Goal: Information Seeking & Learning: Check status

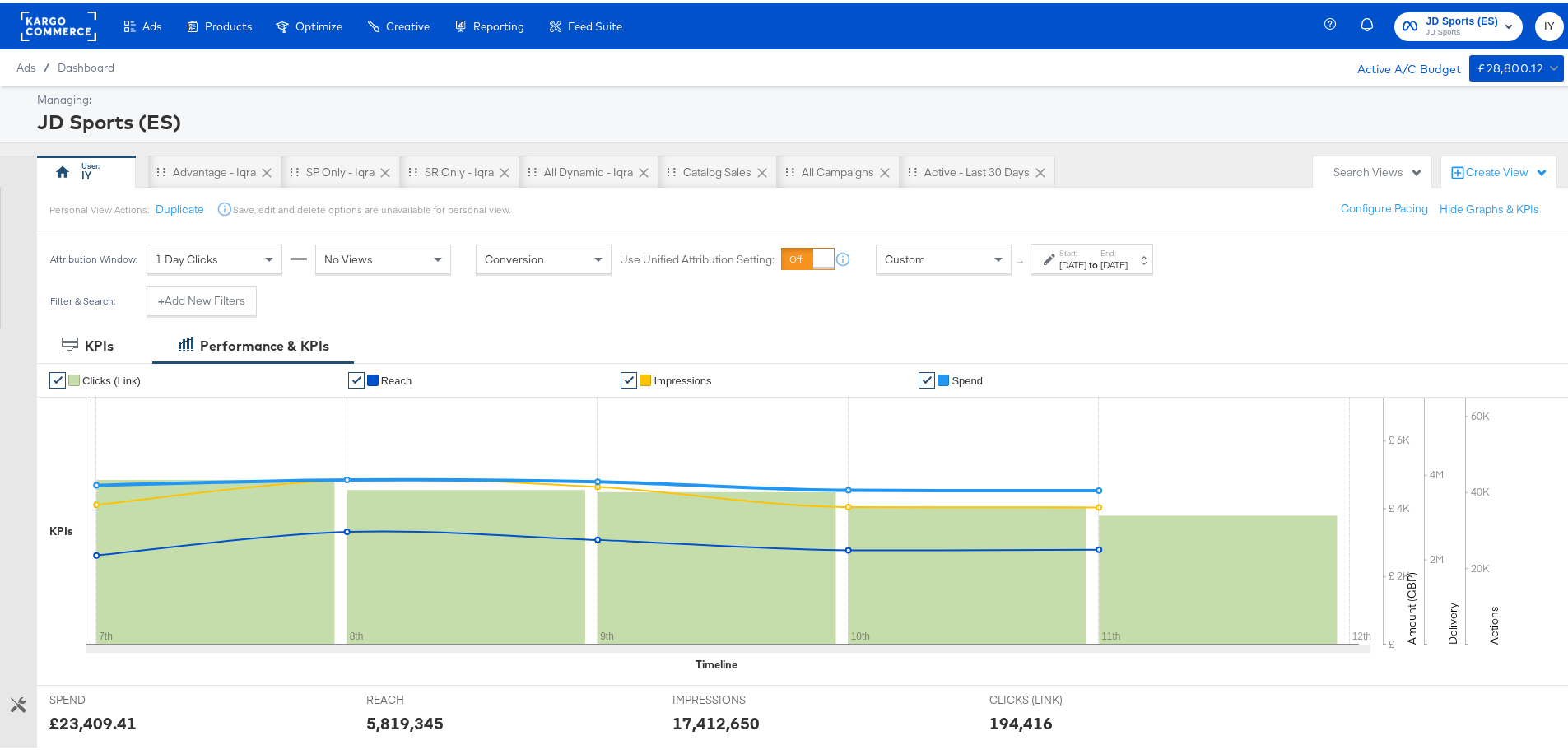
click at [1499, 15] on icon "button" at bounding box center [1508, 23] width 20 height 20
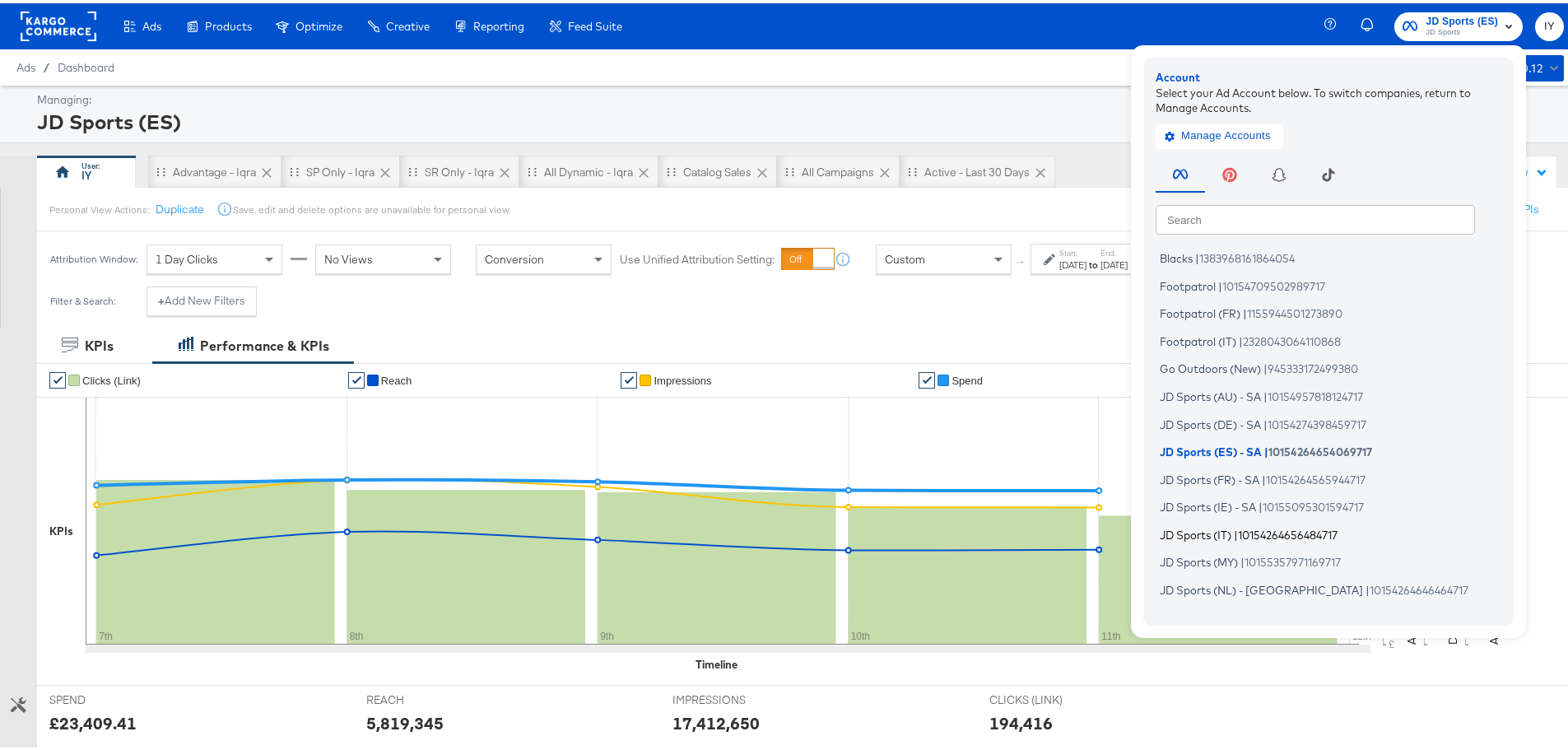
click at [1213, 529] on span "JD Sports (IT)" at bounding box center [1196, 530] width 72 height 13
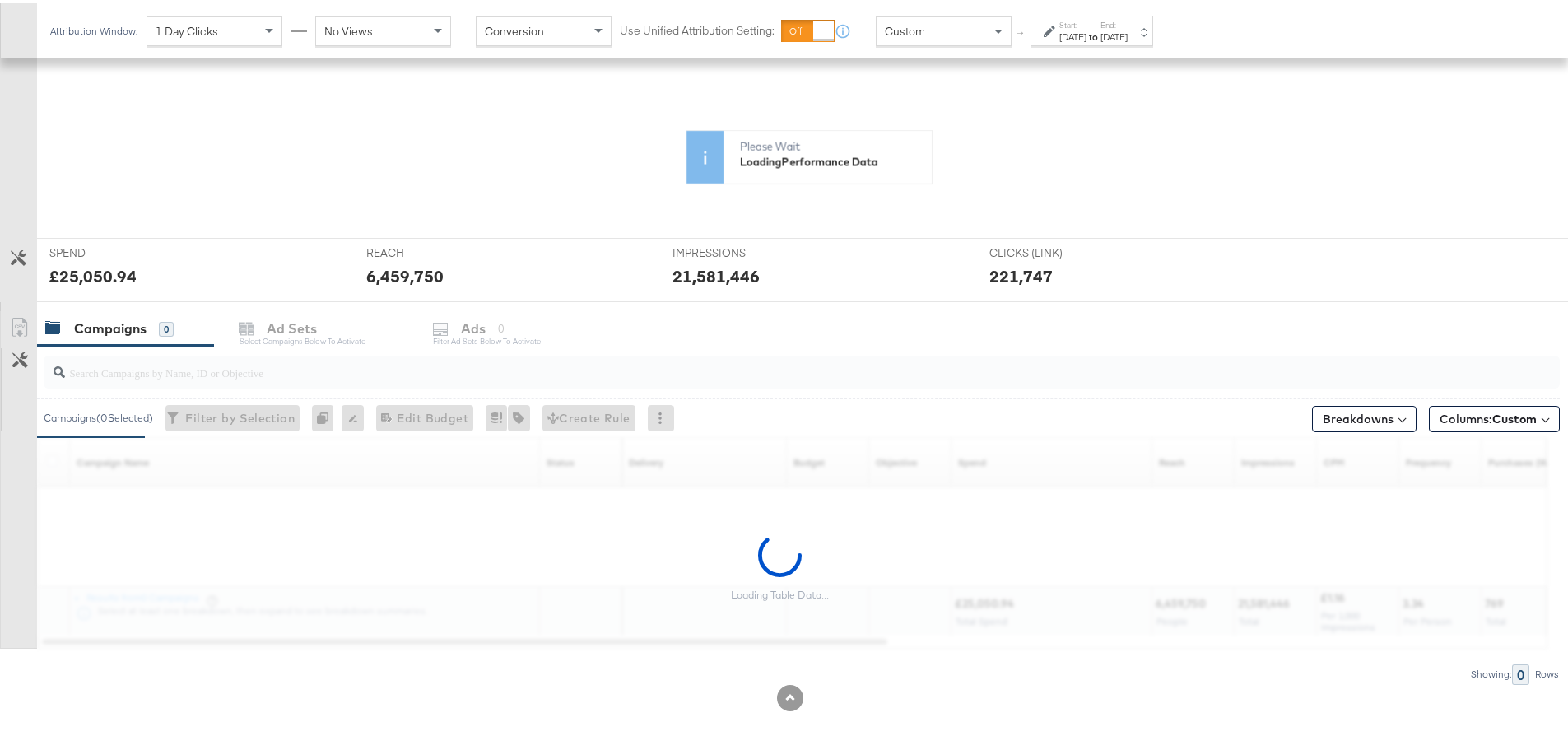
scroll to position [310, 0]
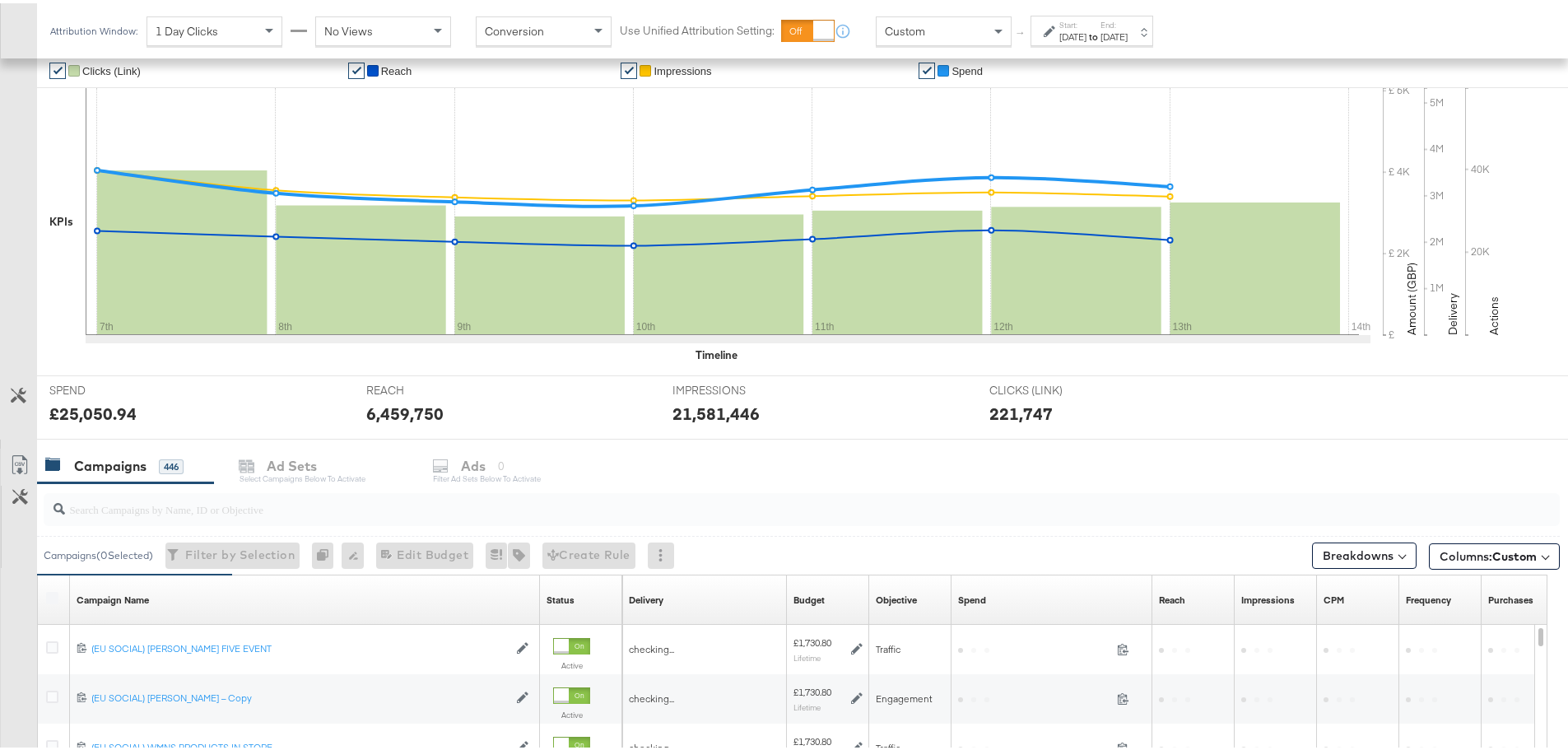
click at [145, 503] on input "search" at bounding box center [742, 499] width 1356 height 32
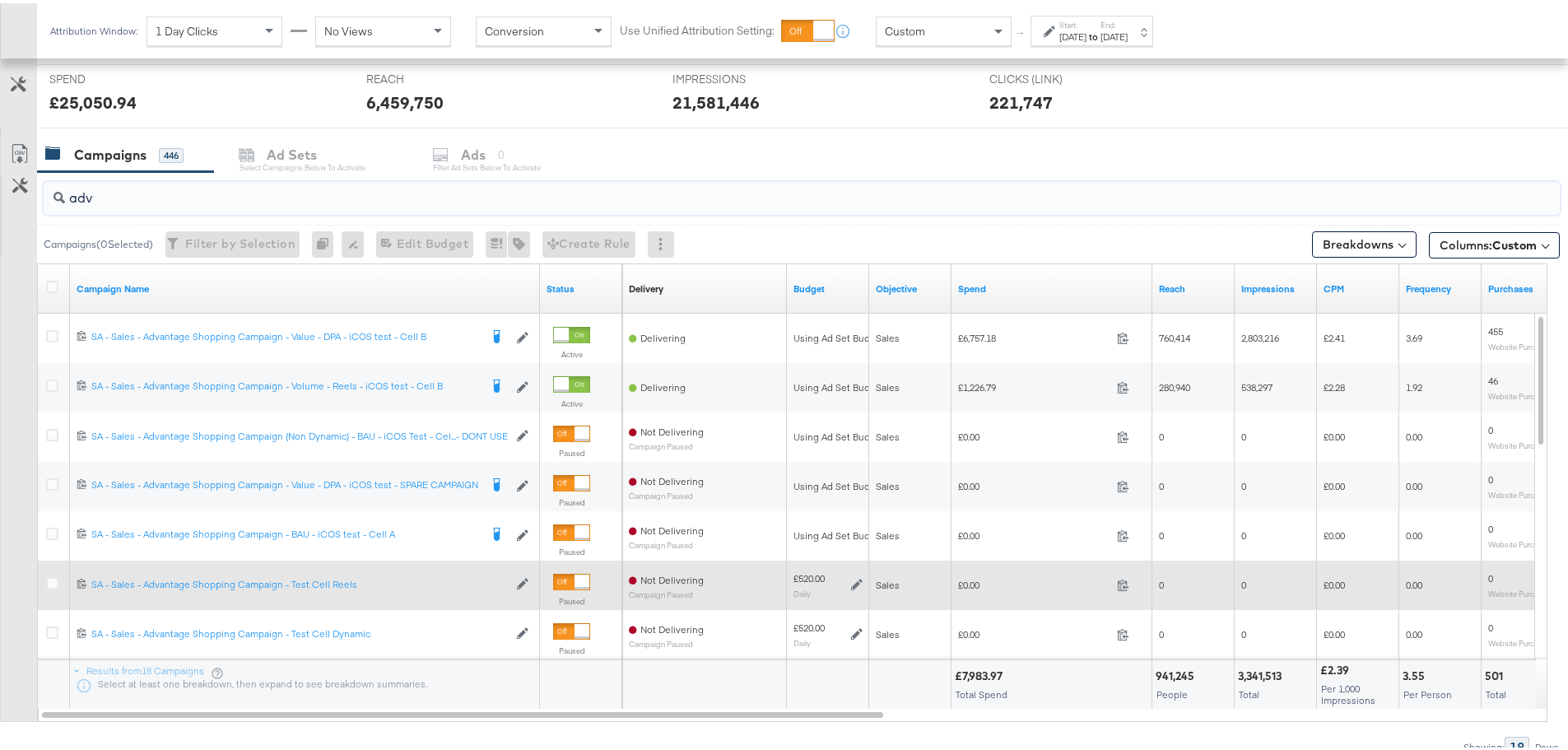
scroll to position [697, 0]
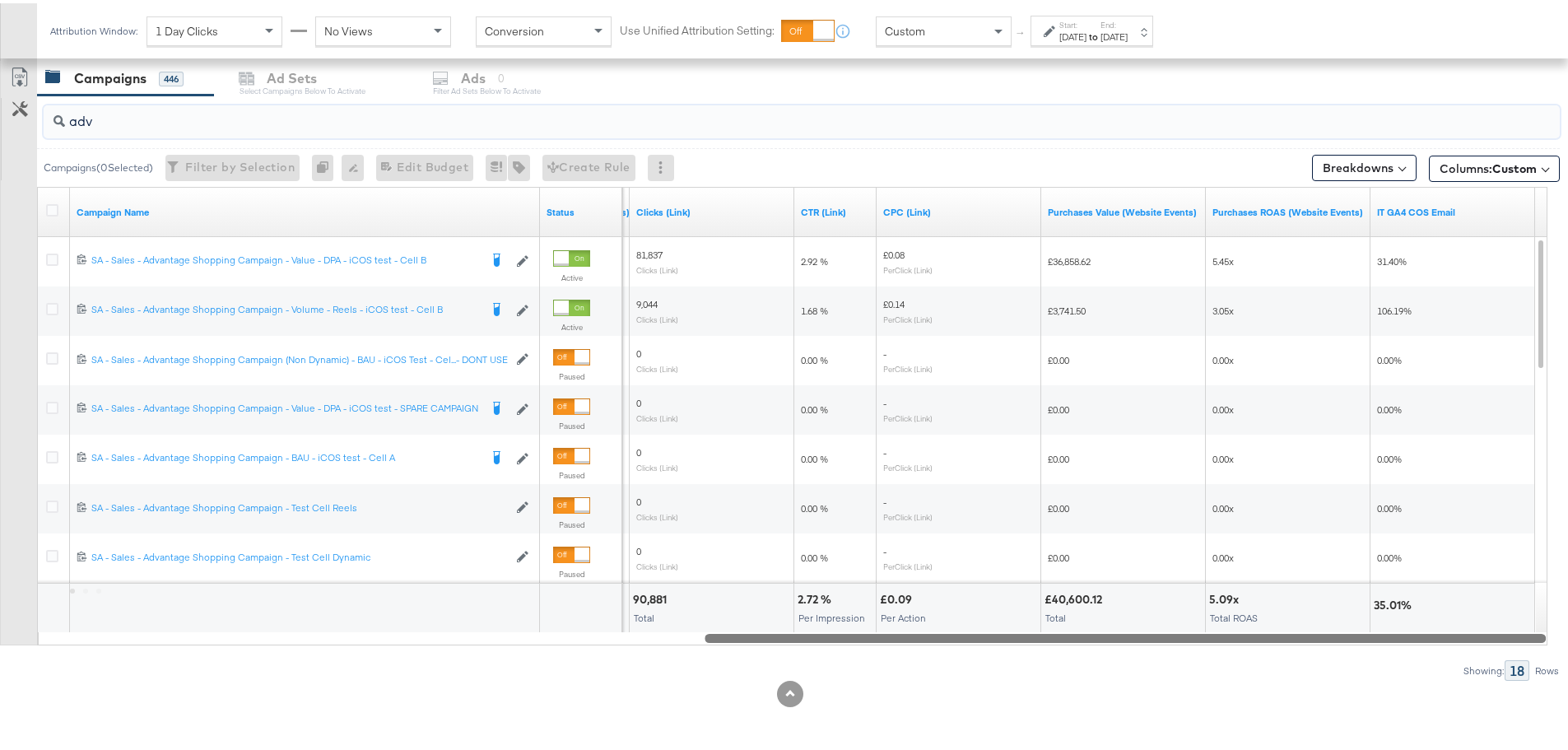
drag, startPoint x: 801, startPoint y: 636, endPoint x: 1496, endPoint y: 544, distance: 701.1
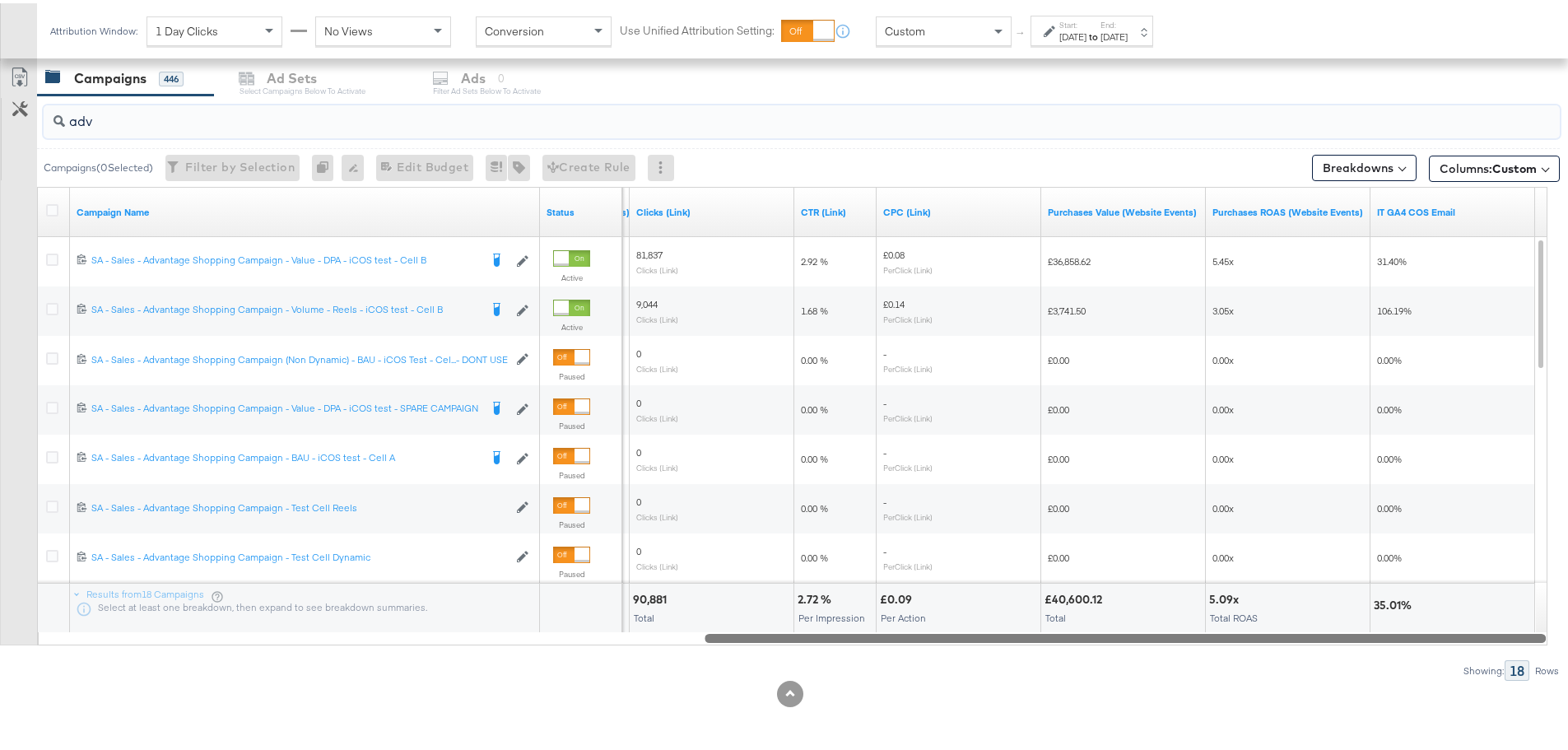
type input "adv"
click at [953, 31] on div "Custom" at bounding box center [943, 28] width 134 height 28
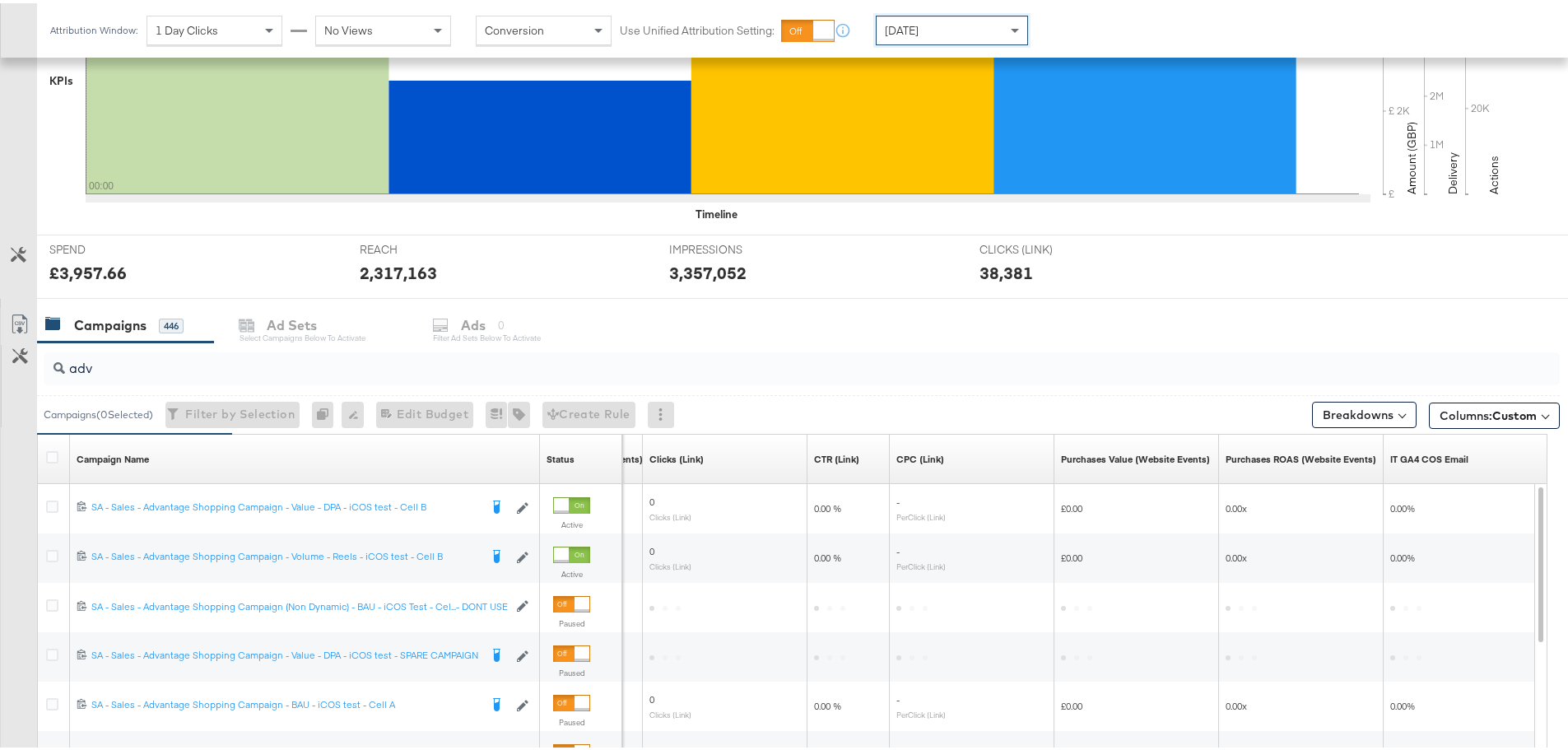
scroll to position [696, 0]
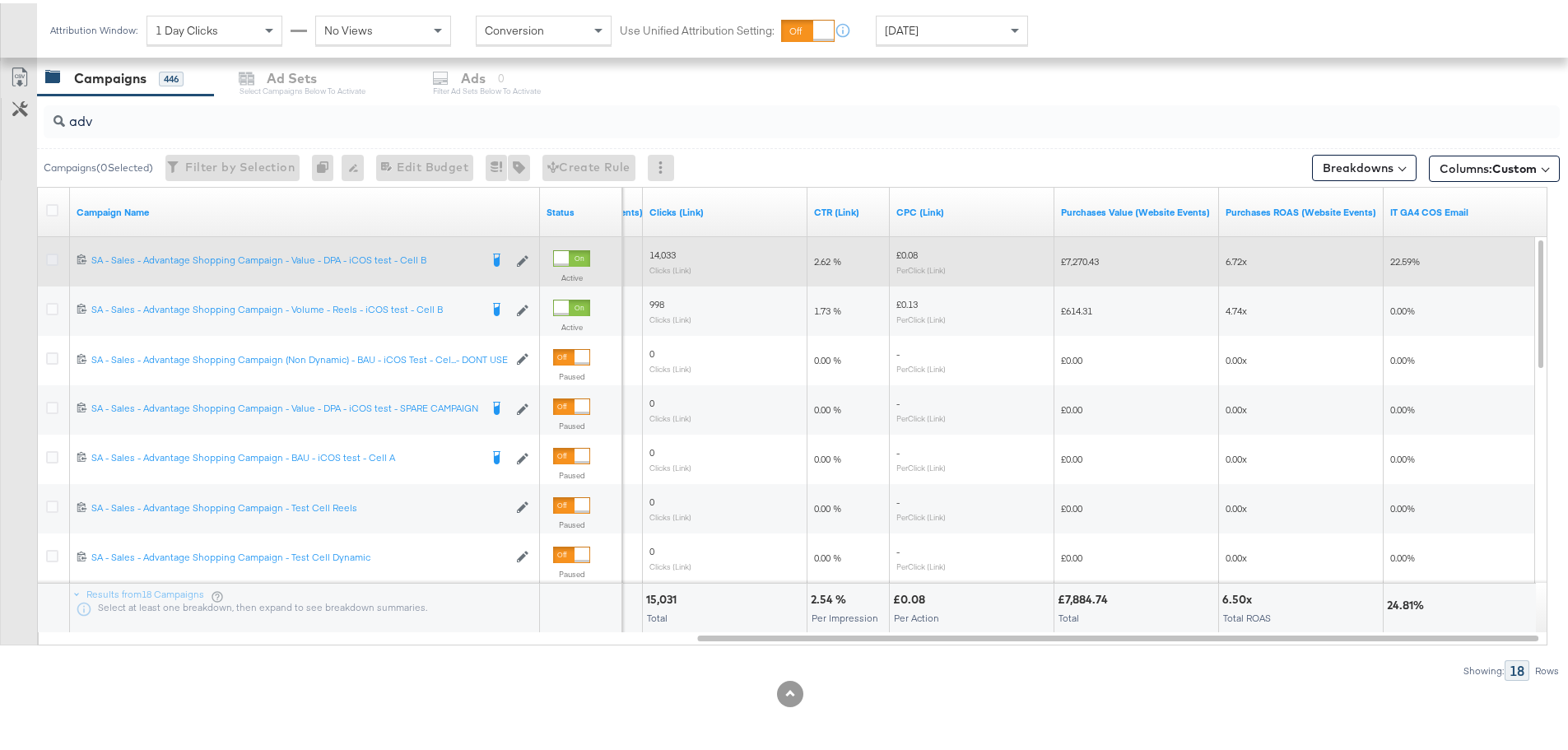
click at [53, 256] on icon at bounding box center [53, 256] width 12 height 12
click at [0, 0] on input "checkbox" at bounding box center [0, 0] width 0 height 0
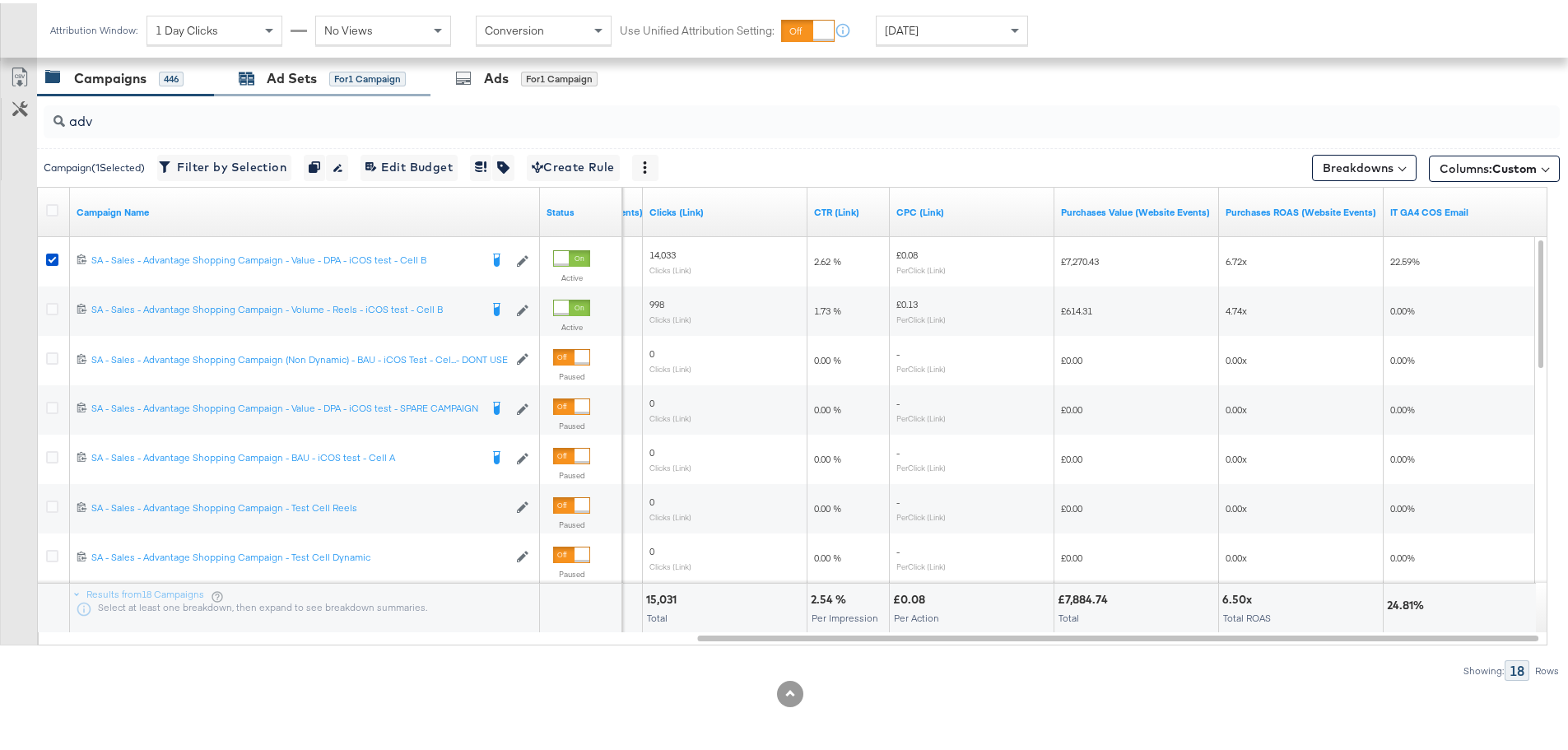
click at [367, 84] on div "Ad Sets for 1 Campaign" at bounding box center [322, 75] width 167 height 19
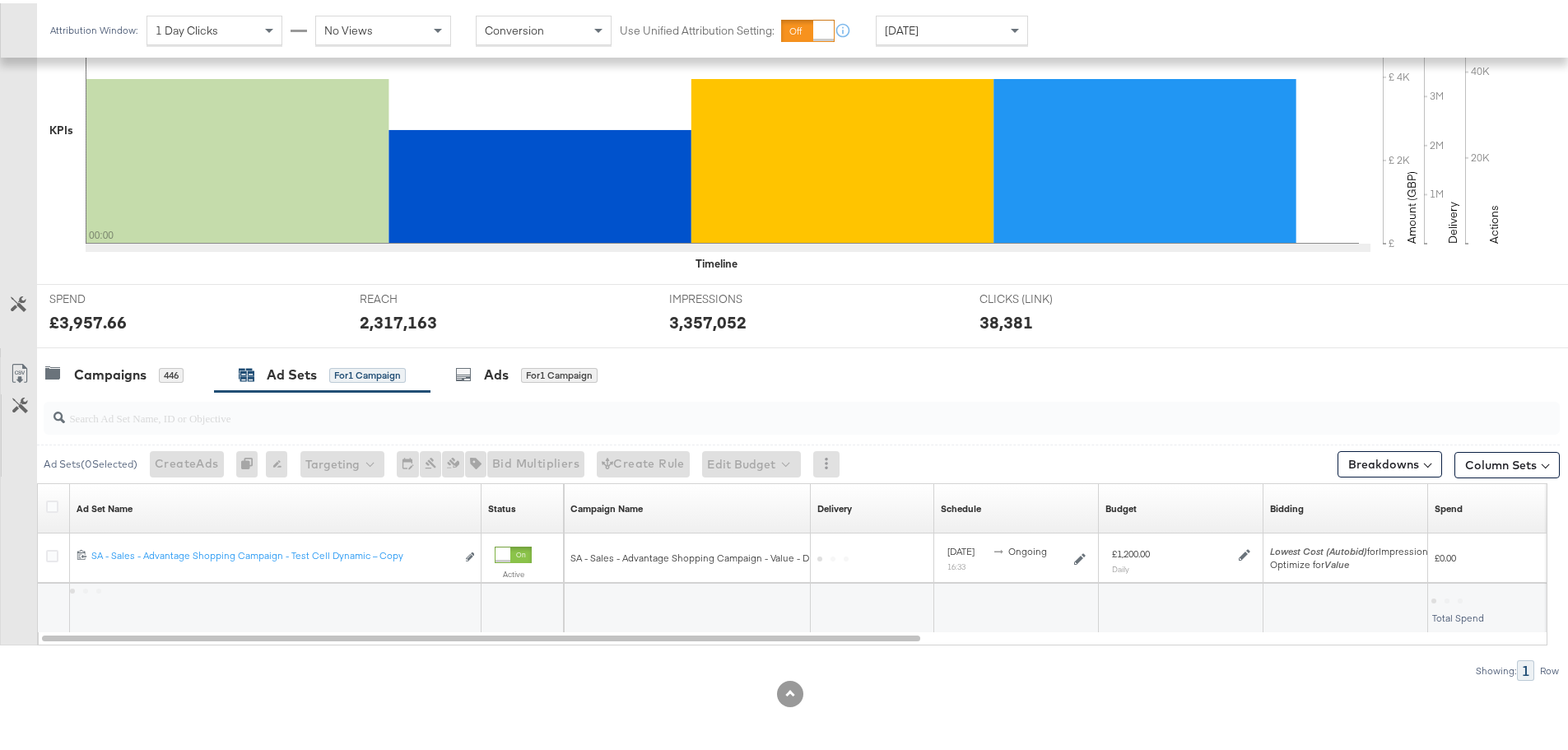
scroll to position [400, 0]
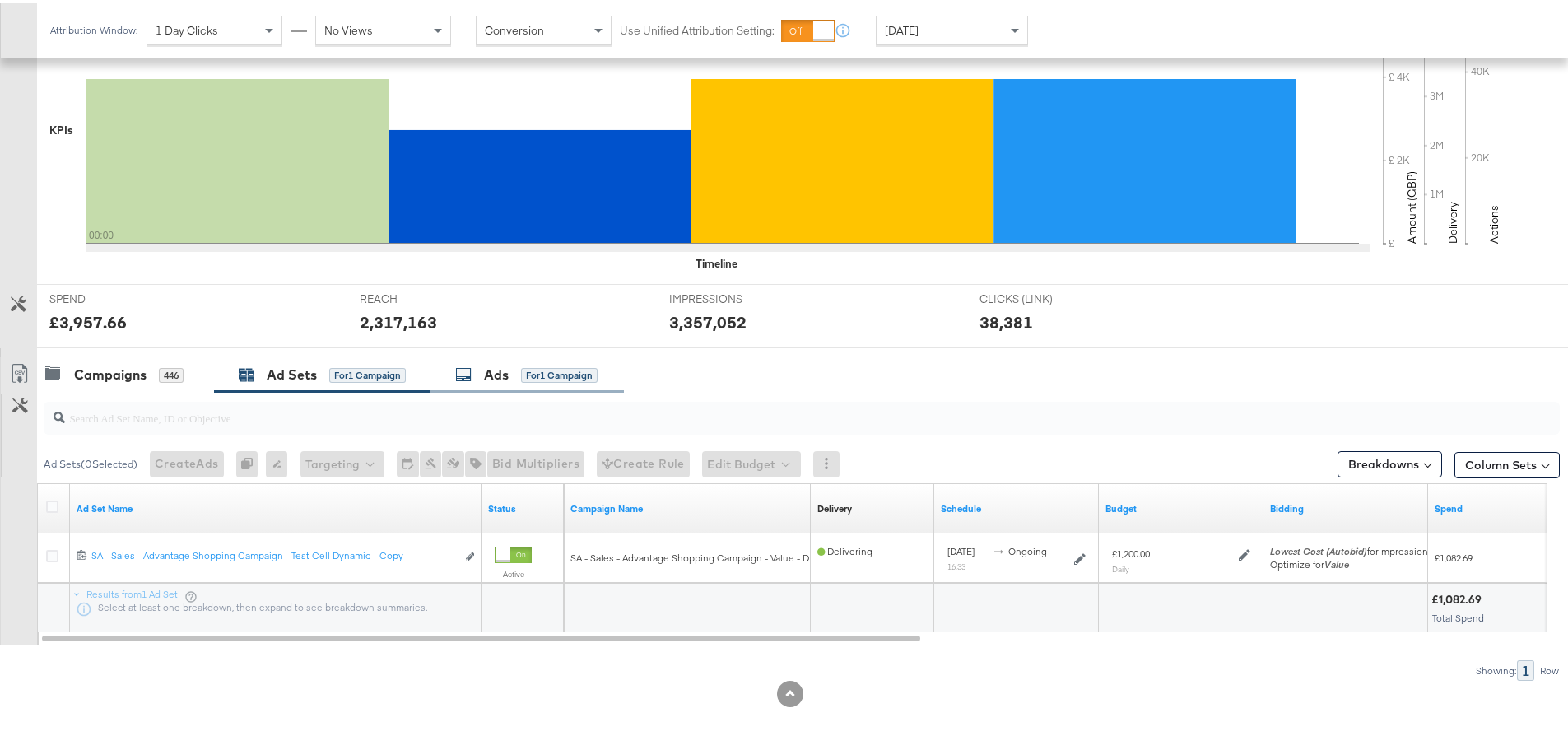
click at [531, 368] on div "for 1 Campaign" at bounding box center [559, 372] width 76 height 15
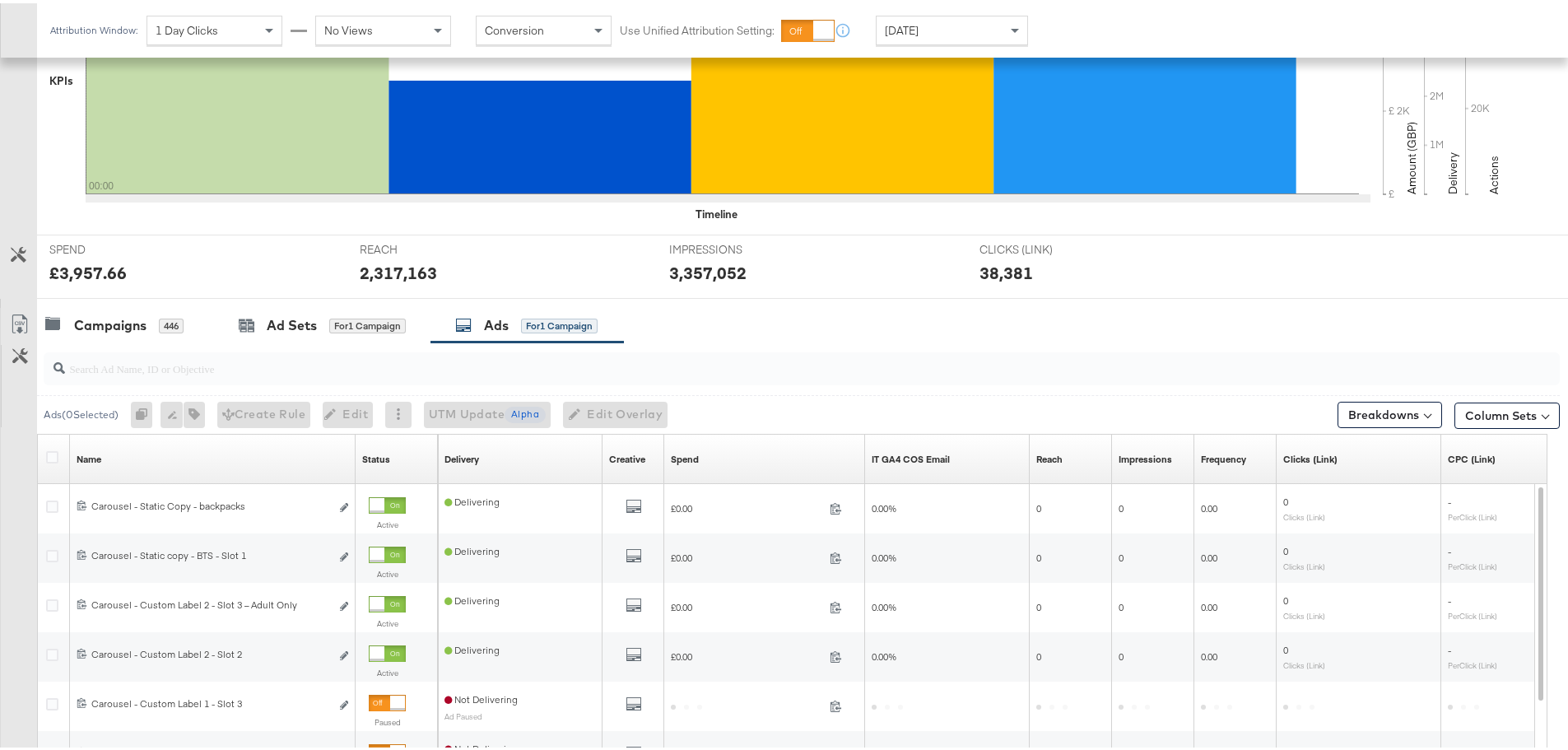
scroll to position [696, 0]
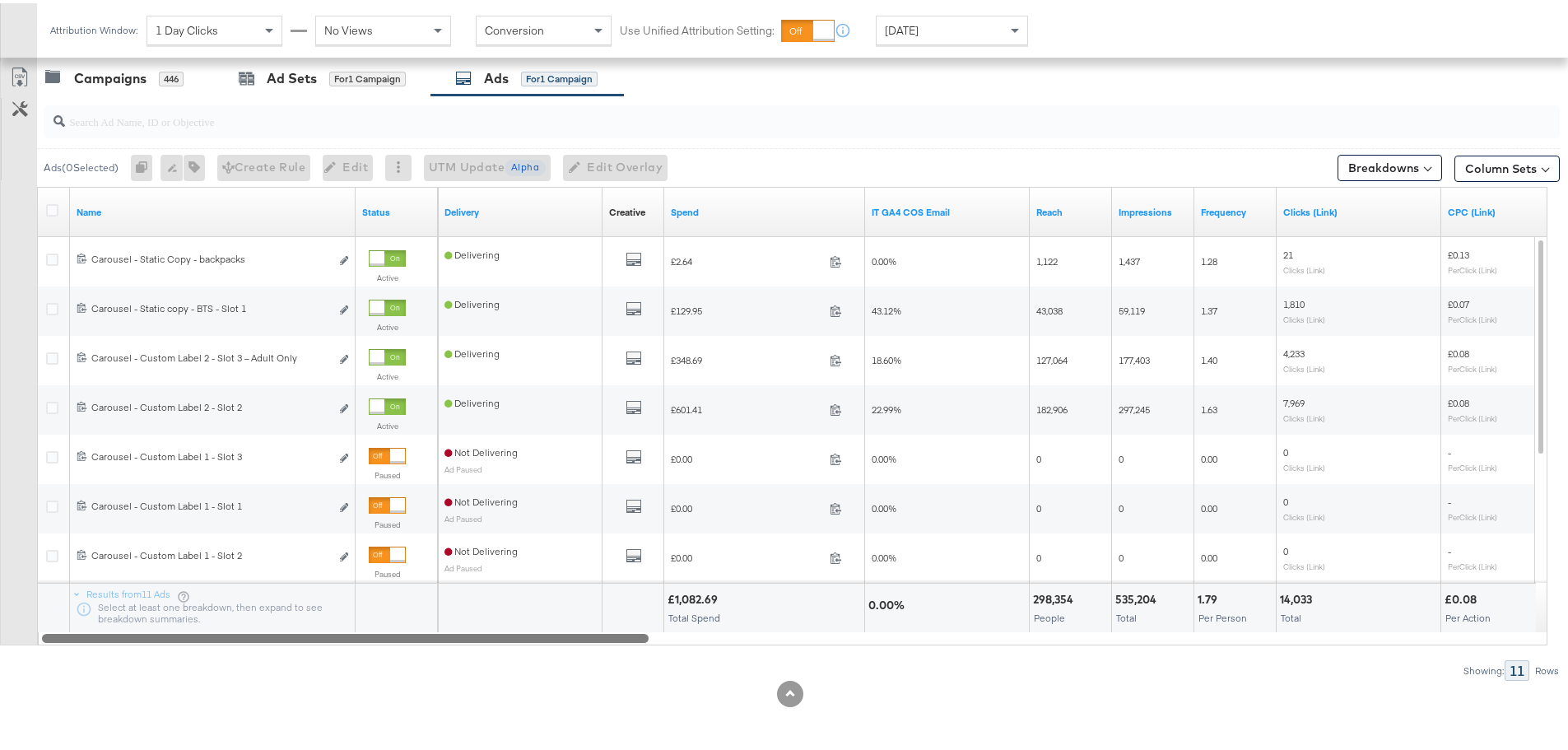
drag, startPoint x: 514, startPoint y: 633, endPoint x: 633, endPoint y: 613, distance: 120.7
click at [633, 613] on div "Name Status Delivery Creative Sorting Unavailable Spend IT GA4 COS Email Reach …" at bounding box center [791, 413] width 1510 height 459
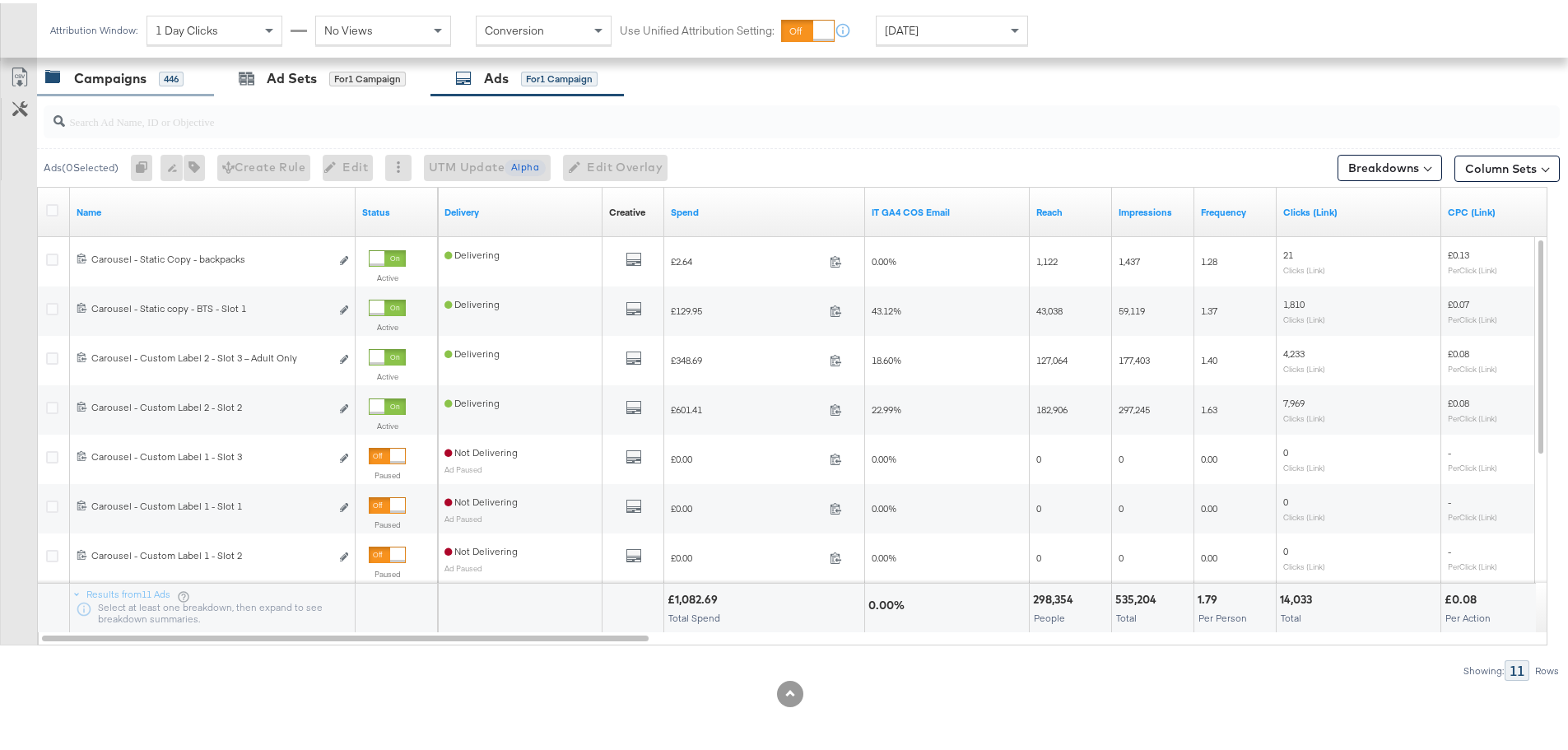
click at [110, 84] on div "Campaigns" at bounding box center [110, 75] width 73 height 19
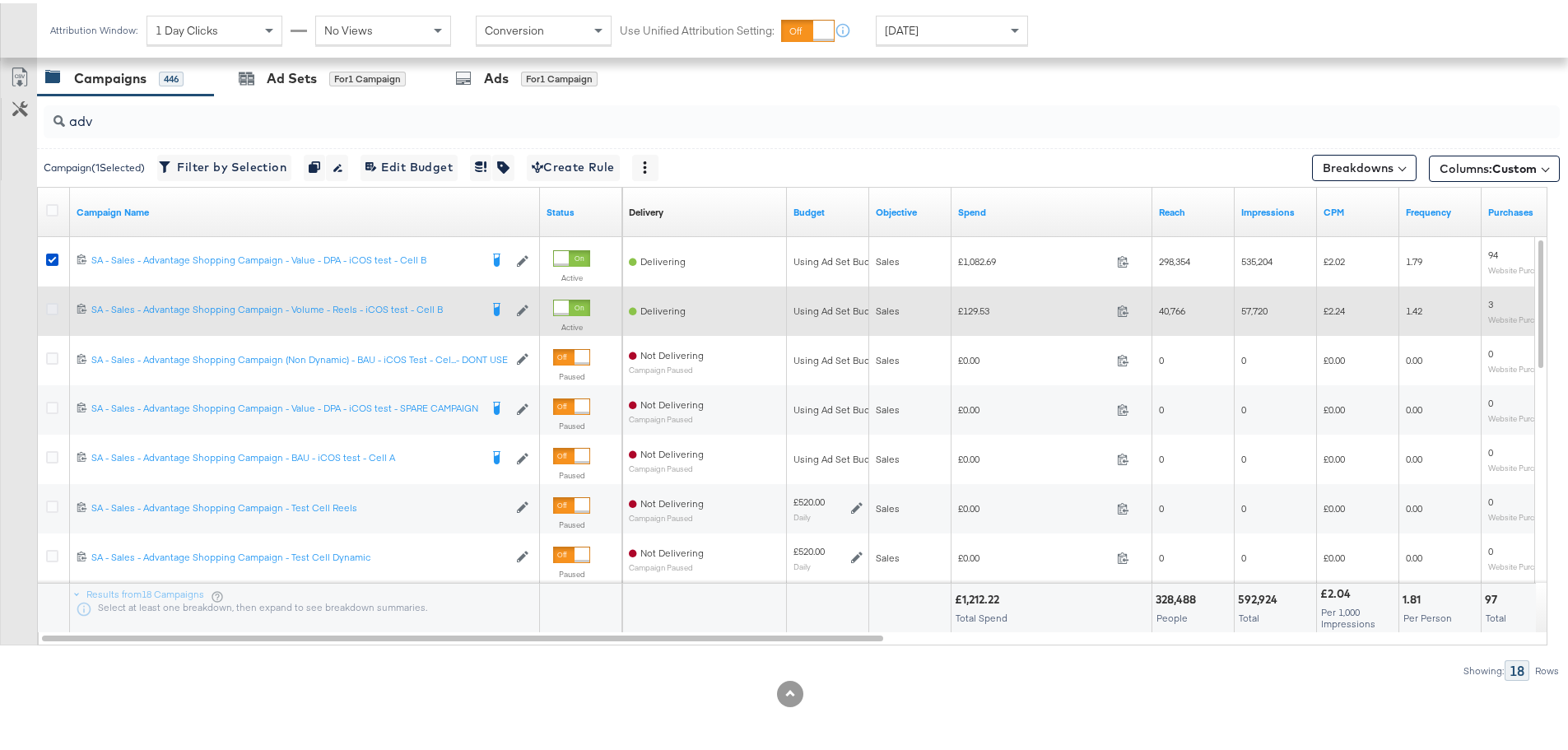
click at [52, 305] on icon at bounding box center [53, 305] width 12 height 12
click at [0, 0] on input "checkbox" at bounding box center [0, 0] width 0 height 0
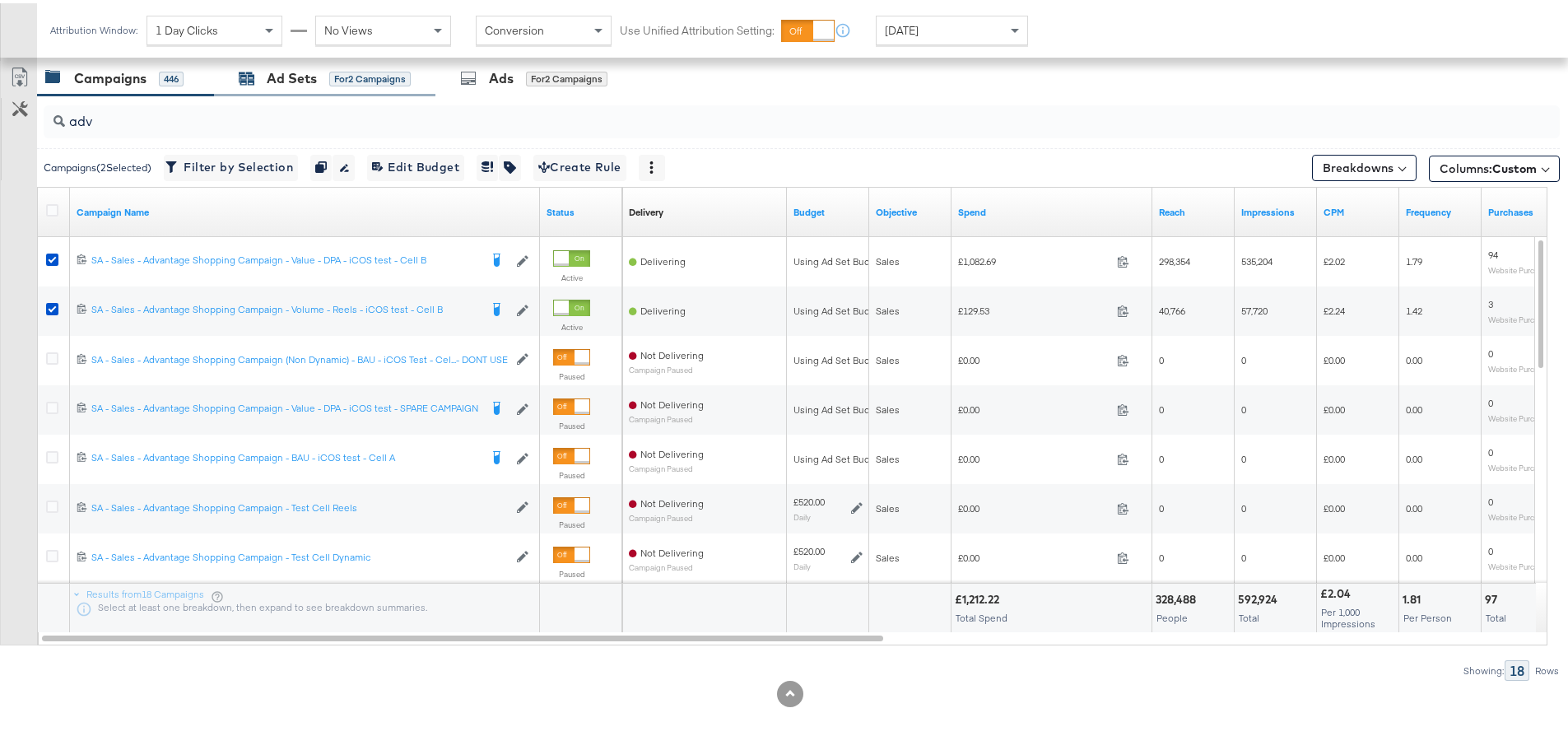
click at [251, 76] on icon at bounding box center [247, 76] width 15 height 11
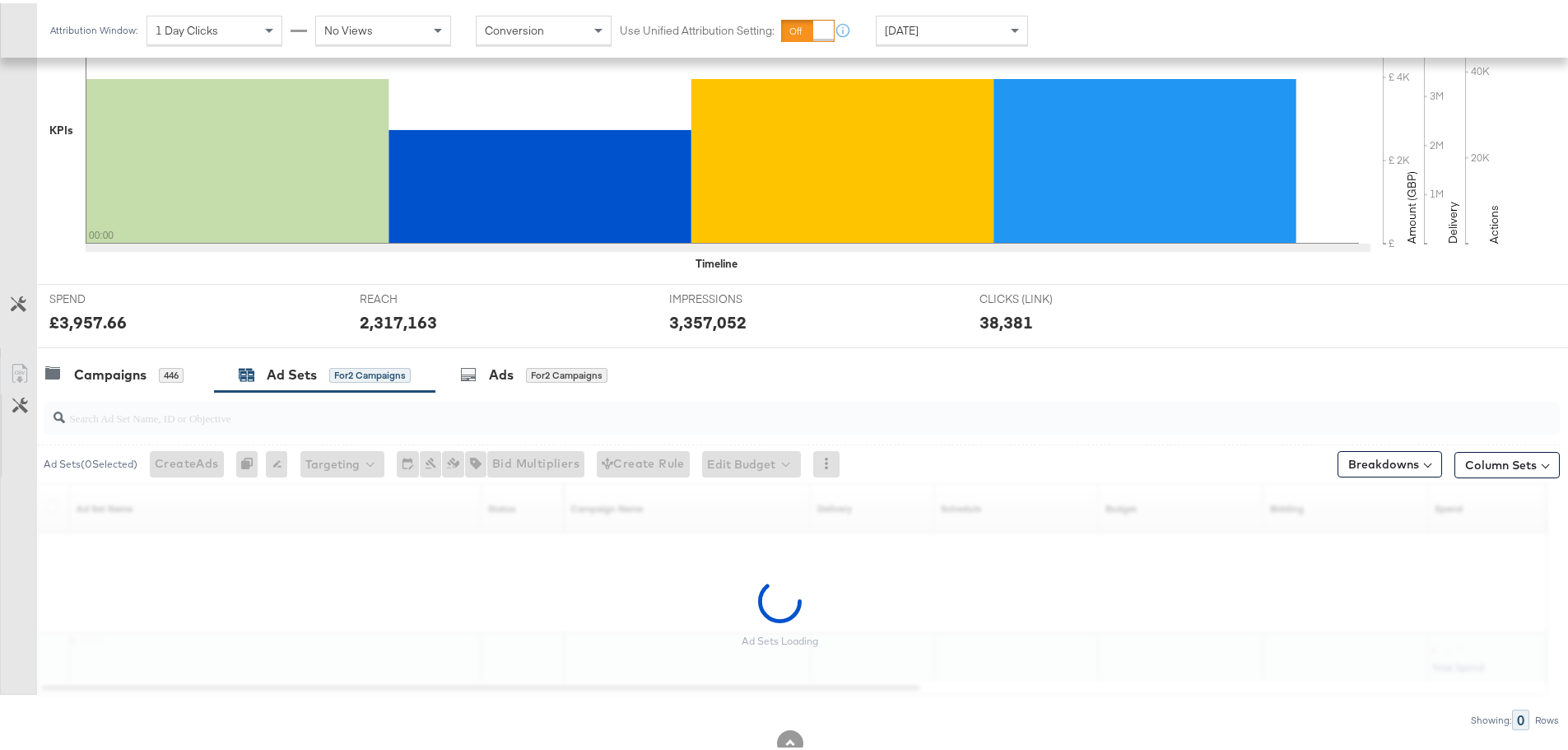
scroll to position [449, 0]
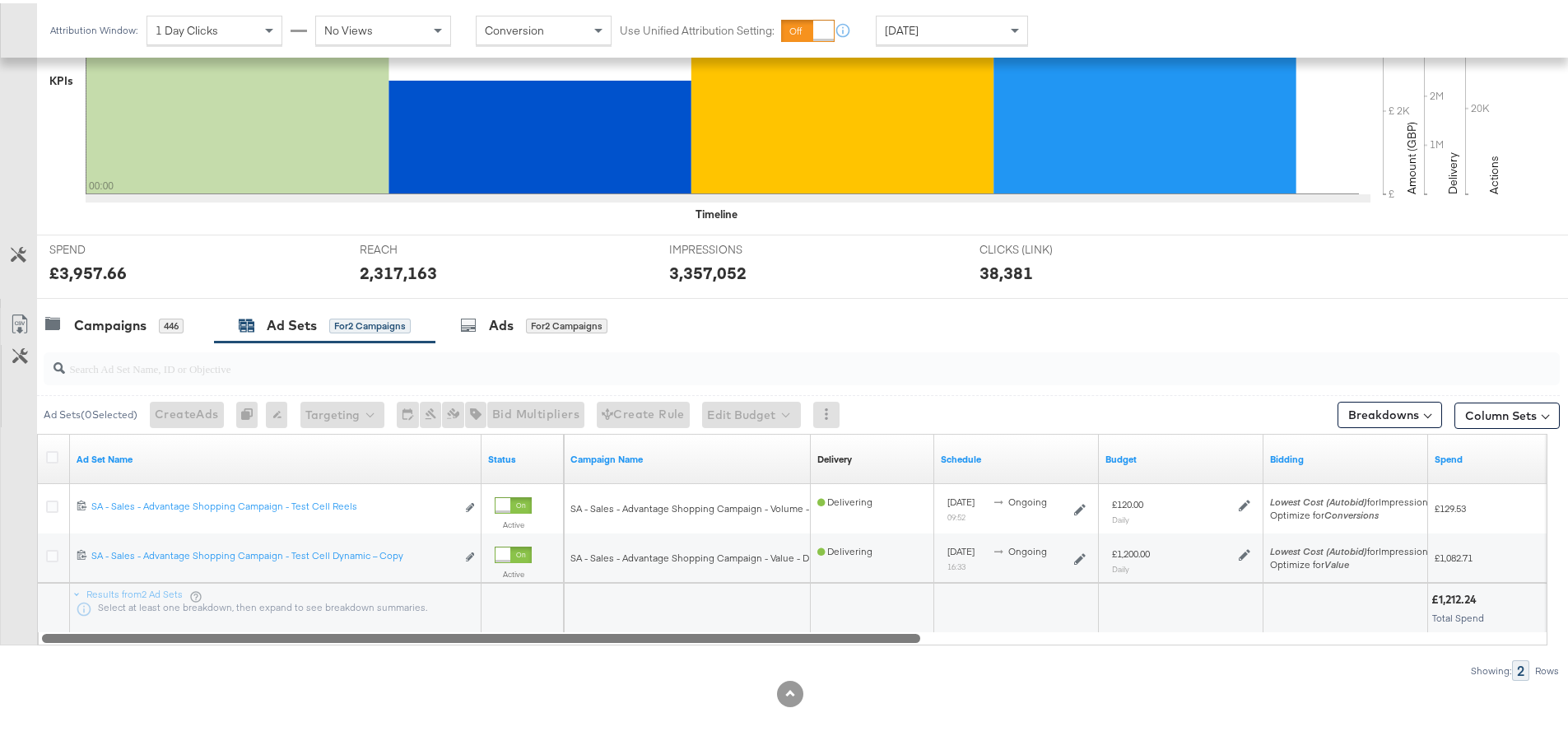
drag, startPoint x: 839, startPoint y: 634, endPoint x: 927, endPoint y: 667, distance: 94.0
click at [927, 667] on div "Ad Sets ( 0 Selected) Create Ads At least one ad set must be selected 0 Rename …" at bounding box center [780, 508] width 1560 height 338
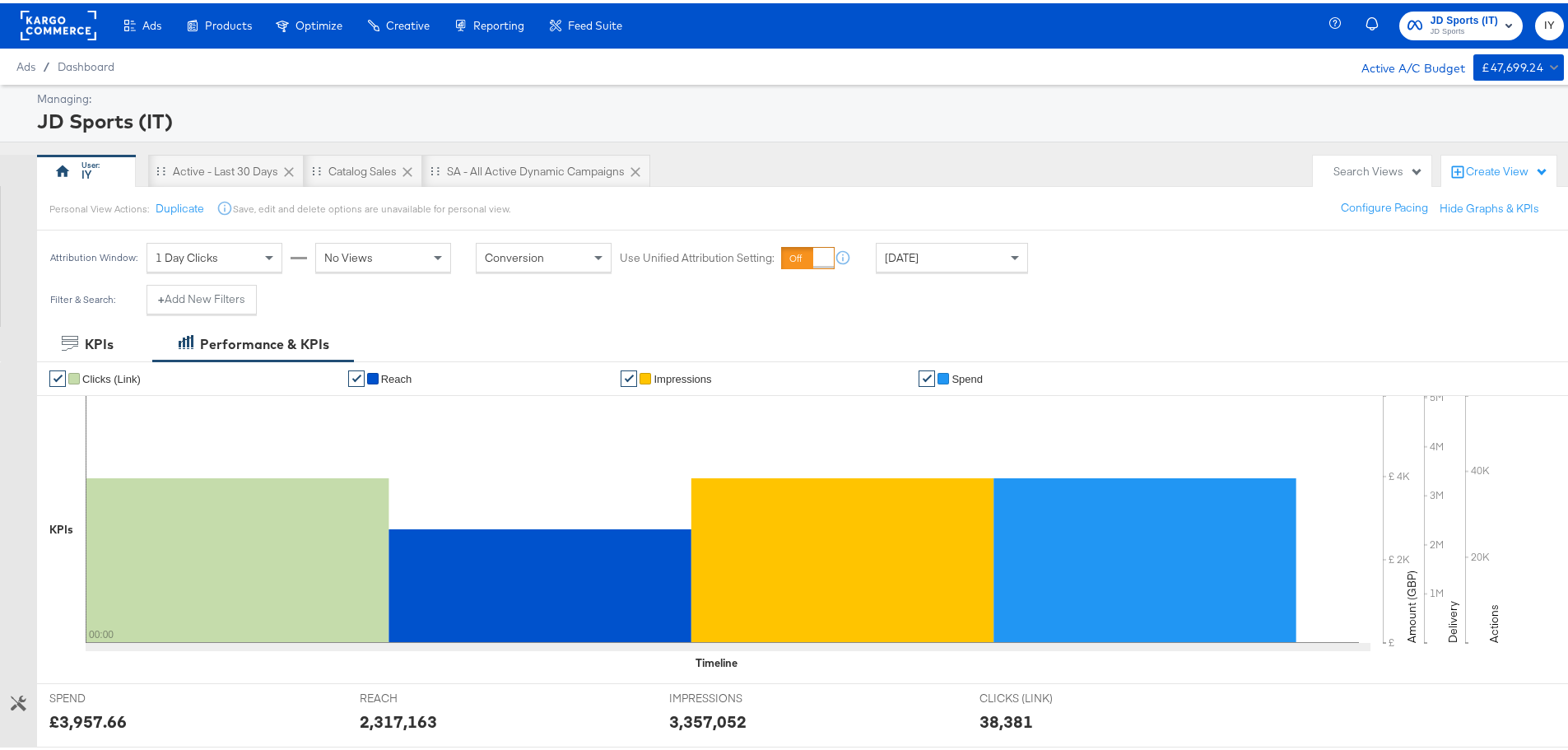
scroll to position [0, 0]
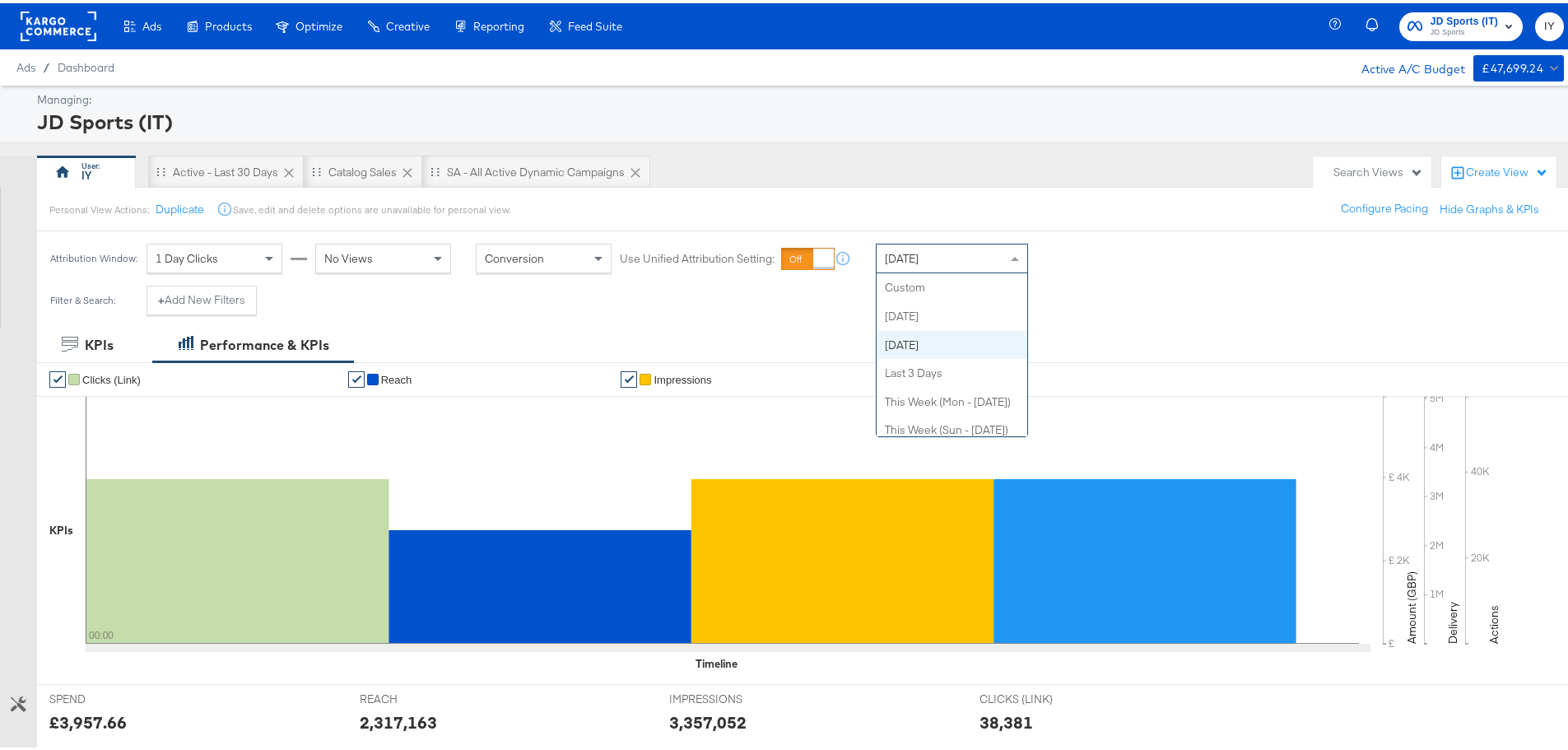
click at [902, 251] on span "[DATE]" at bounding box center [902, 255] width 34 height 15
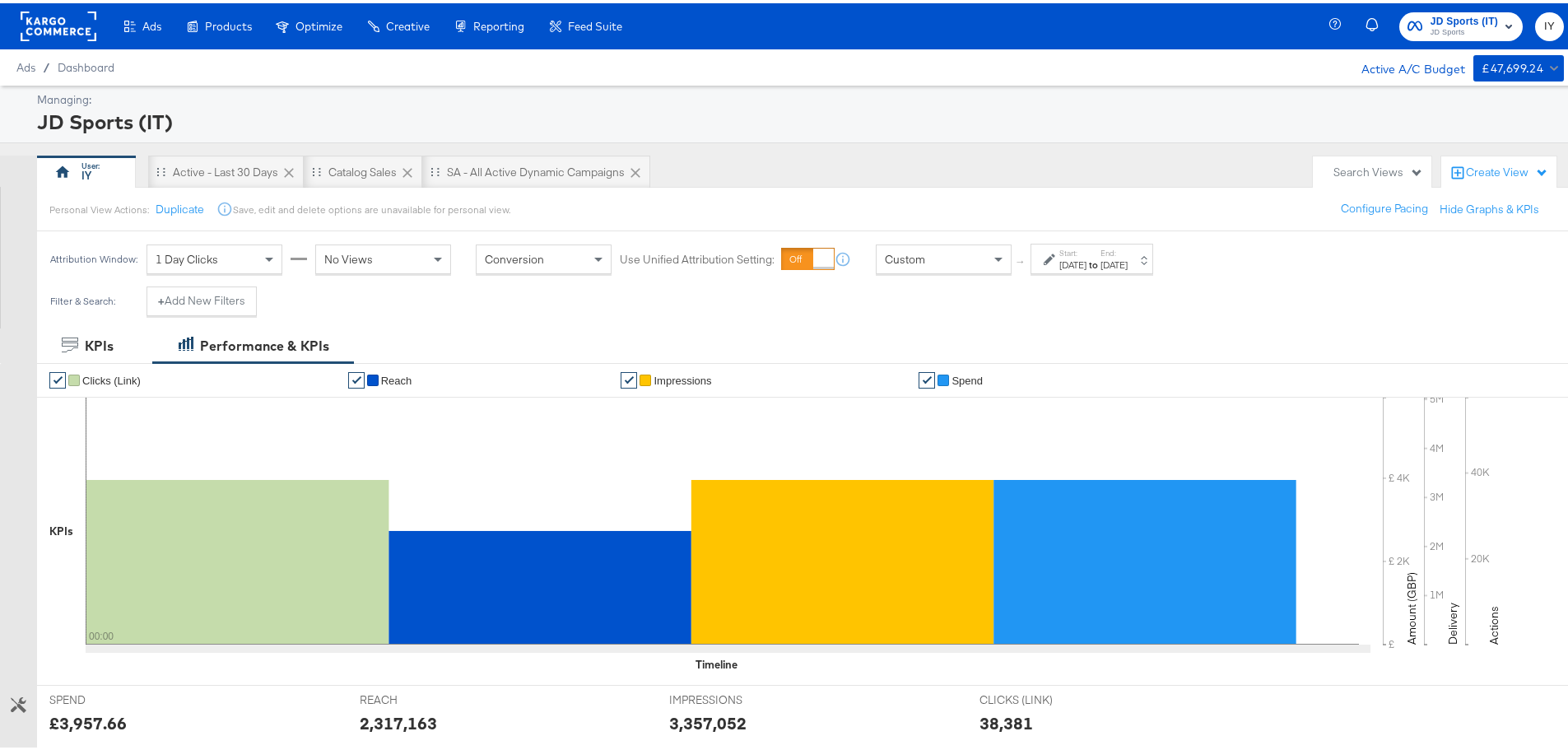
click at [1100, 261] on strong "to" at bounding box center [1093, 261] width 14 height 12
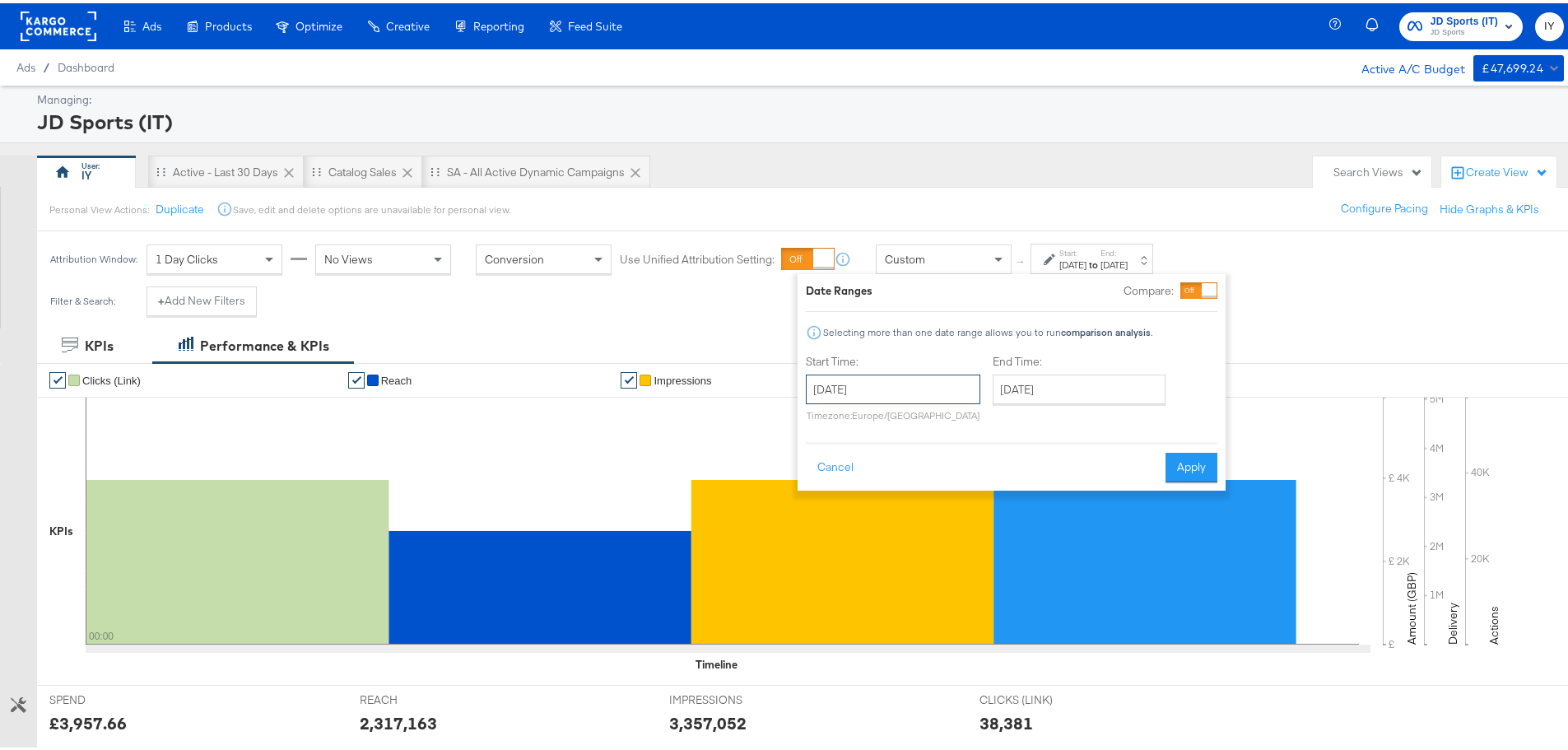
click at [944, 376] on input "September 15th 2025" at bounding box center [893, 386] width 174 height 30
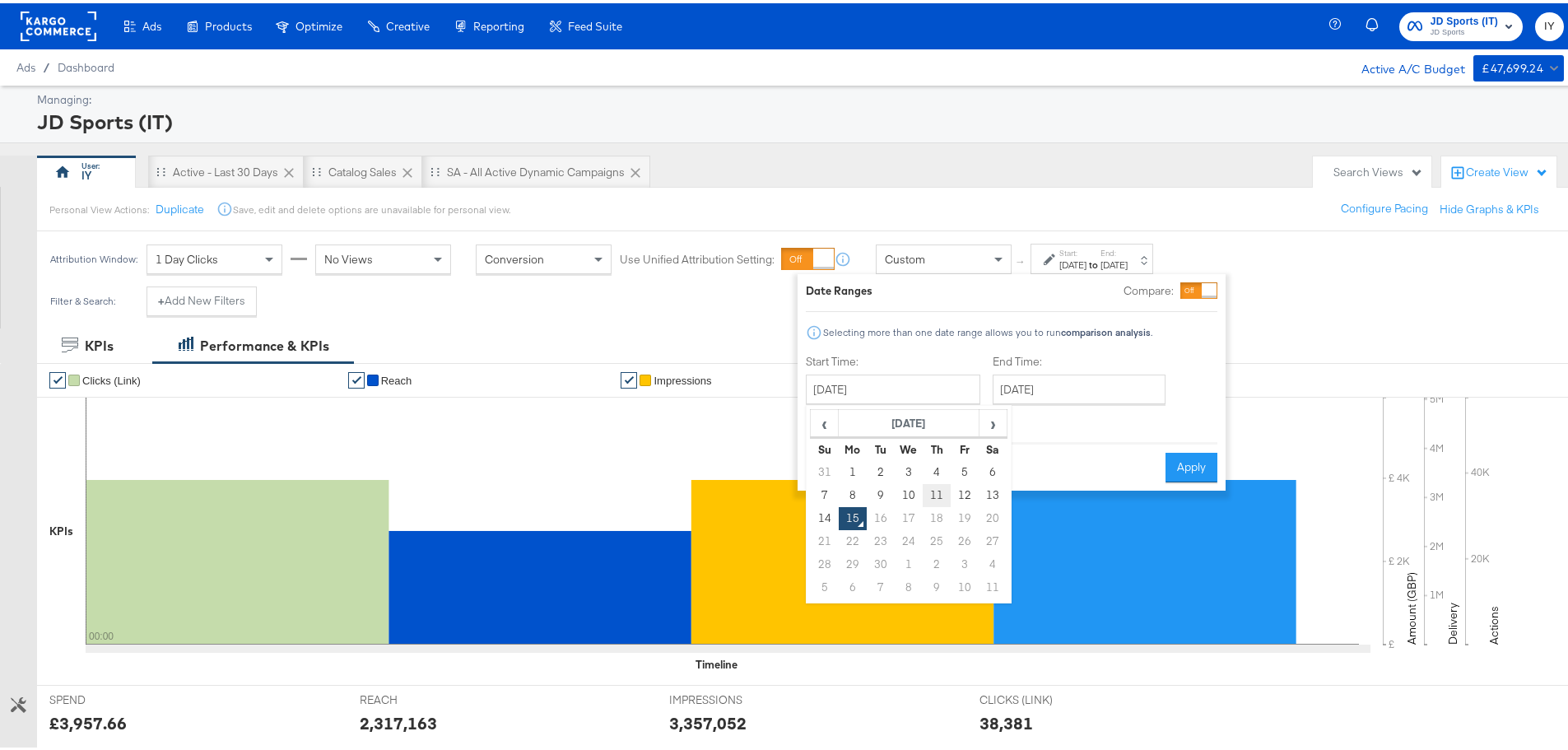
click at [932, 494] on td "11" at bounding box center [937, 492] width 28 height 23
type input "September 11th 2025"
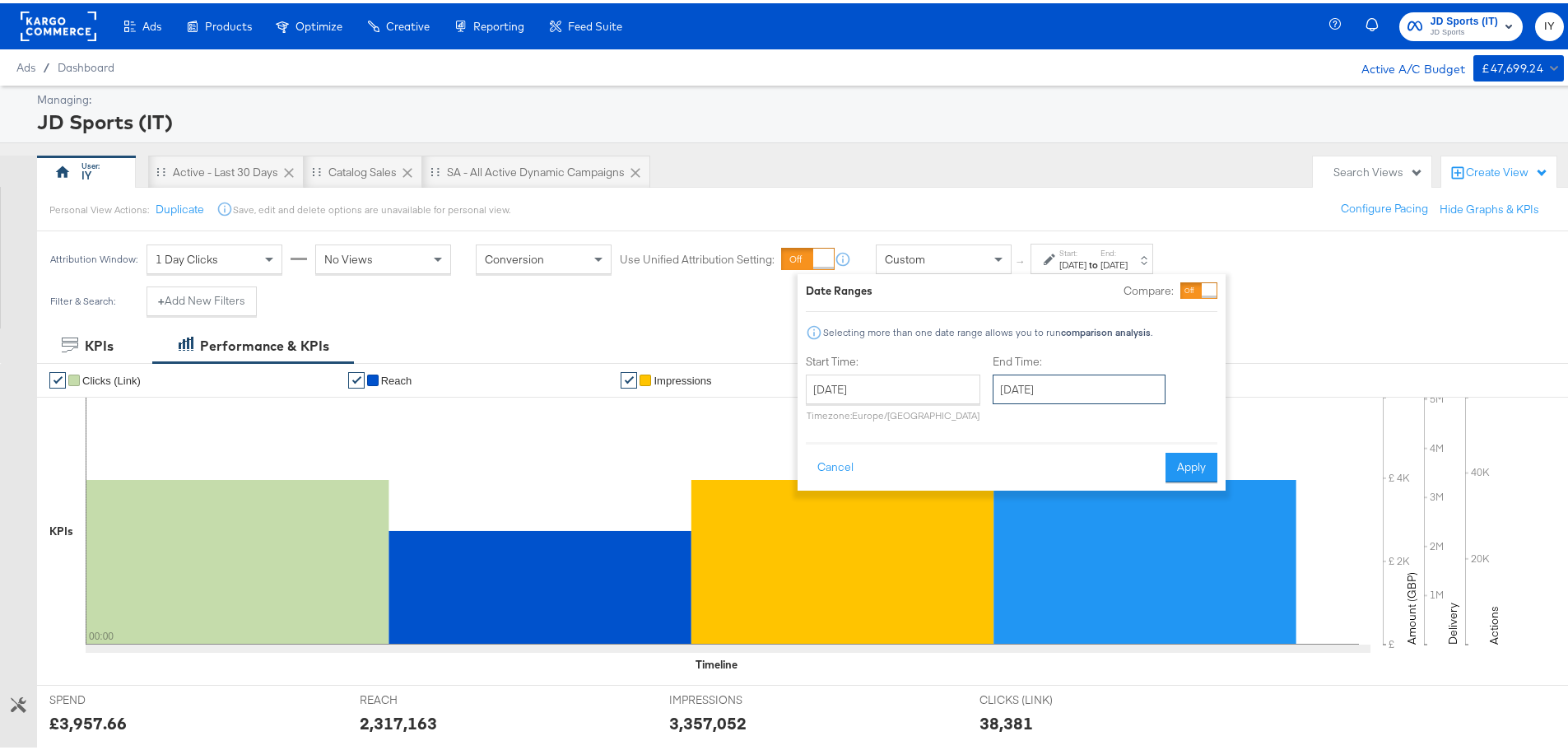
click at [1102, 391] on input "September 15th 2025" at bounding box center [1079, 386] width 172 height 30
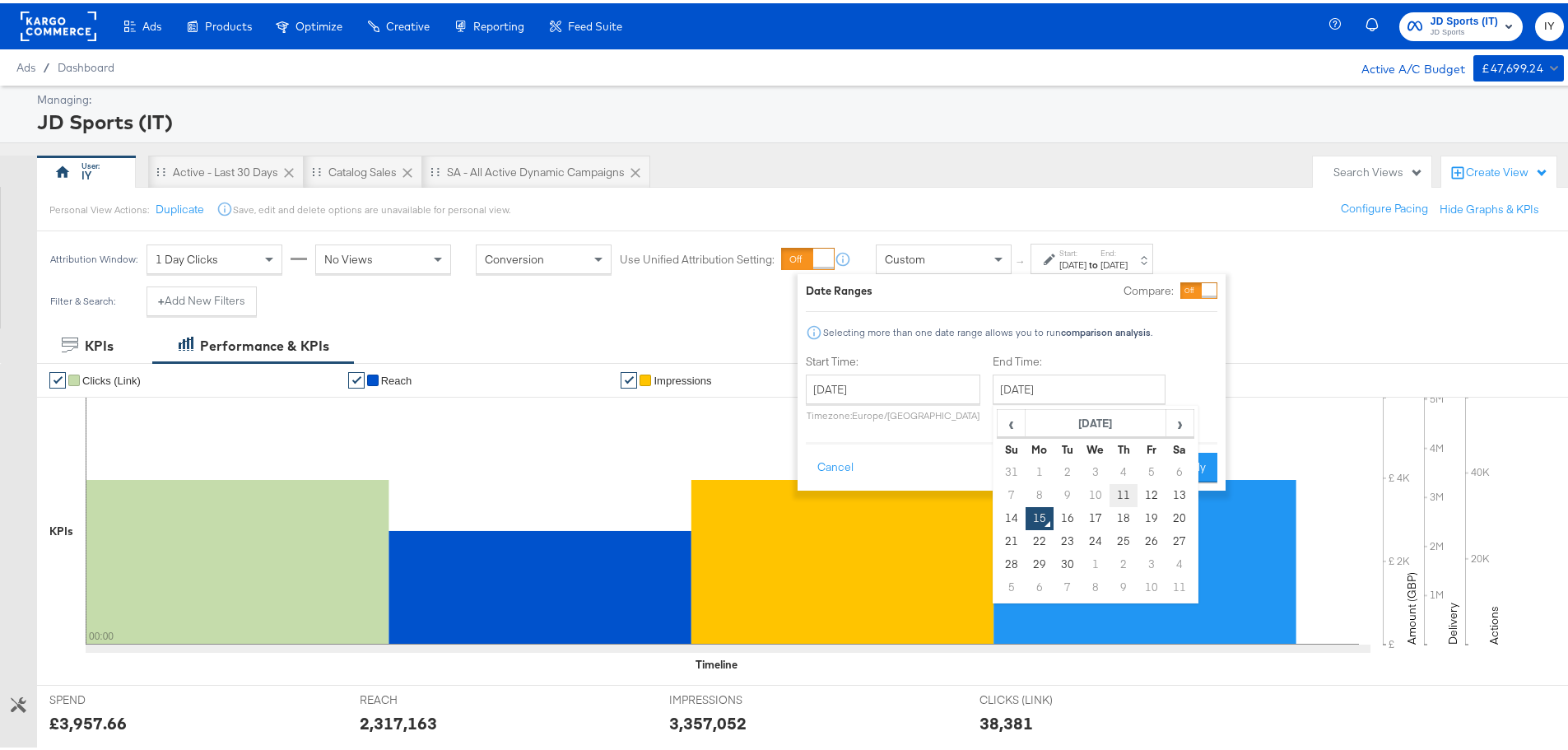
click at [1114, 489] on td "11" at bounding box center [1123, 492] width 28 height 23
type input "September 11th 2025"
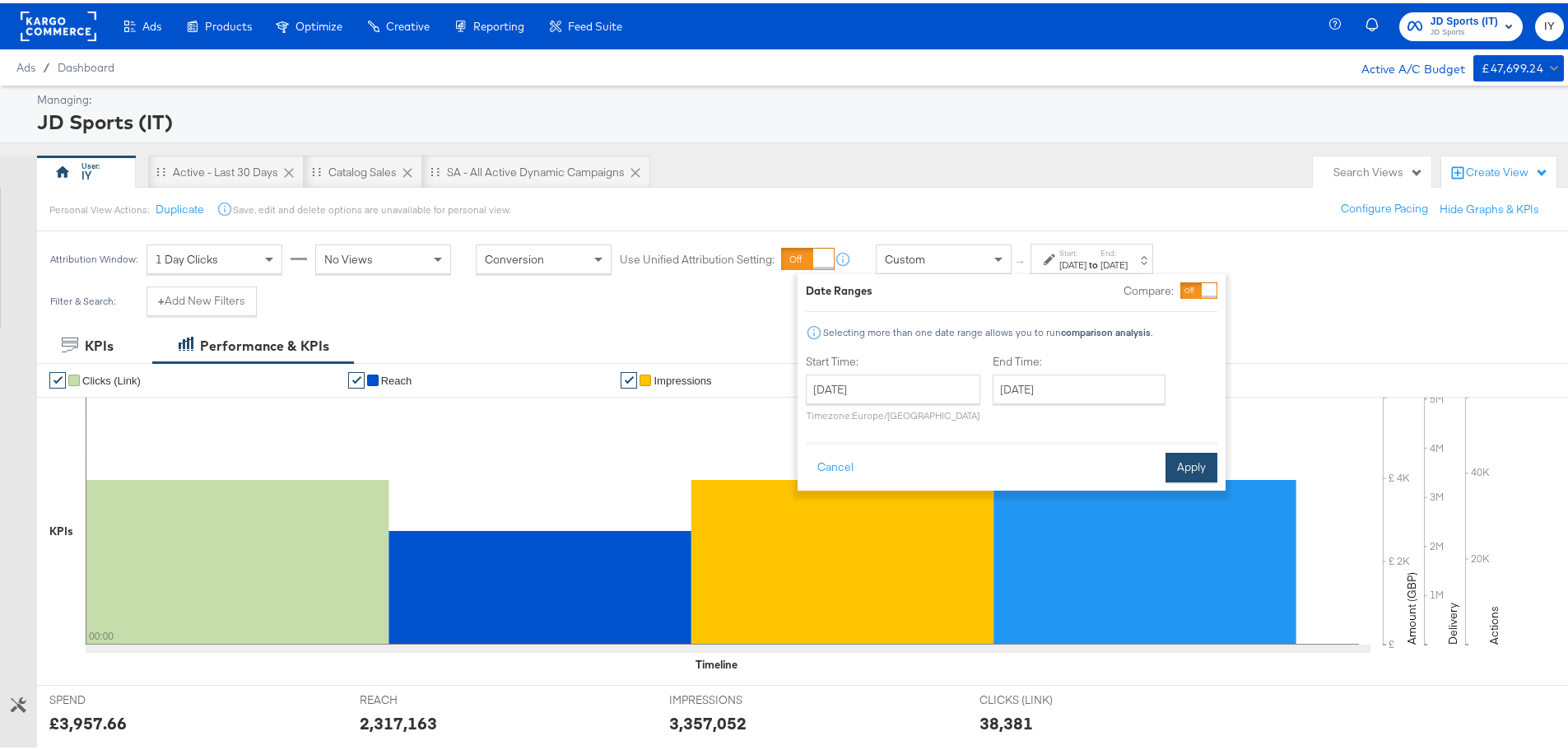
click at [1191, 458] on button "Apply" at bounding box center [1191, 464] width 52 height 30
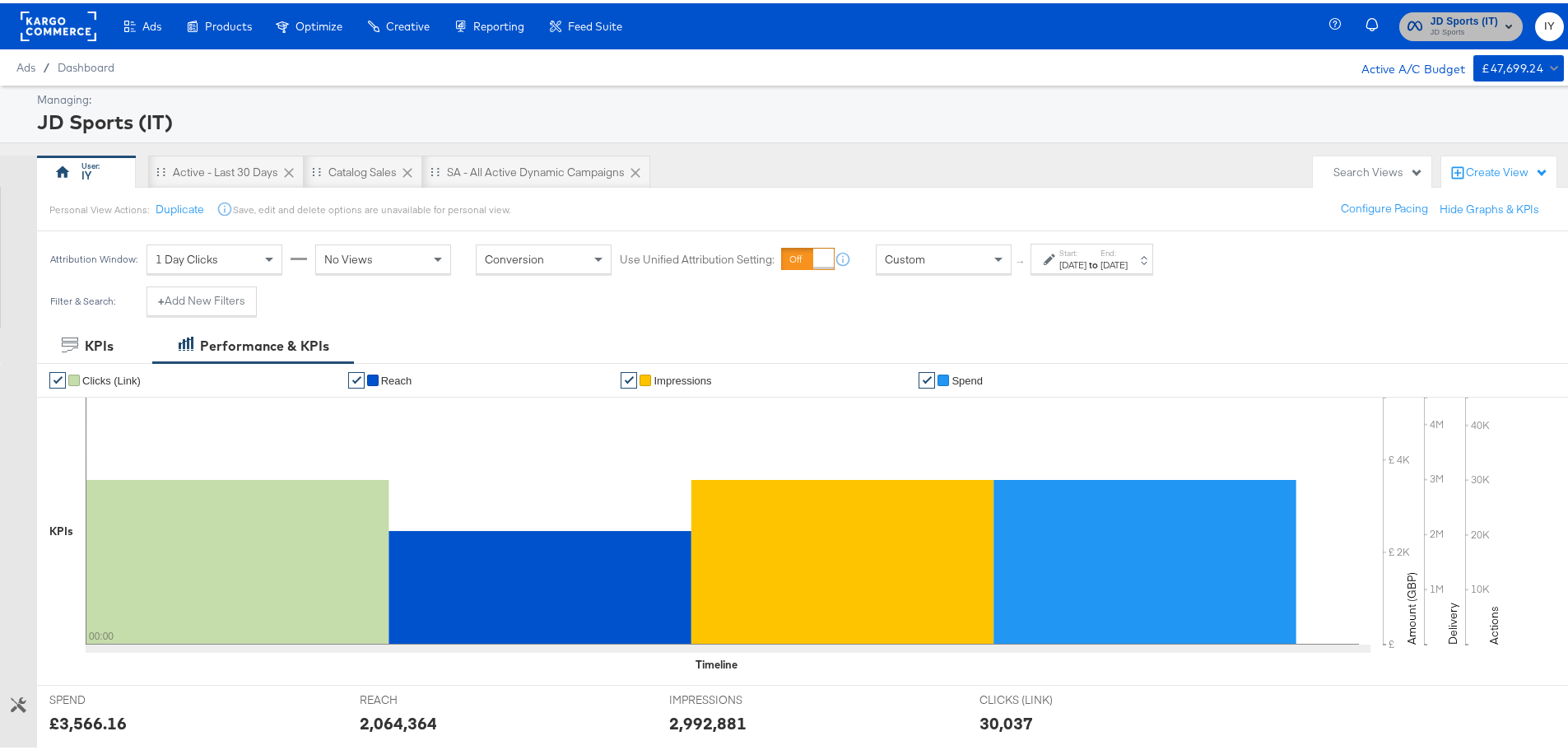
click at [1436, 33] on span "JD Sports" at bounding box center [1464, 29] width 67 height 13
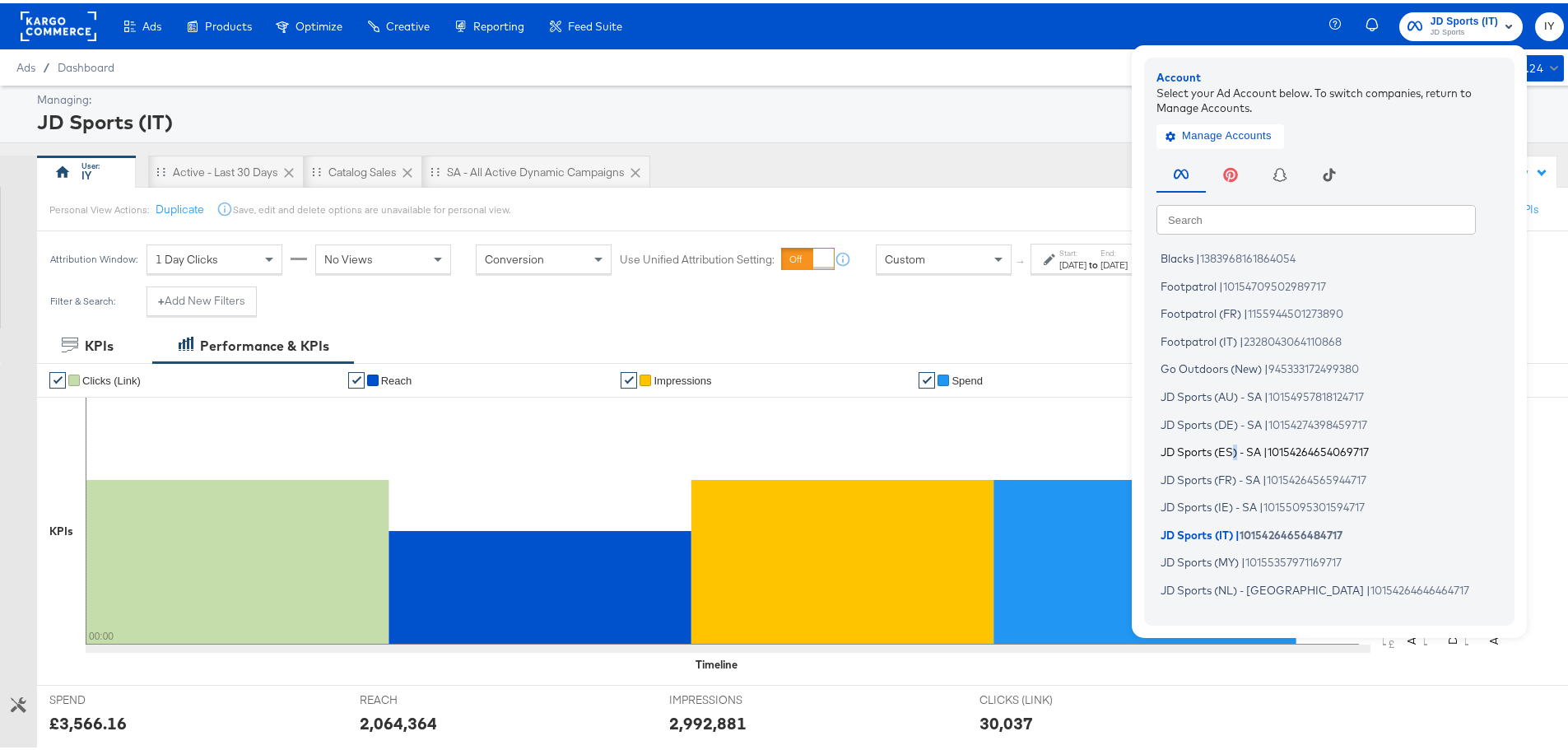
click at [1227, 446] on span "JD Sports (ES) - SA" at bounding box center [1211, 448] width 101 height 13
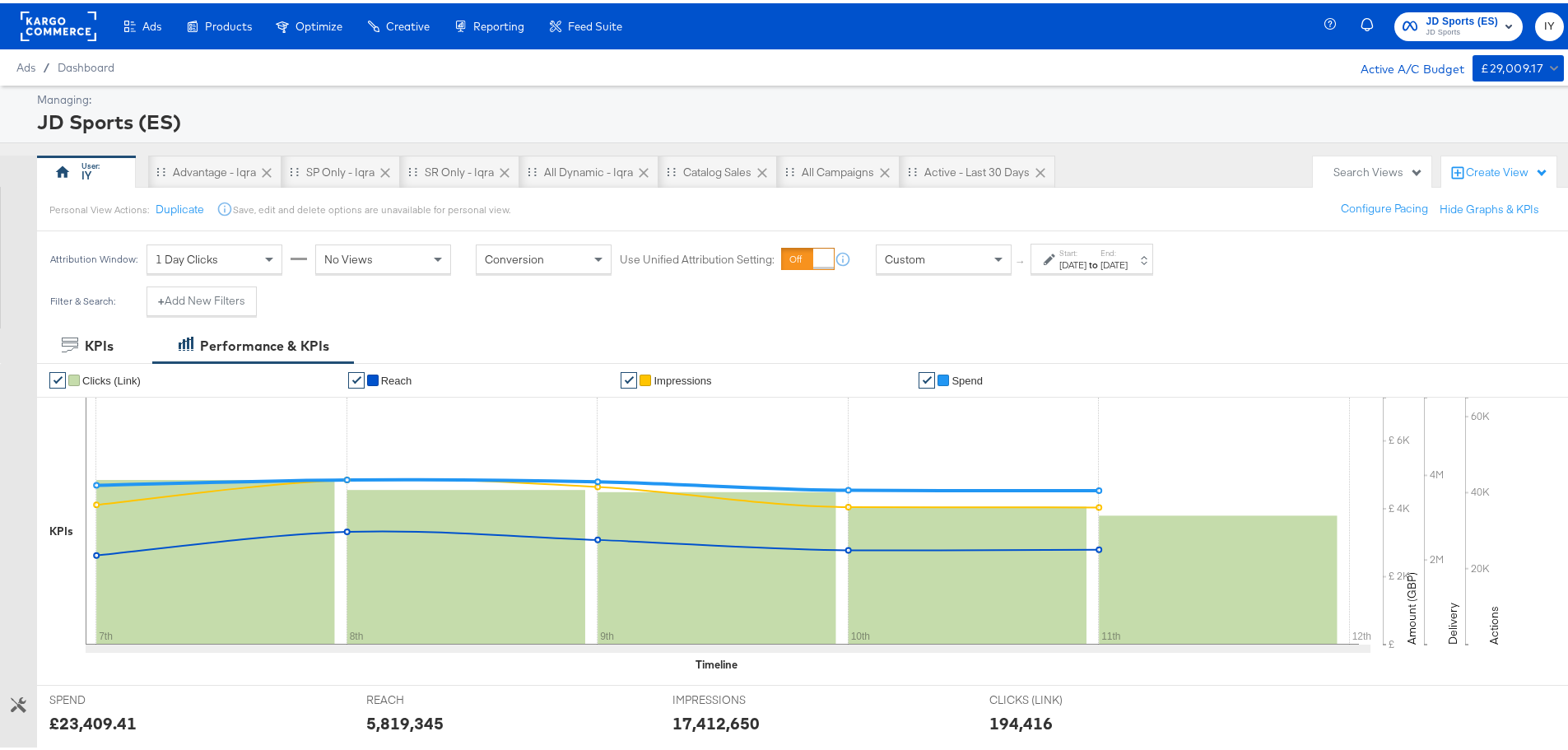
click at [1079, 245] on label "Start:" at bounding box center [1072, 249] width 27 height 11
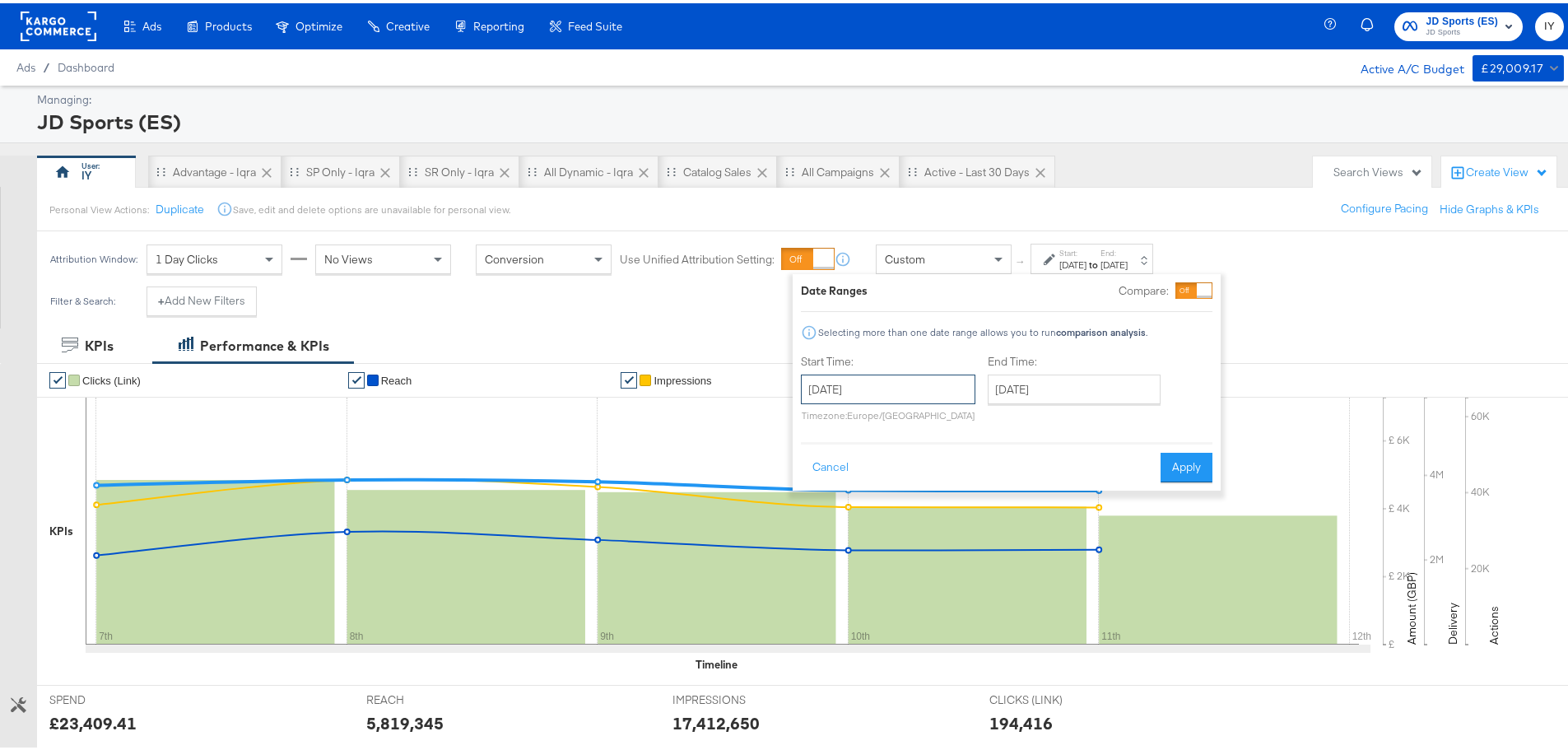
click at [884, 384] on input "September 7th 2025" at bounding box center [888, 386] width 174 height 30
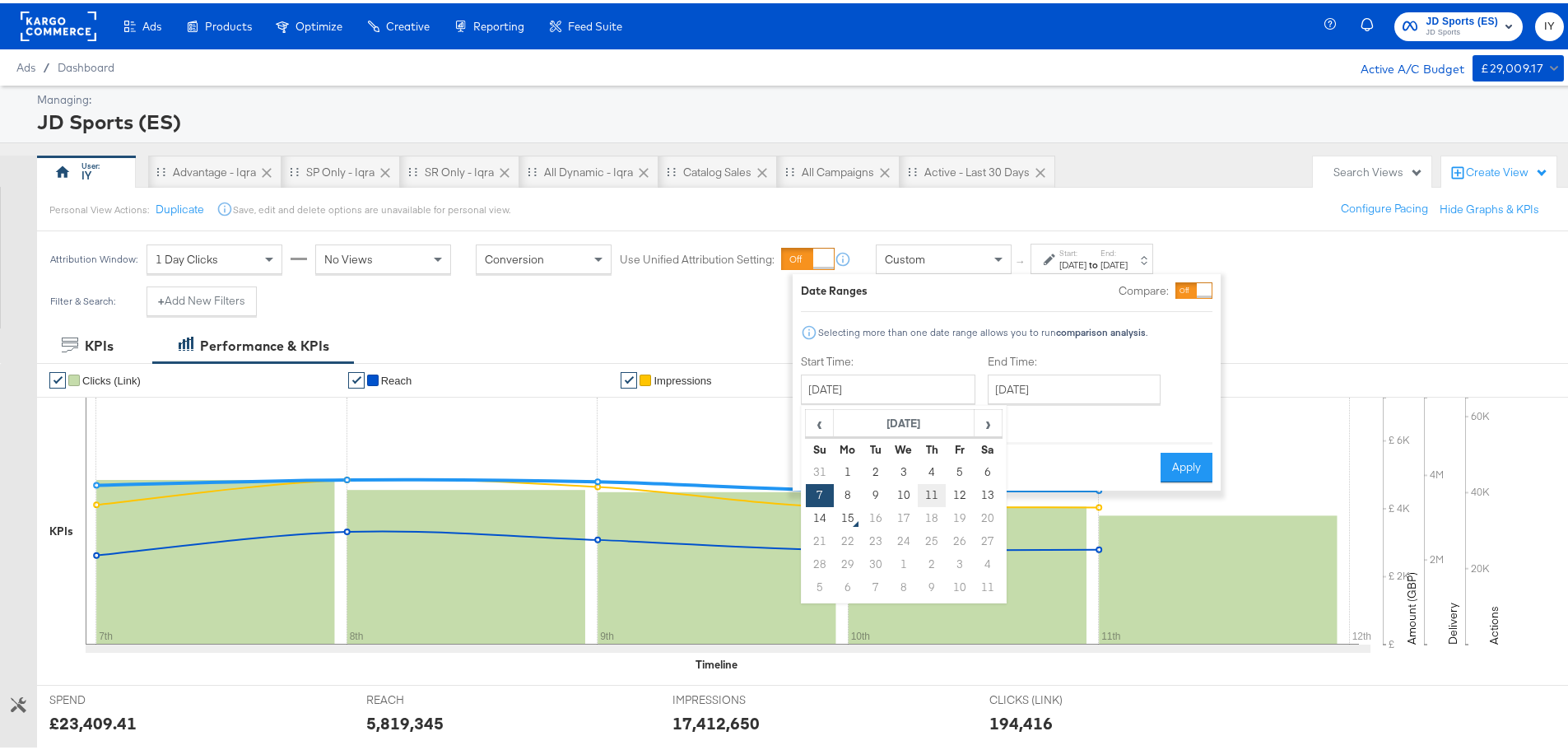
click at [935, 493] on td "11" at bounding box center [932, 492] width 28 height 23
type input "September 11th 2025"
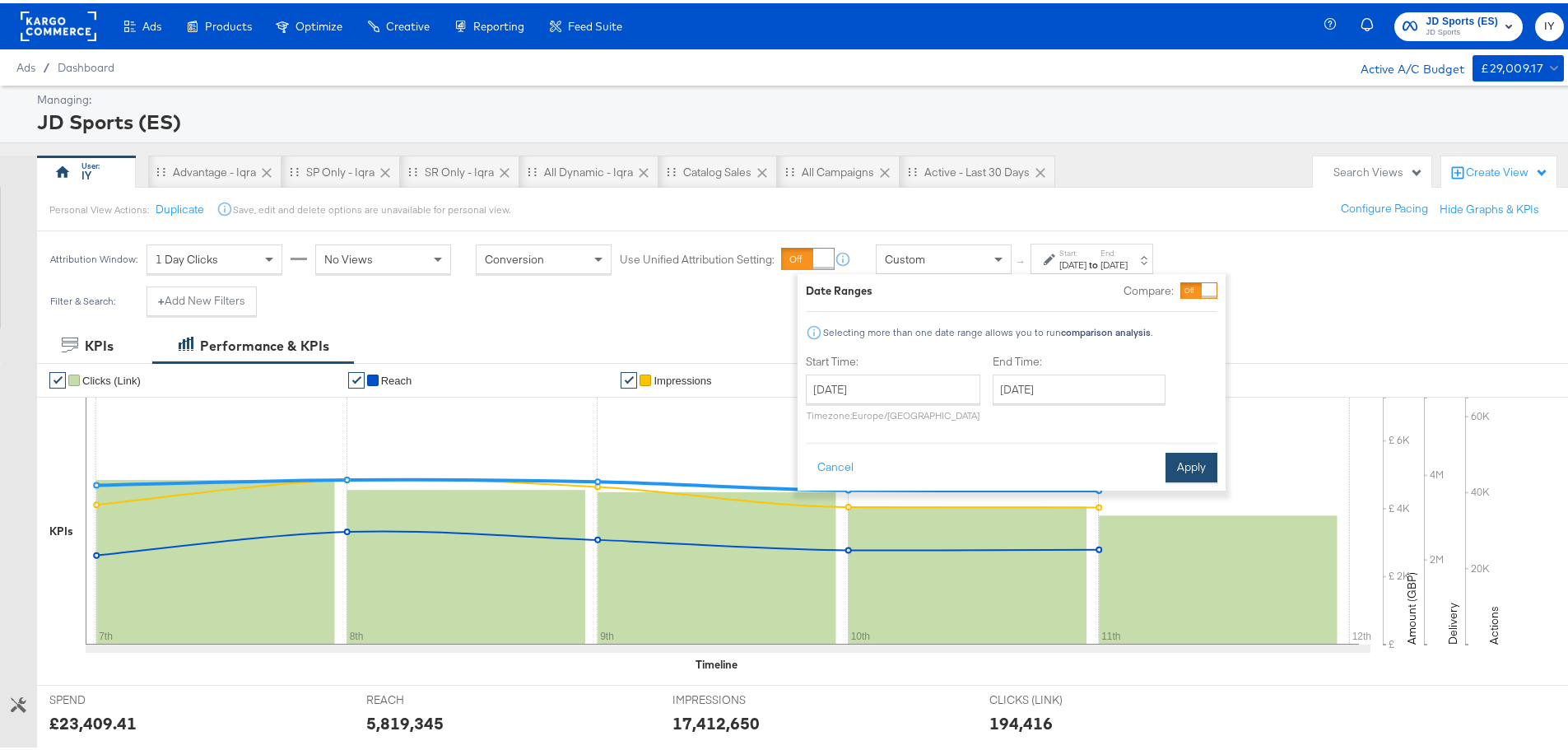
click at [1197, 471] on button "Apply" at bounding box center [1191, 464] width 52 height 30
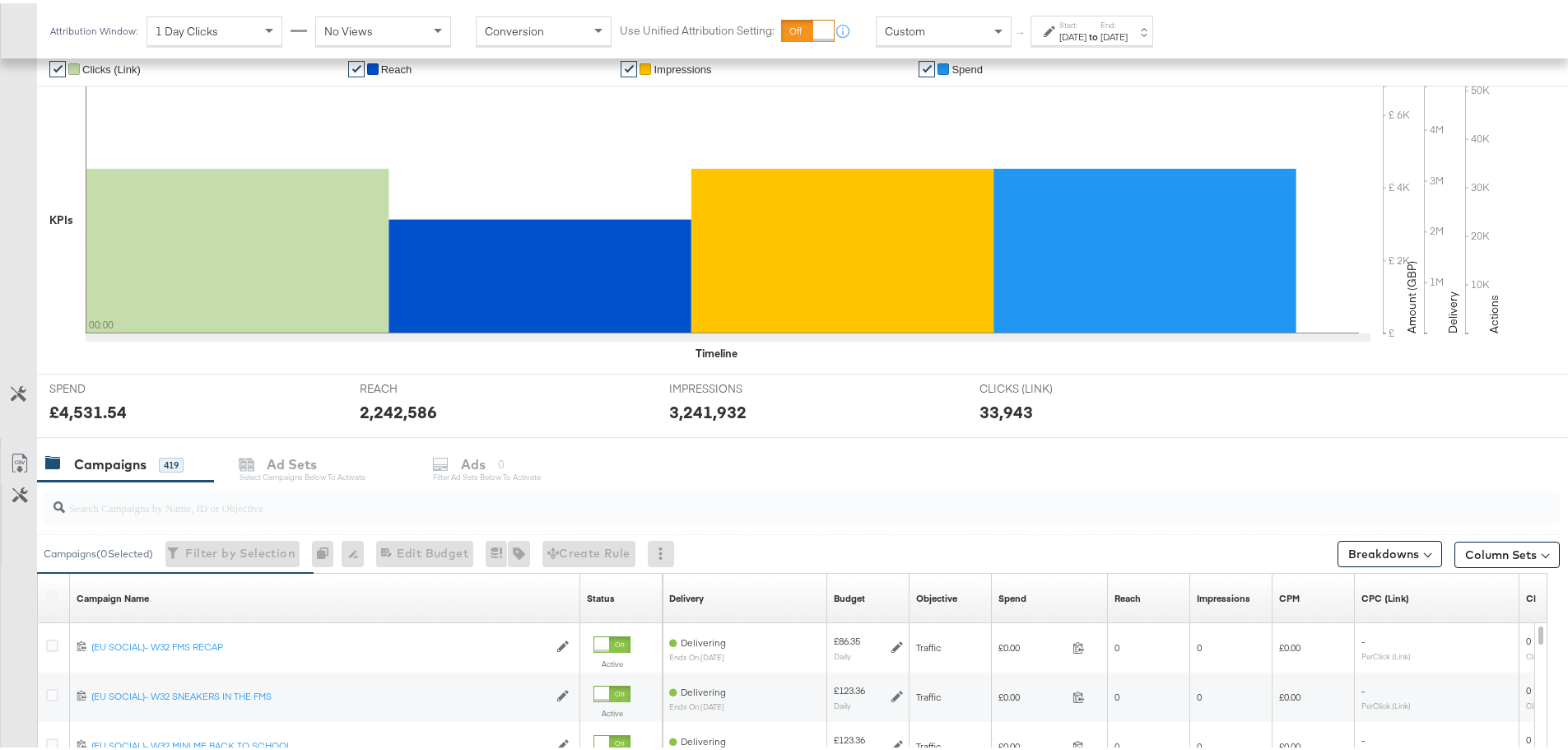
scroll to position [329, 0]
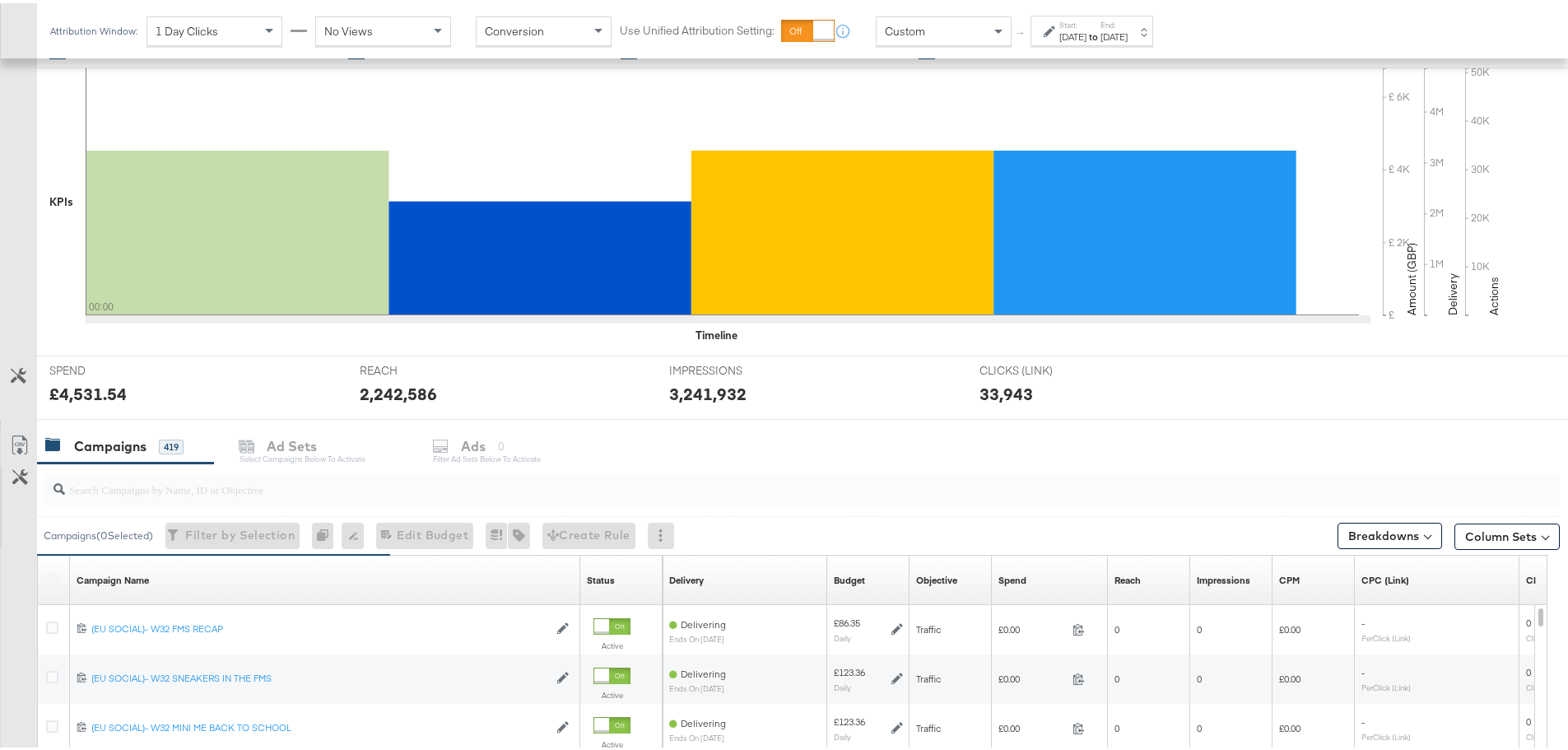
click at [143, 483] on input "search" at bounding box center [742, 479] width 1356 height 32
paste input "SA - Catalogue Sales - Advantage Shopping Campaign – JD Arm"
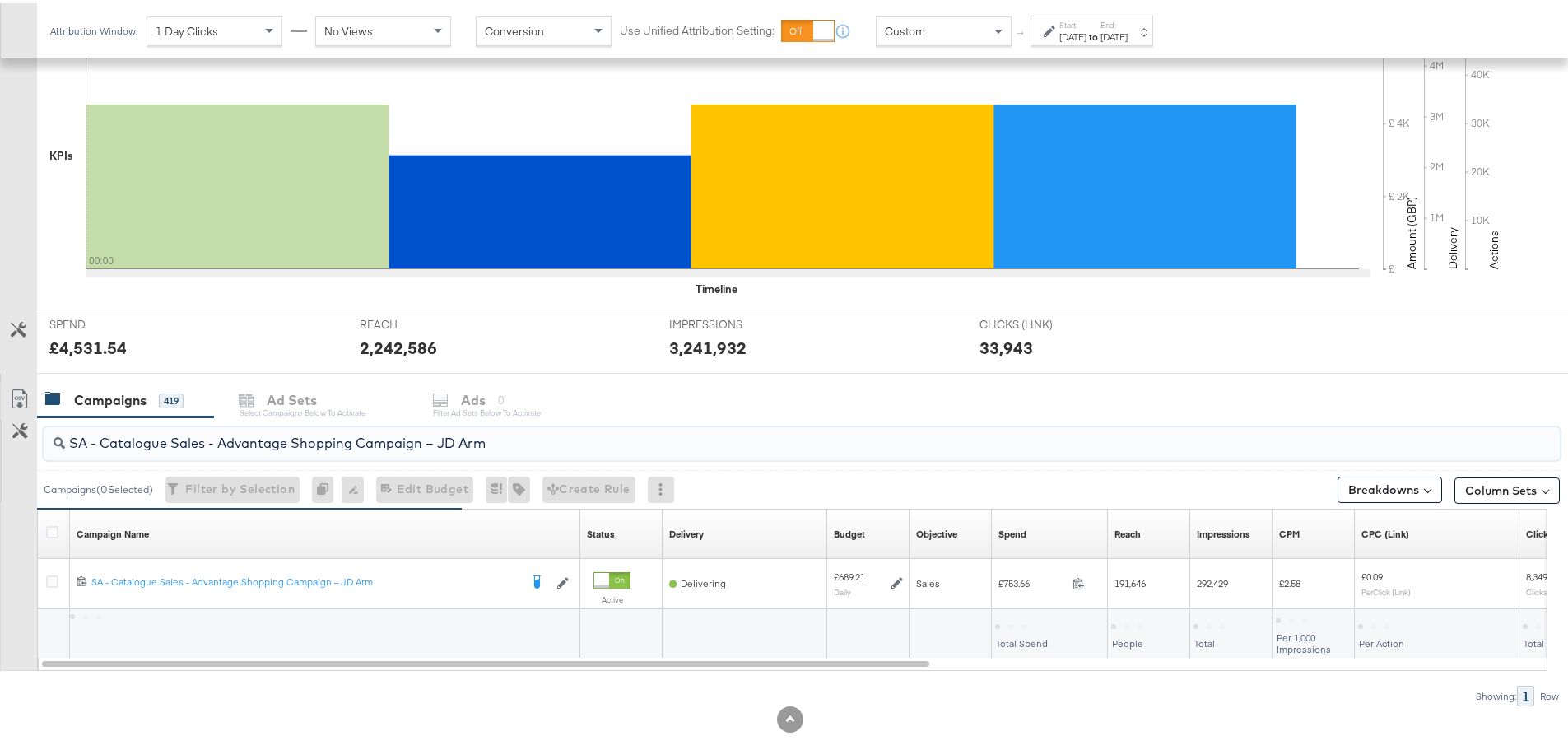
scroll to position [401, 0]
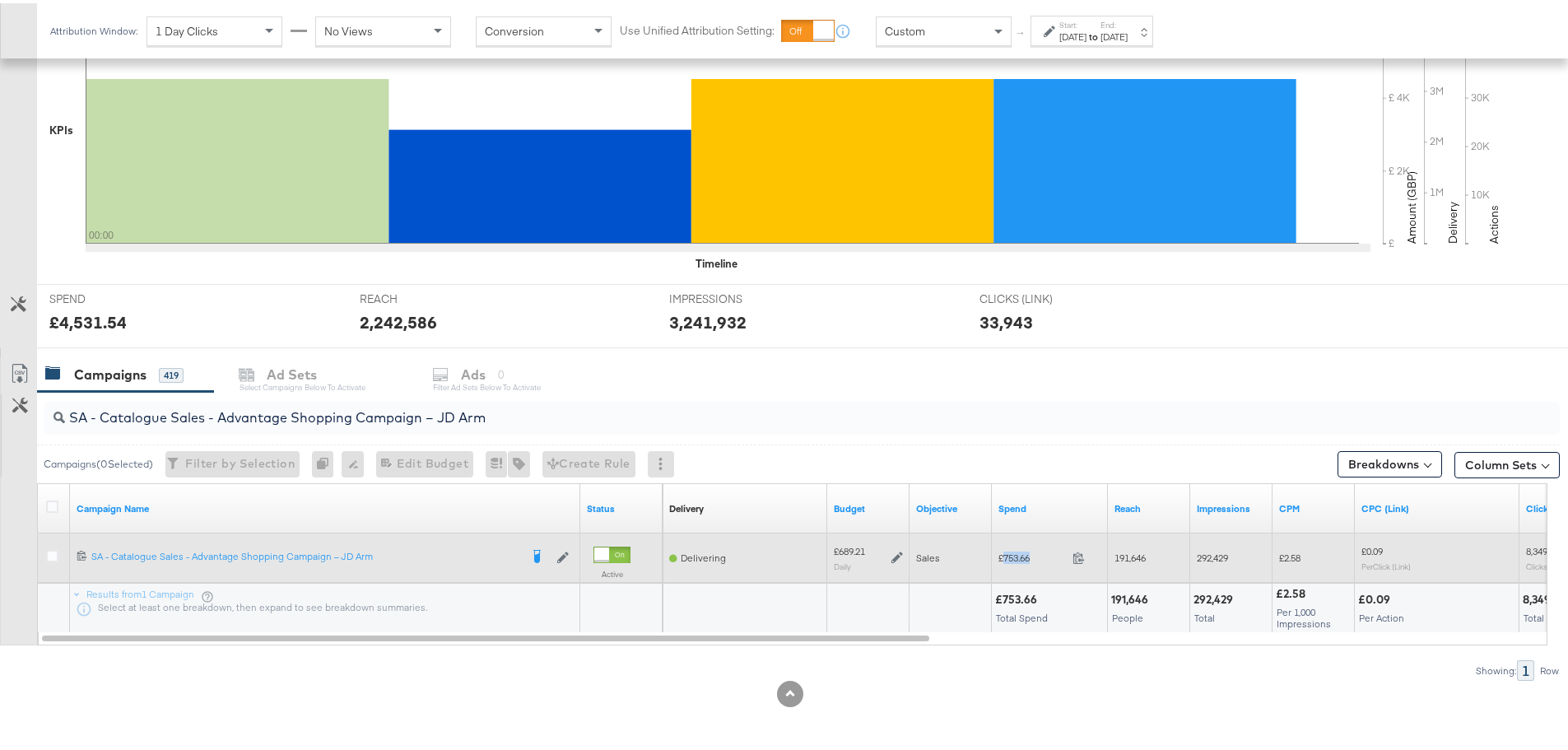
drag, startPoint x: 1039, startPoint y: 557, endPoint x: 1003, endPoint y: 558, distance: 36.0
click at [1003, 558] on span "£753.66" at bounding box center [1032, 554] width 67 height 12
copy span "753.66"
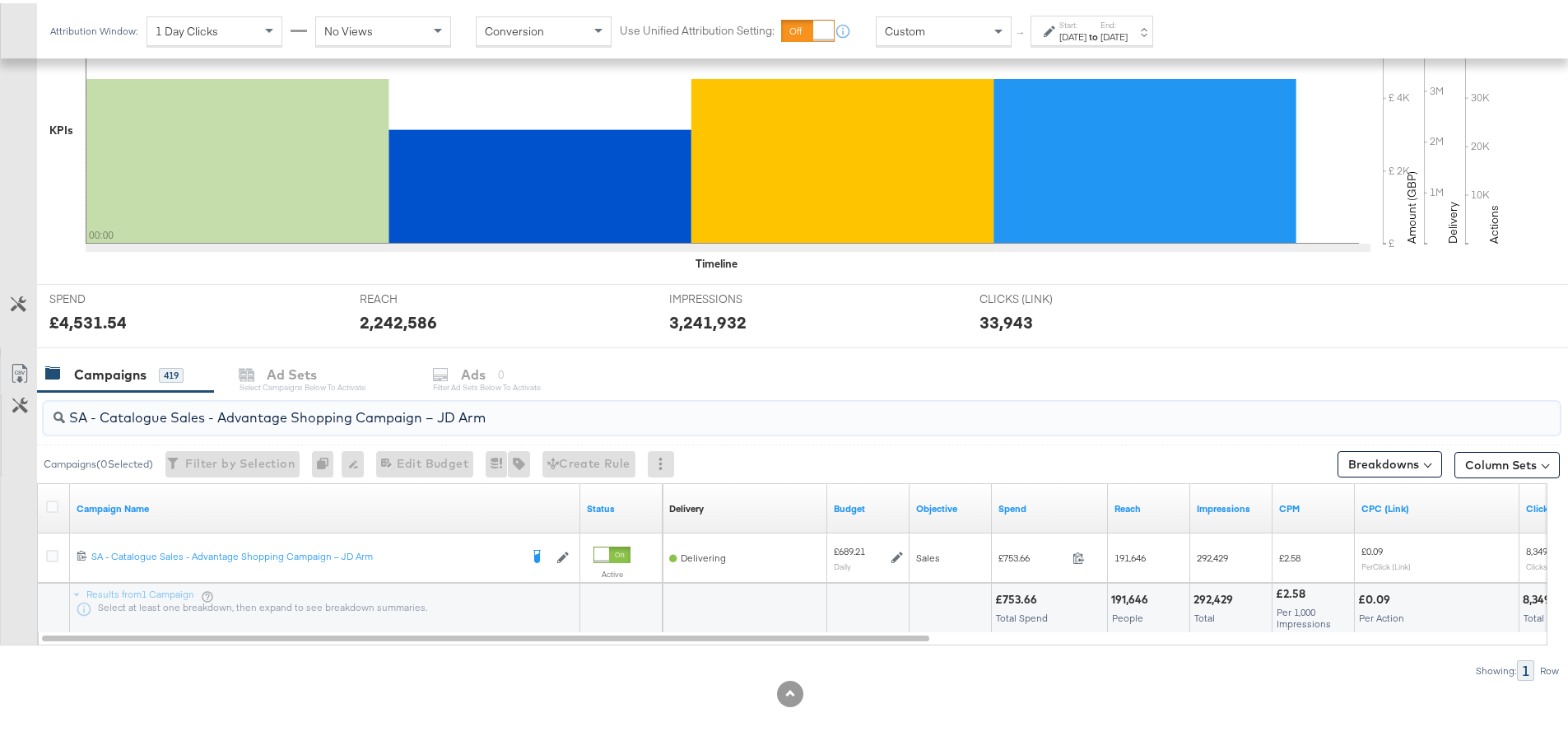
drag, startPoint x: 507, startPoint y: 410, endPoint x: -45, endPoint y: 417, distance: 552.0
paste input "Greenbids"
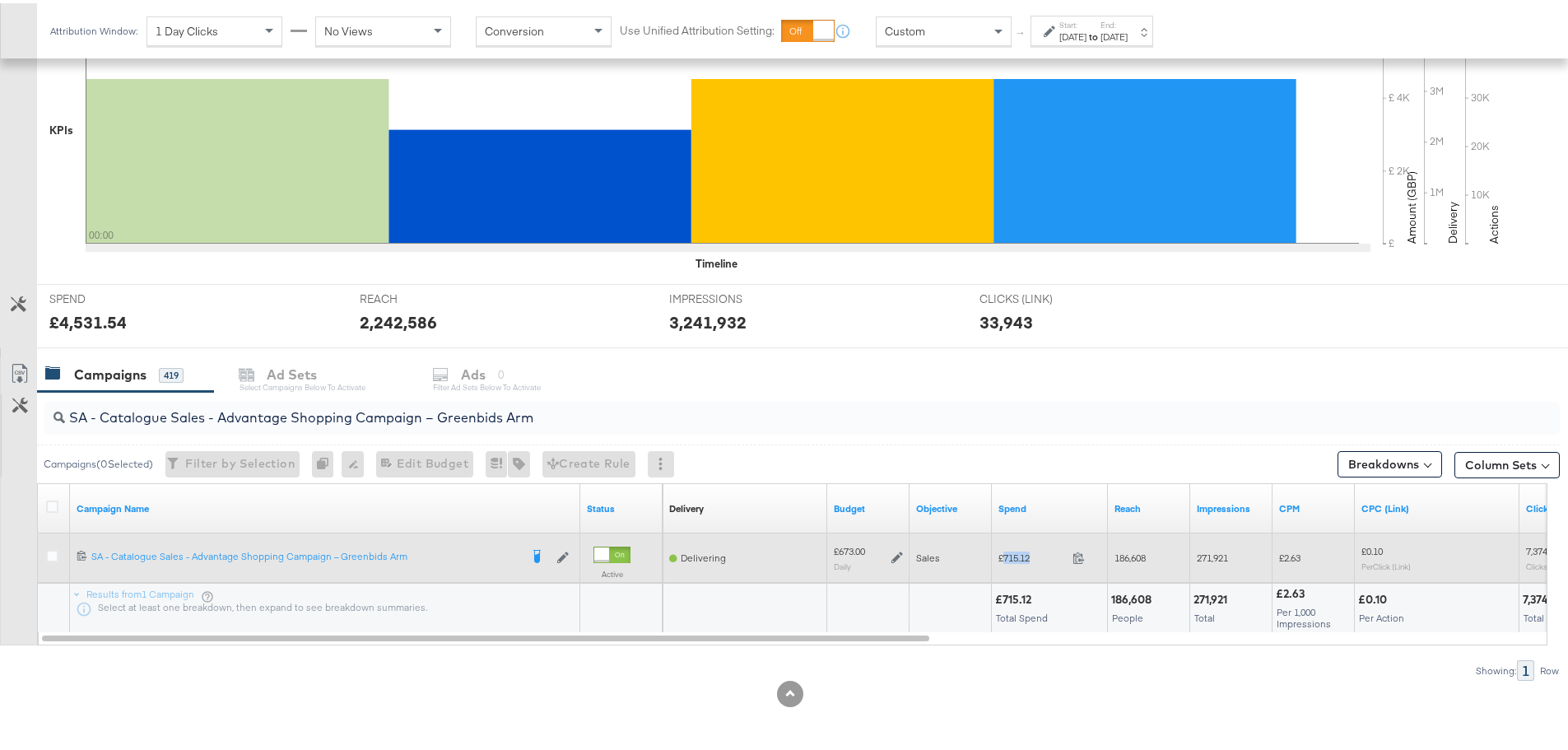
drag, startPoint x: 1037, startPoint y: 555, endPoint x: 1002, endPoint y: 555, distance: 35.0
click at [1002, 555] on span "£715.12" at bounding box center [1032, 554] width 67 height 12
copy span "715.12"
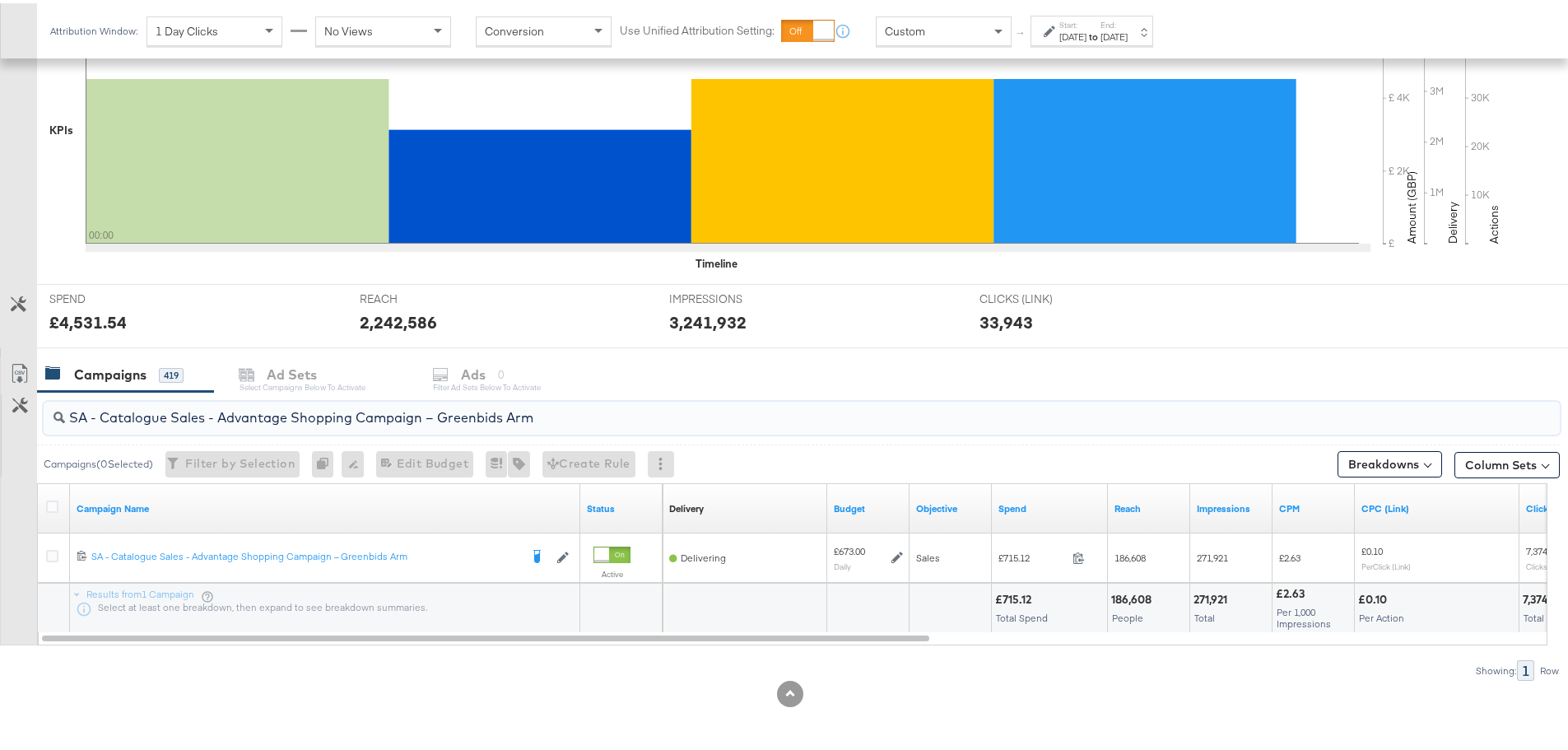
drag, startPoint x: 534, startPoint y: 421, endPoint x: 95, endPoint y: 413, distance: 439.1
click at [95, 413] on input "SA - Catalogue Sales - Advantage Shopping Campaign – Greenbids Arm" at bounding box center [742, 408] width 1356 height 32
click at [563, 402] on input "SA - Catalogue Sales - Advantage Shopping Campaign – Greenbids Arm" at bounding box center [742, 408] width 1356 height 32
drag, startPoint x: 552, startPoint y: 411, endPoint x: 35, endPoint y: 431, distance: 517.4
click at [35, 431] on div "SA - Catalogue Sales - Advantage Shopping Campaign – Greenbids Arm Campaigns ( …" at bounding box center [780, 533] width 1560 height 289
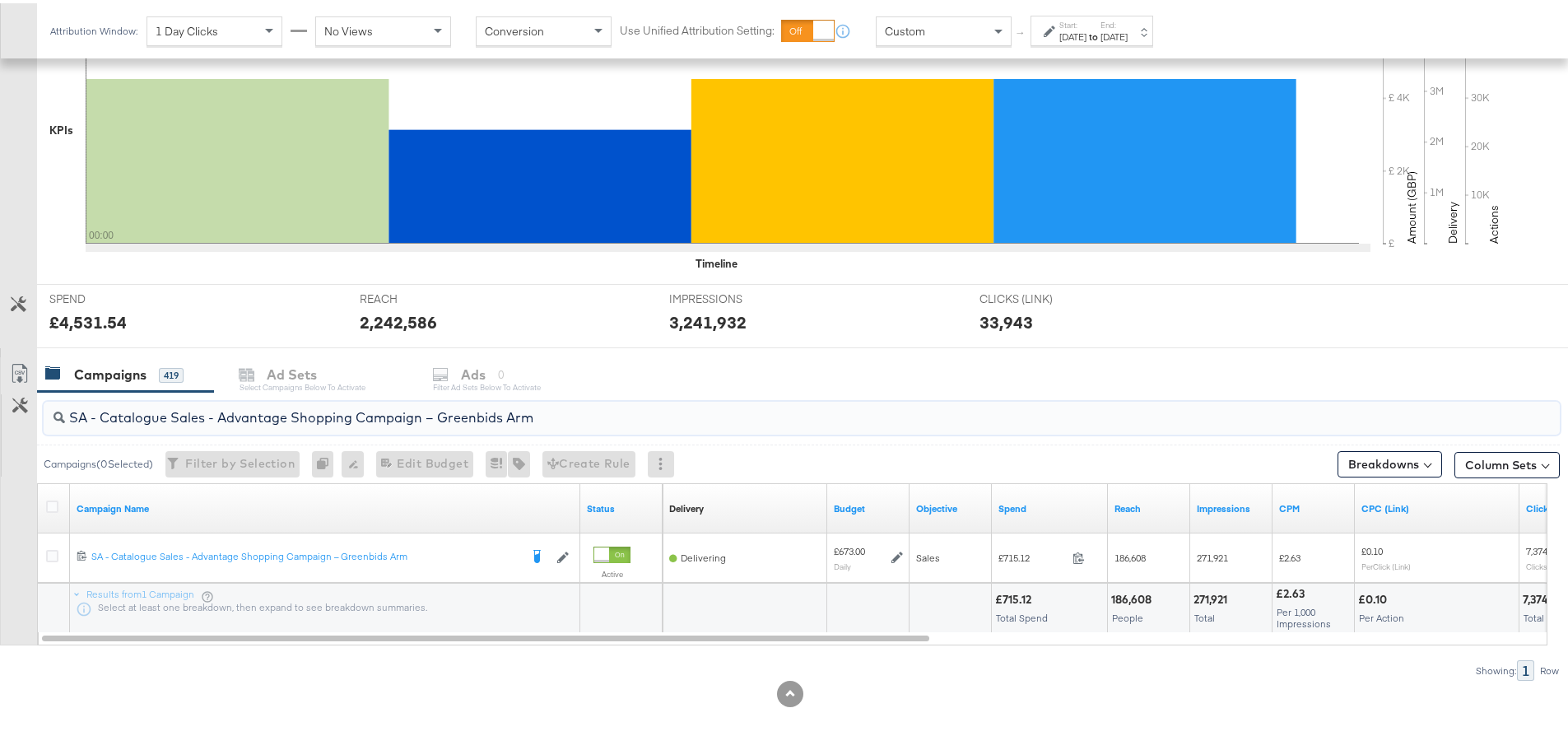
paste input "AM - Catalogue Sales - Advantage Shopping Campaign - Non Dynamic Campaign – JD"
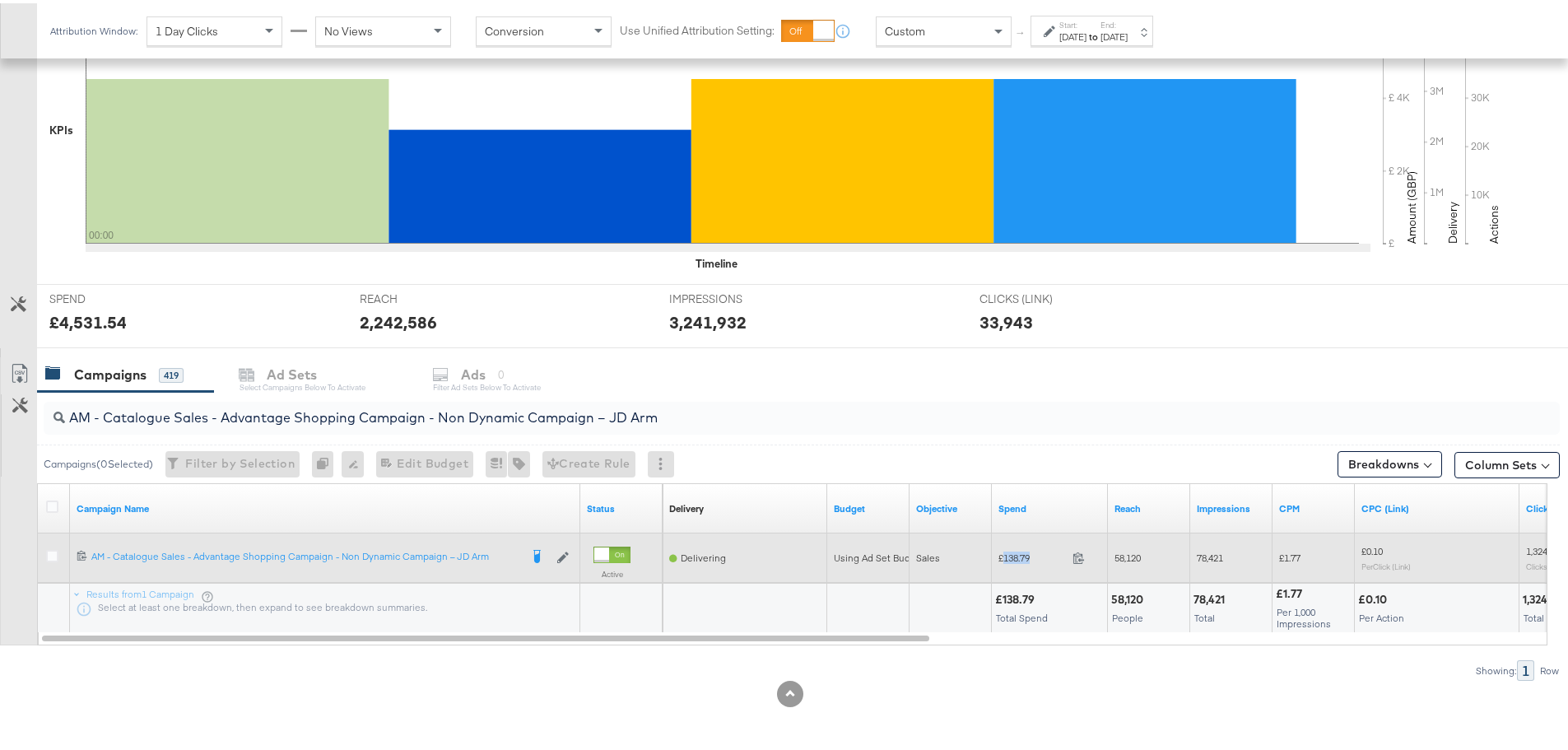
drag, startPoint x: 1037, startPoint y: 552, endPoint x: 1003, endPoint y: 554, distance: 34.1
click at [1003, 554] on span "£138.79" at bounding box center [1032, 554] width 67 height 12
copy span "138.79"
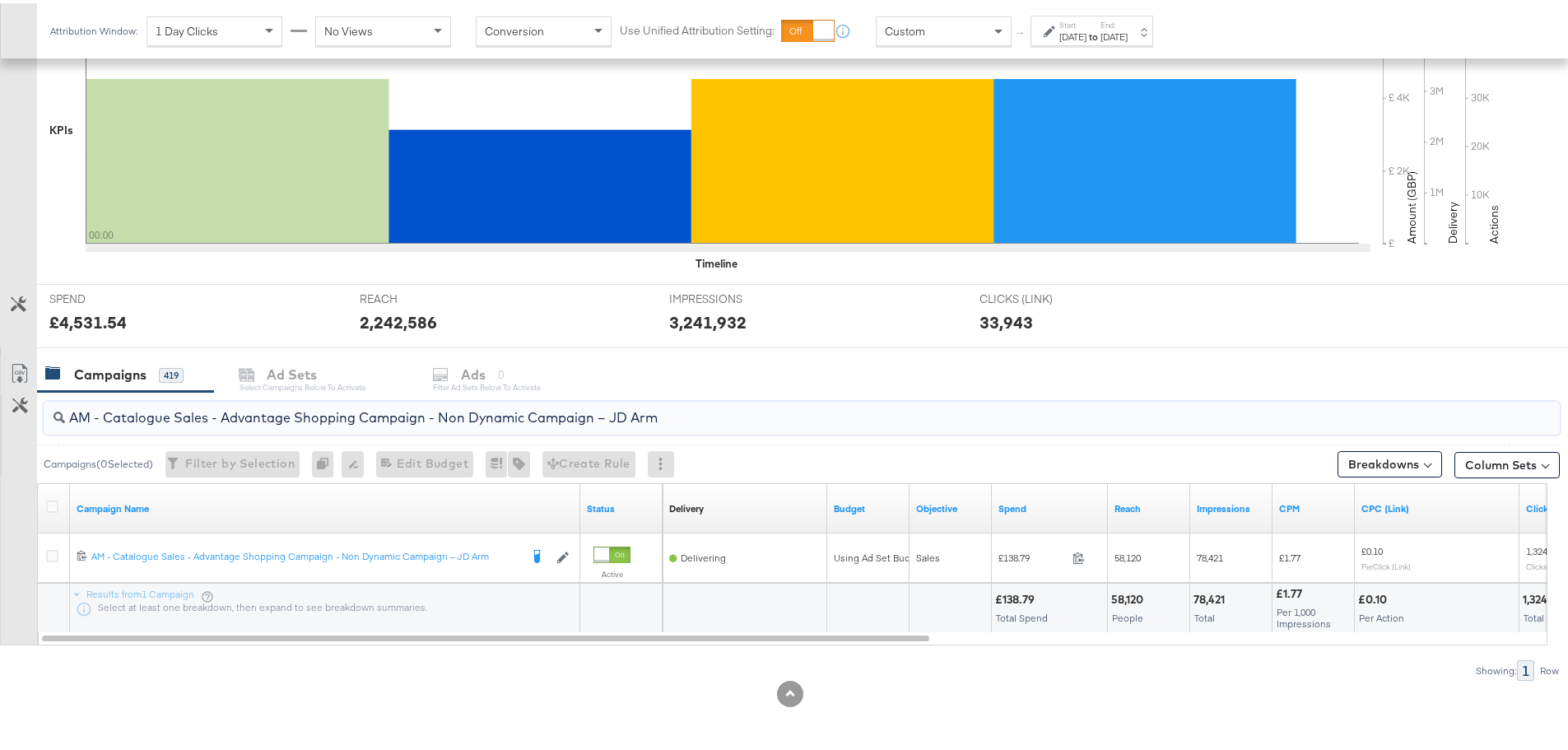
drag, startPoint x: 686, startPoint y: 419, endPoint x: -8, endPoint y: 419, distance: 694.0
paste input "Greenbids"
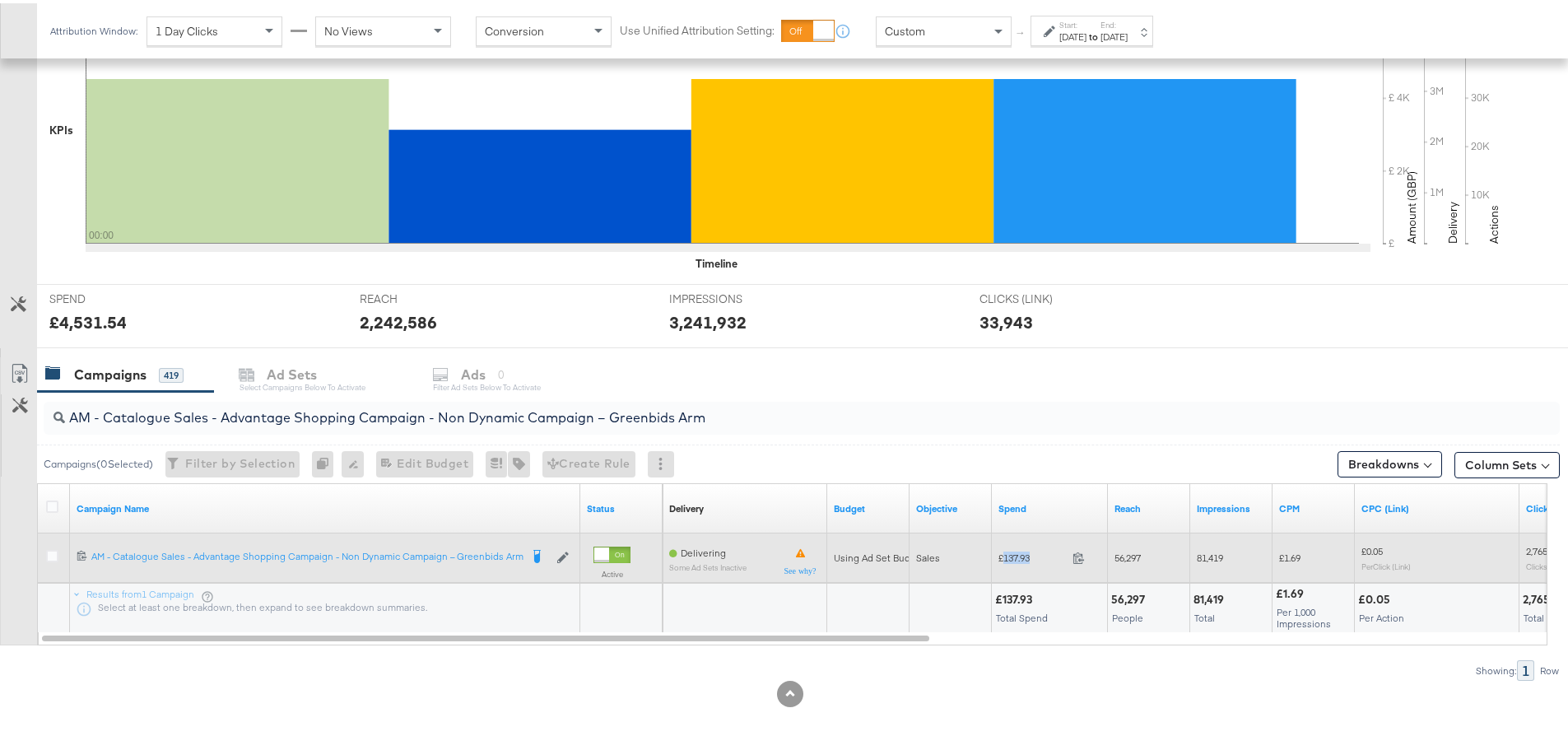
drag, startPoint x: 1037, startPoint y: 553, endPoint x: 1002, endPoint y: 556, distance: 35.1
click at [1002, 556] on span "£137.93" at bounding box center [1032, 554] width 67 height 12
copy span "137.93"
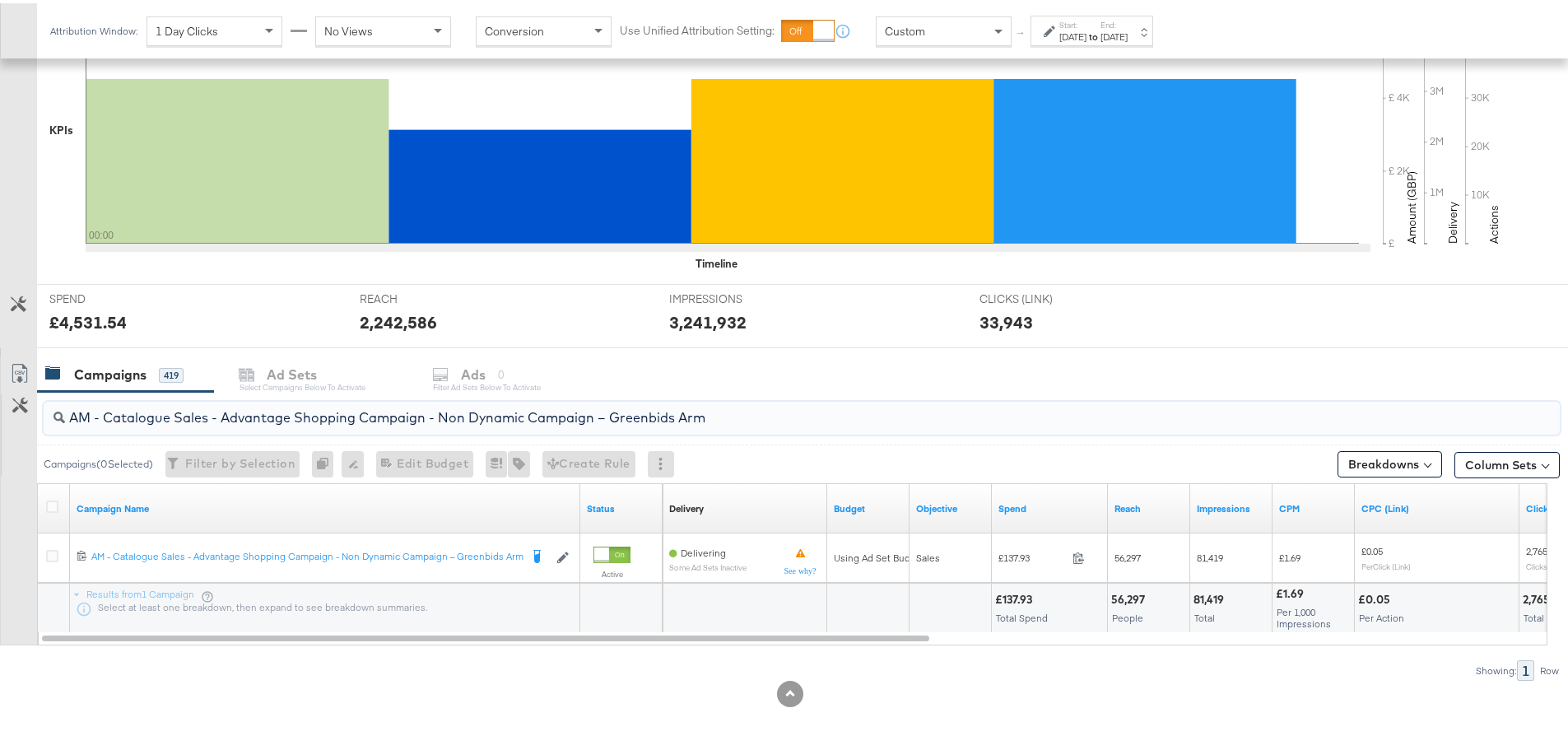
drag, startPoint x: 718, startPoint y: 410, endPoint x: -165, endPoint y: 403, distance: 883.0
paste input "SA - Sales - DABA - Always On - JD Arm - (PS)"
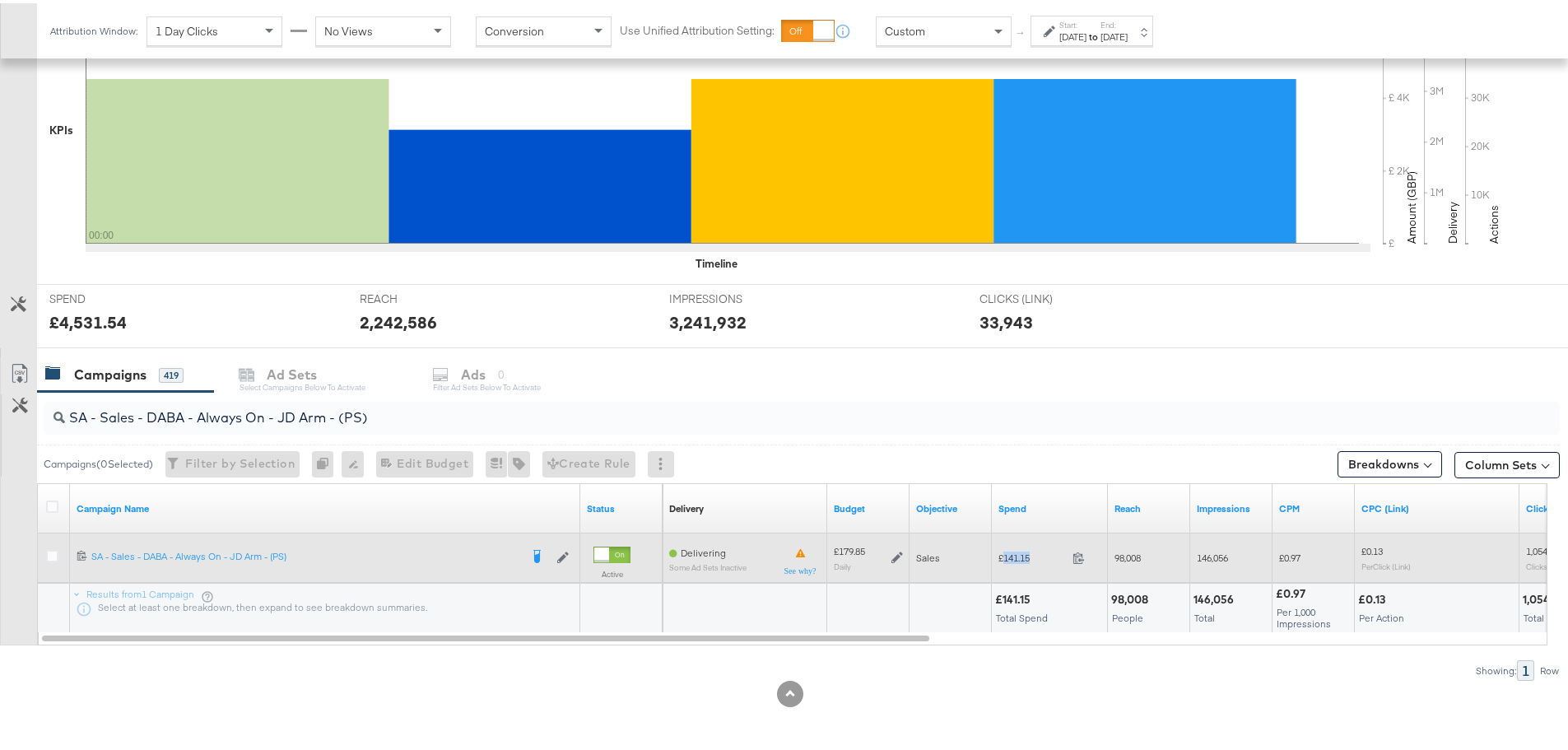
drag, startPoint x: 1039, startPoint y: 554, endPoint x: 1005, endPoint y: 554, distance: 34.0
click at [1005, 554] on span "£141.15" at bounding box center [1032, 554] width 67 height 12
copy span "141.15"
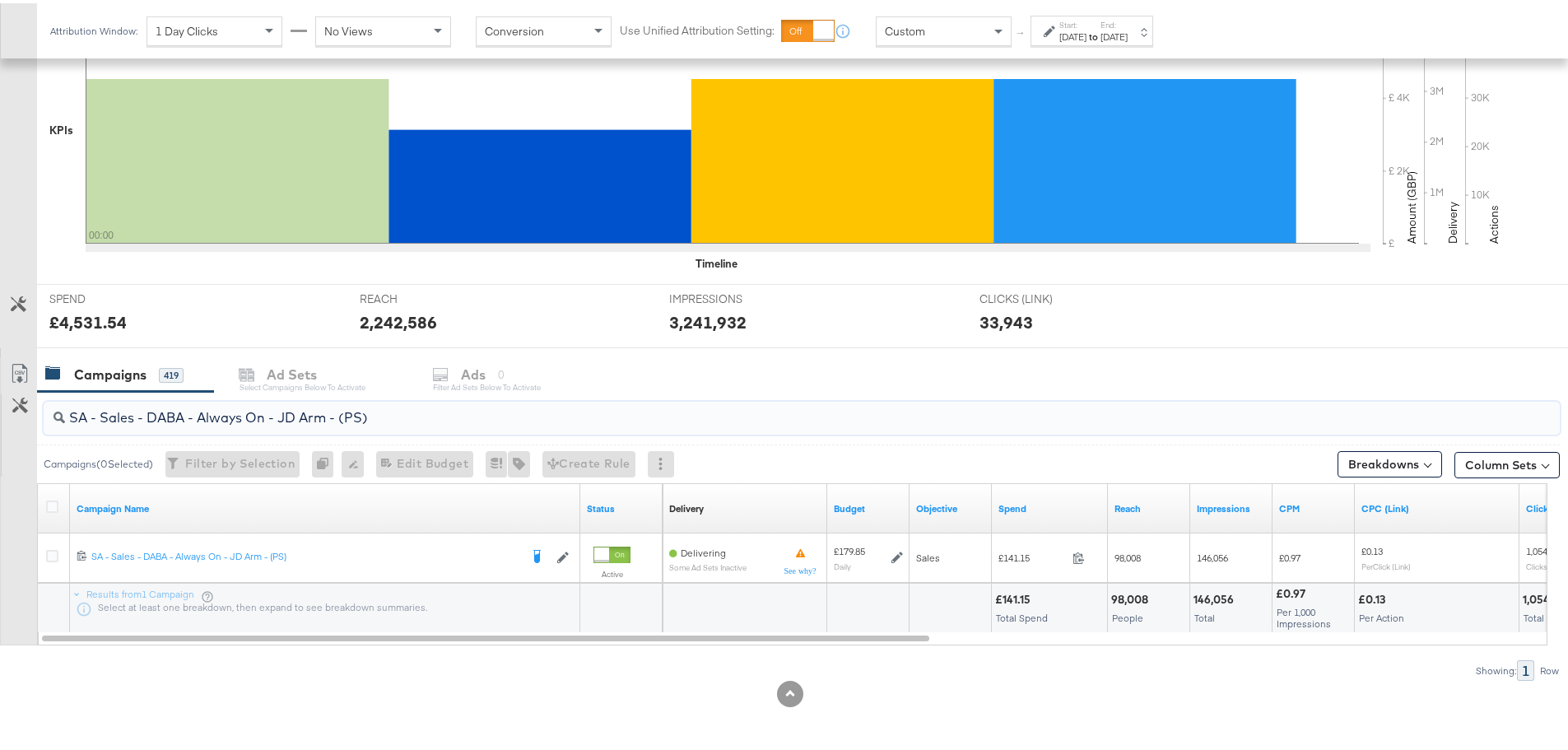
drag, startPoint x: 382, startPoint y: 417, endPoint x: 40, endPoint y: 414, distance: 342.0
click at [40, 414] on div "SA - Sales - DABA - Always On - JD Arm - (PS)" at bounding box center [798, 415] width 1522 height 53
paste input "Greenbids"
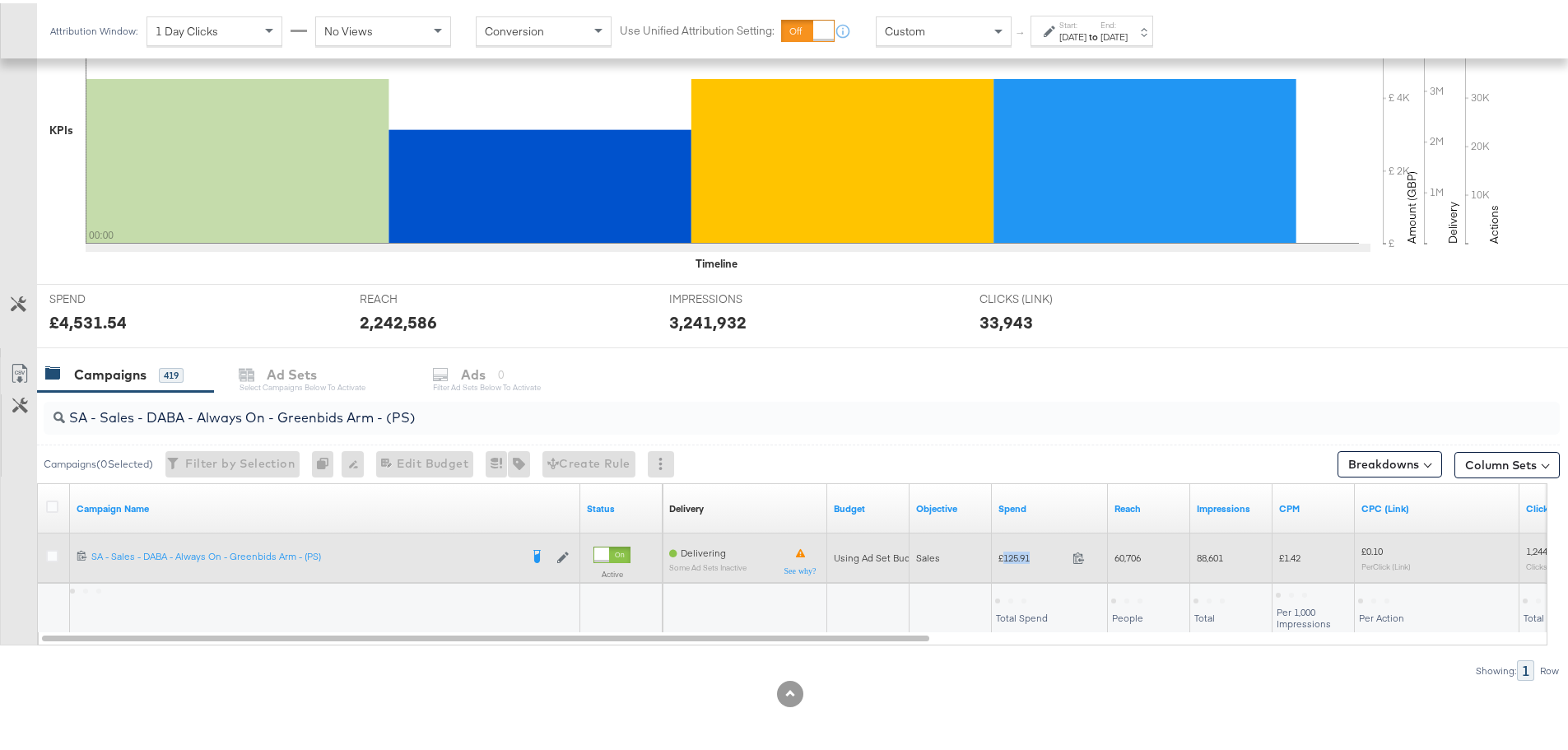
drag, startPoint x: 1034, startPoint y: 553, endPoint x: 1003, endPoint y: 555, distance: 31.1
click at [1003, 555] on span "£125.91" at bounding box center [1032, 554] width 67 height 12
copy span "125.91"
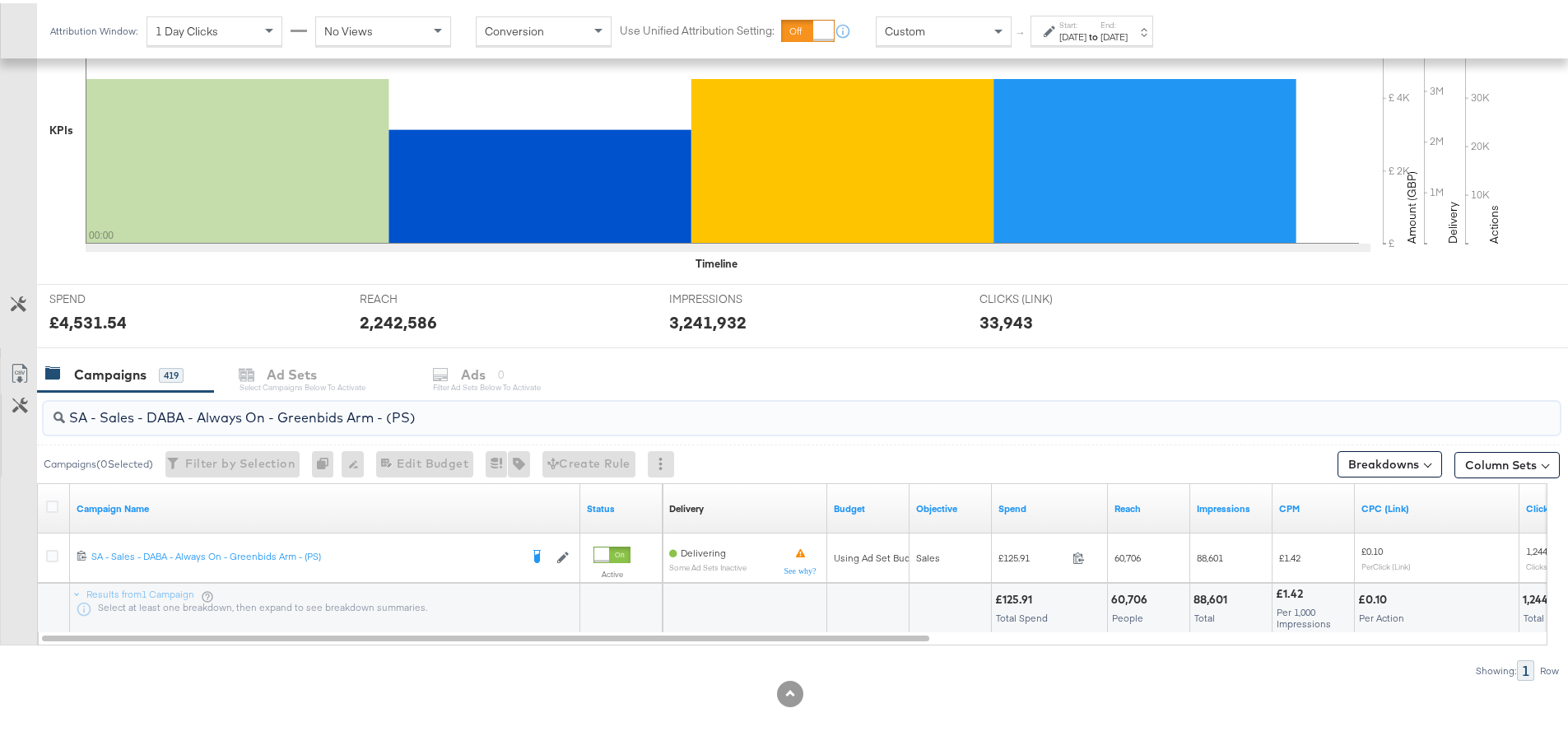
drag, startPoint x: 447, startPoint y: 419, endPoint x: -41, endPoint y: 396, distance: 488.5
paste input "PA - Always On - JD Arm - (SR"
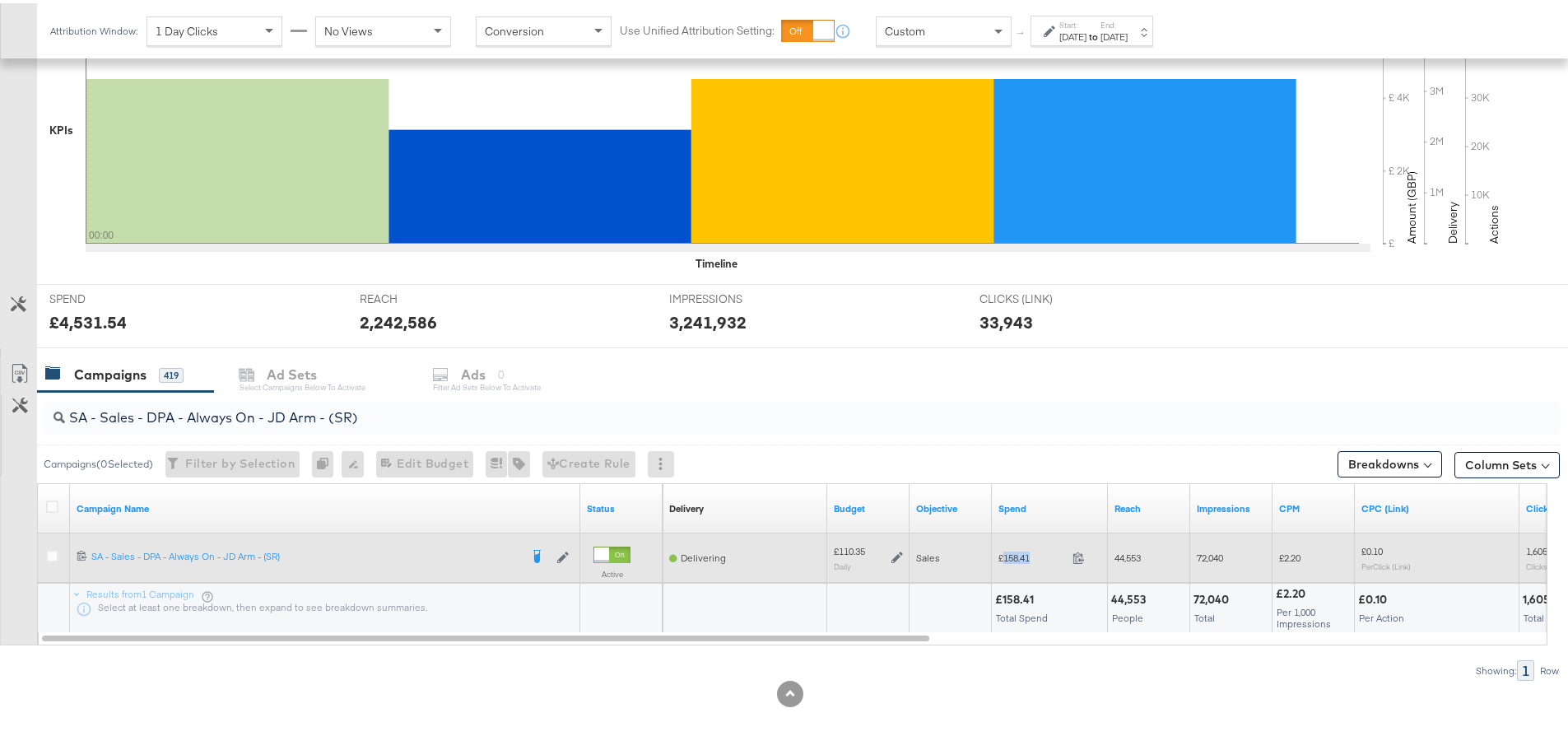
drag, startPoint x: 1040, startPoint y: 554, endPoint x: 1002, endPoint y: 557, distance: 38.1
click at [1002, 557] on span "£158.41" at bounding box center [1032, 554] width 67 height 12
copy span "158.41"
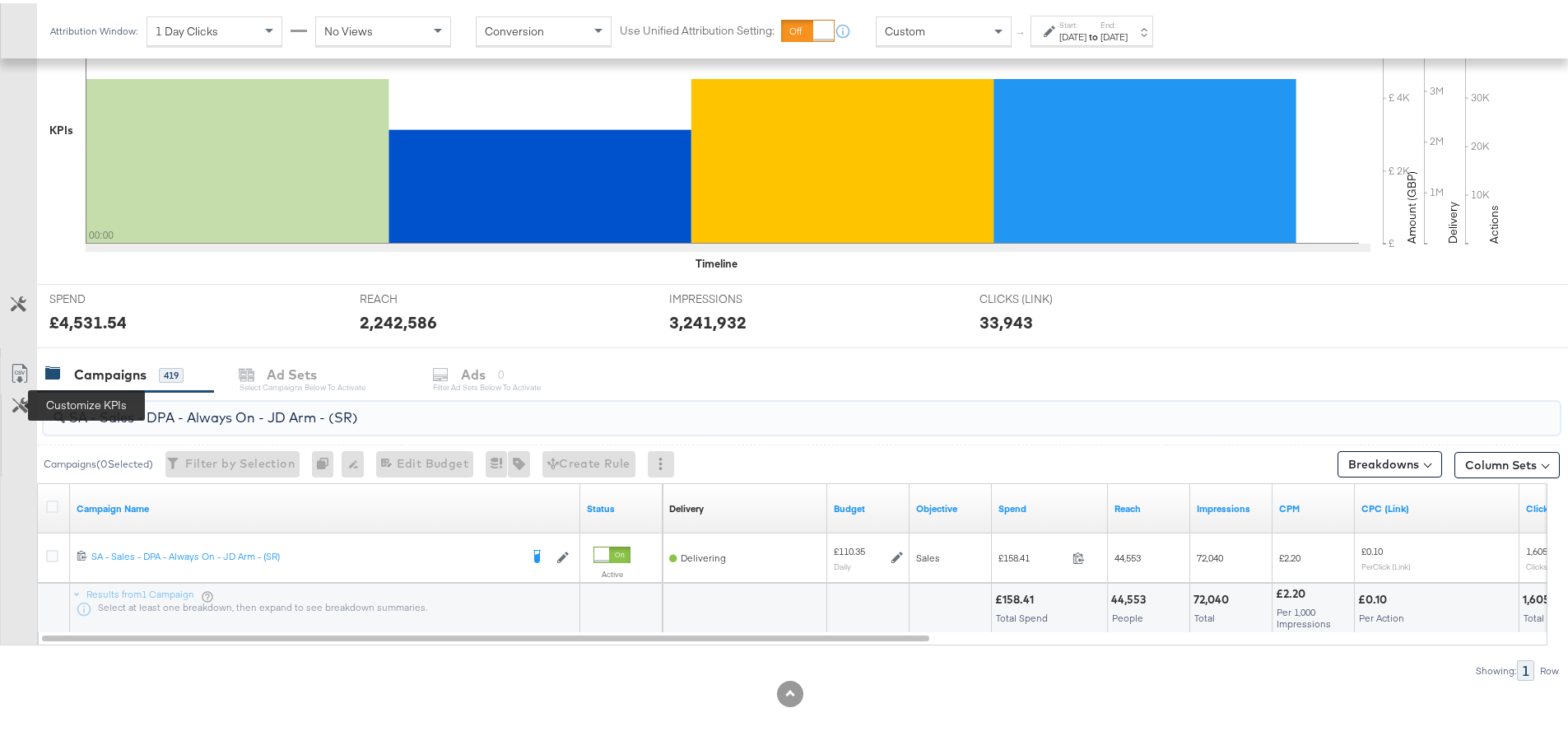
drag, startPoint x: 411, startPoint y: 414, endPoint x: 16, endPoint y: 406, distance: 395.1
click at [16, 406] on div "SA - Sales - DPA - Always On - JD Arm - (SR) Campaigns ( 0 Selected) Filter by …" at bounding box center [780, 533] width 1560 height 289
paste input "Greenbids"
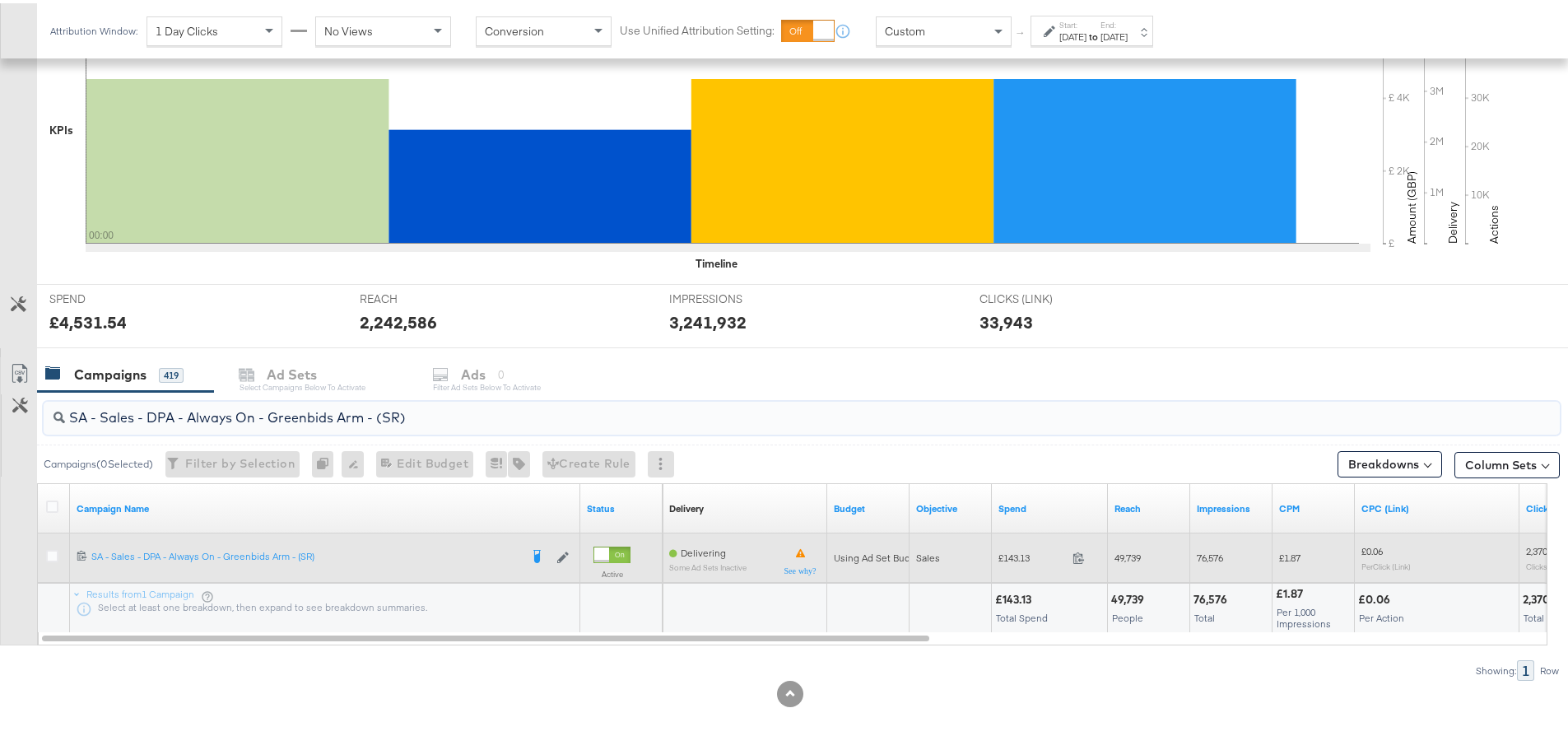
type input "SA - Sales - DPA - Always On - Greenbids Arm - (SR)"
drag, startPoint x: 1037, startPoint y: 557, endPoint x: 1002, endPoint y: 556, distance: 35.0
click at [1002, 556] on span "£143.13" at bounding box center [1032, 554] width 67 height 12
copy span "143.13"
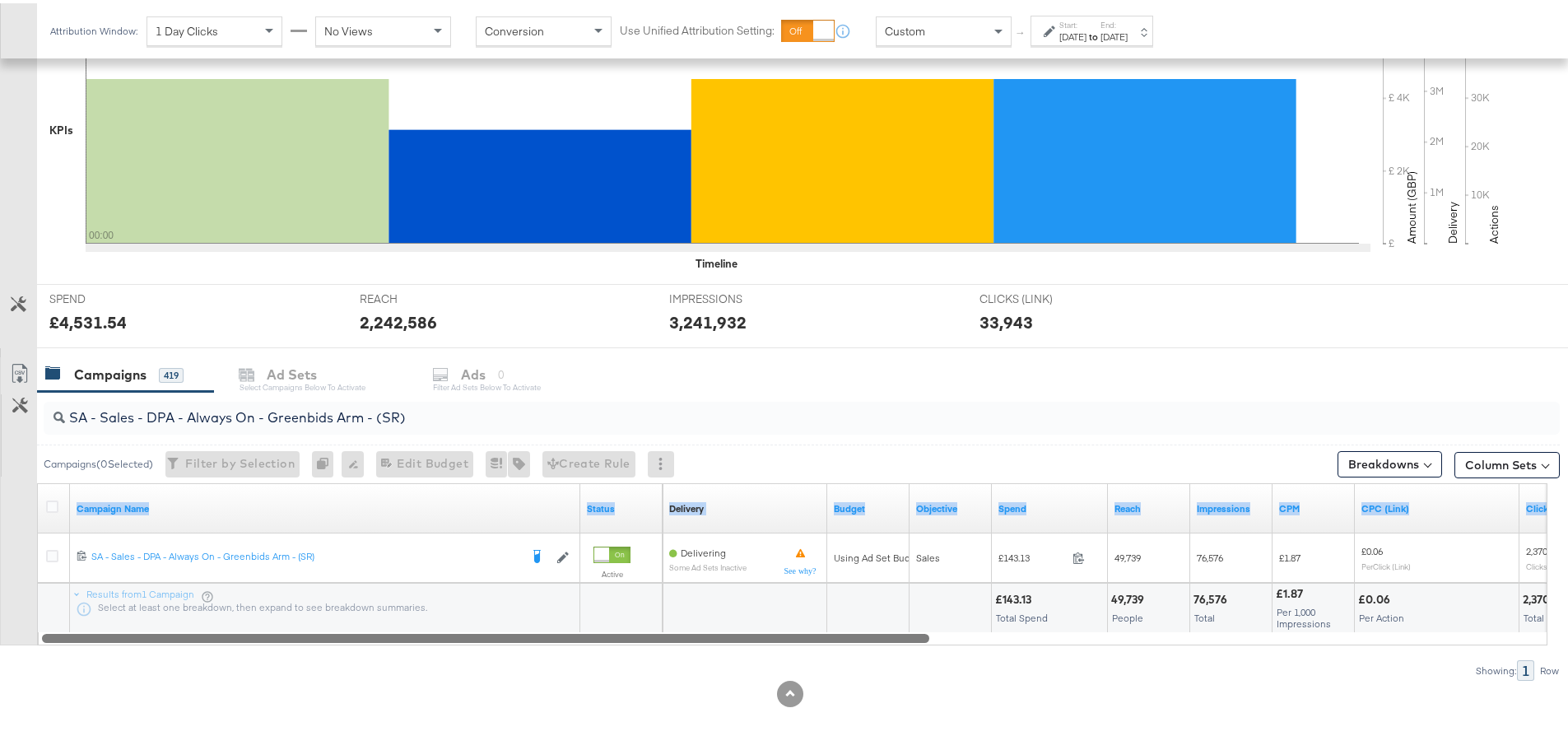
click at [833, 641] on div "Campaign Name Status Delivery Sorting Unavailable Budget Objective Spend Reach …" at bounding box center [791, 560] width 1510 height 162
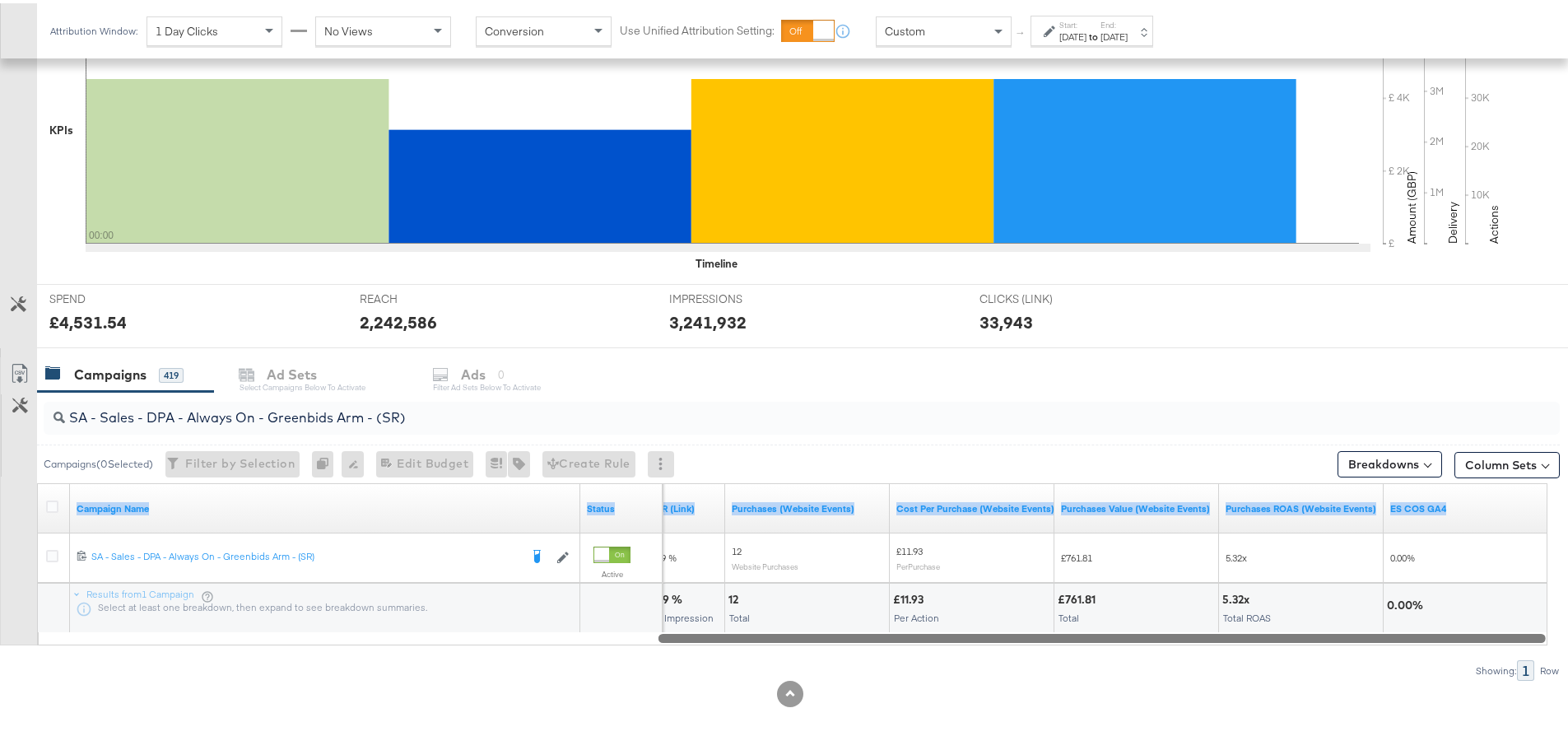
drag, startPoint x: 833, startPoint y: 635, endPoint x: 1537, endPoint y: 668, distance: 704.8
click at [1537, 668] on div "SA - Sales - DPA - Always On - Greenbids Arm - (SR) Campaigns ( 0 Selected) Fil…" at bounding box center [780, 533] width 1560 height 289
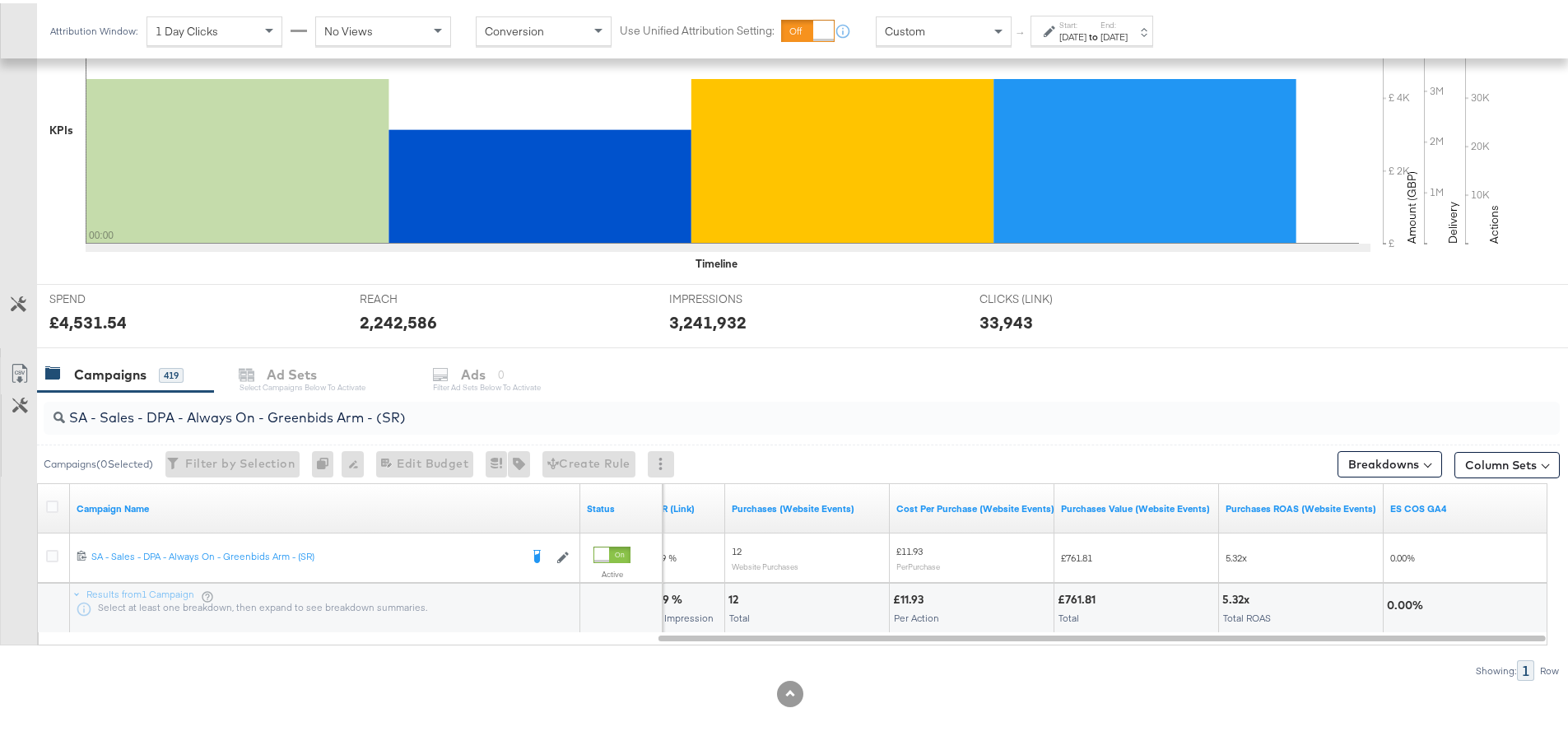
click at [268, 696] on div at bounding box center [790, 690] width 1580 height 26
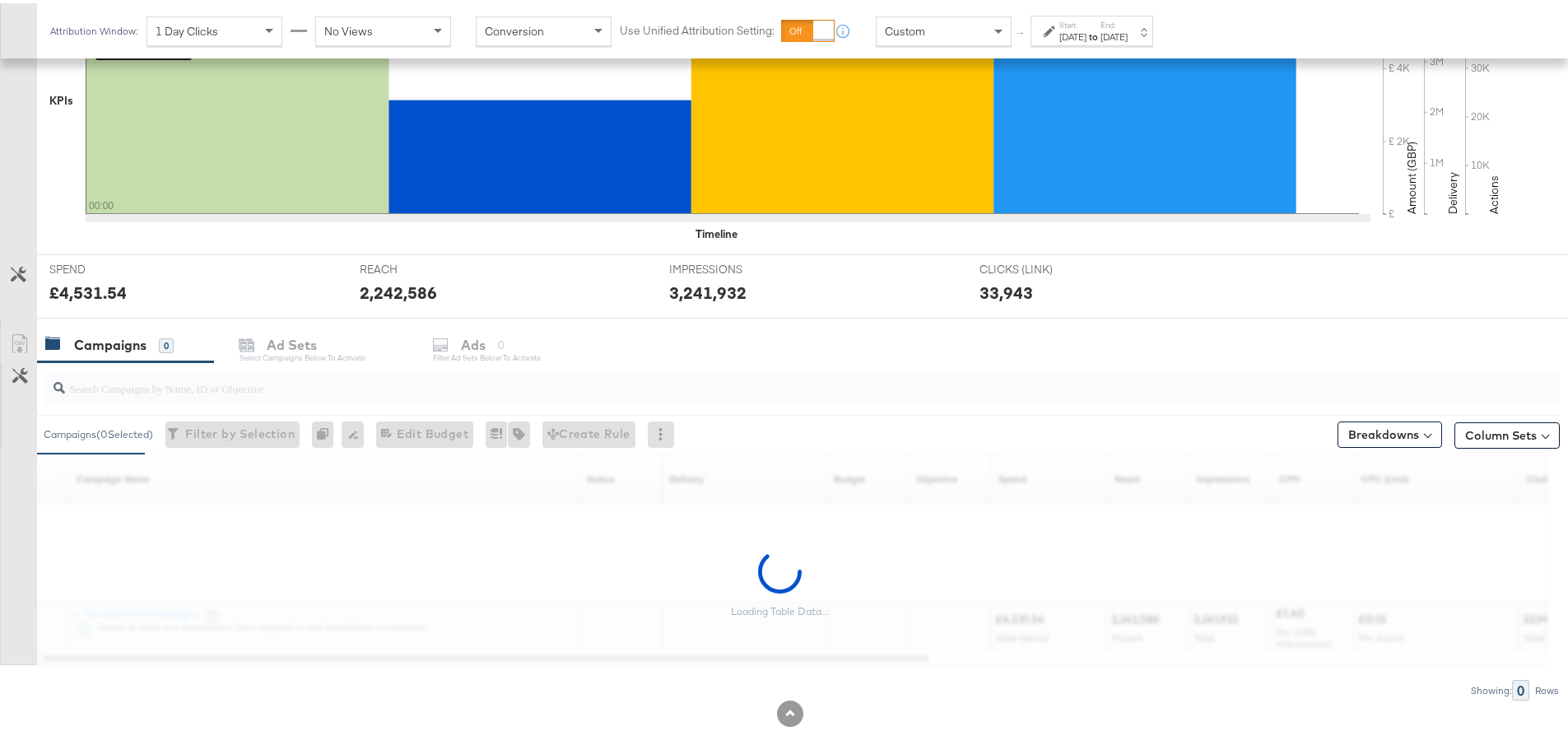
scroll to position [450, 0]
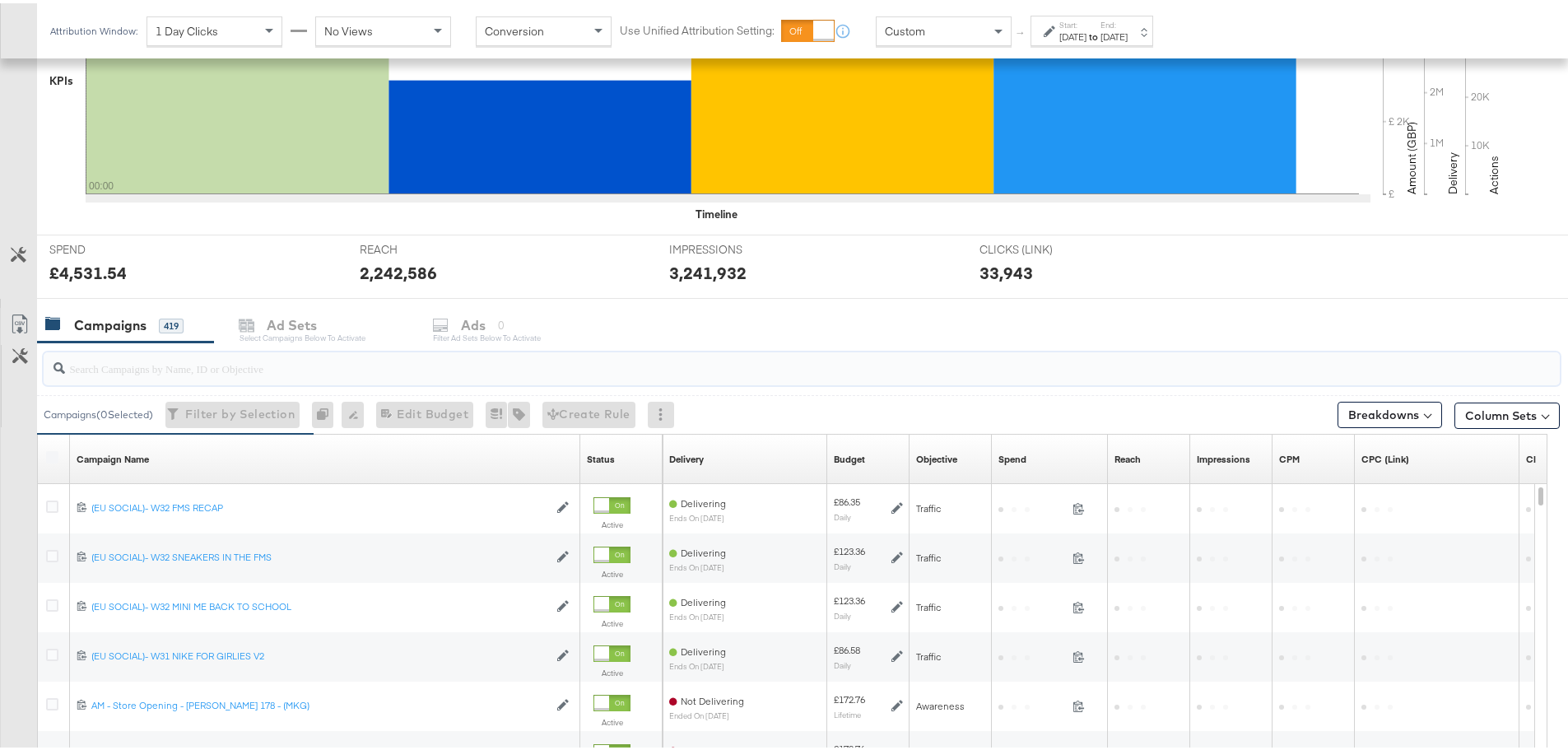
click at [340, 367] on input "search" at bounding box center [742, 358] width 1356 height 32
type input "h"
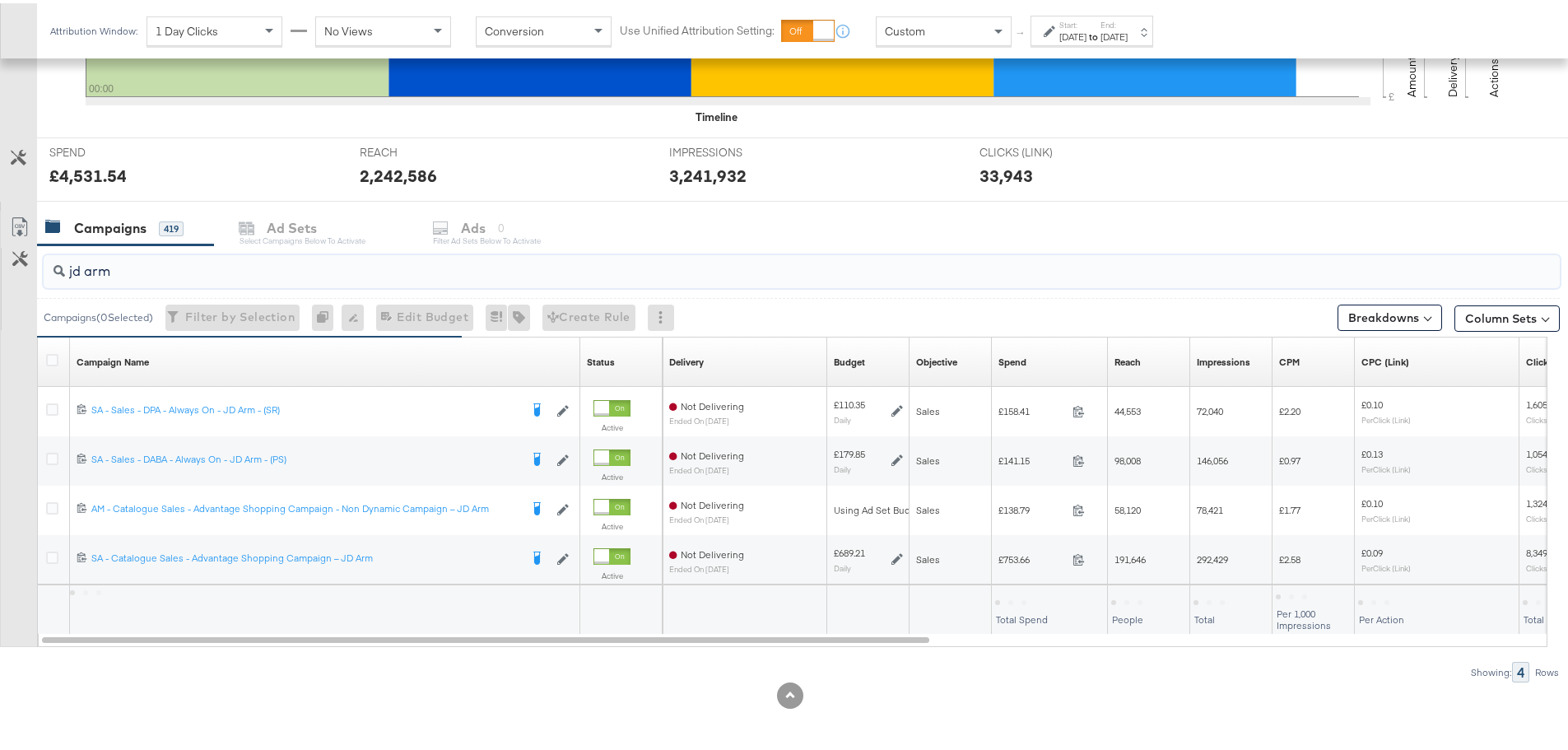
scroll to position [549, 0]
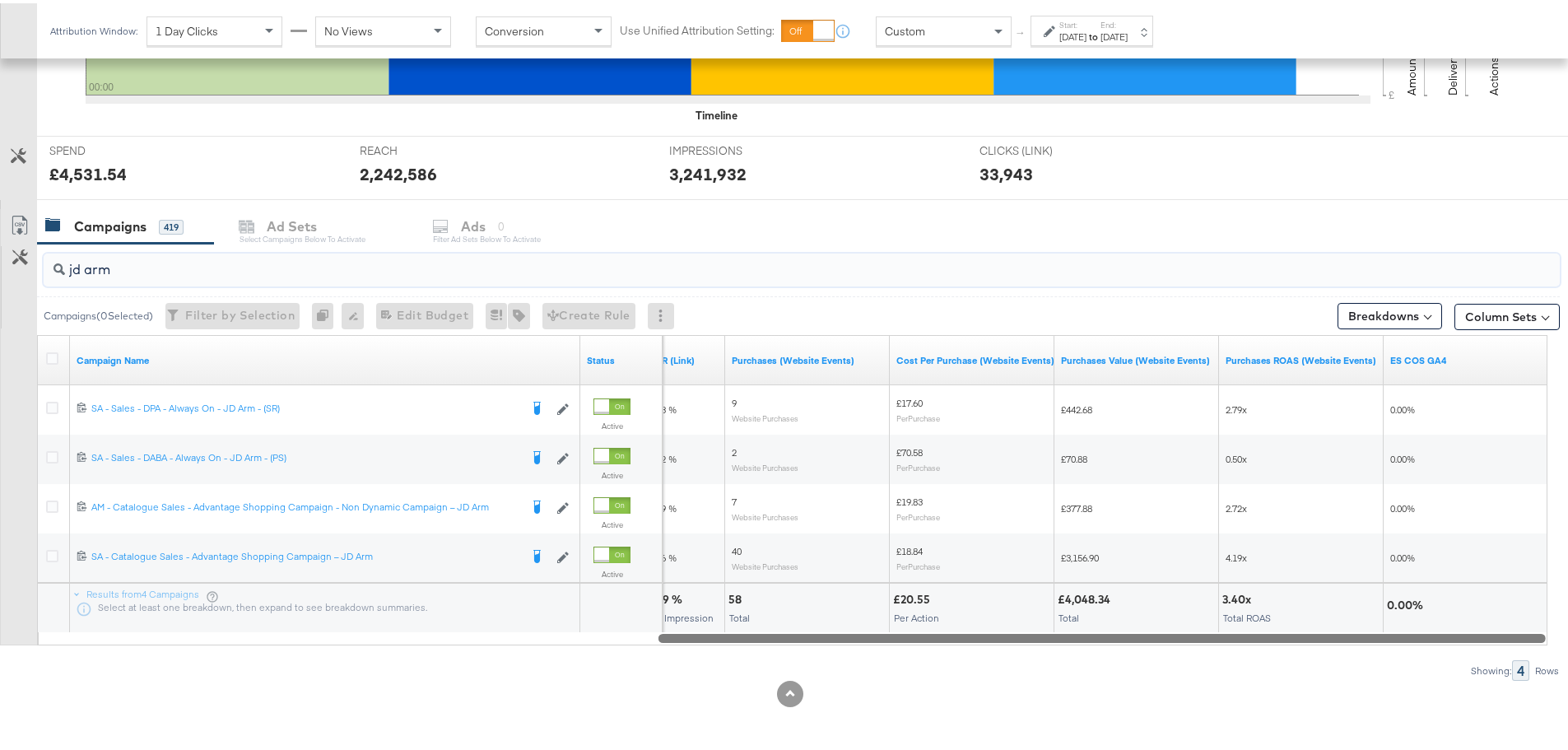
drag, startPoint x: 483, startPoint y: 636, endPoint x: 1445, endPoint y: 655, distance: 962.2
click at [1445, 655] on div "jd arm Campaigns ( 0 Selected) Filter by Selection Filter 0 campaigns 0 Rename …" at bounding box center [780, 459] width 1560 height 437
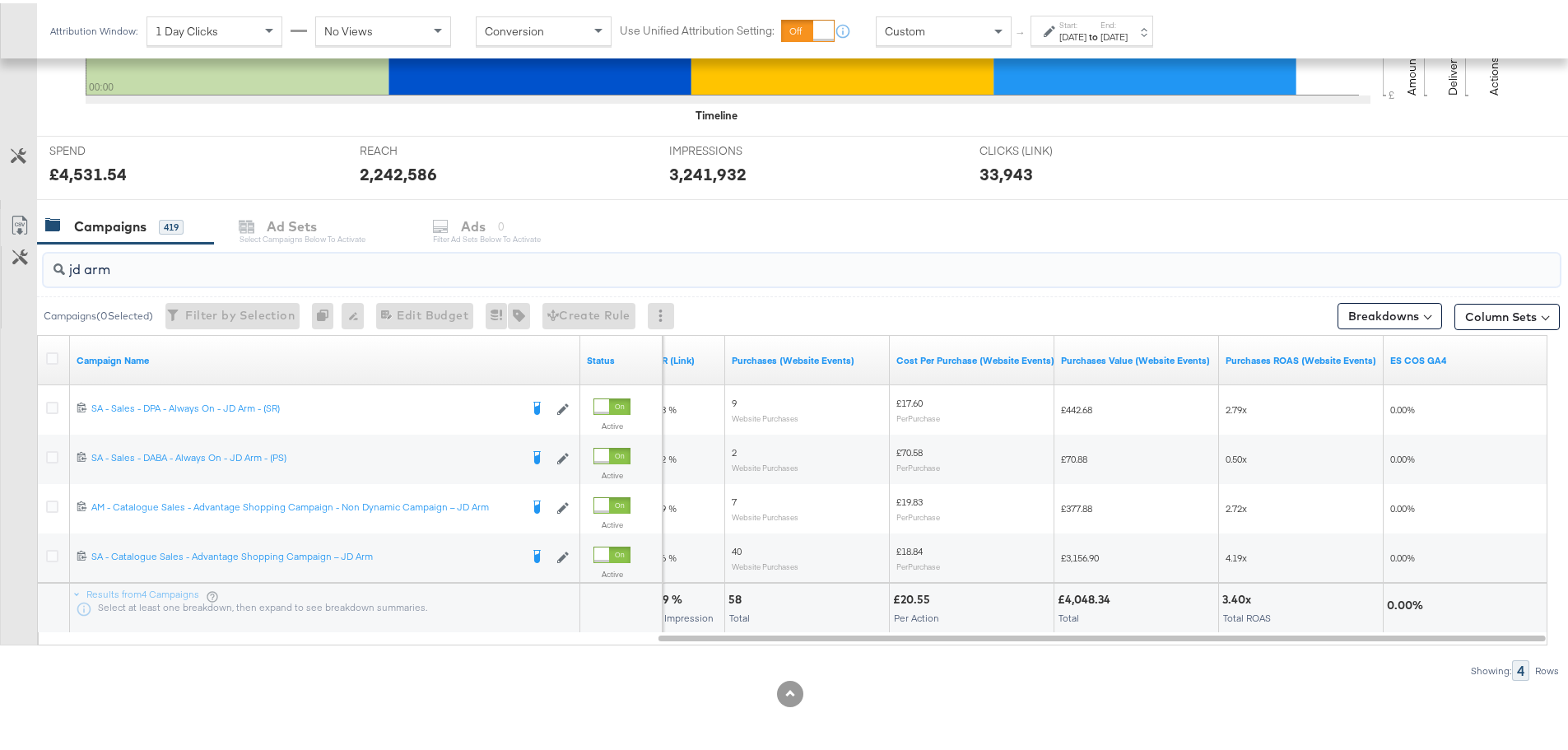
type input "jd arm"
click at [942, 25] on div "Custom" at bounding box center [943, 28] width 134 height 28
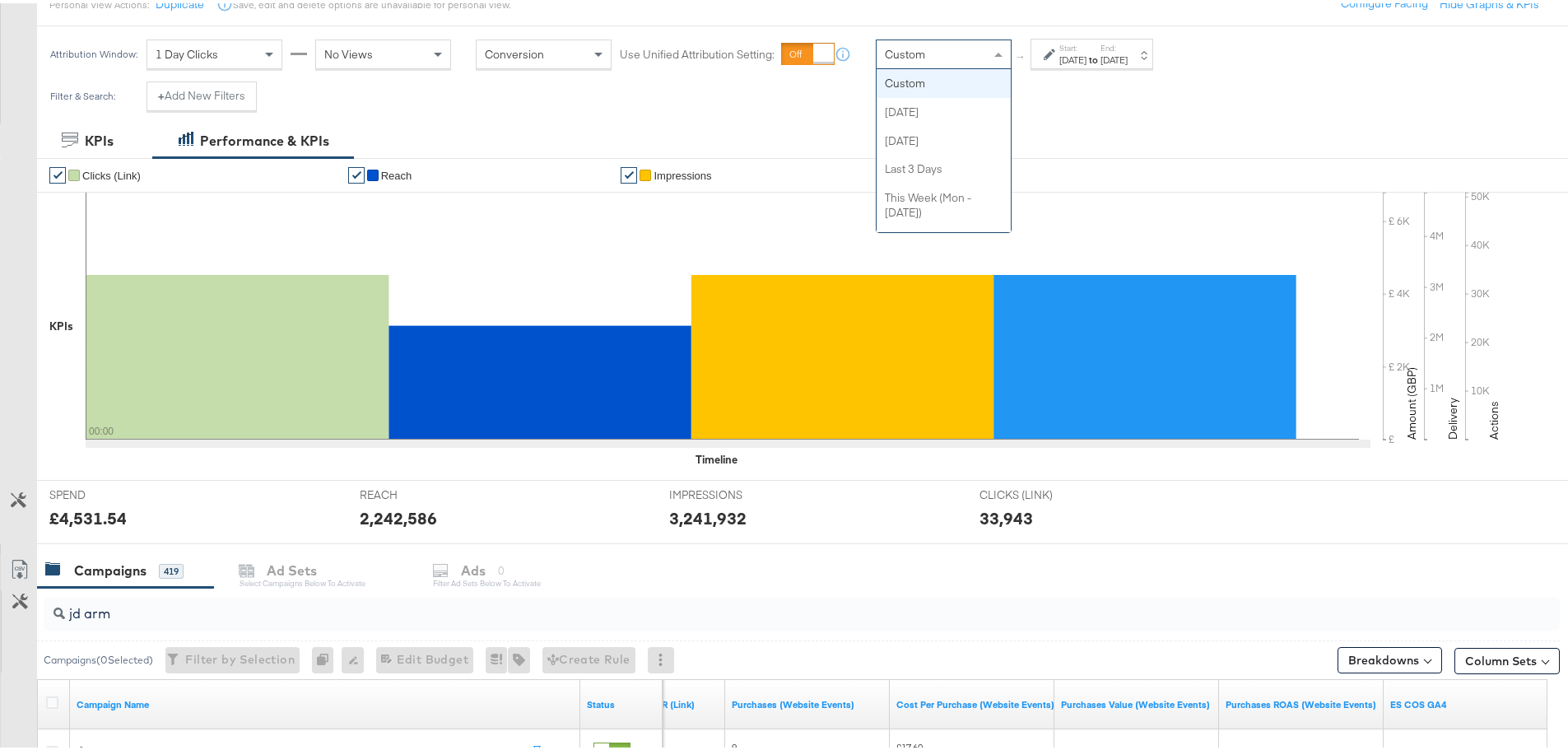
scroll to position [0, 0]
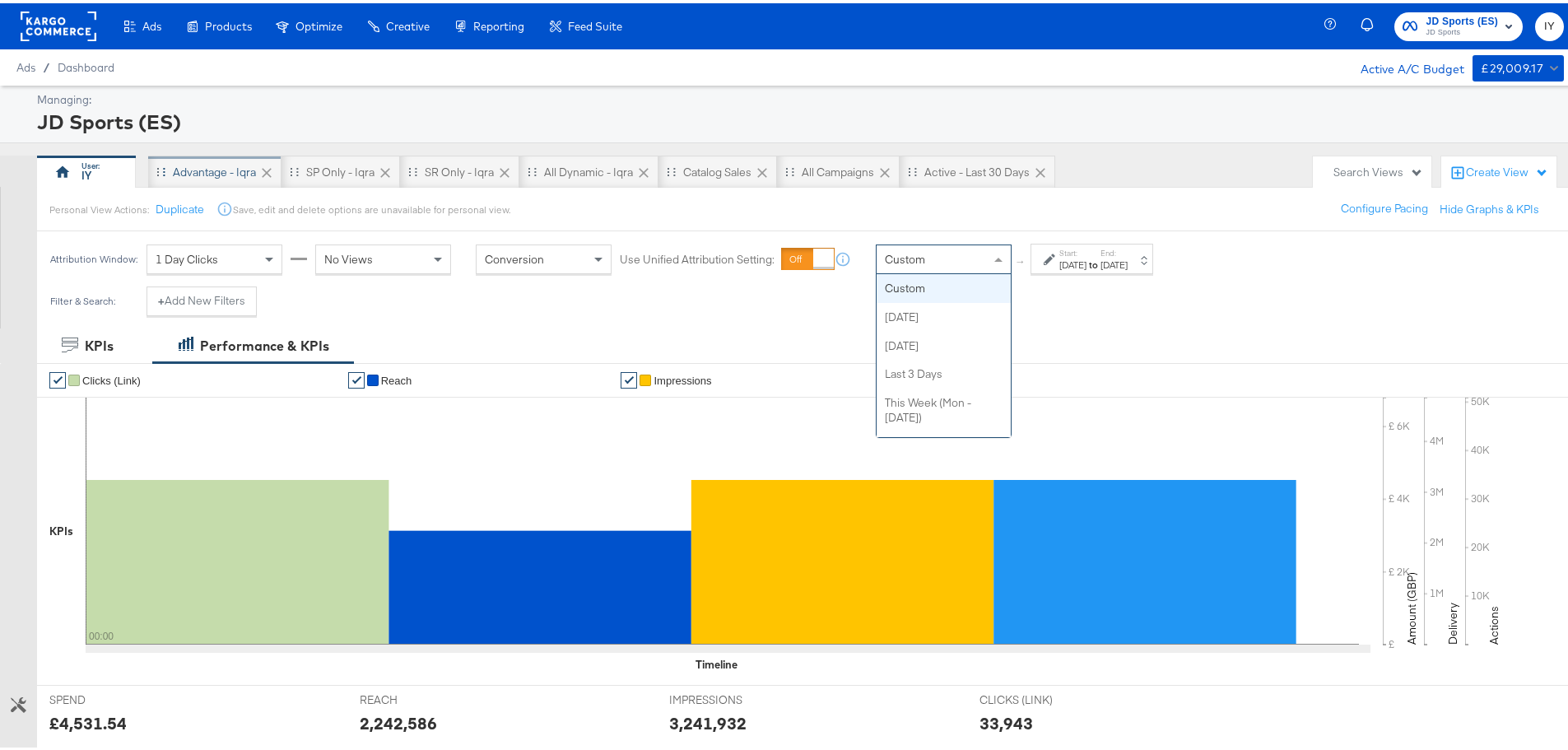
click at [212, 169] on div "Advantage - Iqra" at bounding box center [214, 169] width 83 height 16
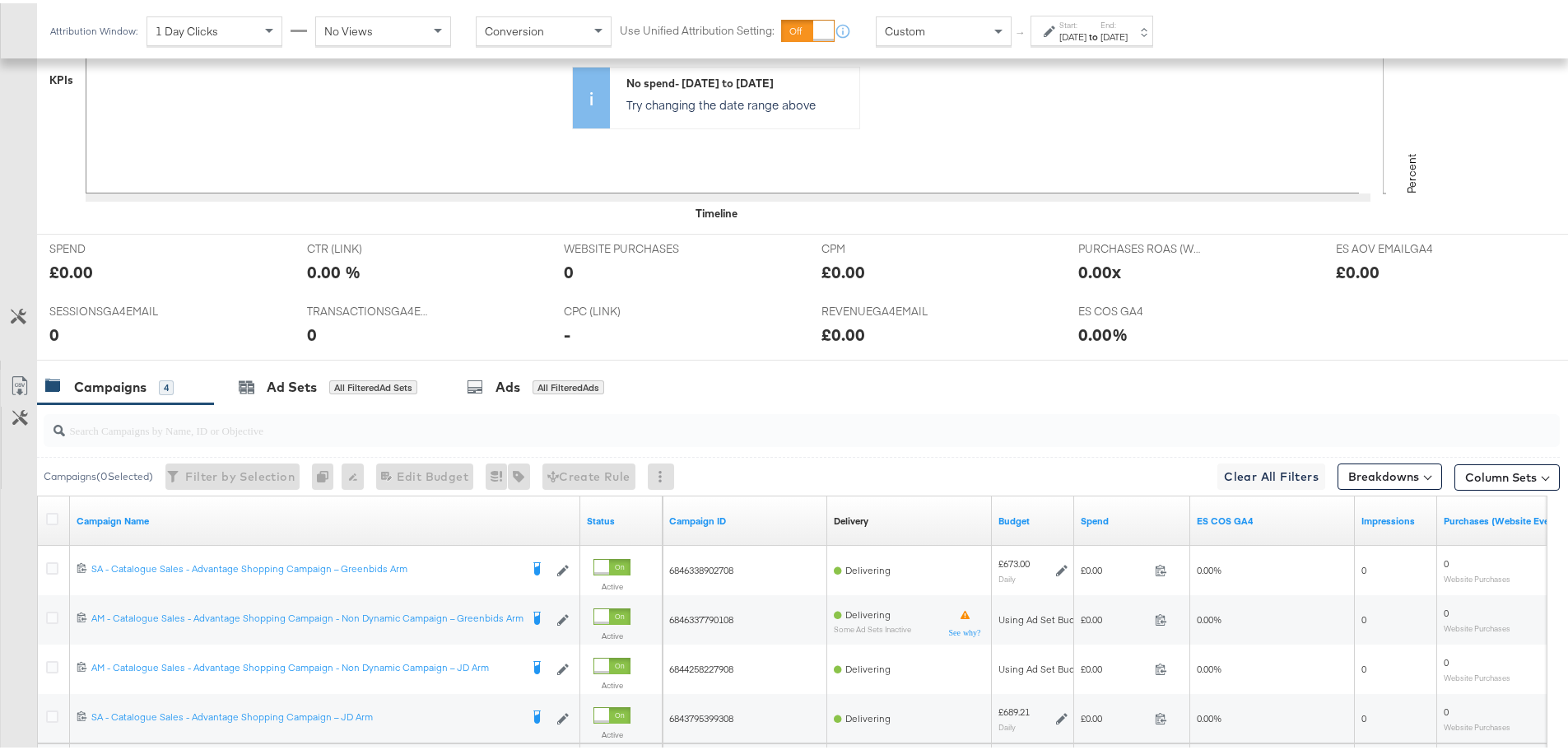
scroll to position [719, 0]
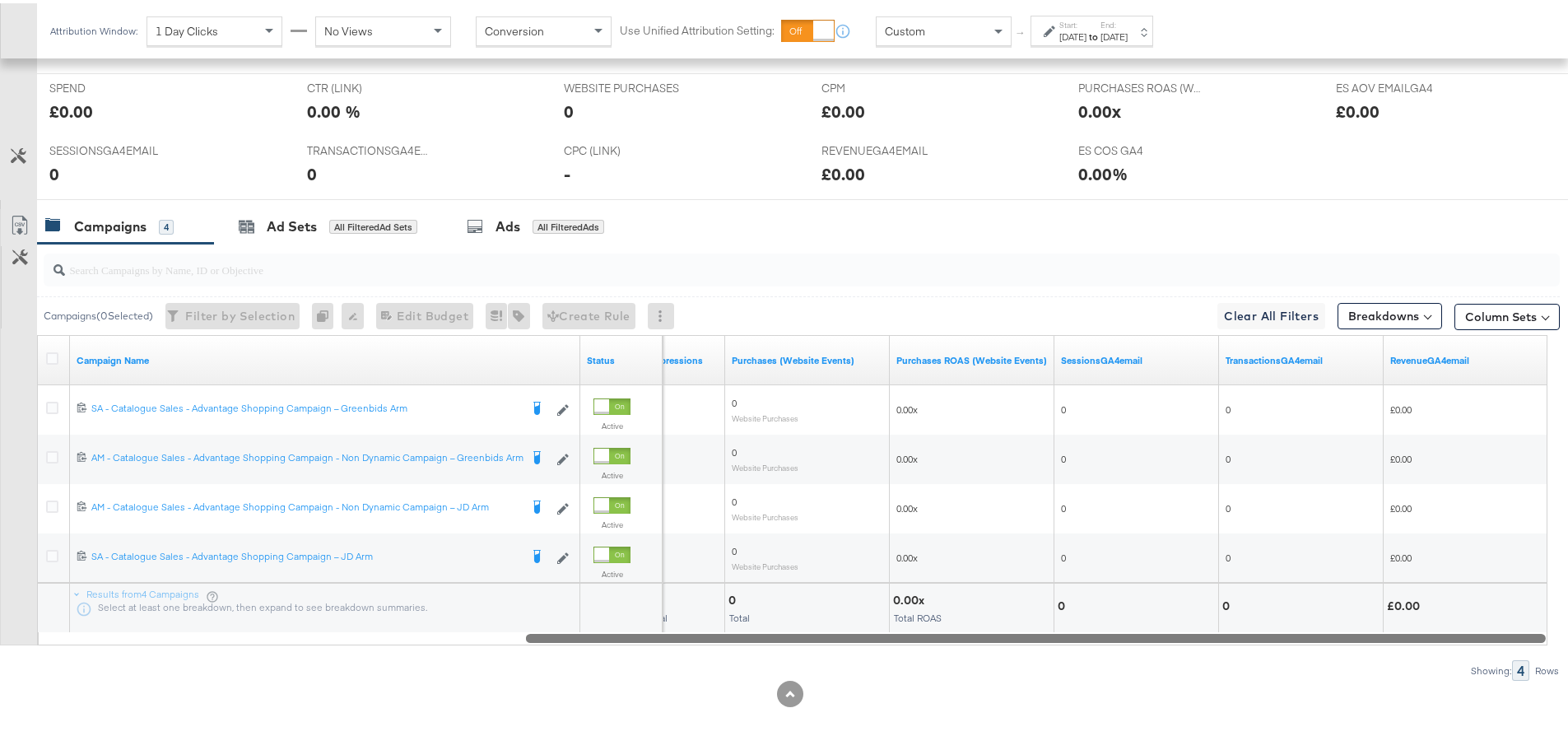
drag, startPoint x: 798, startPoint y: 638, endPoint x: 1426, endPoint y: 654, distance: 628.2
click at [1426, 654] on div "Campaigns ( 0 Selected) Filter by Selection Filter 0 campaigns 0 Rename 0 campa…" at bounding box center [780, 459] width 1560 height 437
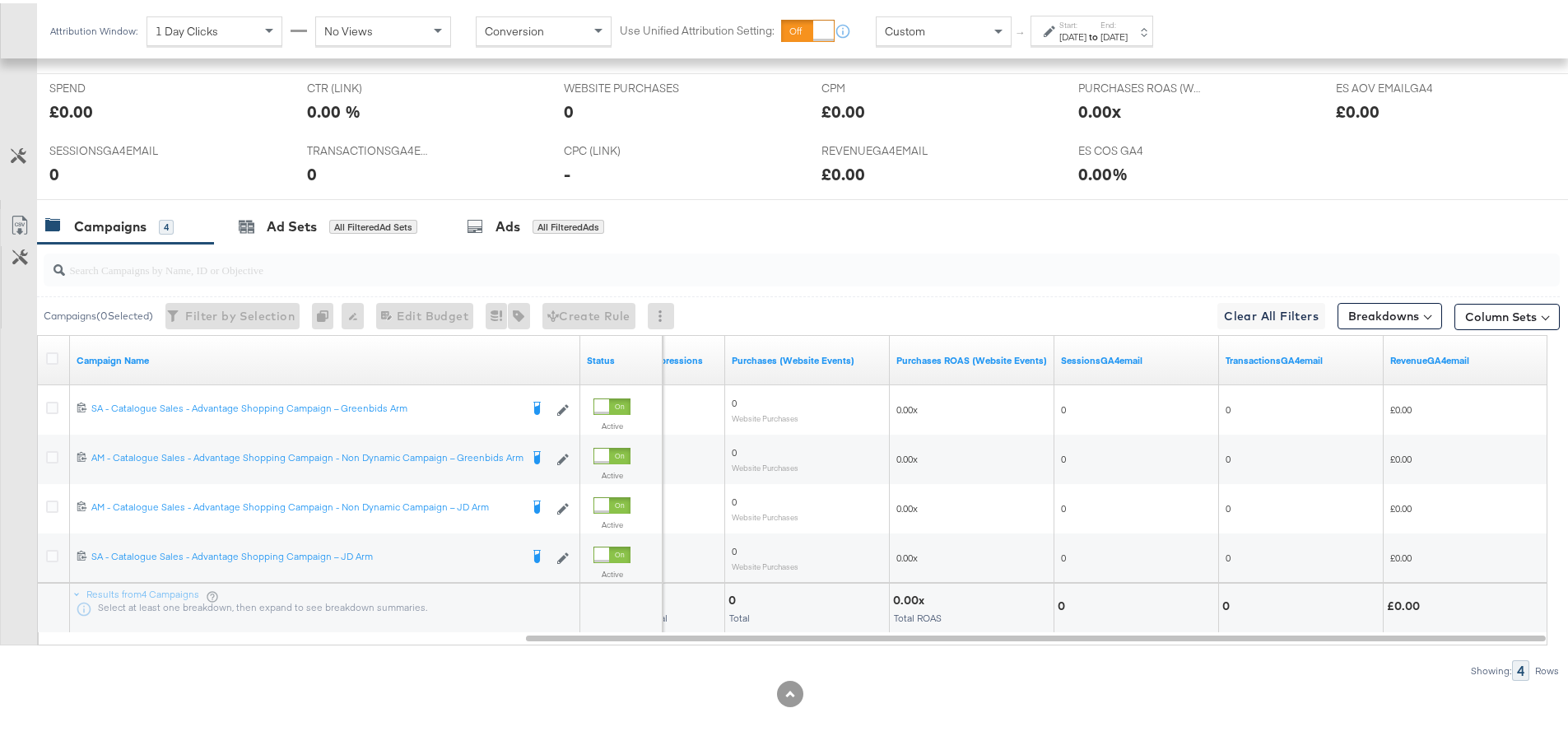
click at [956, 31] on div "Custom" at bounding box center [943, 28] width 134 height 28
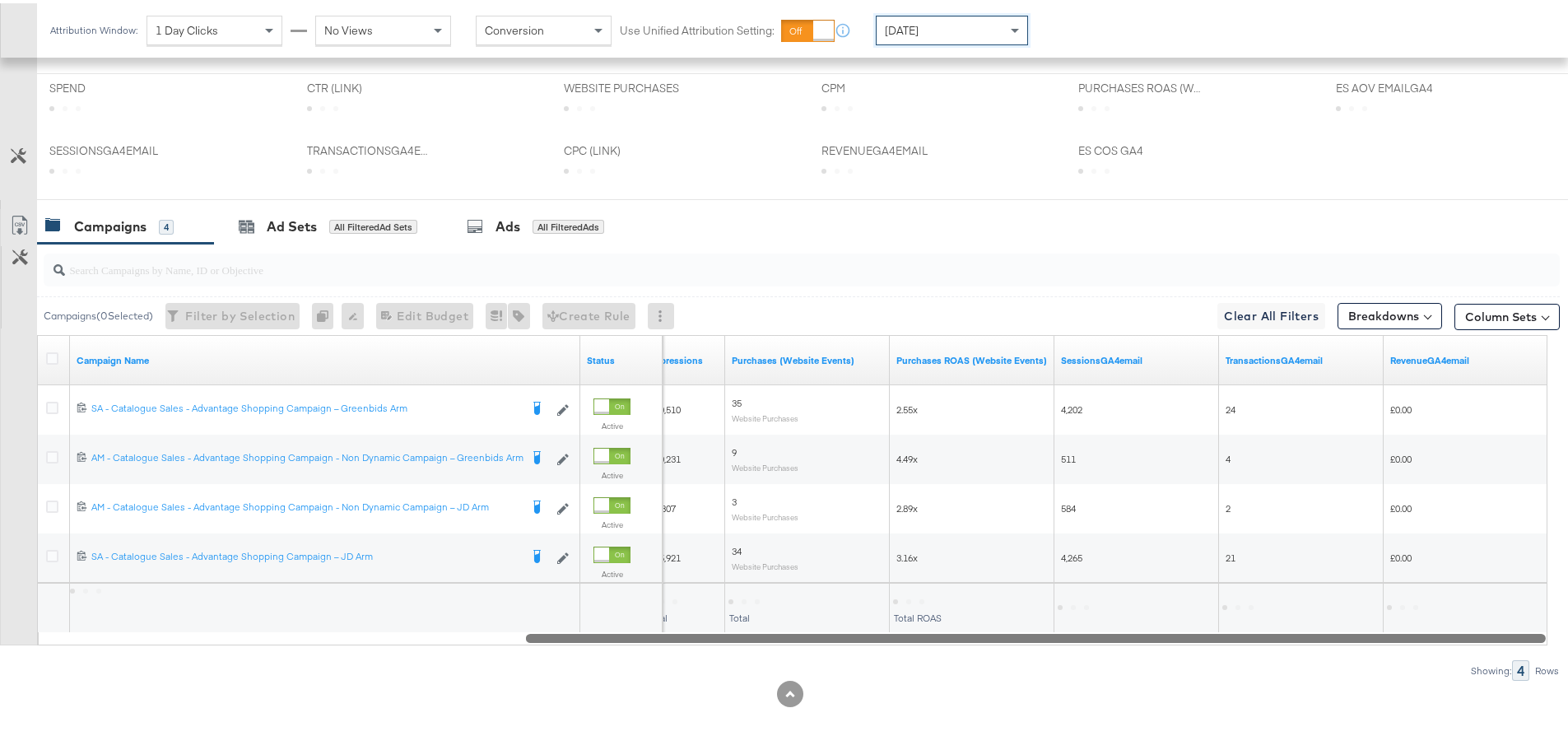
scroll to position [718, 0]
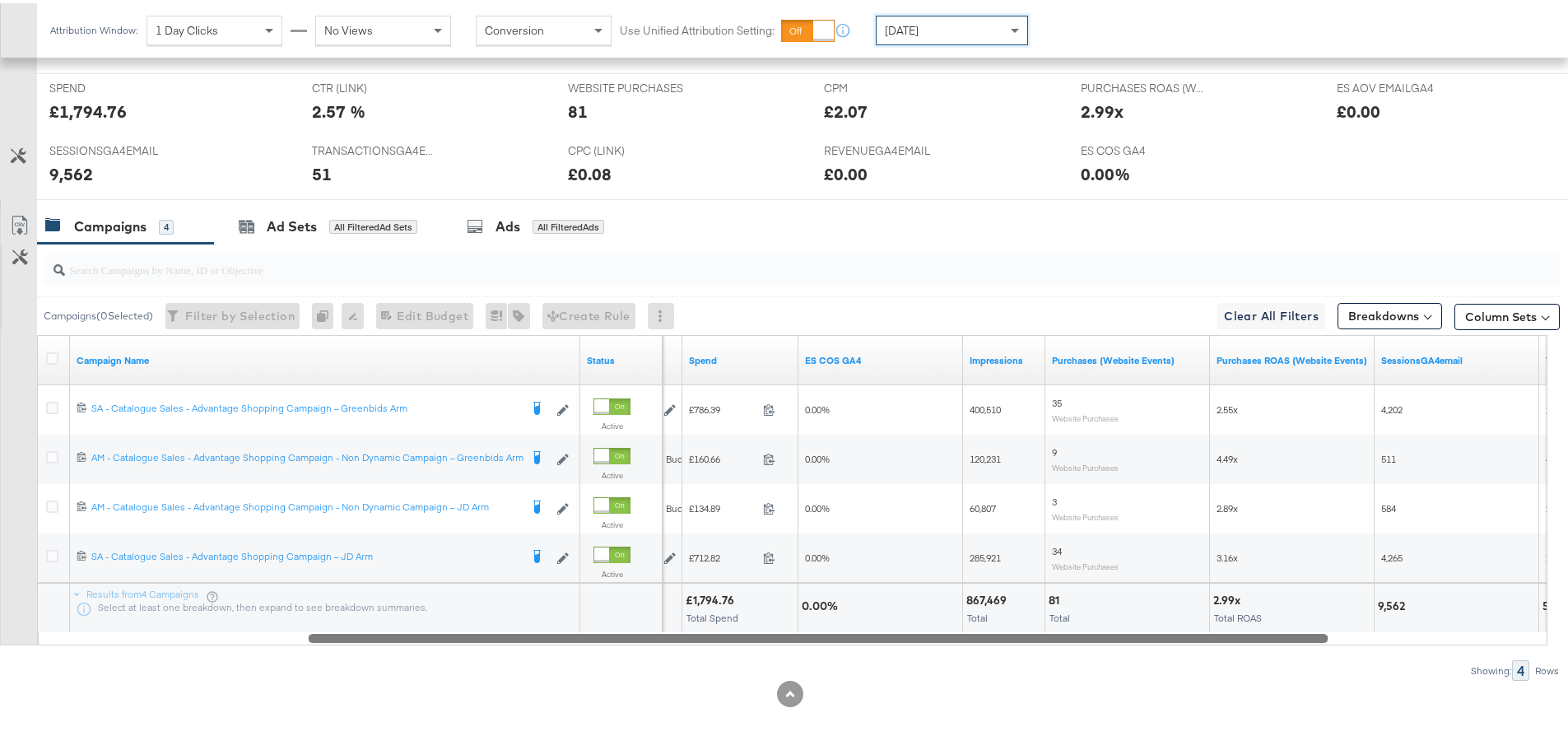
drag, startPoint x: 1246, startPoint y: 636, endPoint x: 1193, endPoint y: 639, distance: 53.1
click at [1193, 639] on div at bounding box center [819, 634] width 1020 height 14
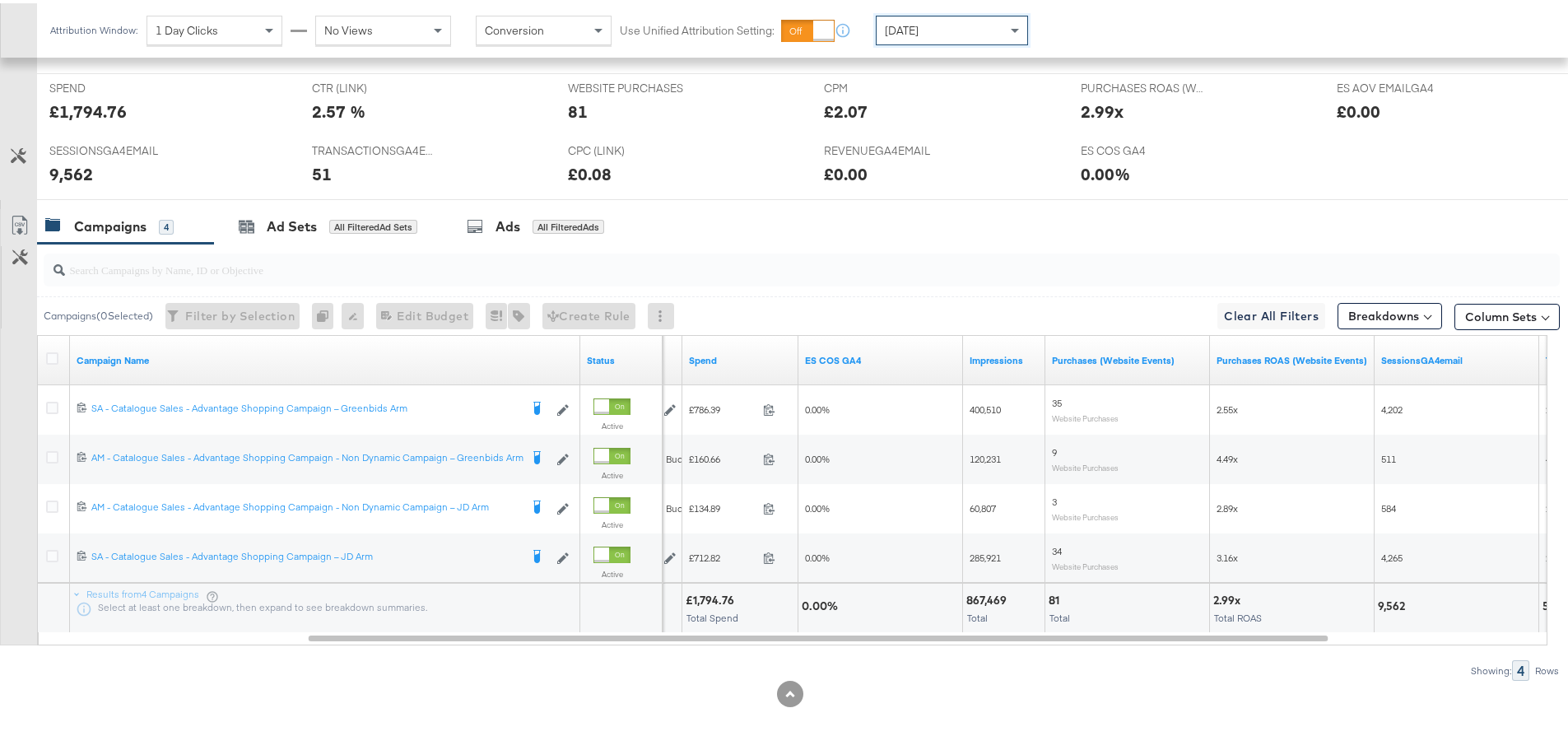
click at [975, 35] on div "[DATE]" at bounding box center [952, 27] width 151 height 28
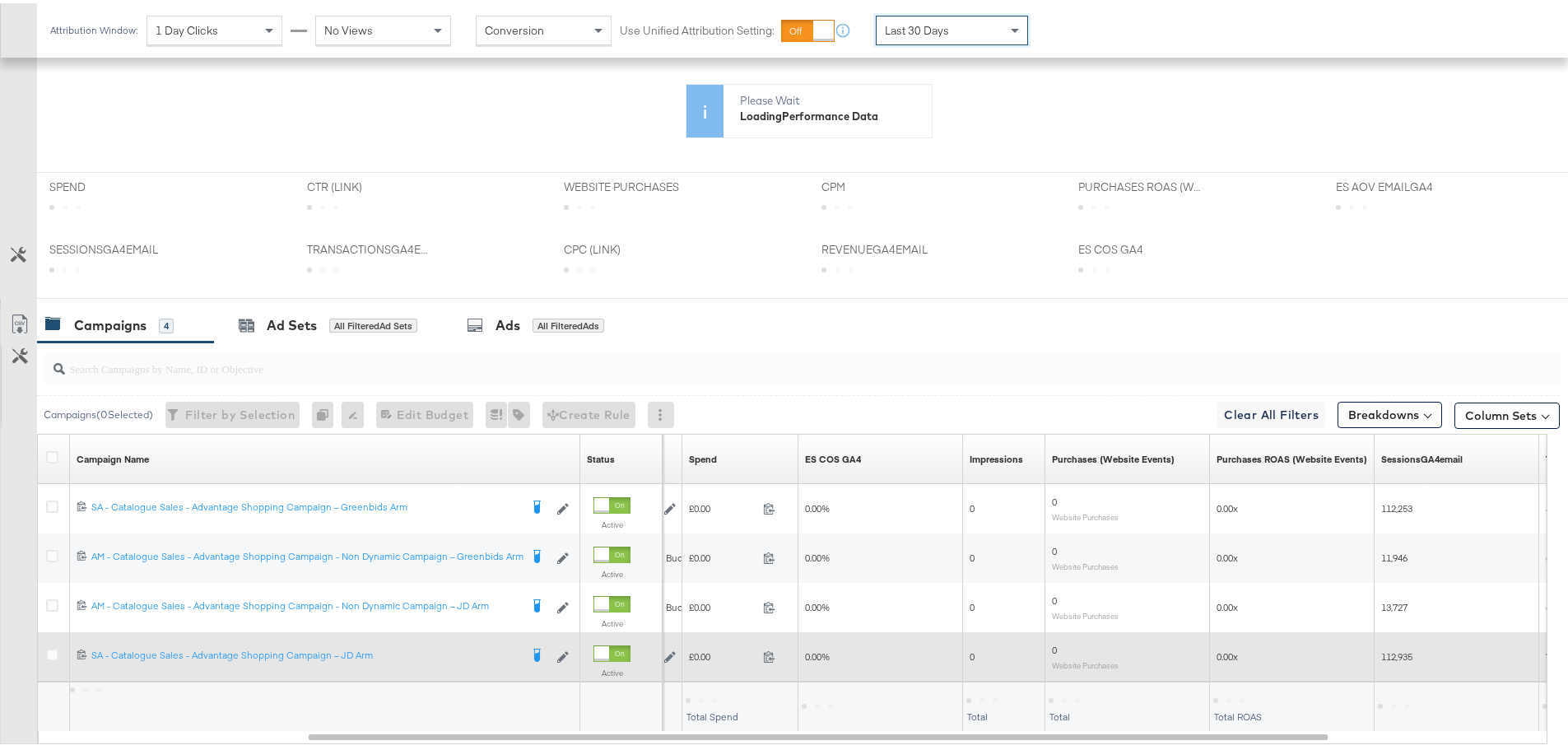
scroll to position [558, 0]
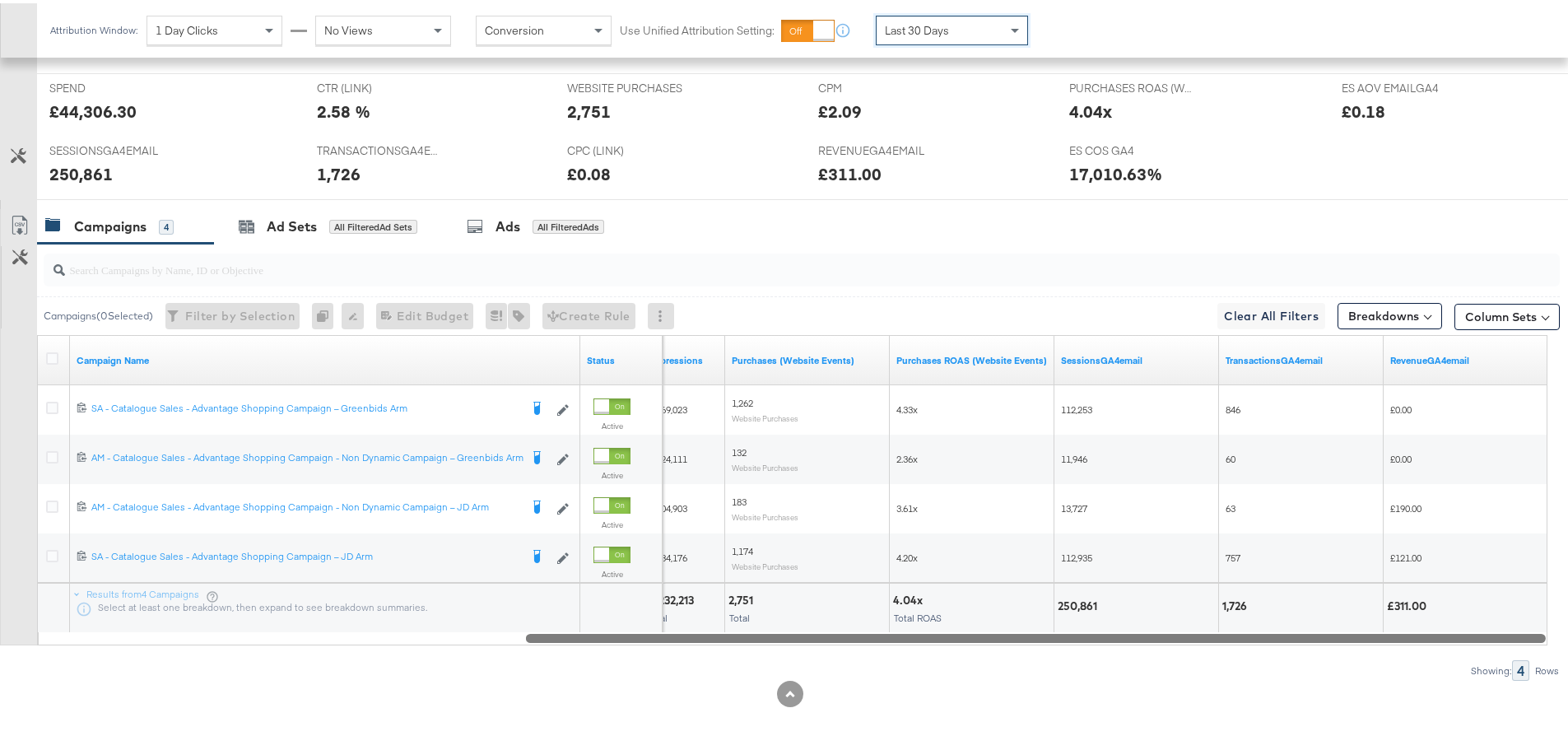
drag, startPoint x: 1235, startPoint y: 636, endPoint x: 1579, endPoint y: 654, distance: 344.5
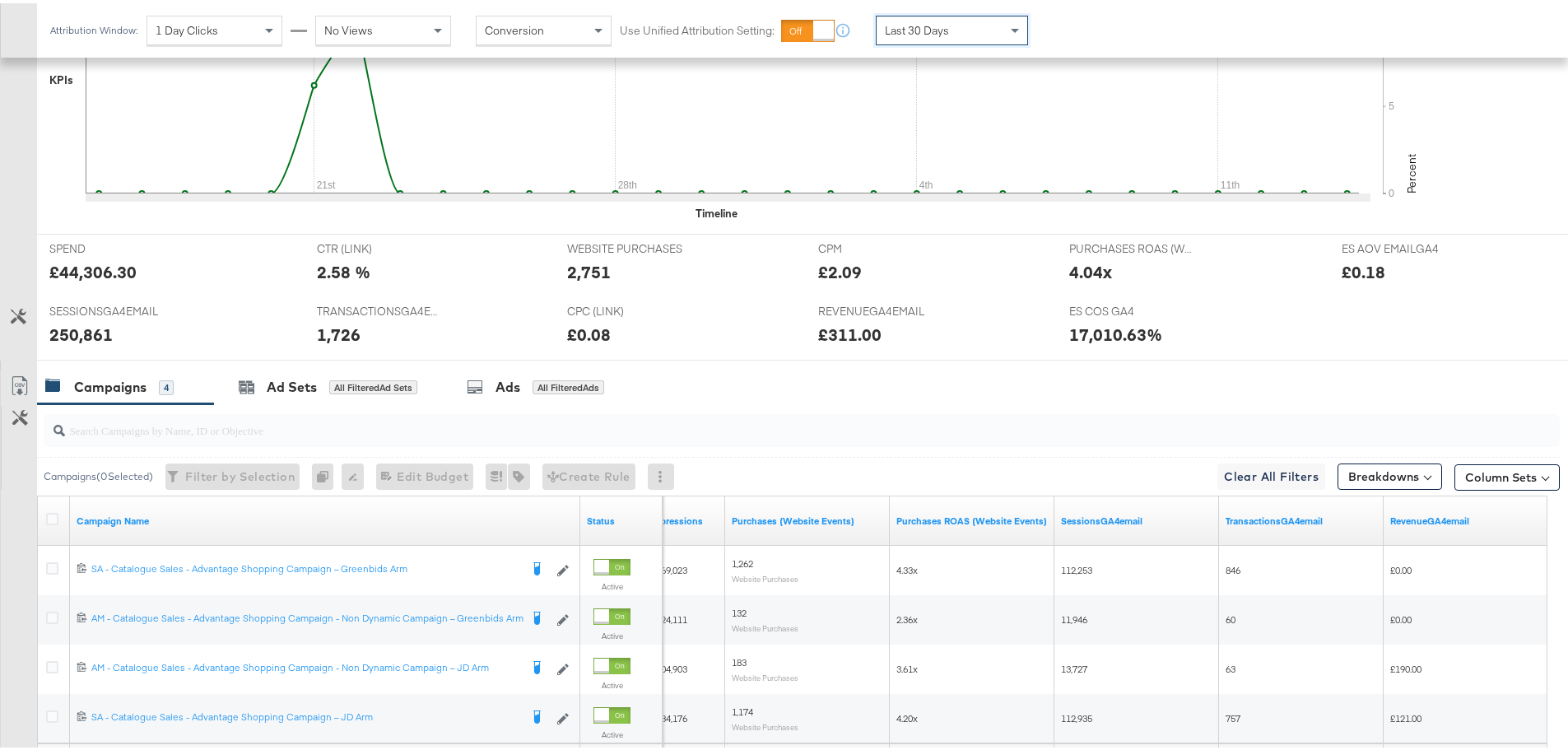
scroll to position [718, 0]
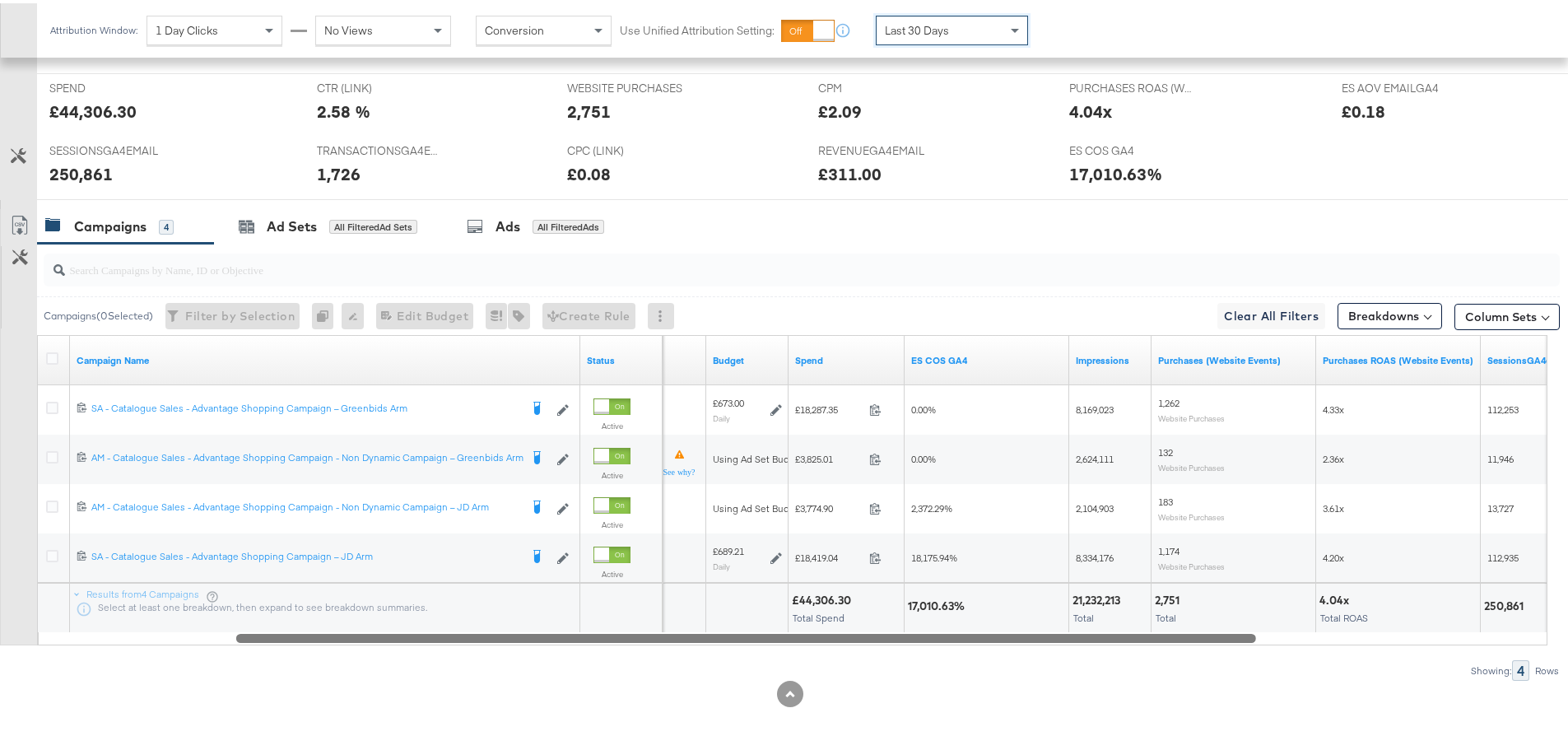
drag, startPoint x: 1327, startPoint y: 634, endPoint x: 1034, endPoint y: 640, distance: 293.1
click at [1034, 640] on div at bounding box center [746, 634] width 1020 height 14
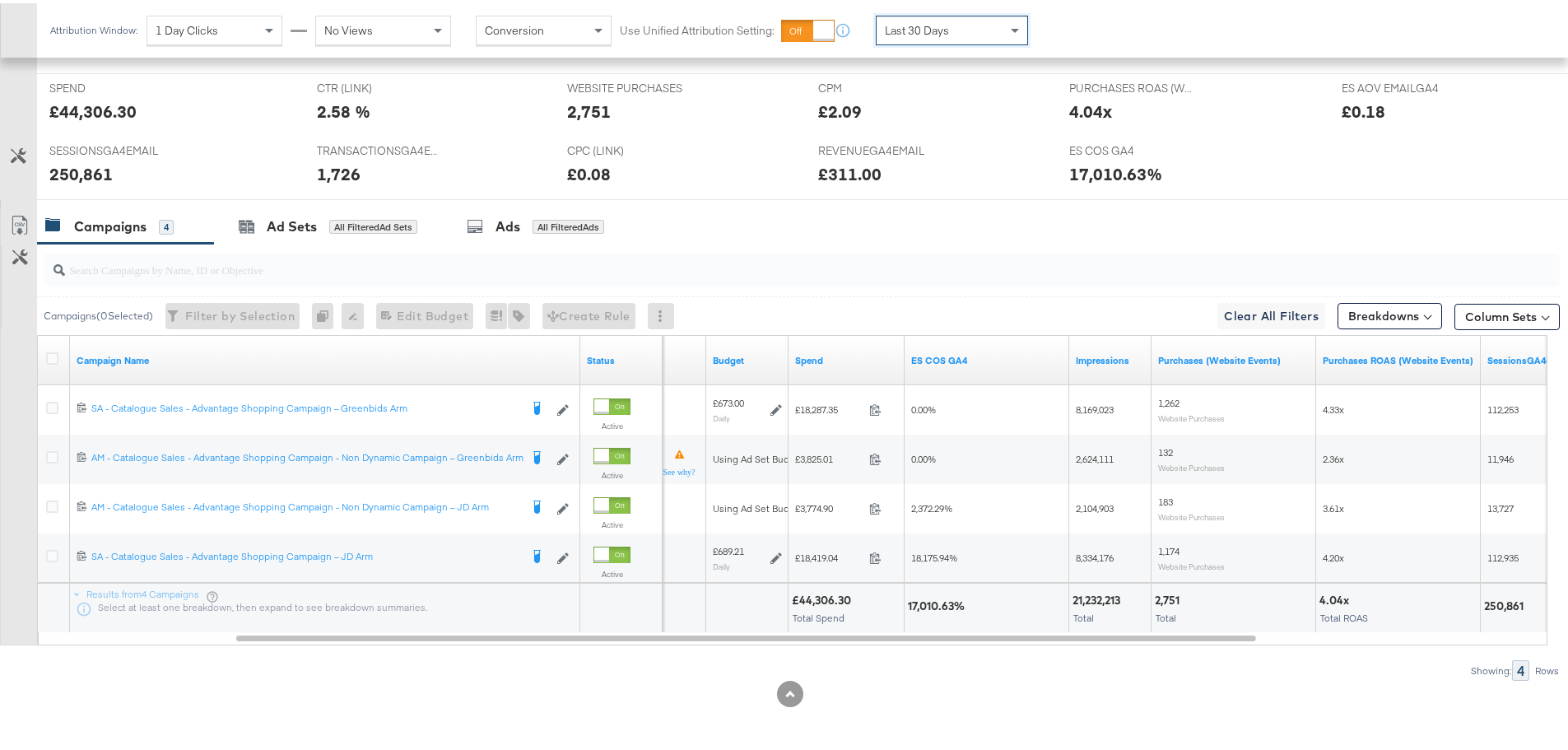
click at [984, 36] on div "Last 30 Days" at bounding box center [952, 27] width 151 height 28
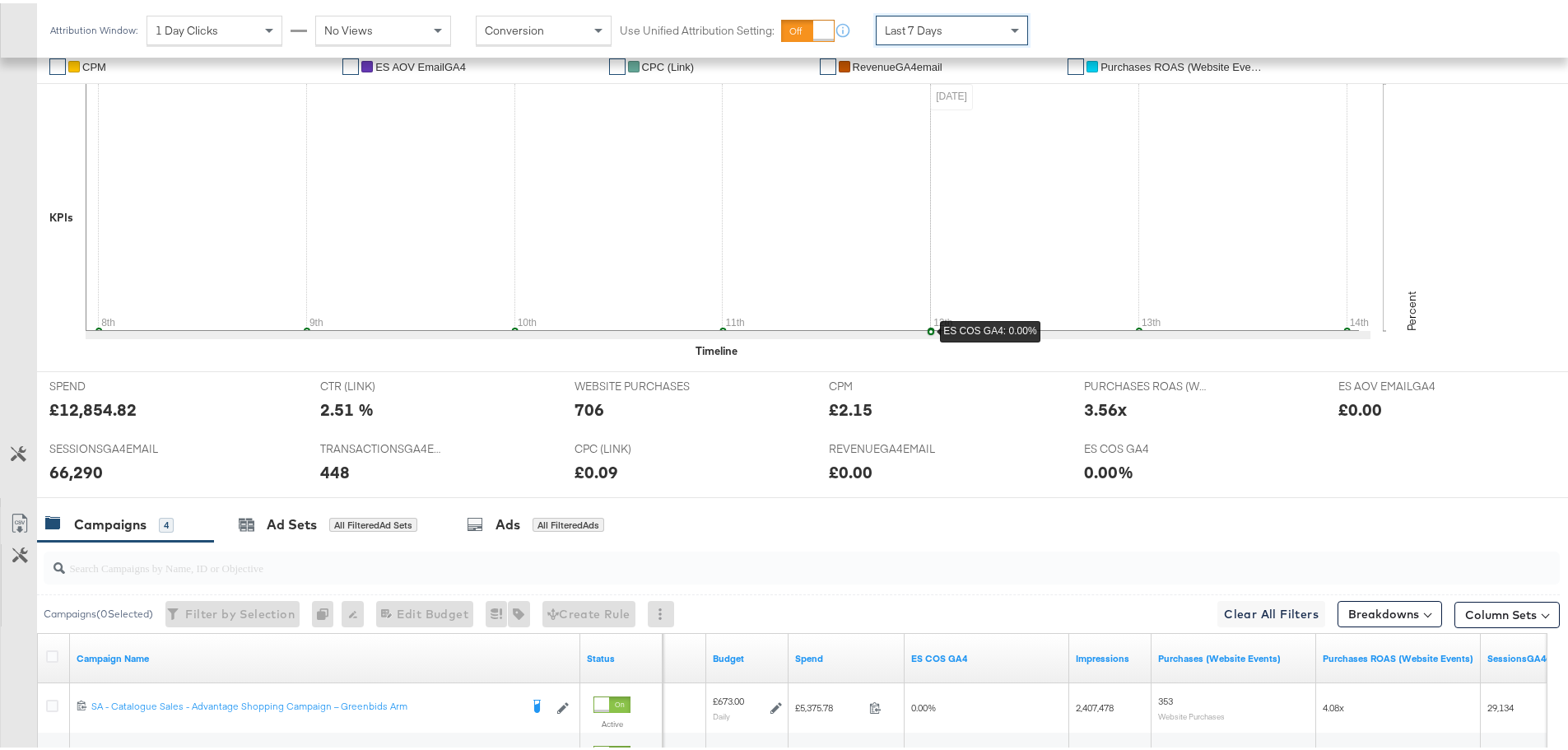
scroll to position [389, 0]
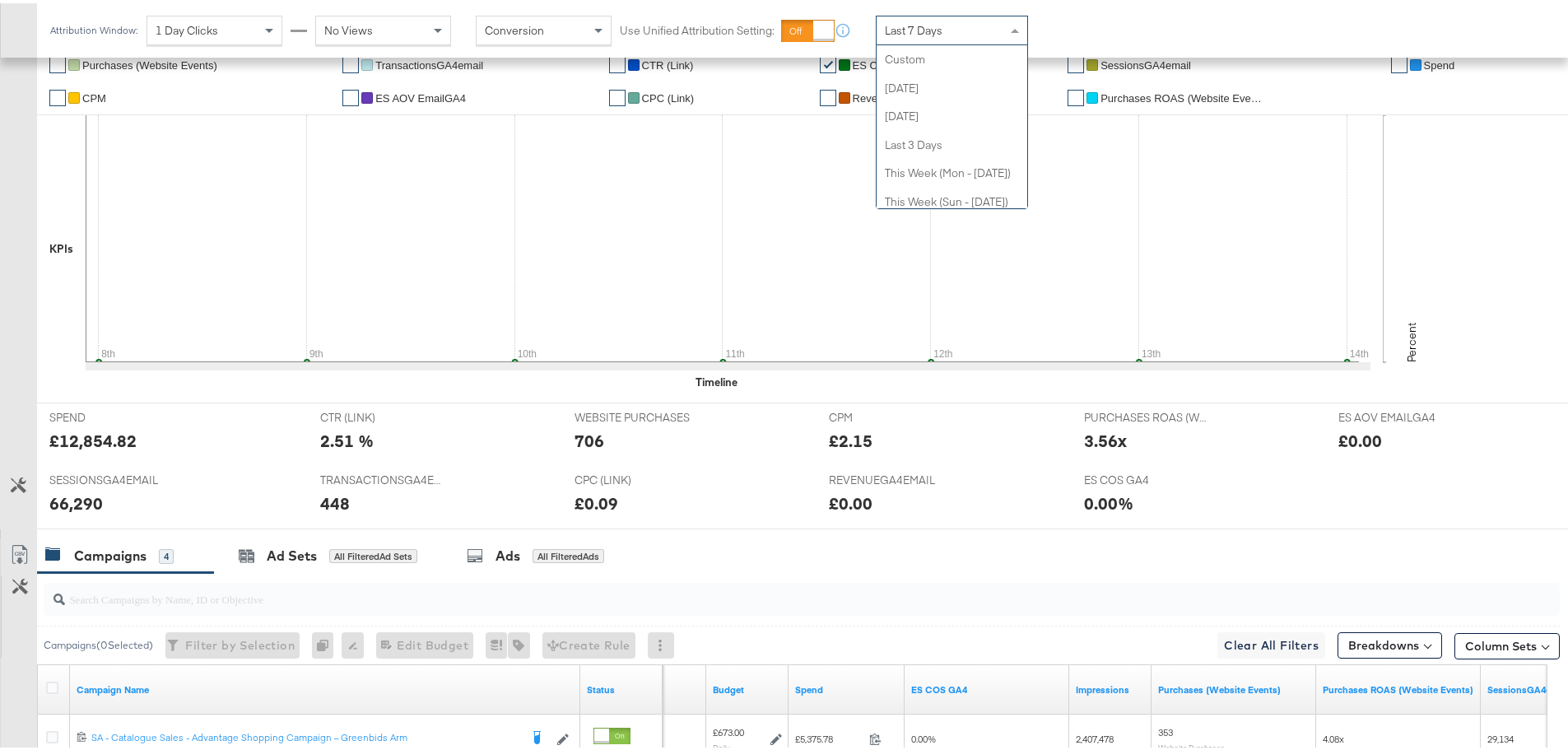
click at [955, 25] on div "Last 7 Days" at bounding box center [952, 27] width 151 height 28
click at [1100, 31] on strong "to" at bounding box center [1093, 33] width 14 height 12
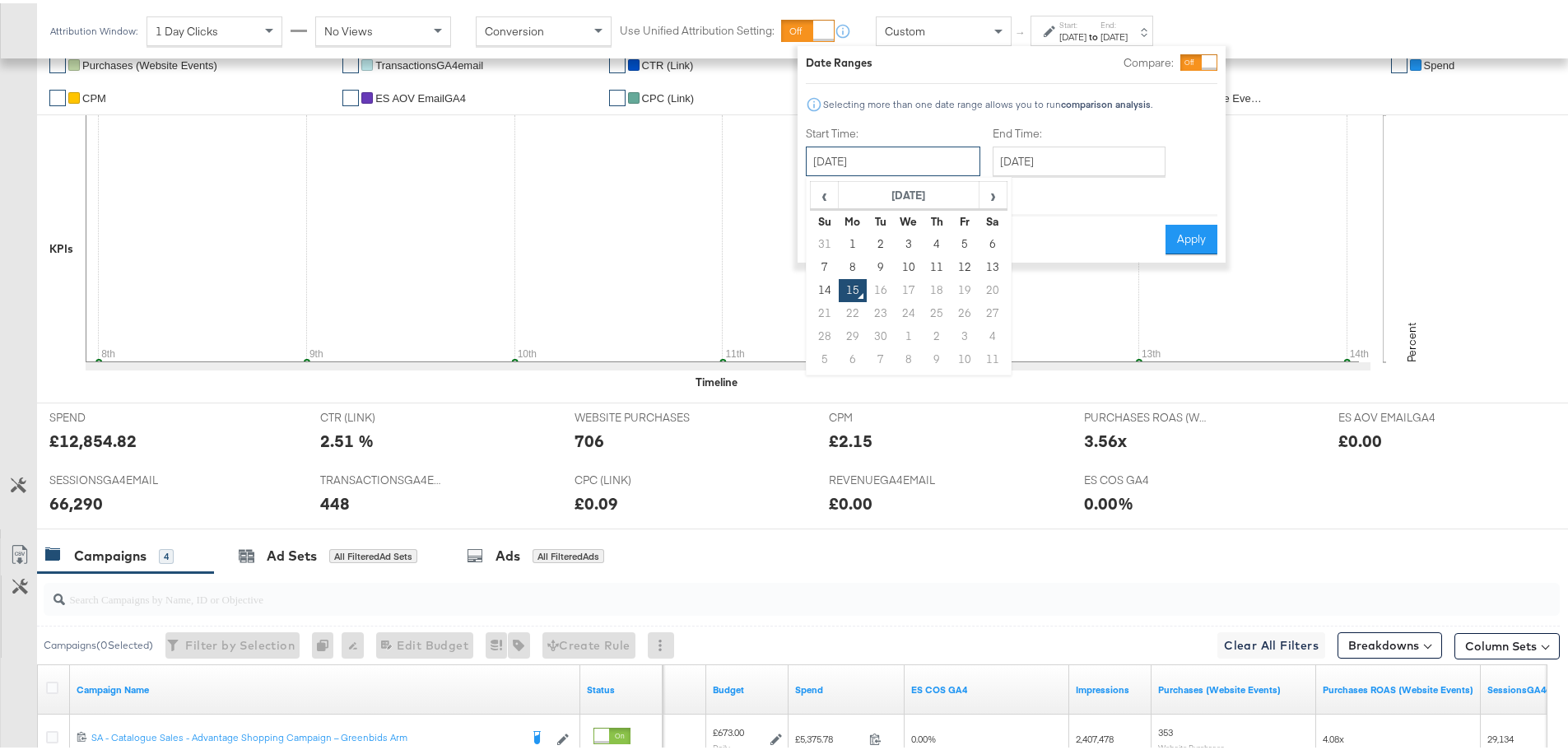
click at [915, 165] on input "September 15th 2025" at bounding box center [893, 158] width 174 height 30
click at [963, 261] on td "12" at bounding box center [965, 264] width 28 height 23
type input "September 12th 2025"
click at [1095, 151] on input "September 15th 2025" at bounding box center [1079, 158] width 172 height 30
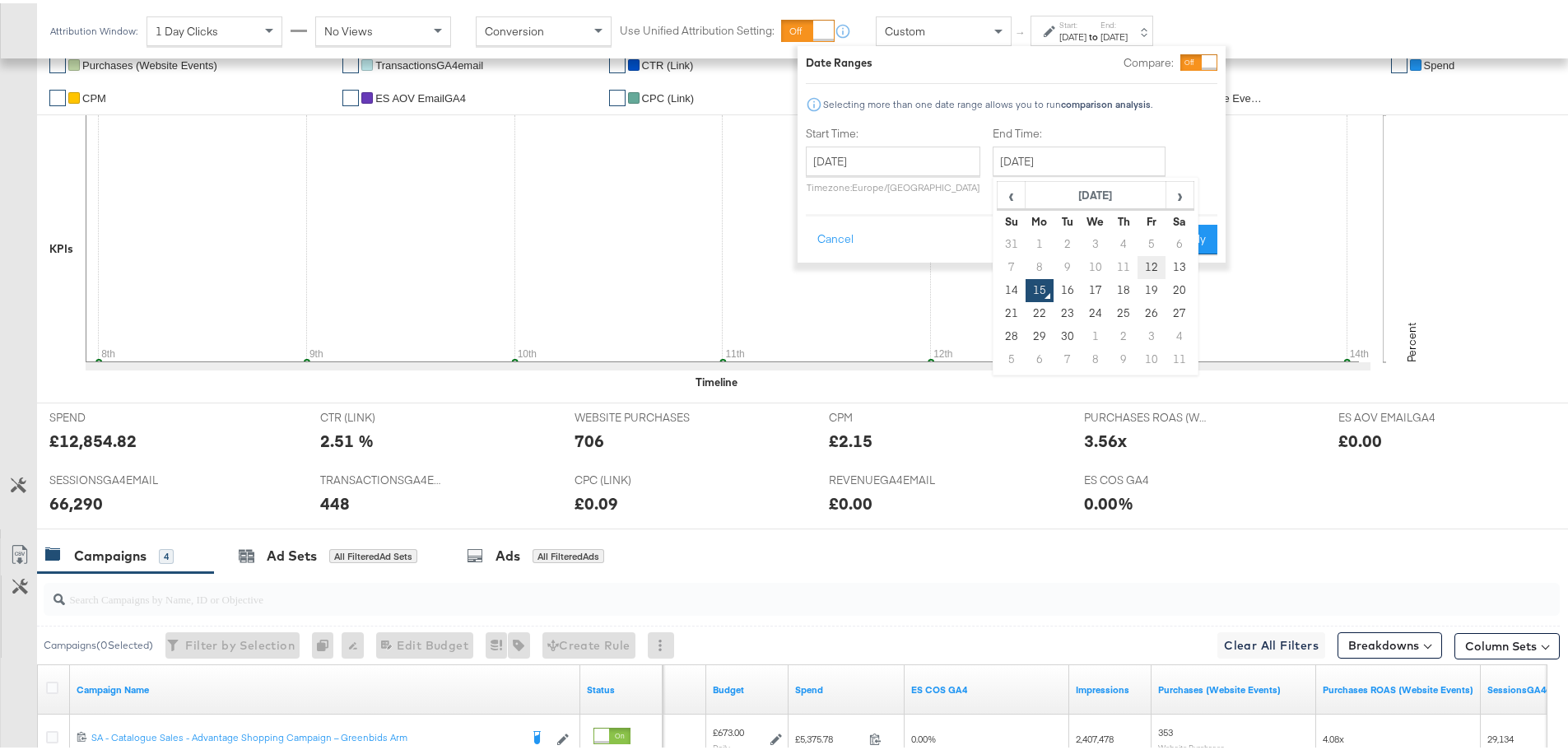
click at [1150, 266] on td "12" at bounding box center [1151, 264] width 28 height 23
type input "September 12th 2025"
click at [1188, 231] on button "Apply" at bounding box center [1191, 236] width 52 height 30
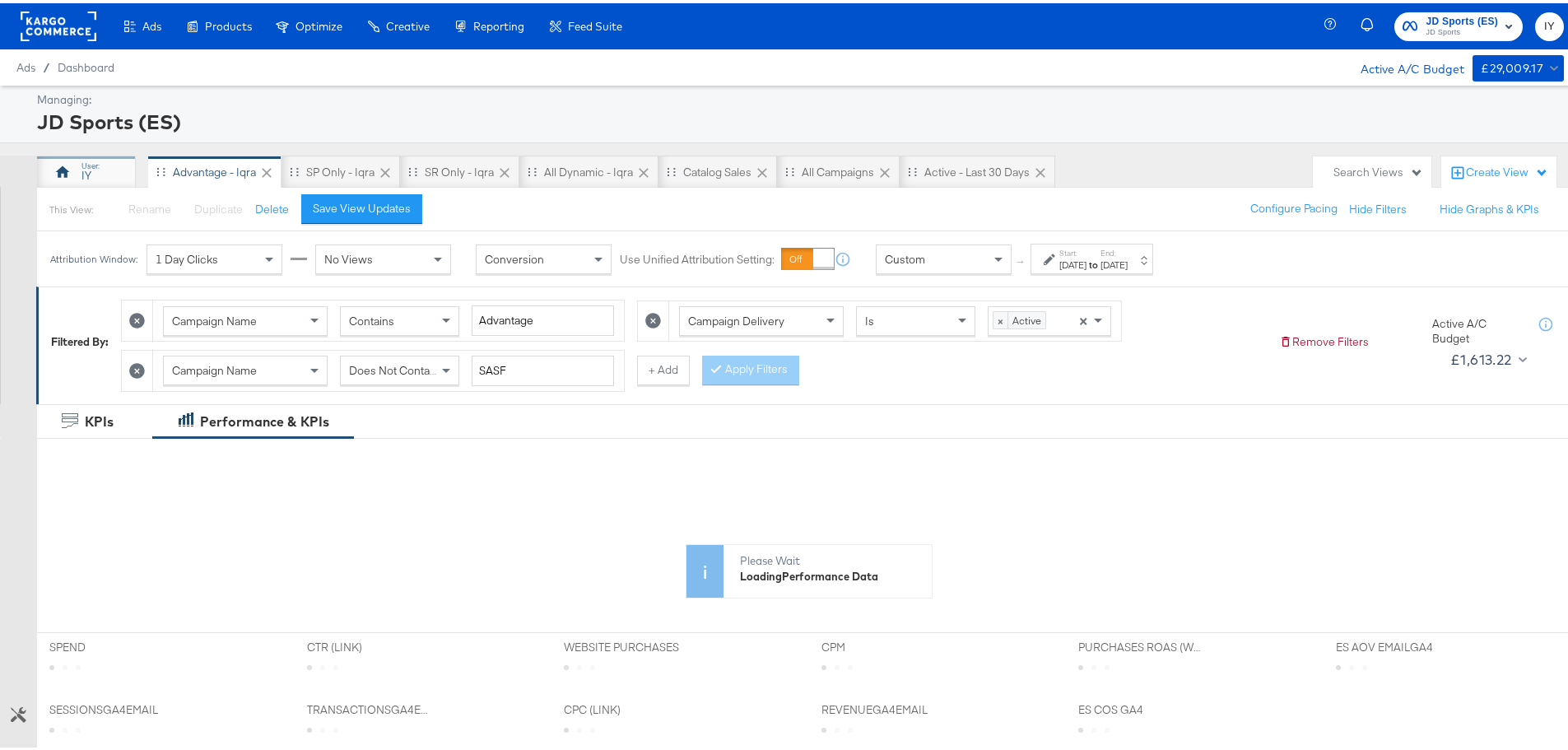
click at [92, 168] on div "IY" at bounding box center [86, 169] width 99 height 33
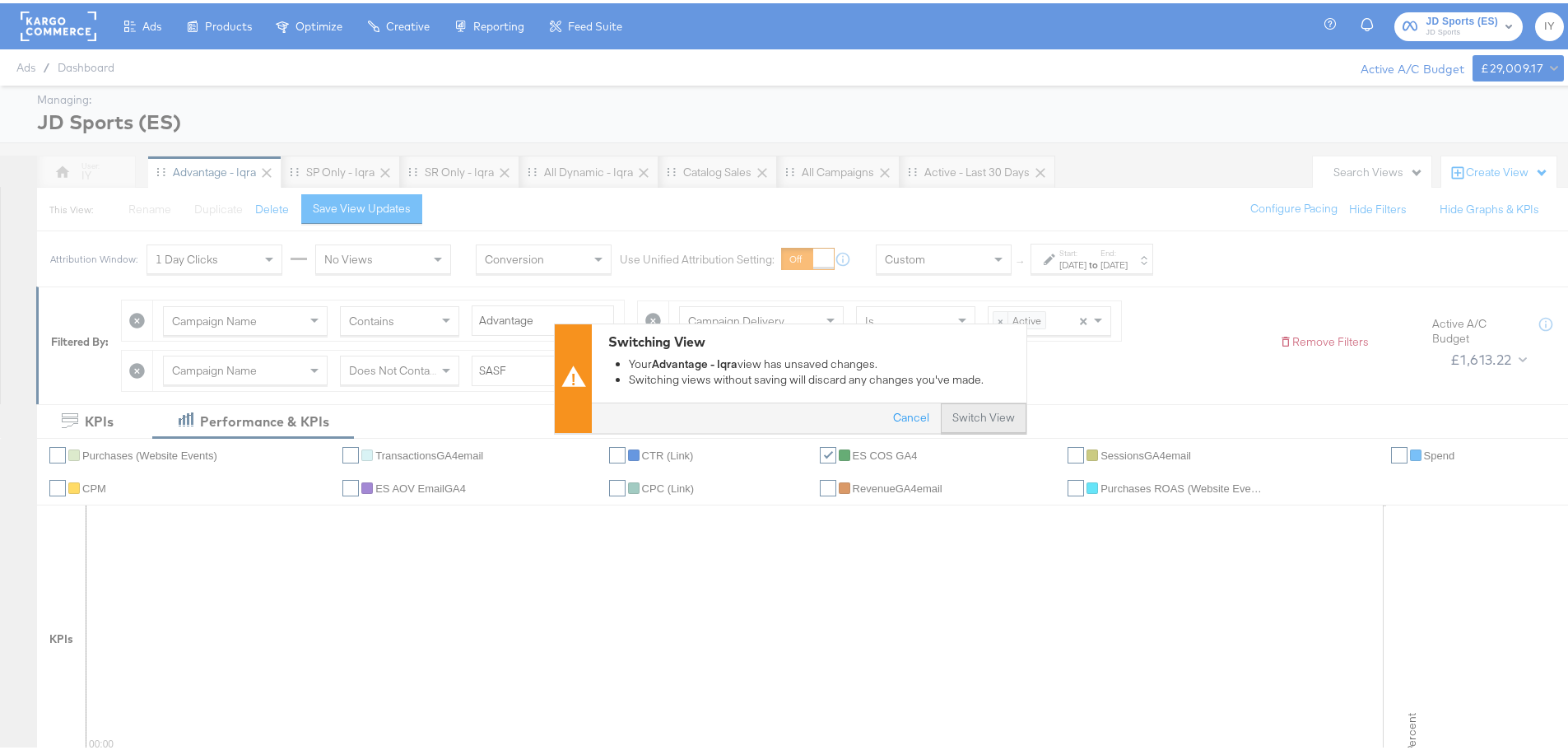
click at [974, 417] on button "Switch View" at bounding box center [984, 415] width 86 height 30
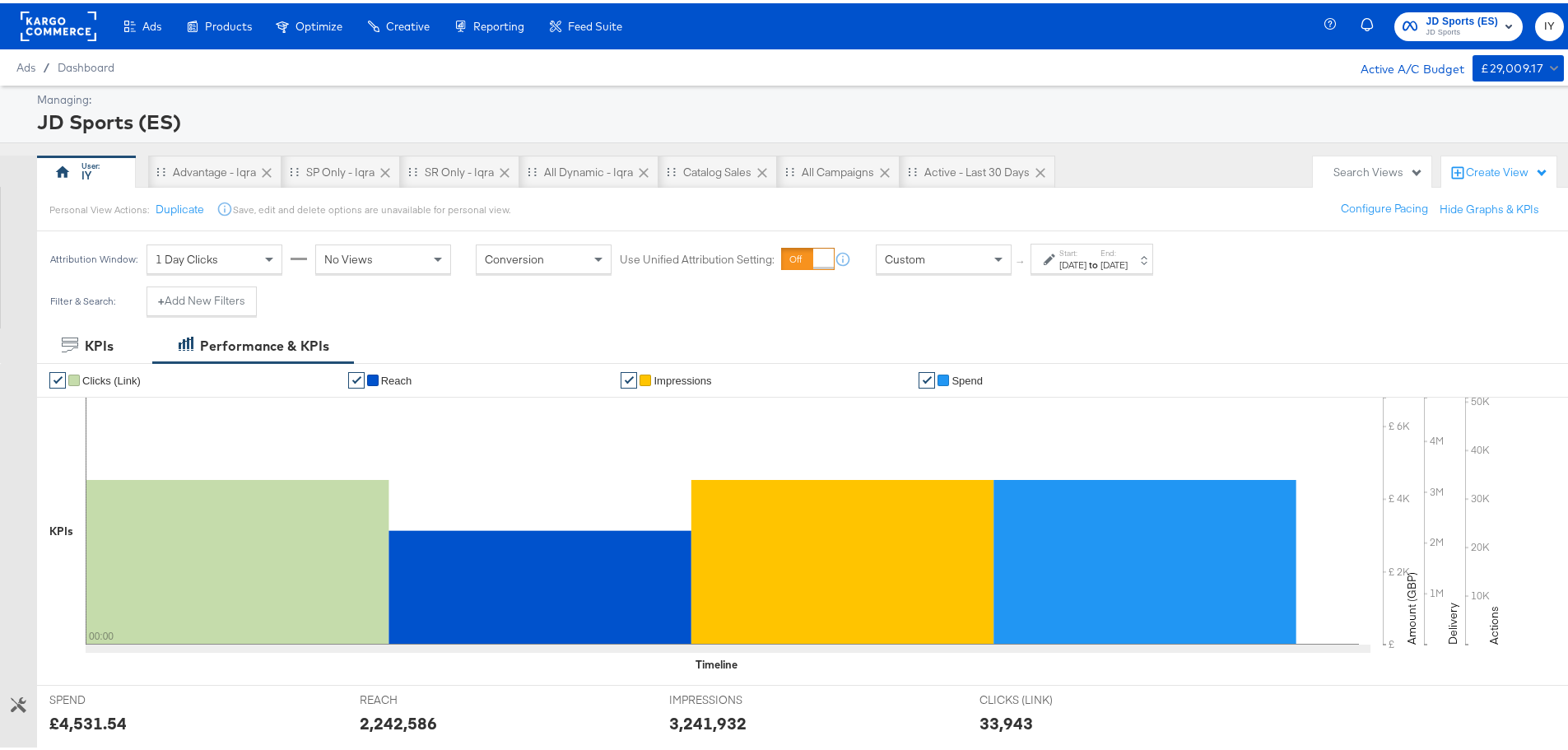
click at [1128, 263] on div "Sep 11th 2025" at bounding box center [1114, 261] width 27 height 13
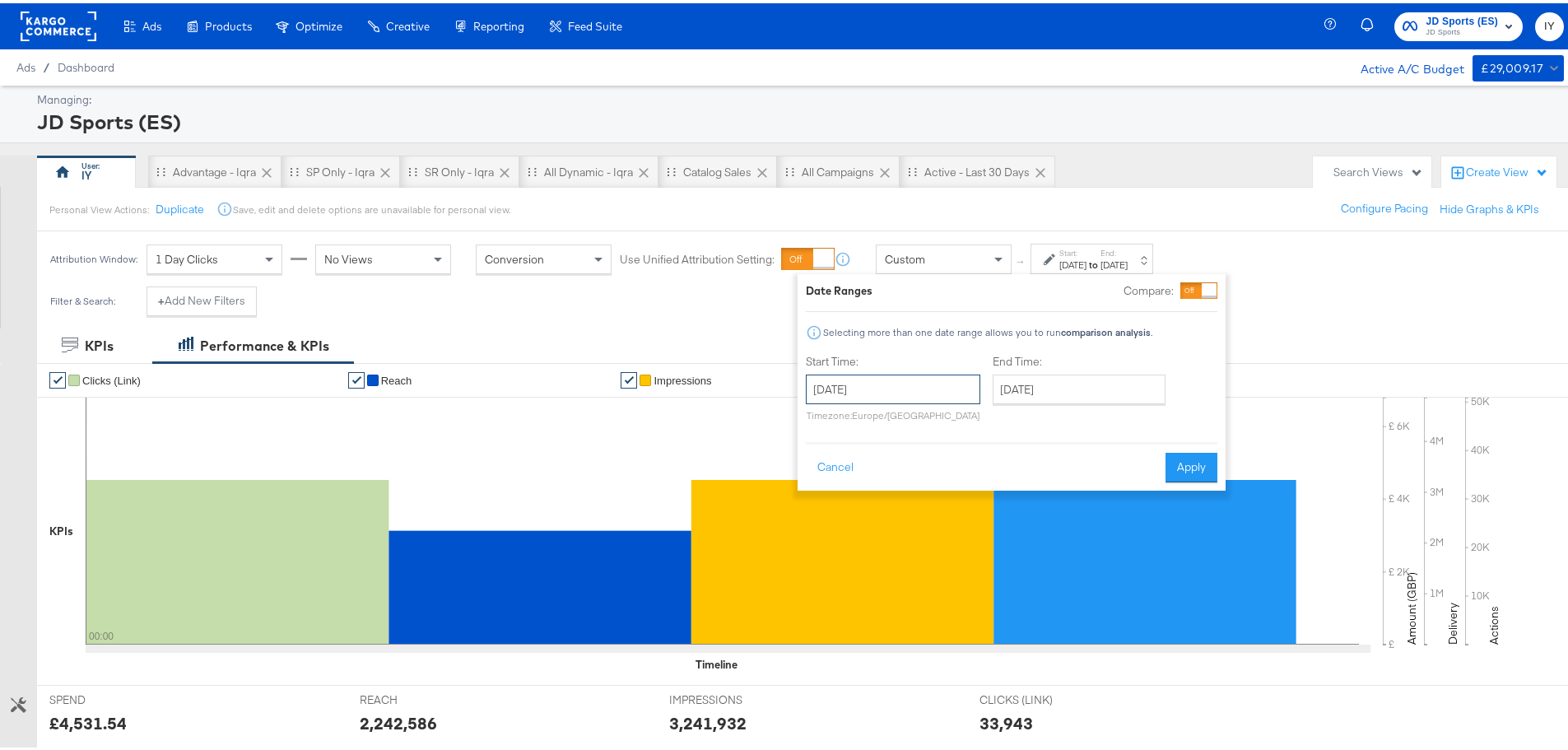
click at [961, 386] on input "September 11th 2025" at bounding box center [893, 386] width 174 height 30
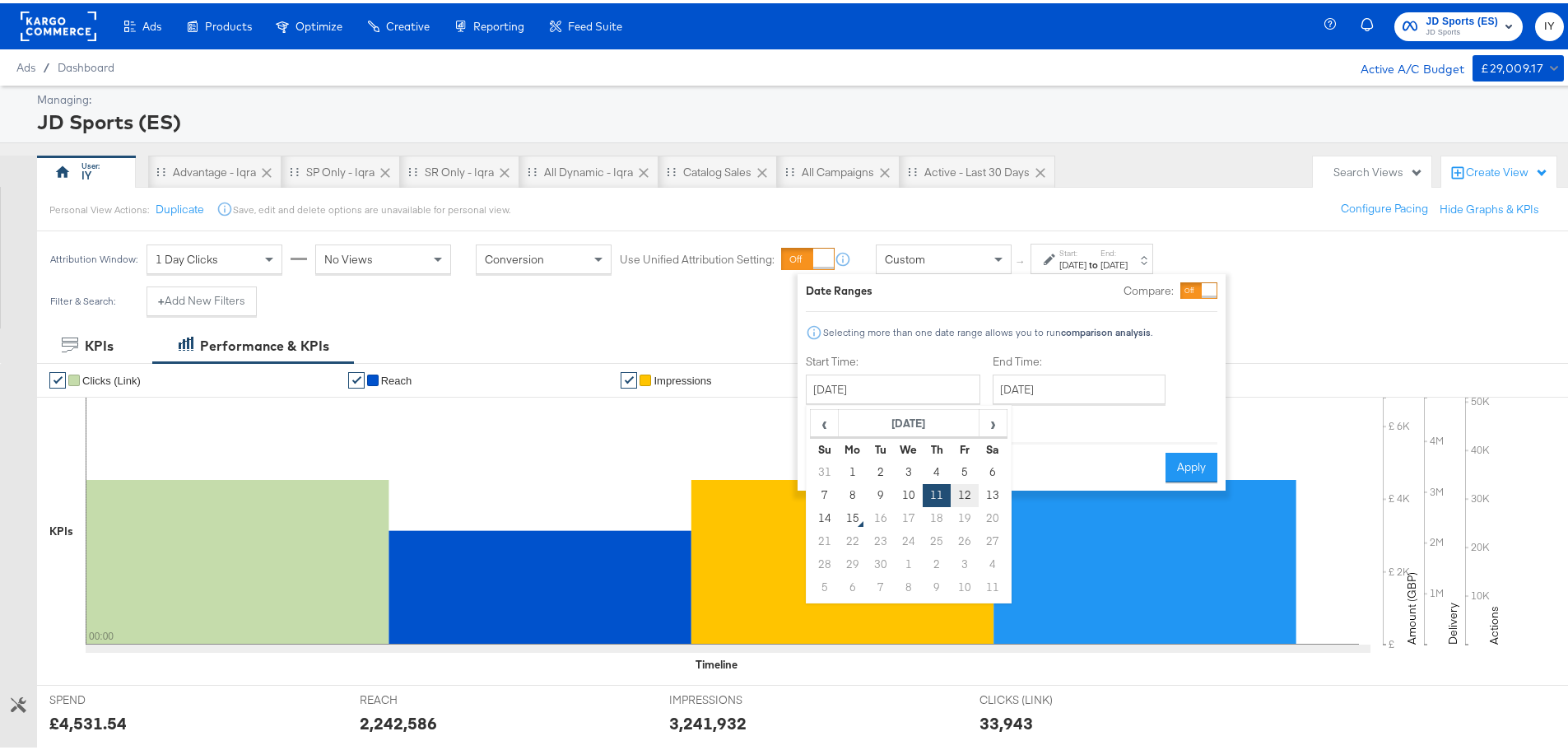
click at [971, 489] on td "12" at bounding box center [965, 492] width 28 height 23
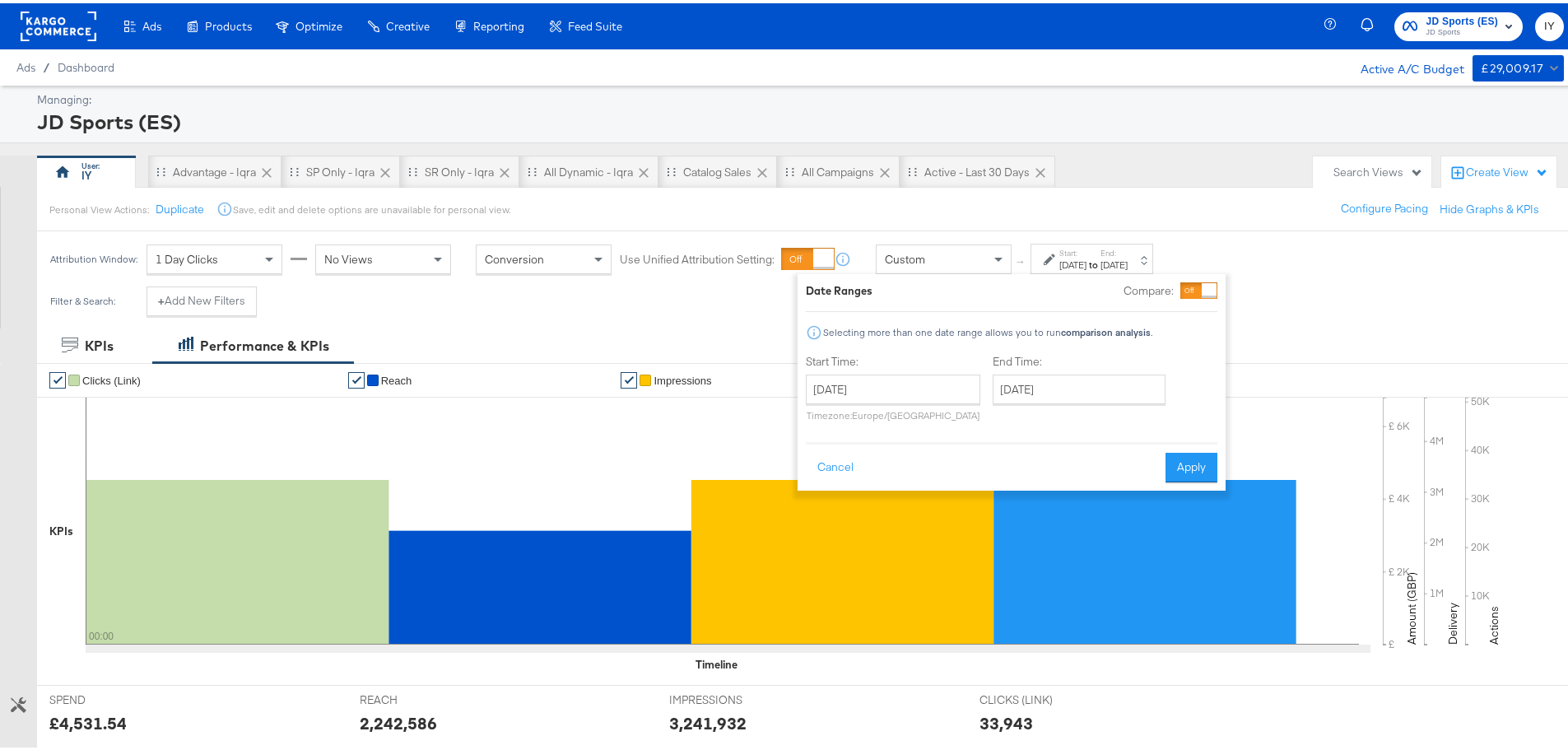
type input "September 12th 2025"
click at [1190, 466] on button "Apply" at bounding box center [1191, 464] width 52 height 30
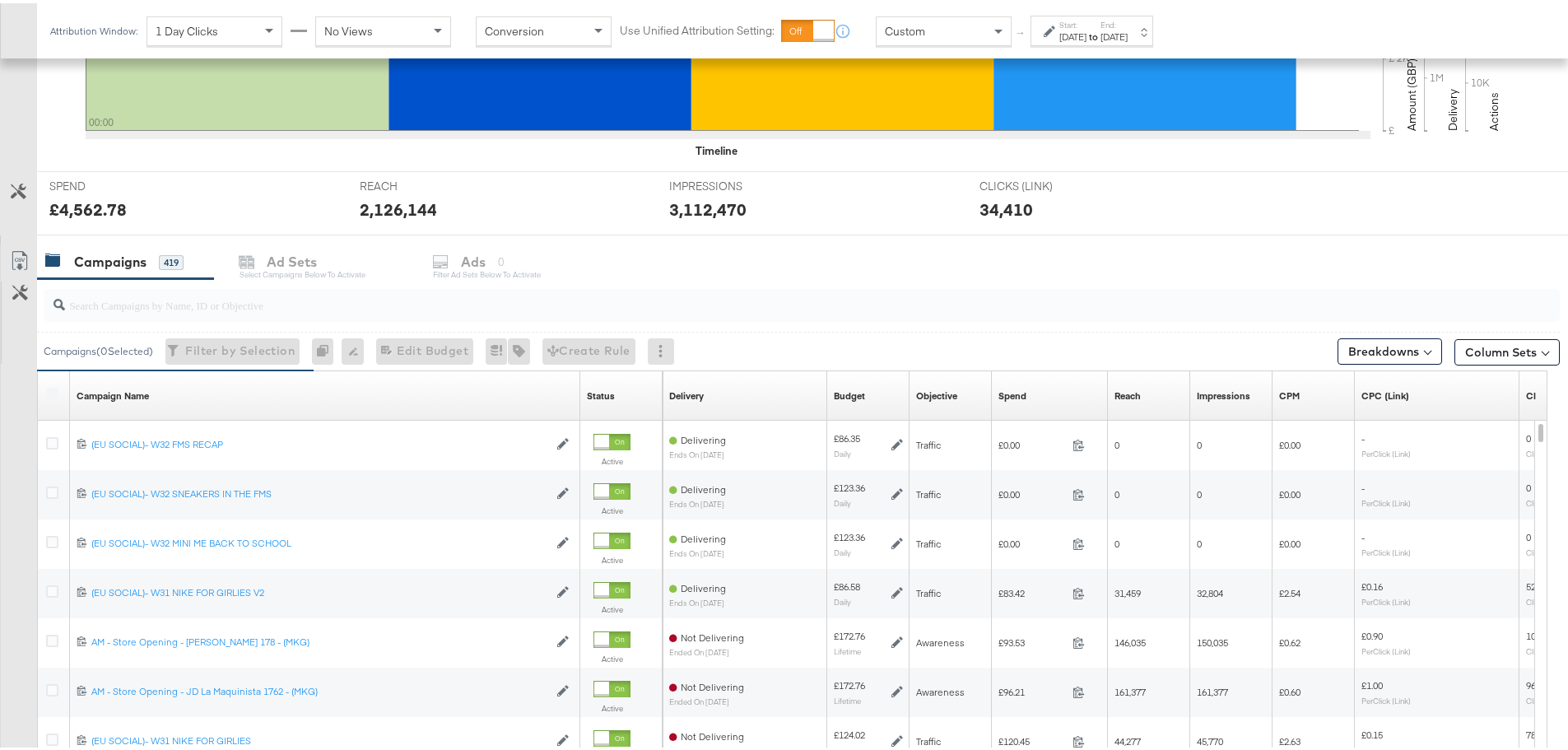
scroll to position [532, 0]
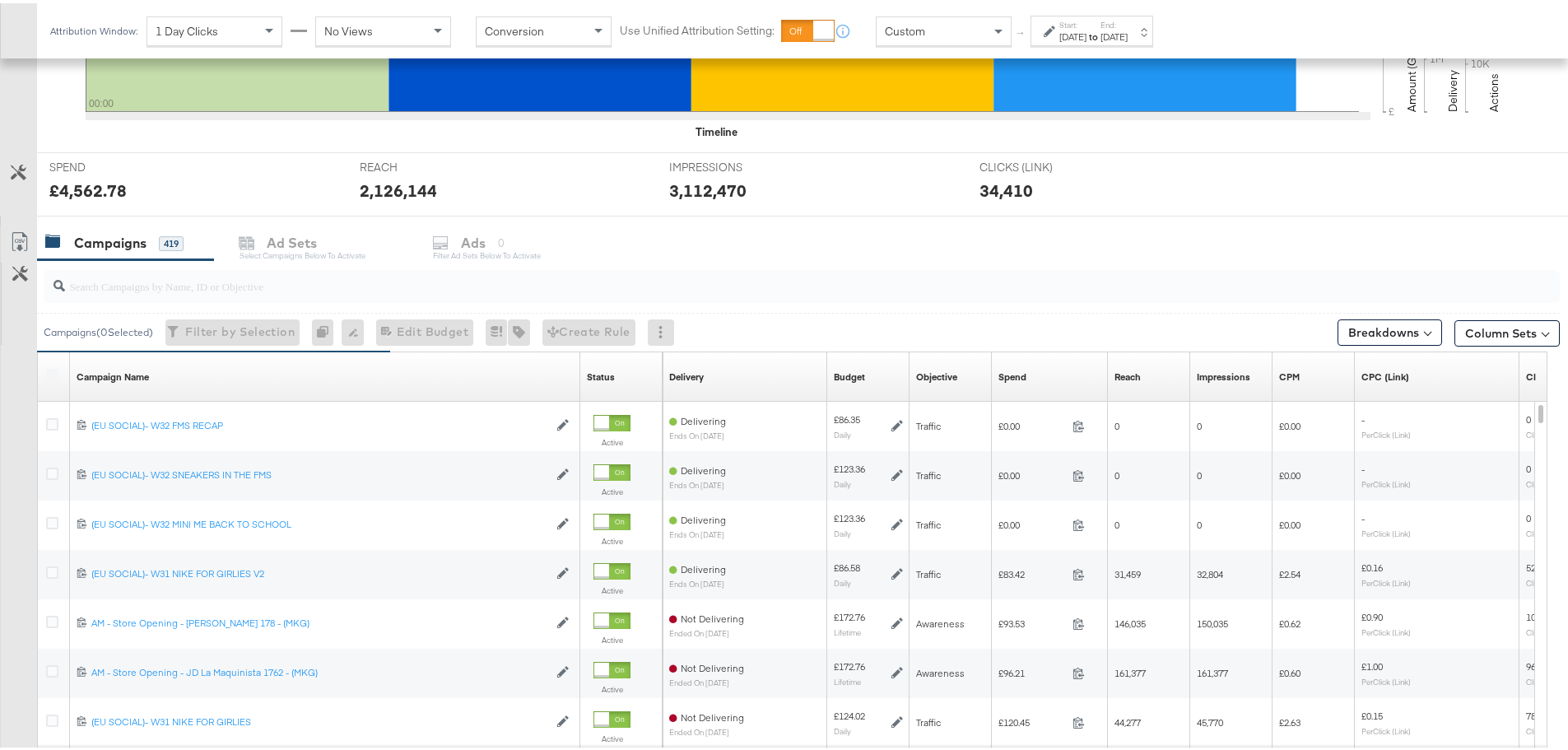
click at [242, 278] on input "search" at bounding box center [742, 276] width 1356 height 32
click at [274, 275] on input "search" at bounding box center [742, 276] width 1356 height 32
paste input "SA - Catalogue Sales - Advantage Shopping Campaign – JD Arm"
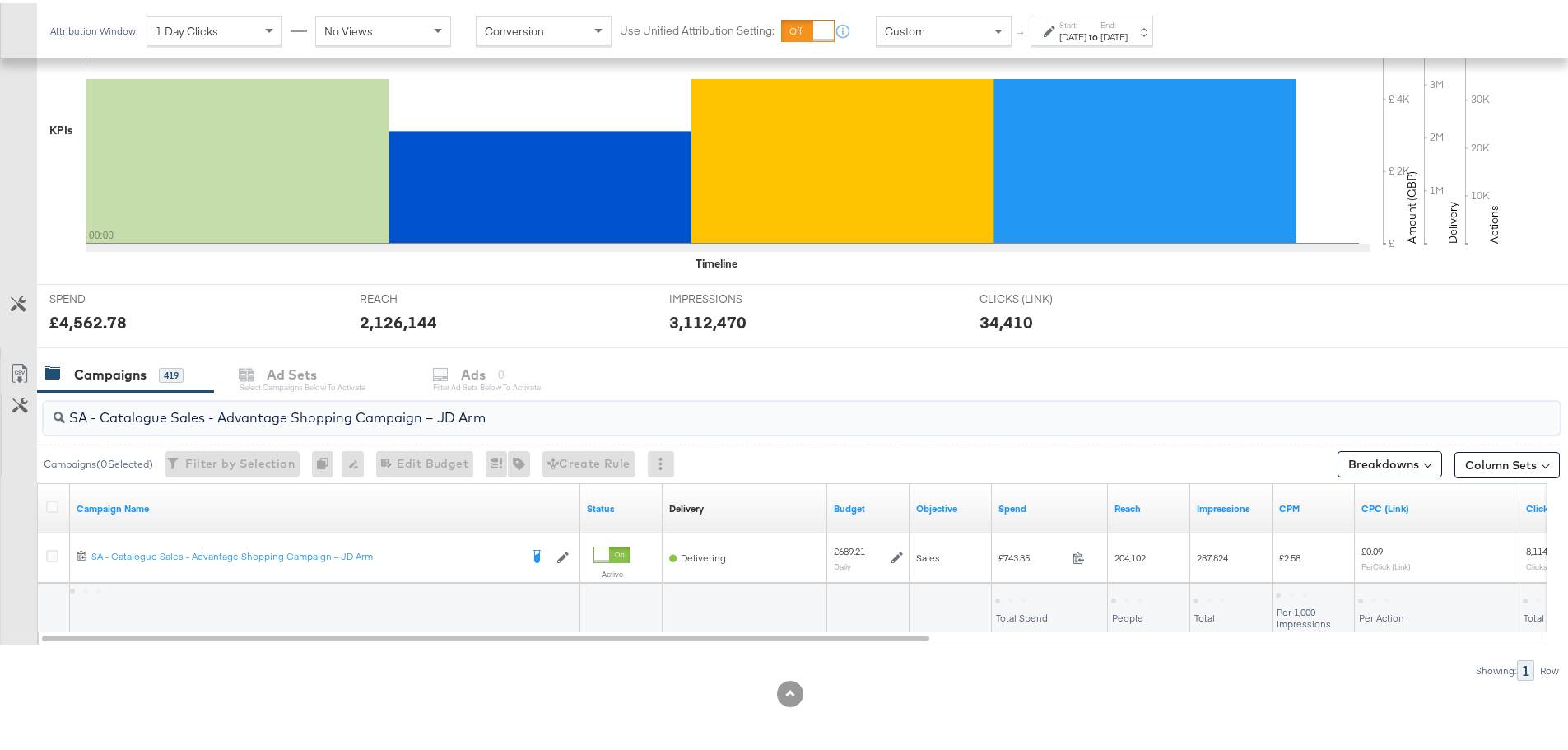
scroll to position [401, 0]
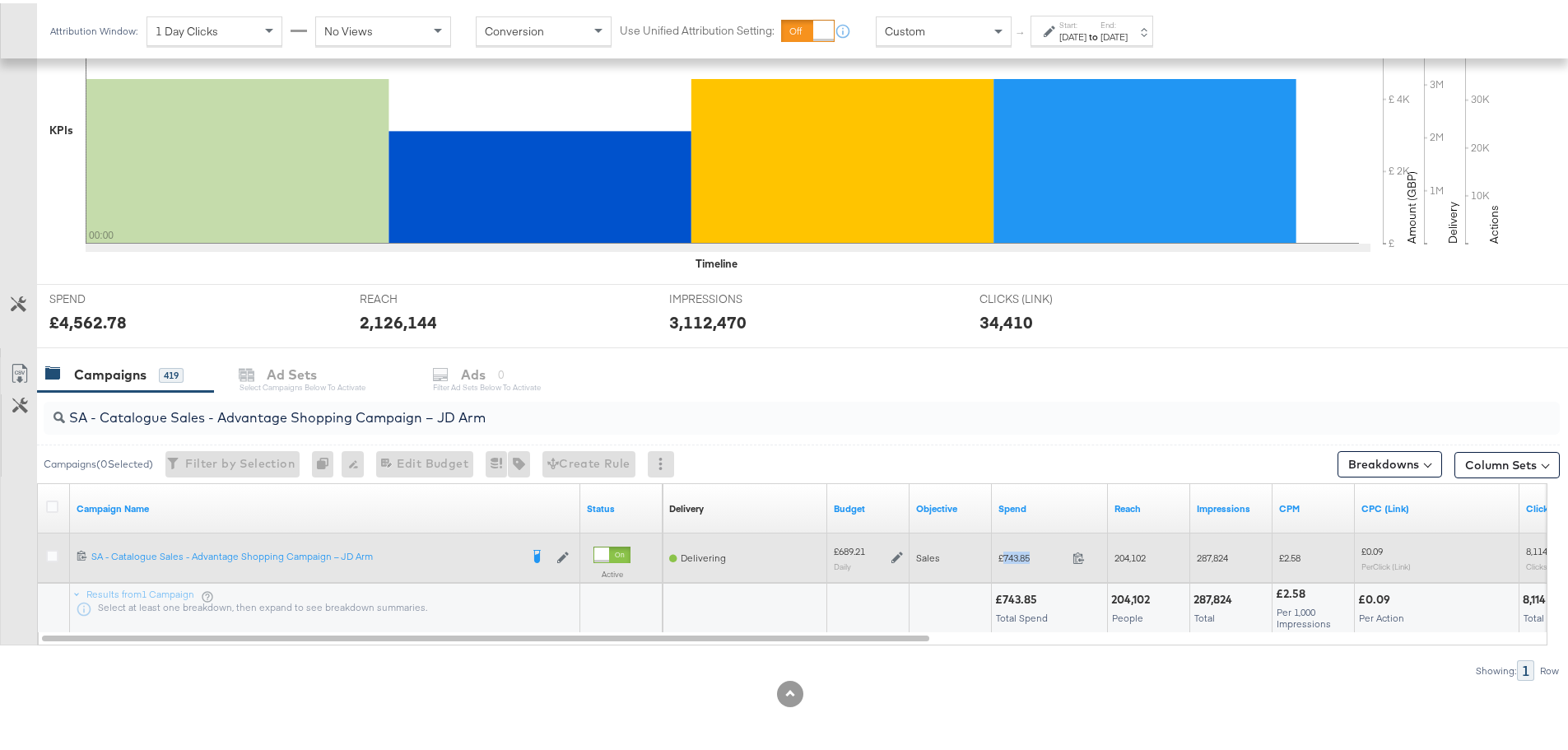
drag, startPoint x: 1037, startPoint y: 555, endPoint x: 1004, endPoint y: 556, distance: 33.0
click at [1004, 556] on span "£743.85" at bounding box center [1032, 554] width 67 height 12
copy span "743.85"
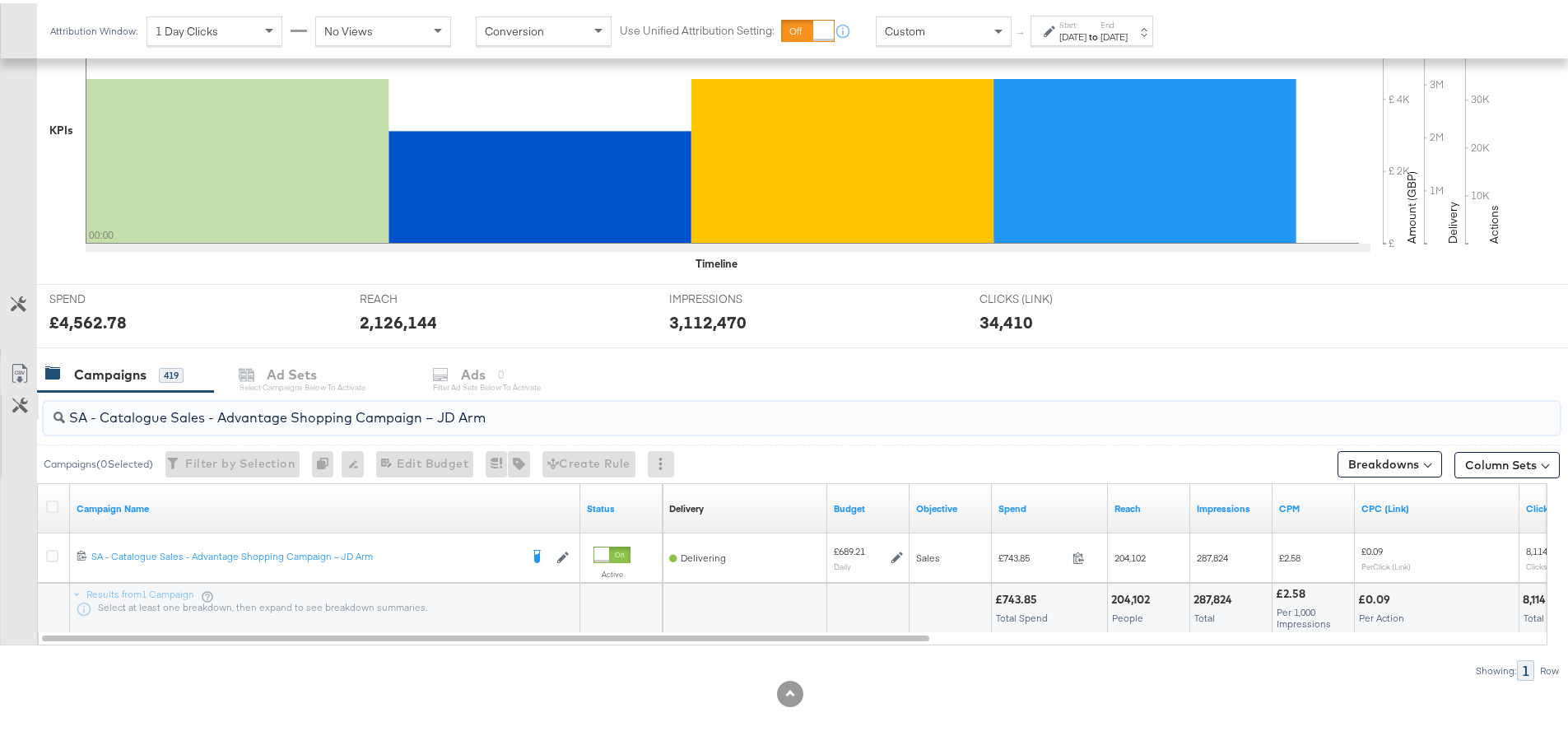
drag, startPoint x: 529, startPoint y: 417, endPoint x: 11, endPoint y: 410, distance: 518.0
click at [11, 410] on div "SA - Catalogue Sales - Advantage Shopping Campaign – JD Arm Campaigns ( 0 Selec…" at bounding box center [780, 533] width 1560 height 289
paste input "Greenbids"
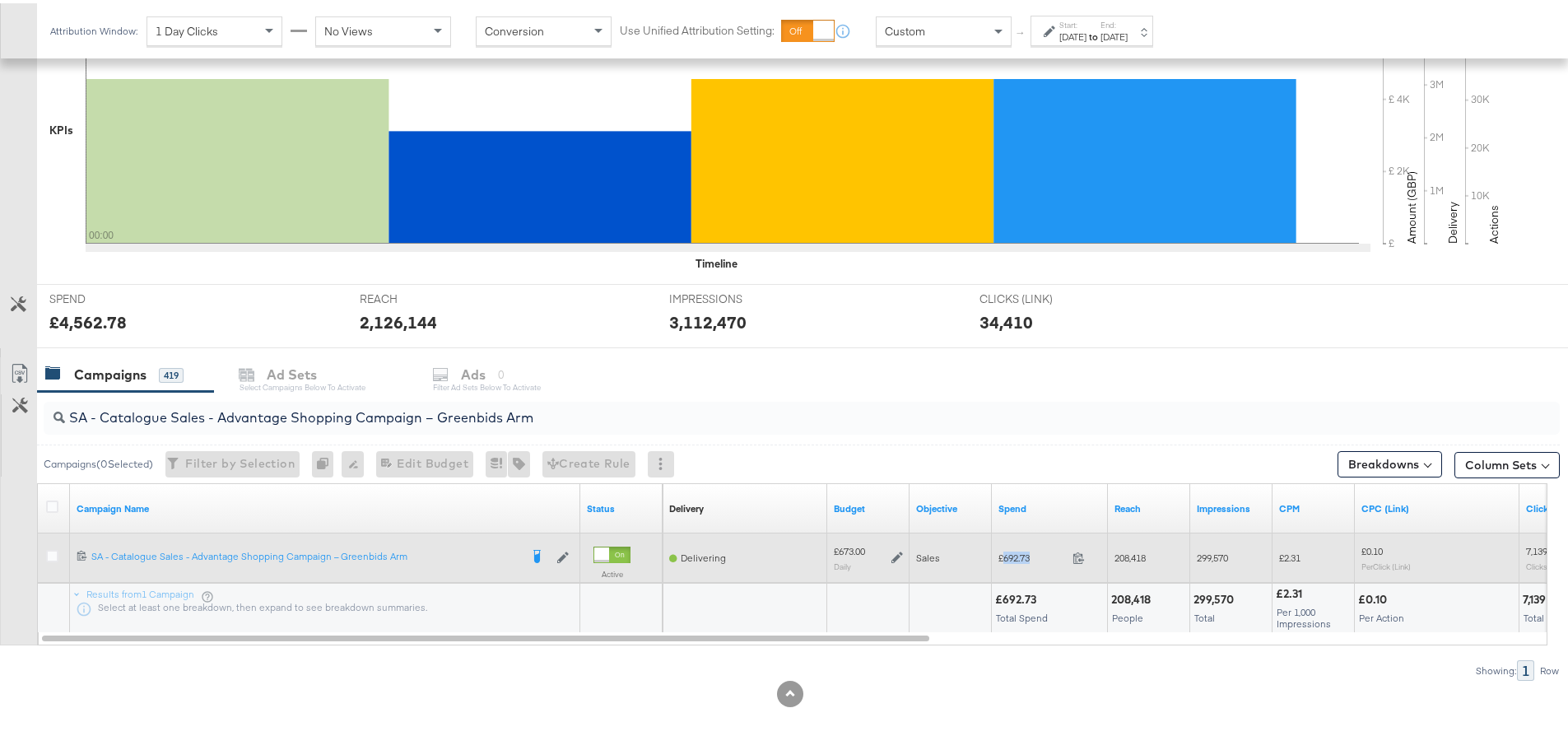
drag, startPoint x: 1036, startPoint y: 553, endPoint x: 1003, endPoint y: 553, distance: 33.0
click at [1003, 553] on span "£692.73" at bounding box center [1032, 554] width 67 height 12
copy span "692.73"
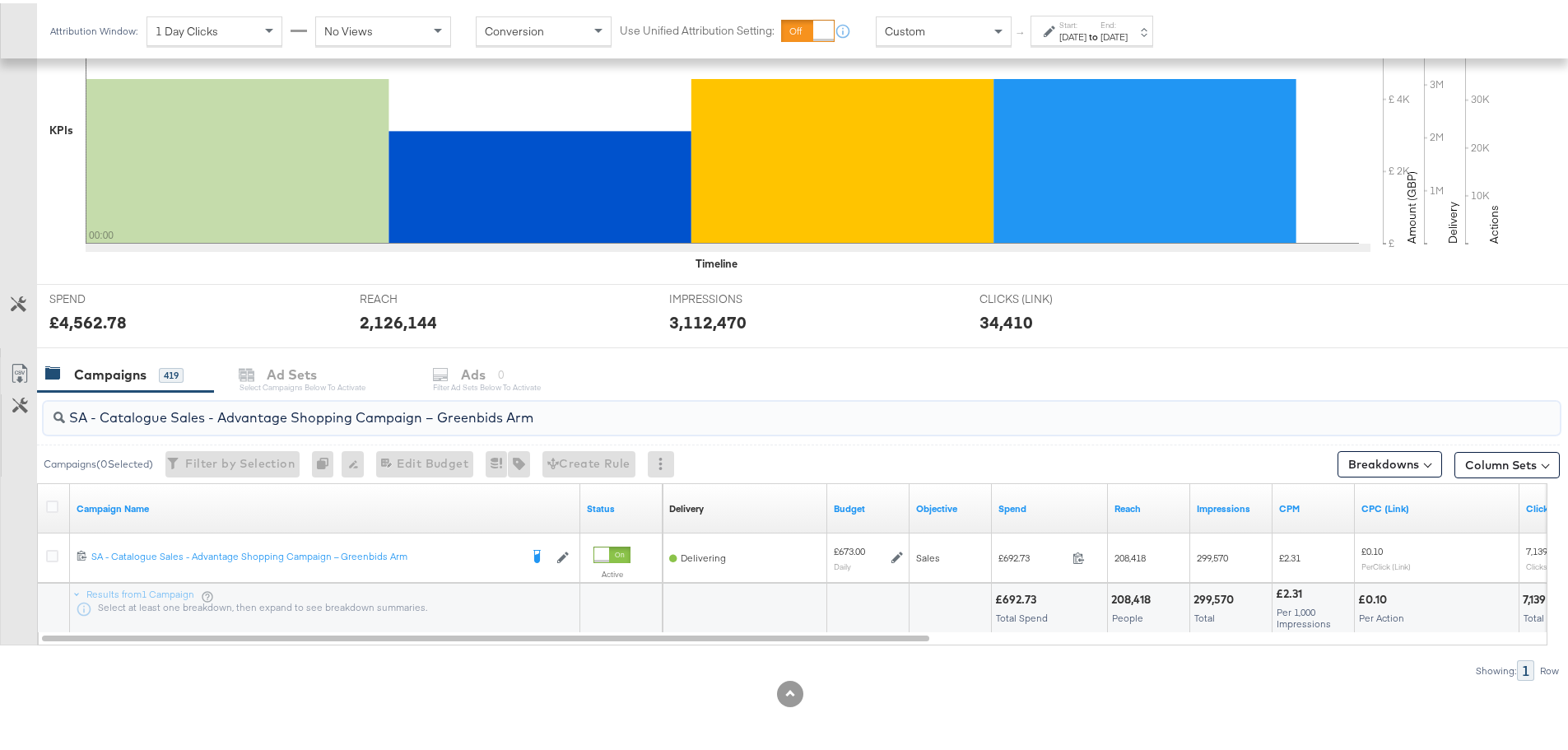
drag, startPoint x: 540, startPoint y: 423, endPoint x: -121, endPoint y: 428, distance: 661.0
paste input "AM - Catalogue Sales - Advantage Shopping Campaign - Non Dynamic Campaign – JD"
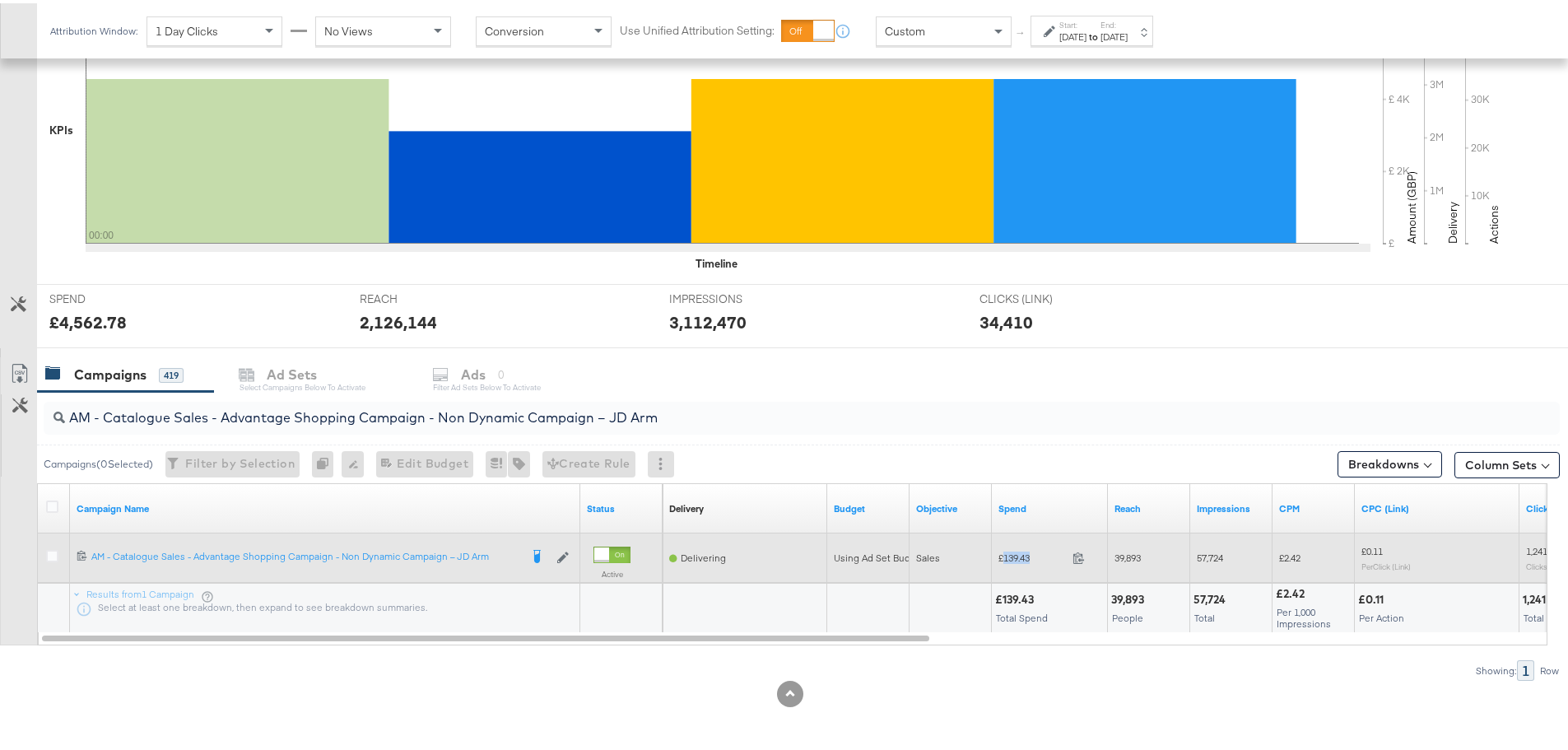
drag, startPoint x: 1038, startPoint y: 556, endPoint x: 1004, endPoint y: 556, distance: 34.0
click at [1004, 556] on span "£139.43" at bounding box center [1032, 554] width 67 height 12
copy span "139.43"
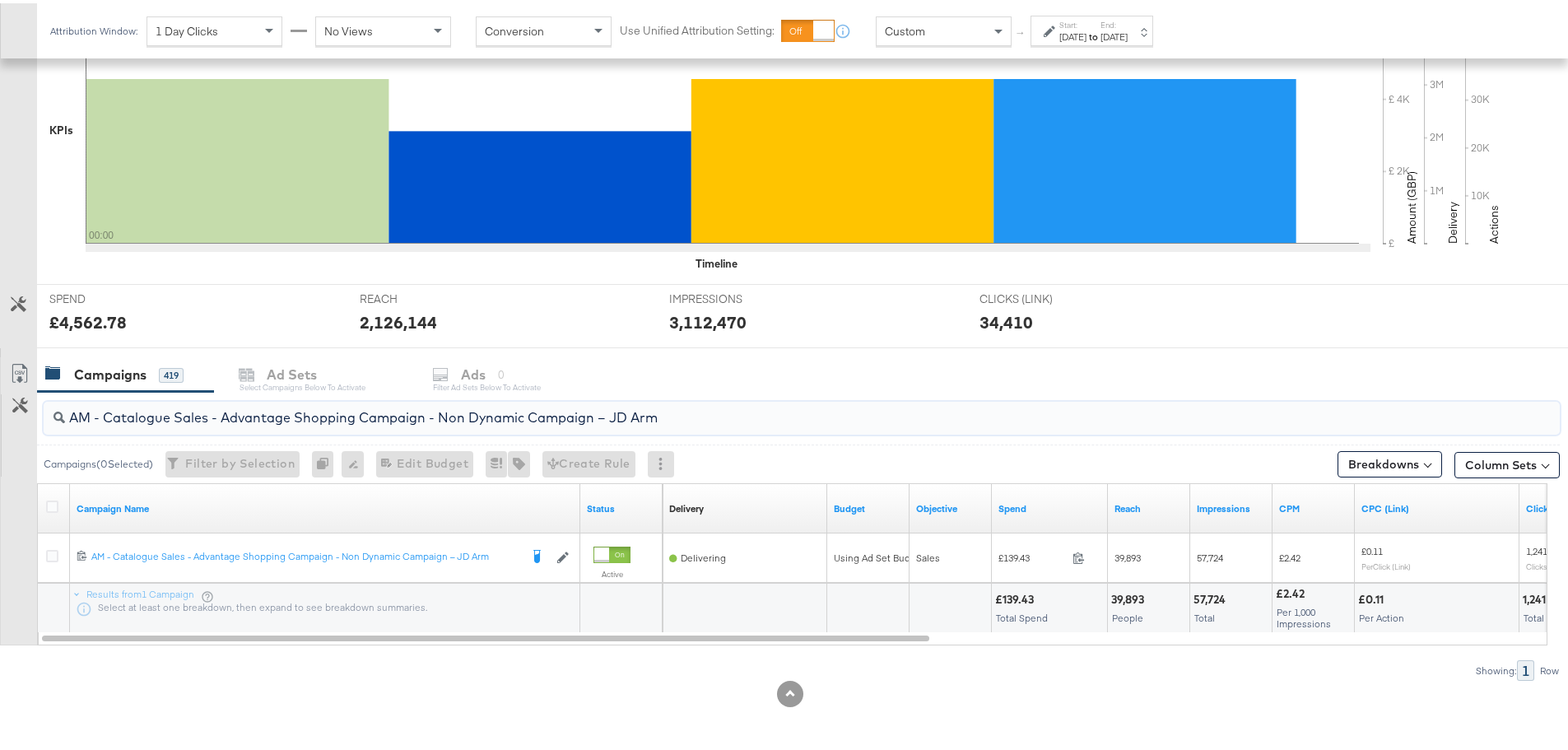
drag, startPoint x: 765, startPoint y: 418, endPoint x: -145, endPoint y: 414, distance: 910.0
paste input "Greenbids"
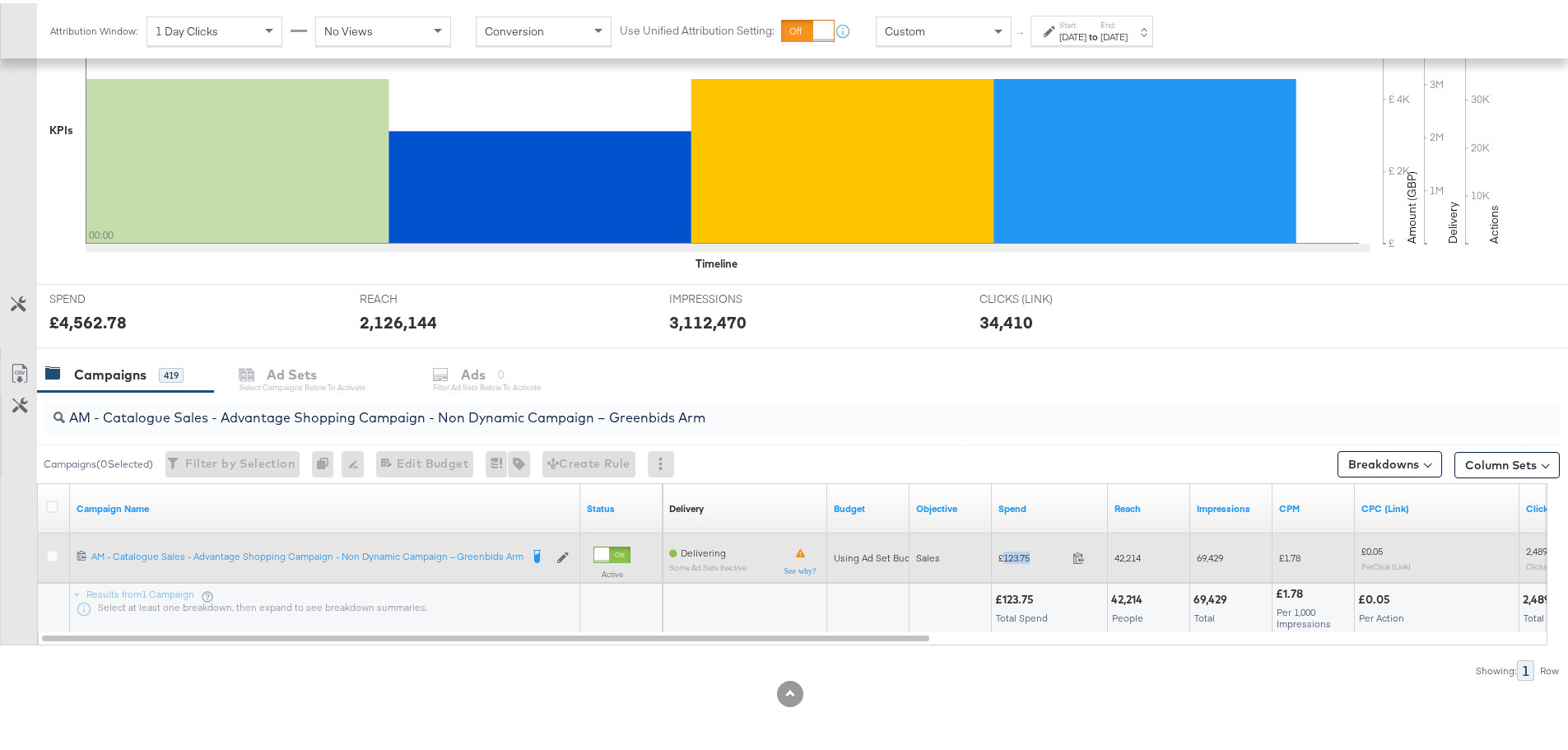
drag, startPoint x: 1037, startPoint y: 554, endPoint x: 1003, endPoint y: 557, distance: 34.1
click at [1003, 557] on span "£123.75" at bounding box center [1032, 554] width 67 height 12
copy span "123.75"
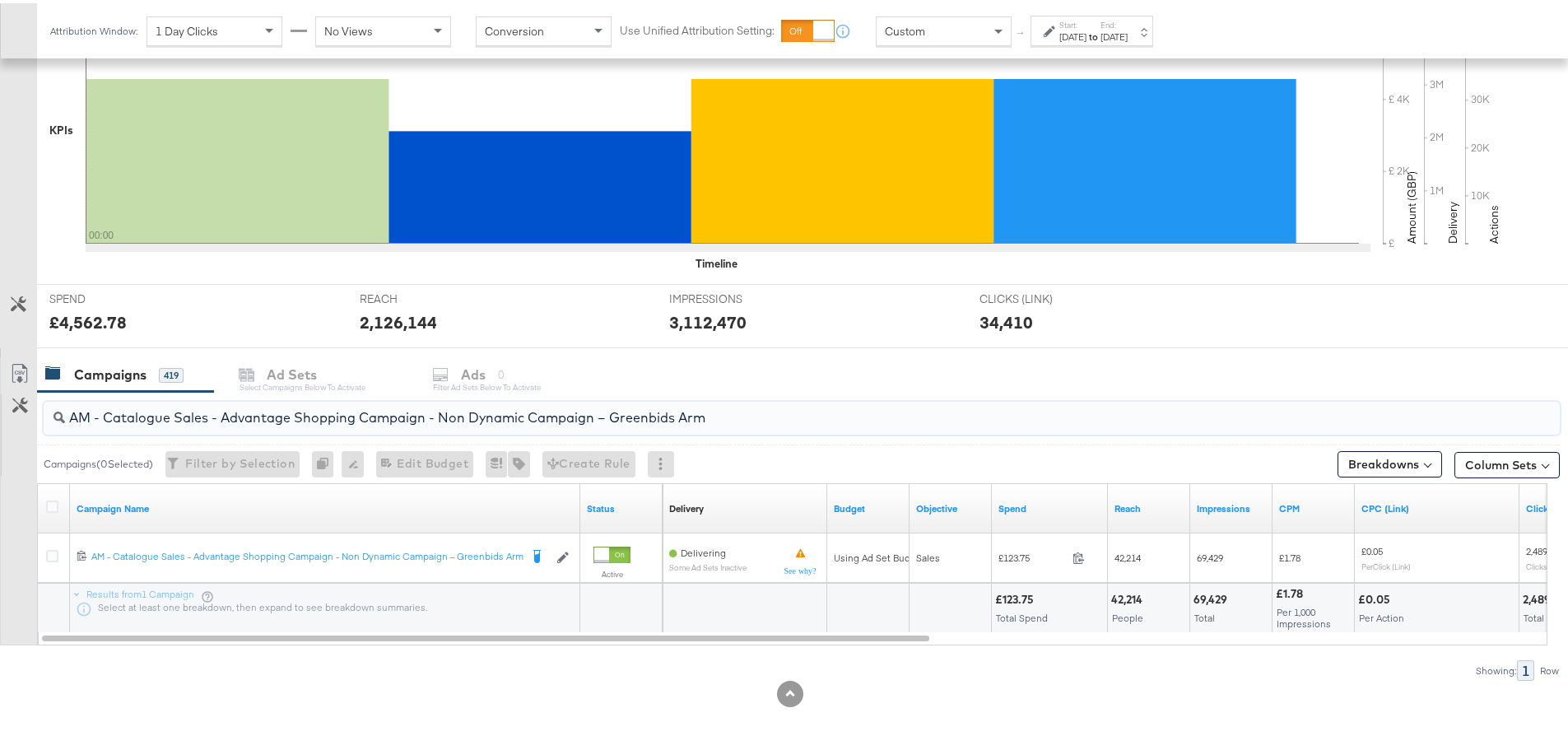
drag, startPoint x: 214, startPoint y: 418, endPoint x: -102, endPoint y: 433, distance: 316.4
paste input "SA - Sales - DABA - Always On - JD Arm - (PS)"
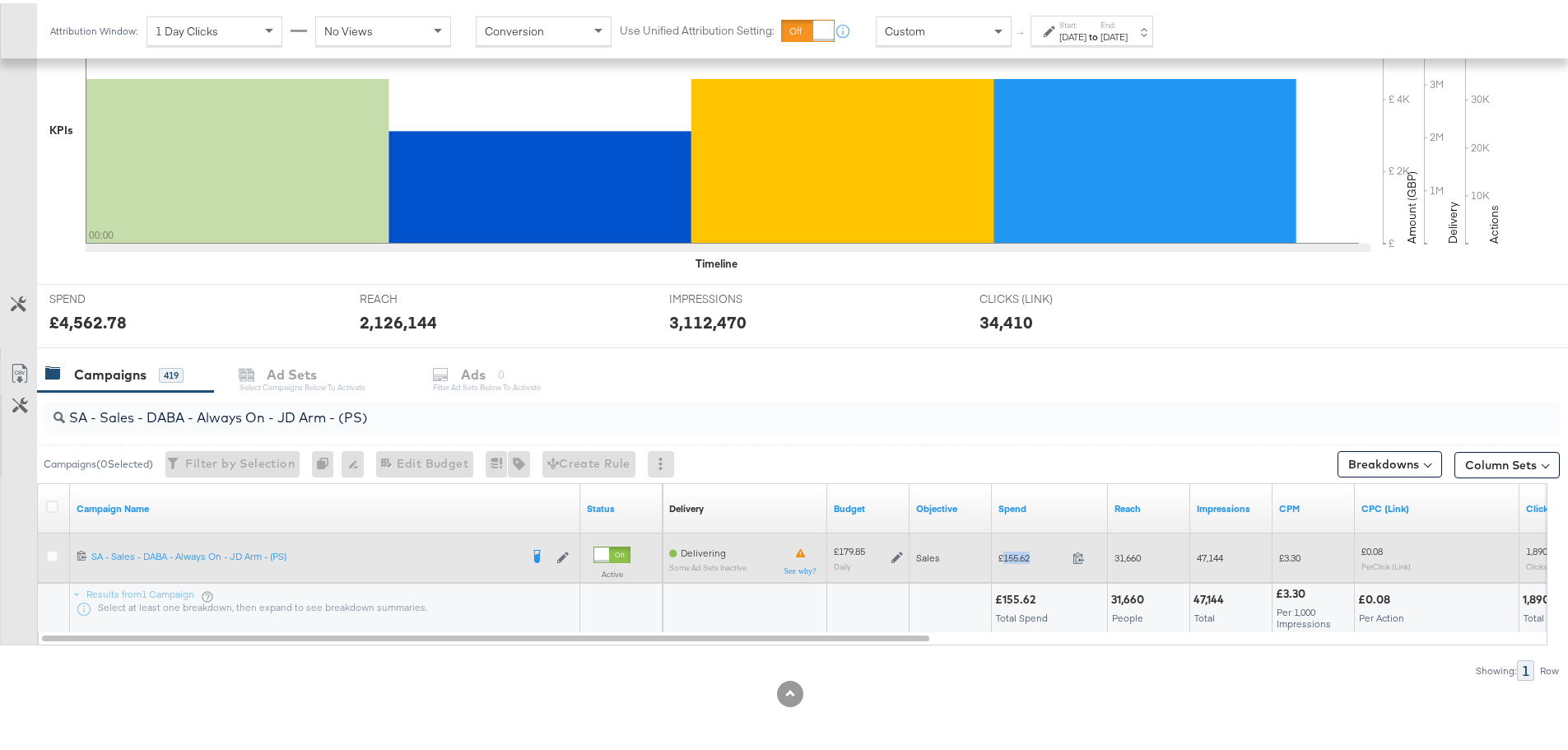
drag, startPoint x: 1040, startPoint y: 551, endPoint x: 1004, endPoint y: 552, distance: 36.0
click at [1004, 552] on span "£155.62" at bounding box center [1032, 554] width 67 height 12
copy span "155.62"
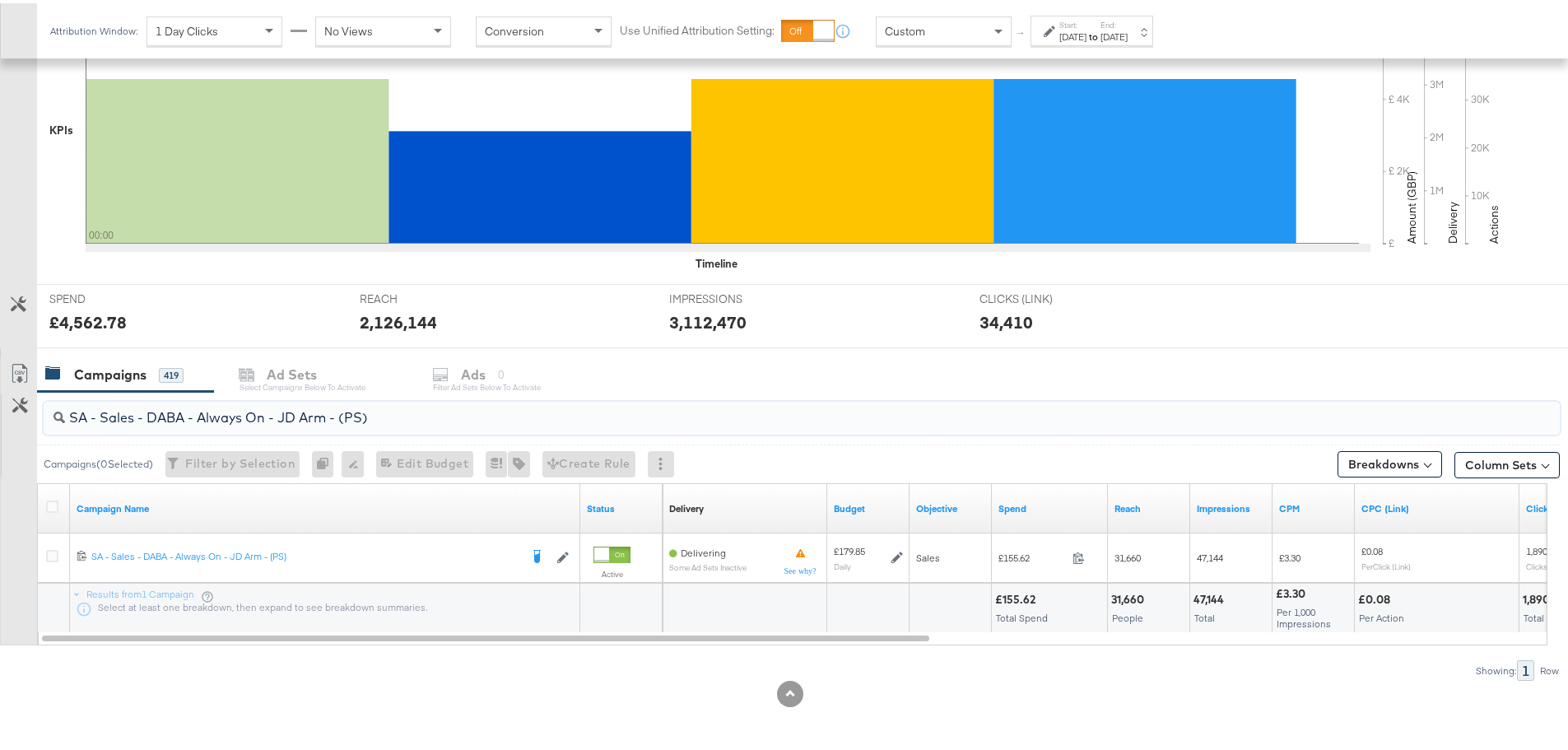
drag, startPoint x: 368, startPoint y: 420, endPoint x: 56, endPoint y: 406, distance: 312.3
click at [56, 406] on div "SA - Sales - DABA - Always On - JD Arm - (PS)" at bounding box center [802, 415] width 1516 height 33
paste input "Greenbids"
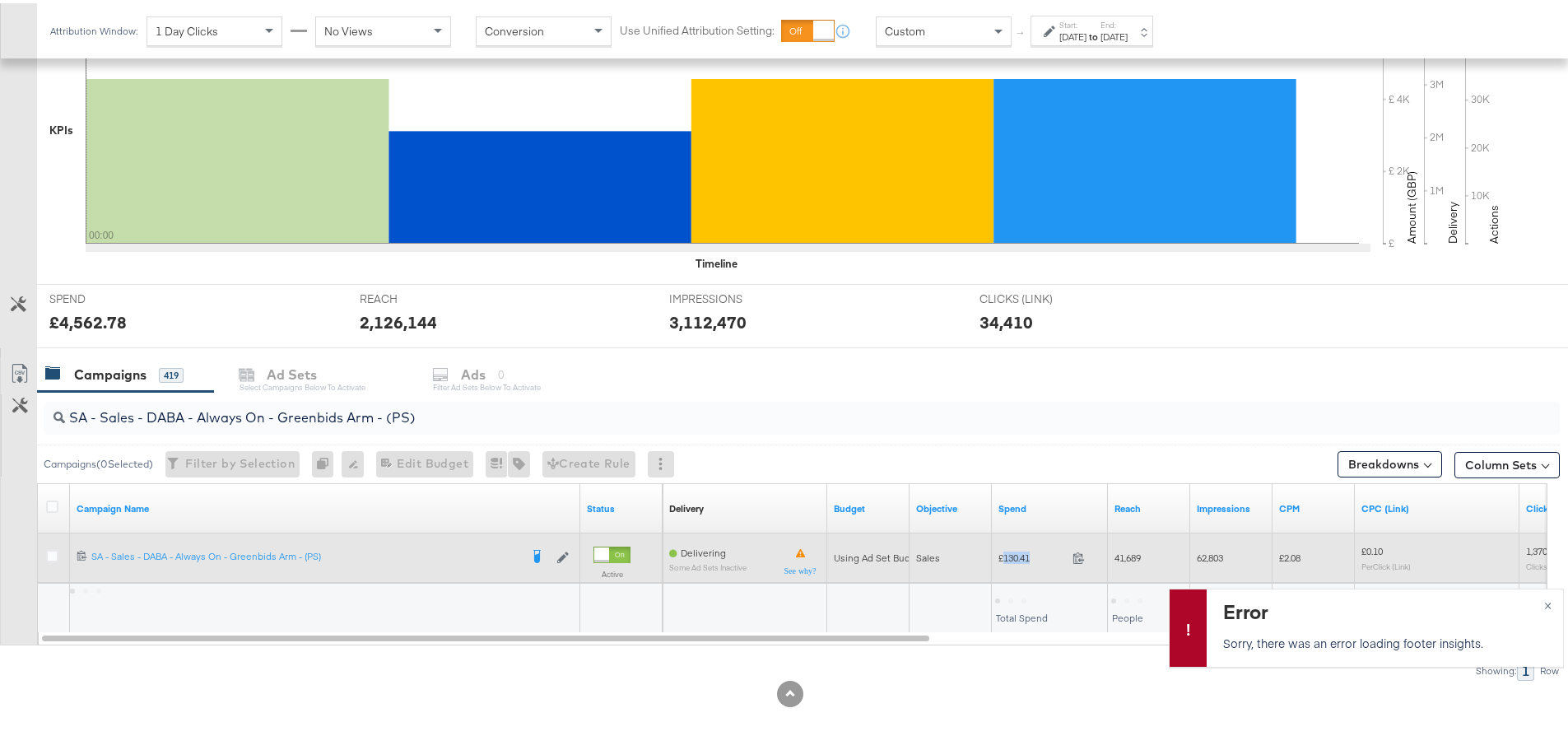
drag, startPoint x: 1038, startPoint y: 554, endPoint x: 1002, endPoint y: 550, distance: 36.2
click at [1002, 550] on span "£130.41" at bounding box center [1032, 554] width 67 height 12
copy span "130.41"
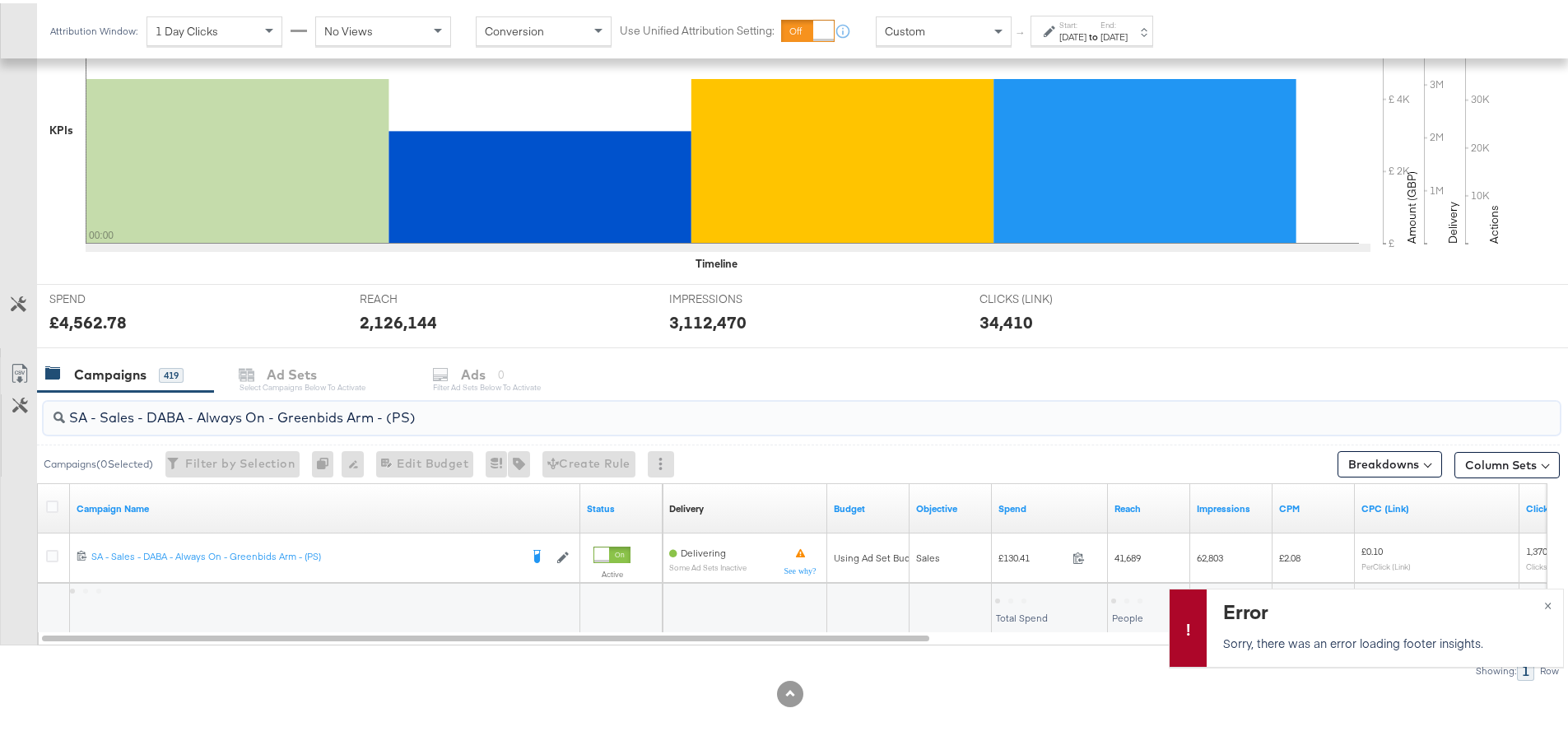
drag, startPoint x: 446, startPoint y: 420, endPoint x: 52, endPoint y: 409, distance: 394.2
click at [52, 409] on div "SA - Sales - DABA - Always On - Greenbids Arm - (PS)" at bounding box center [802, 415] width 1516 height 33
paste input "PA - Always On - JD Arm - (SR"
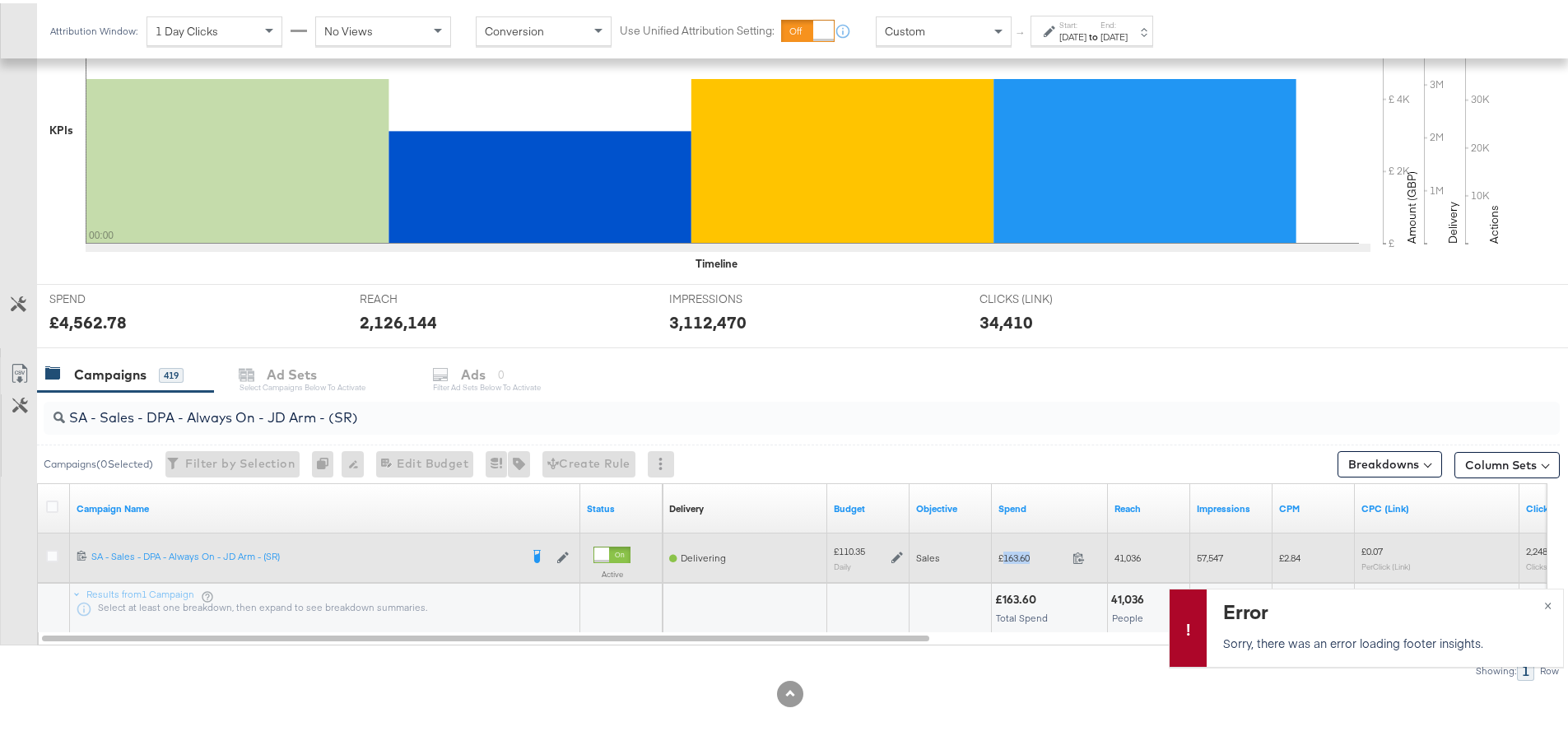
drag, startPoint x: 1034, startPoint y: 553, endPoint x: 1003, endPoint y: 555, distance: 31.1
click at [1003, 555] on span "£163.60" at bounding box center [1032, 554] width 67 height 12
copy span "163.60"
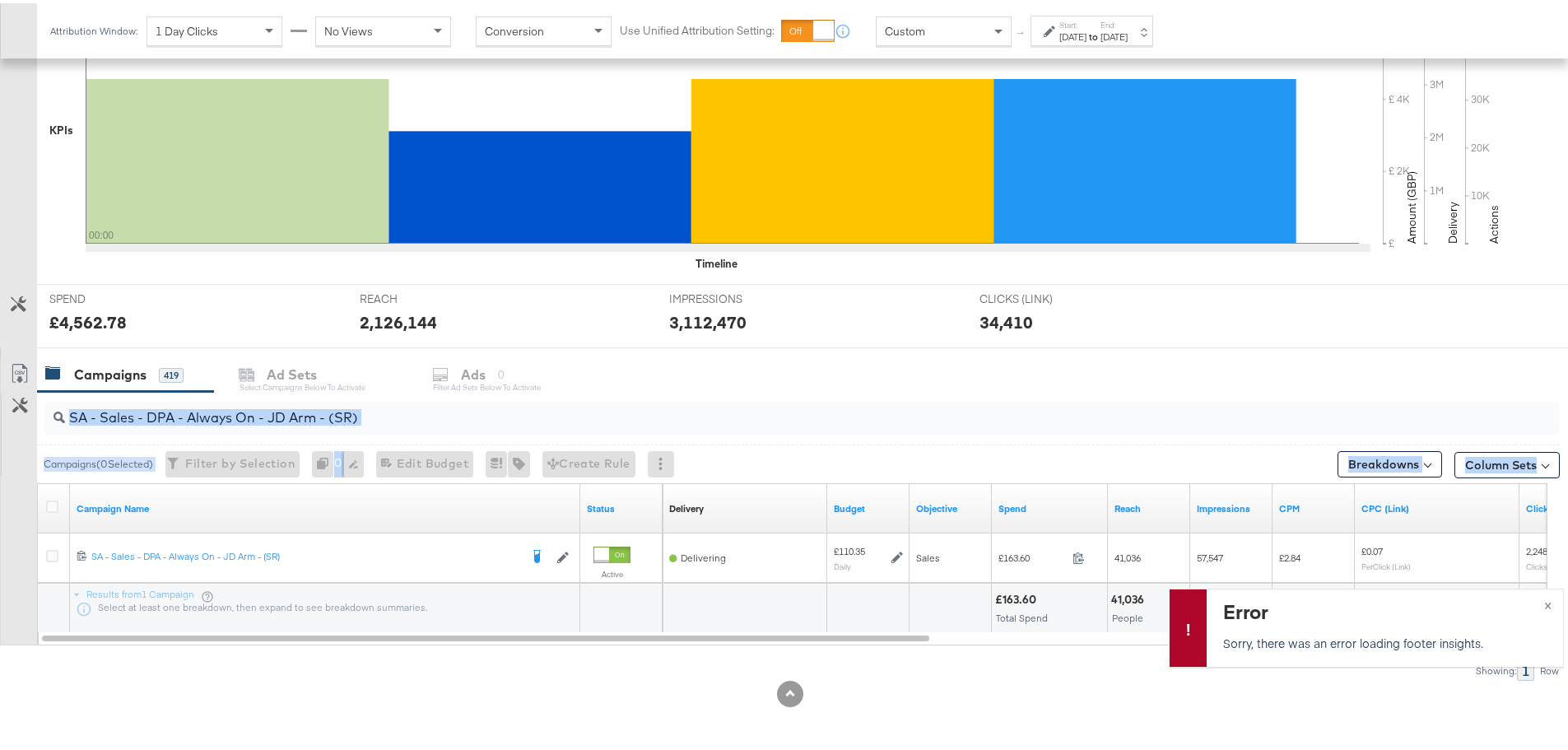
drag, startPoint x: 441, startPoint y: 427, endPoint x: -61, endPoint y: 432, distance: 502.0
click at [388, 407] on input "SA - Sales - DPA - Always On - JD Arm - (SR)" at bounding box center [742, 408] width 1356 height 32
drag, startPoint x: 320, startPoint y: 414, endPoint x: 58, endPoint y: 410, distance: 262.0
click at [58, 410] on div "SA - Sales - DPA - Always On - JD Arm - (SR)" at bounding box center [802, 415] width 1516 height 33
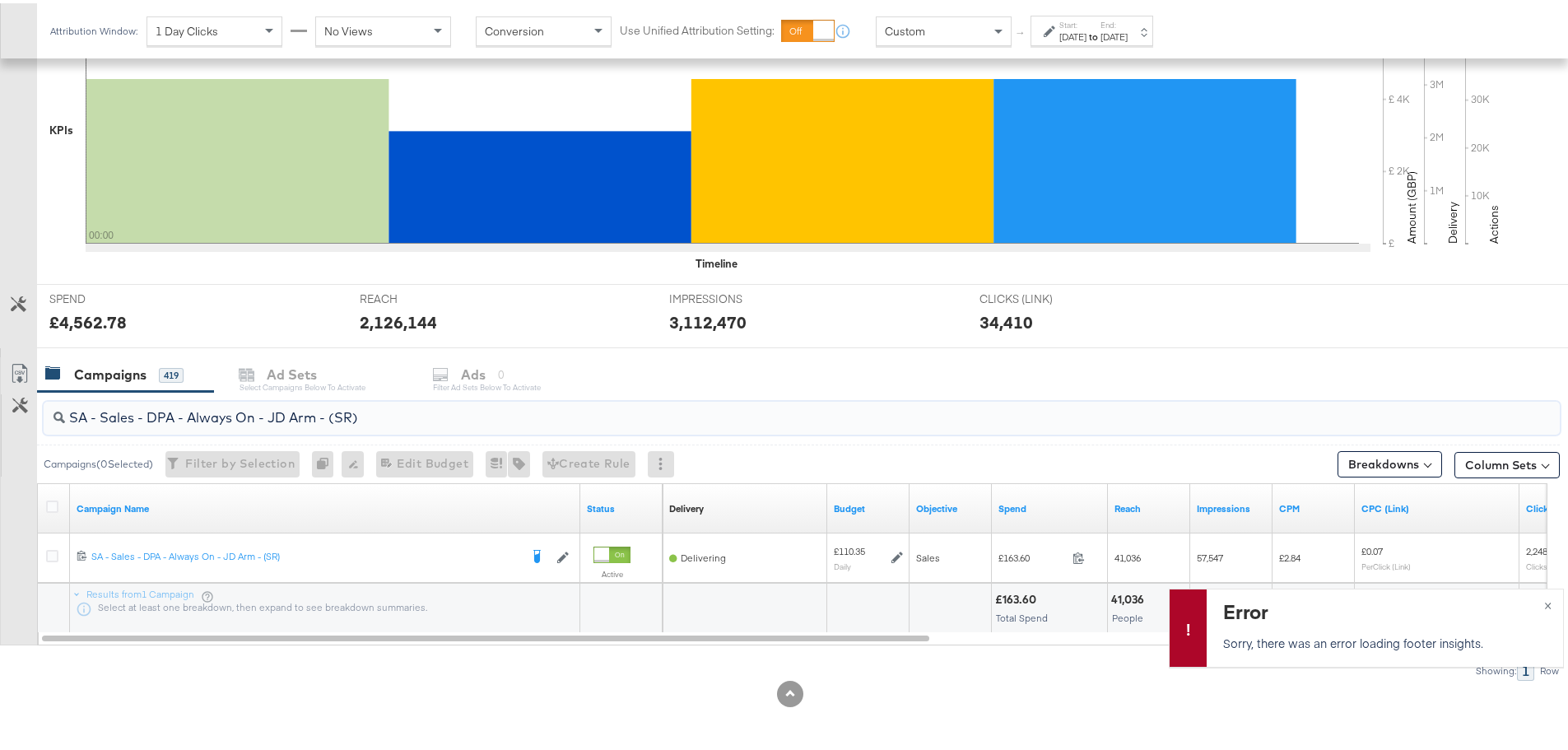
paste input "Greenbids"
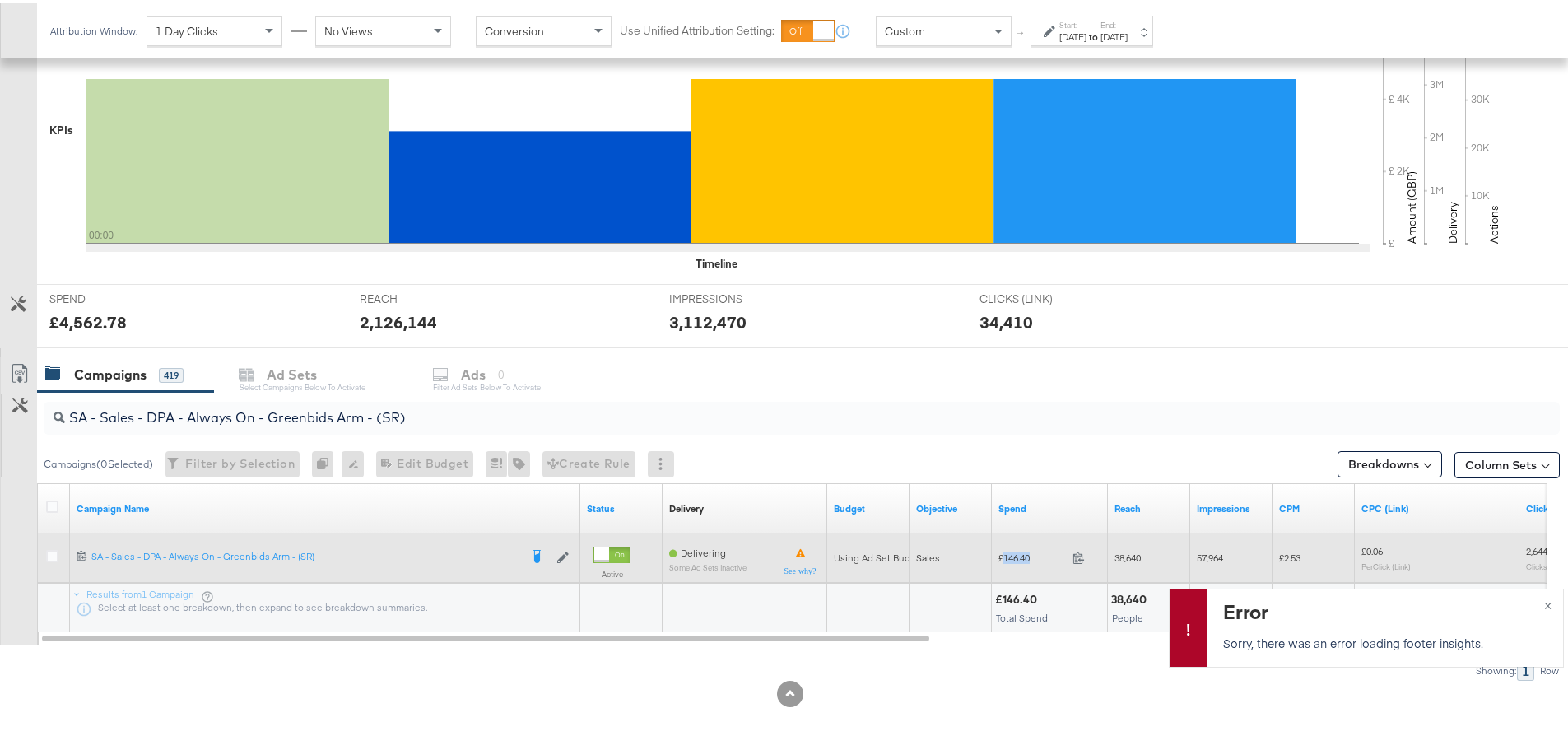
drag, startPoint x: 1037, startPoint y: 552, endPoint x: 1002, endPoint y: 557, distance: 35.4
click at [1002, 557] on span "£146.40" at bounding box center [1032, 554] width 67 height 12
copy span "146.40"
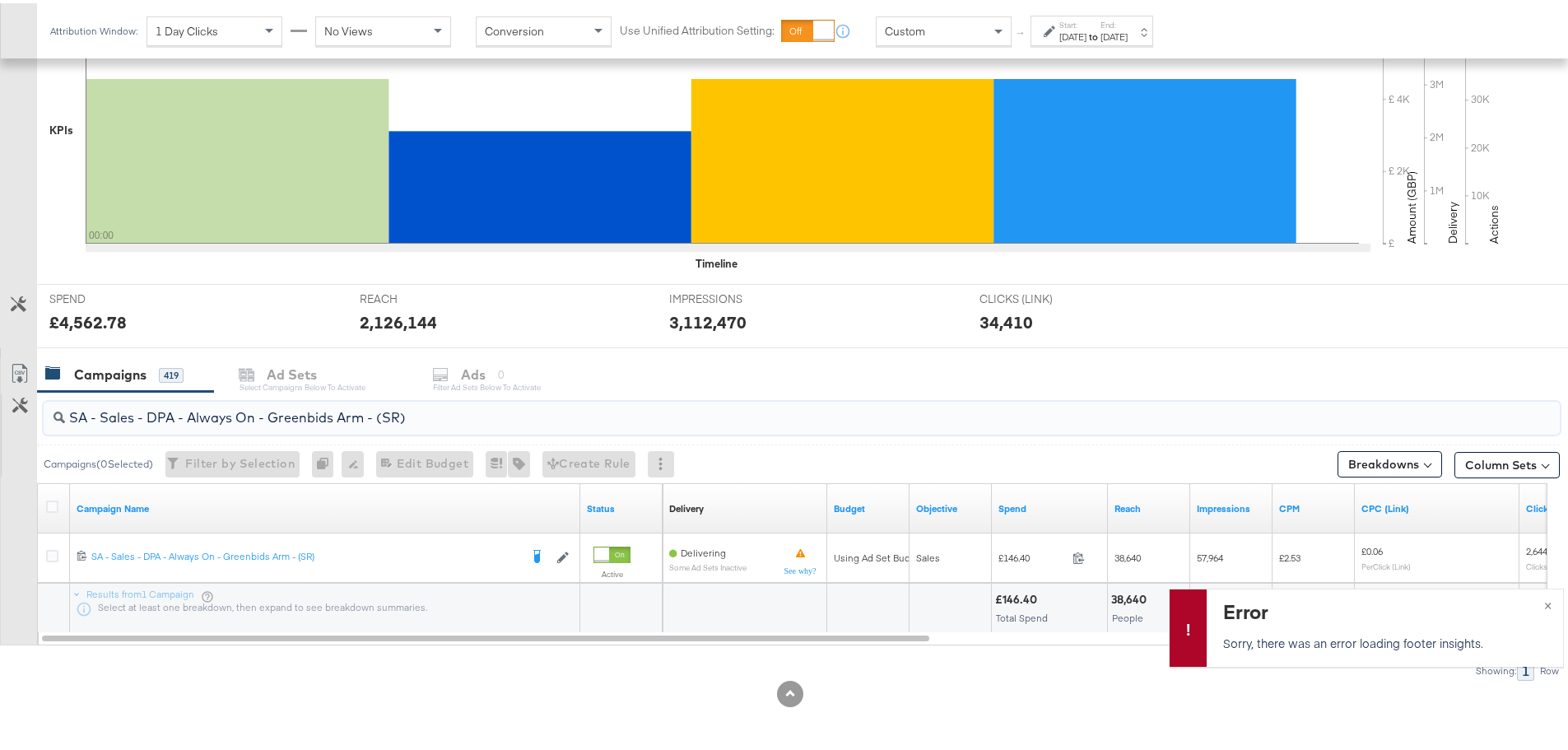
drag, startPoint x: 446, startPoint y: 430, endPoint x: 40, endPoint y: 404, distance: 406.8
click at [40, 404] on div "SA - Sales - DPA - Always On - Greenbids Arm - (SR)" at bounding box center [798, 415] width 1522 height 53
paste input "ABA - Always On - Greenbids Arm - (PS"
type input "SA - Sales - DABA - Always On - Greenbids Arm - (PS)"
click at [1083, 27] on div "Sep 12th 2025" at bounding box center [1072, 33] width 27 height 13
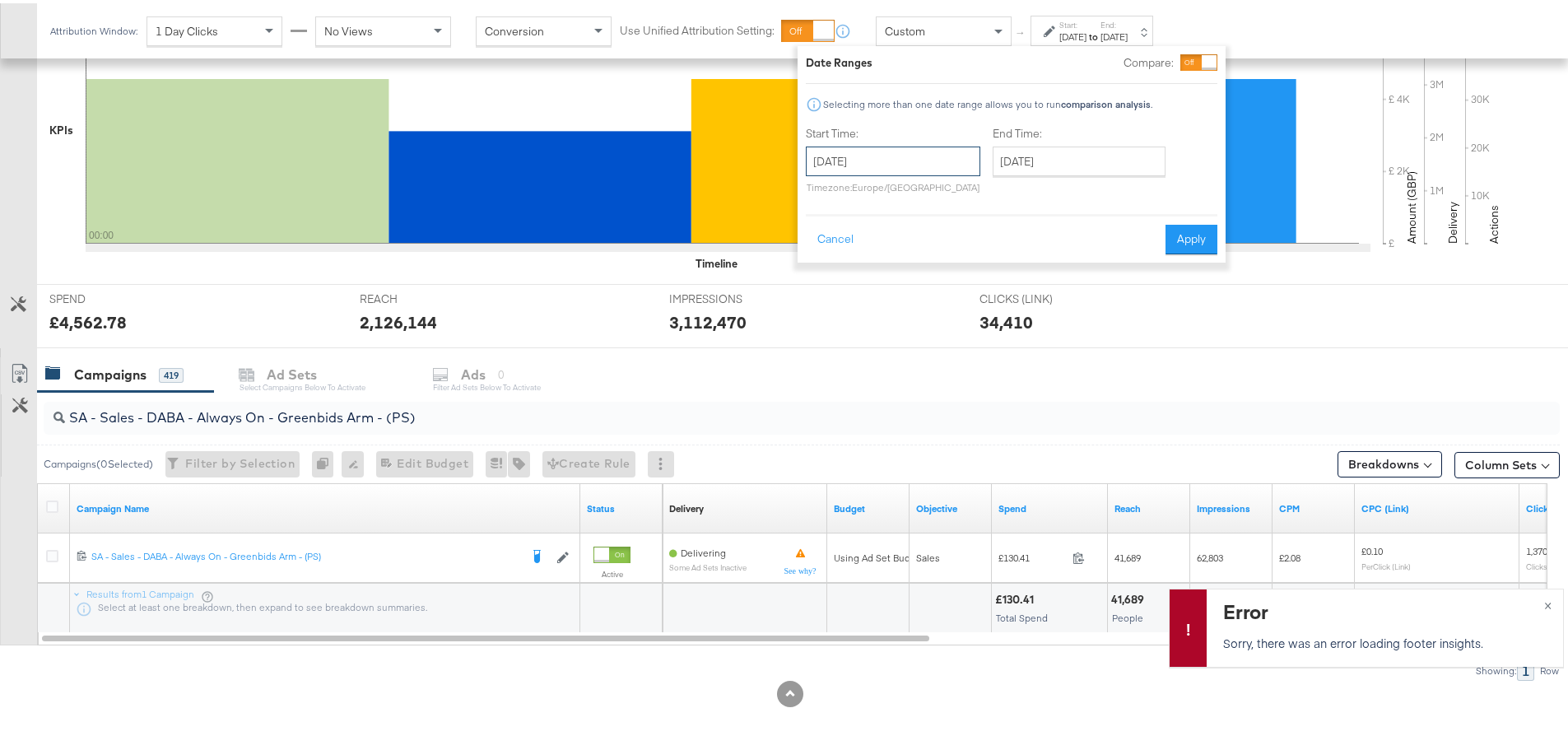
click at [921, 158] on input "September 12th 2025" at bounding box center [893, 158] width 174 height 30
click at [985, 261] on td "13" at bounding box center [993, 264] width 28 height 23
type input "September 13th 2025"
click at [1065, 166] on input "September 13th 2025" at bounding box center [1079, 158] width 172 height 30
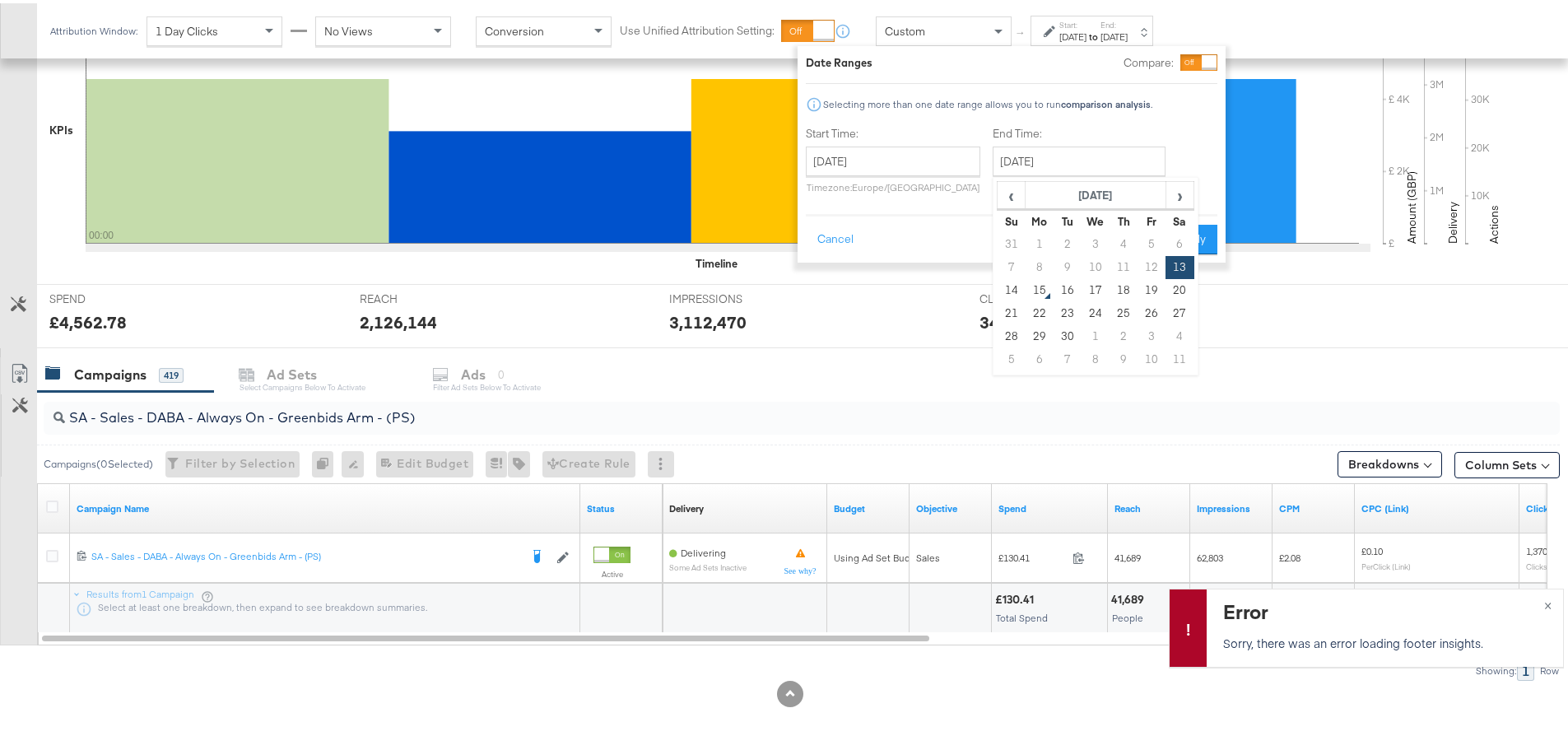
click at [1201, 162] on div "Start Time: September 13th 2025 ‹ September 2025 › Su Mo Tu We Th Fr Sa 31 1 2 …" at bounding box center [1012, 160] width 411 height 75
click at [1198, 234] on button "Apply" at bounding box center [1191, 236] width 52 height 30
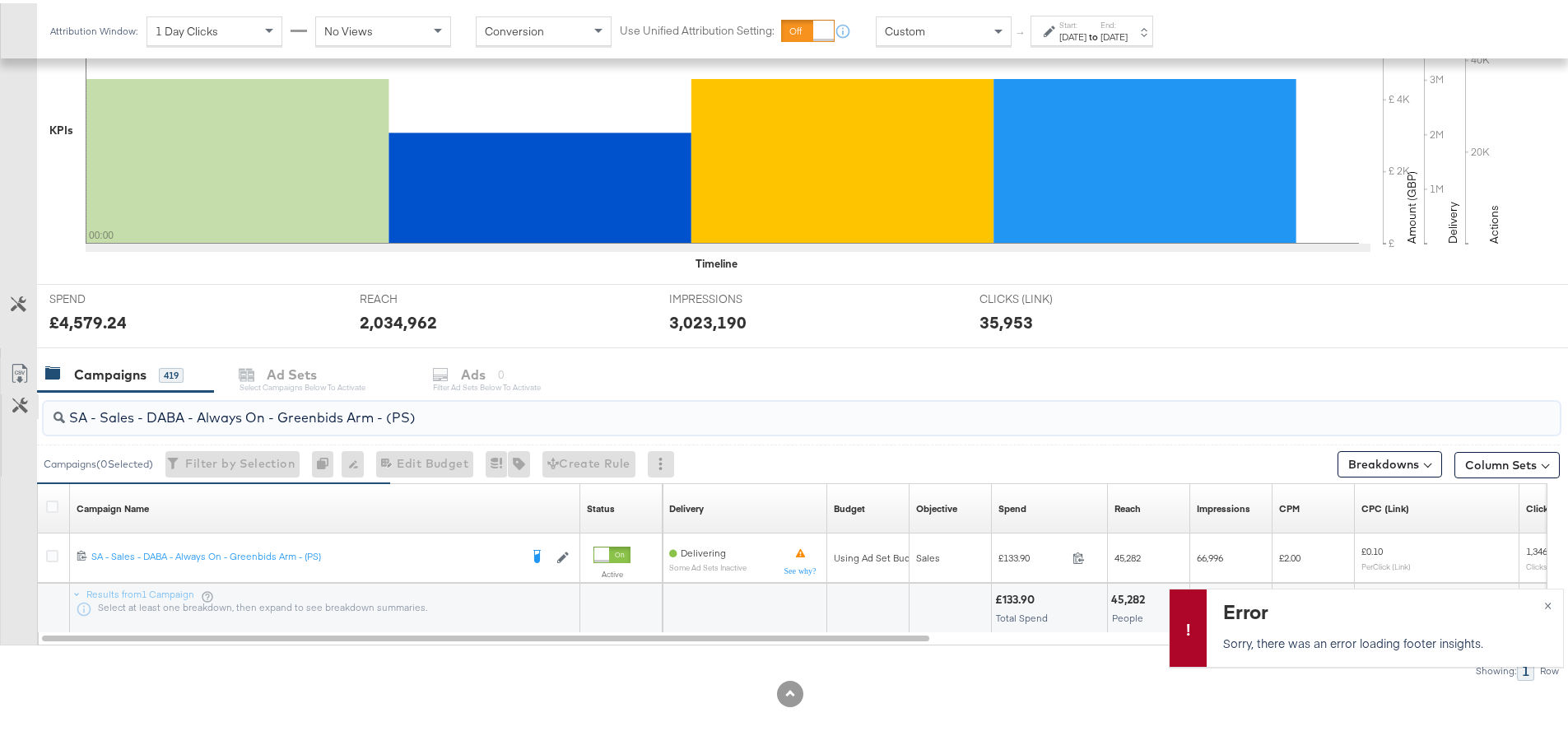
drag, startPoint x: 444, startPoint y: 414, endPoint x: 13, endPoint y: 414, distance: 431.0
click at [13, 414] on div "SA - Sales - DABA - Always On - Greenbids Arm - (PS) Campaigns ( 0 Selected) Fi…" at bounding box center [780, 533] width 1560 height 289
paste input "Catalogue Sales - Advantage Shopping Campaign – JD Arm"
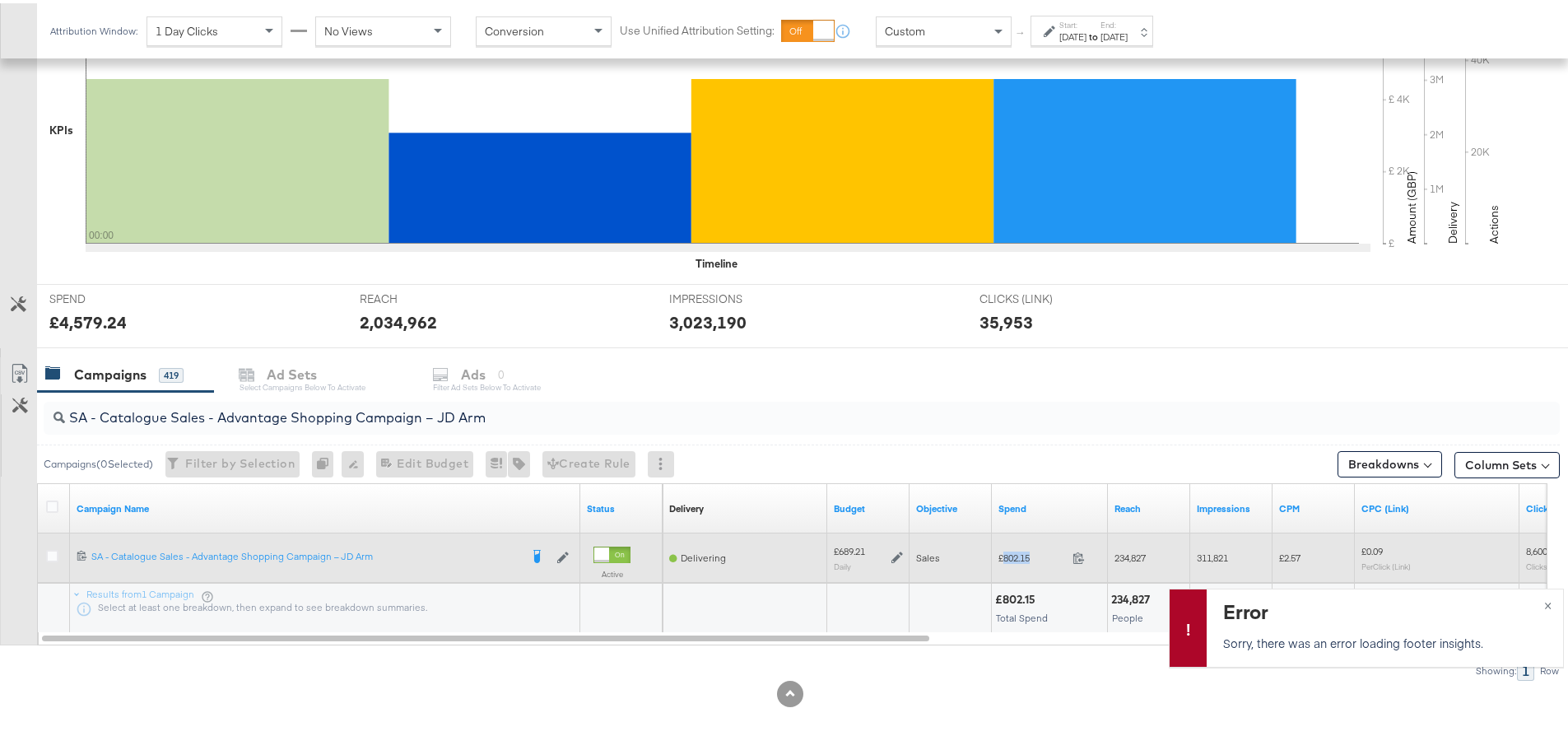
drag, startPoint x: 1041, startPoint y: 556, endPoint x: 1002, endPoint y: 556, distance: 39.0
click at [1002, 556] on span "£802.15" at bounding box center [1032, 554] width 67 height 12
copy span "802.15"
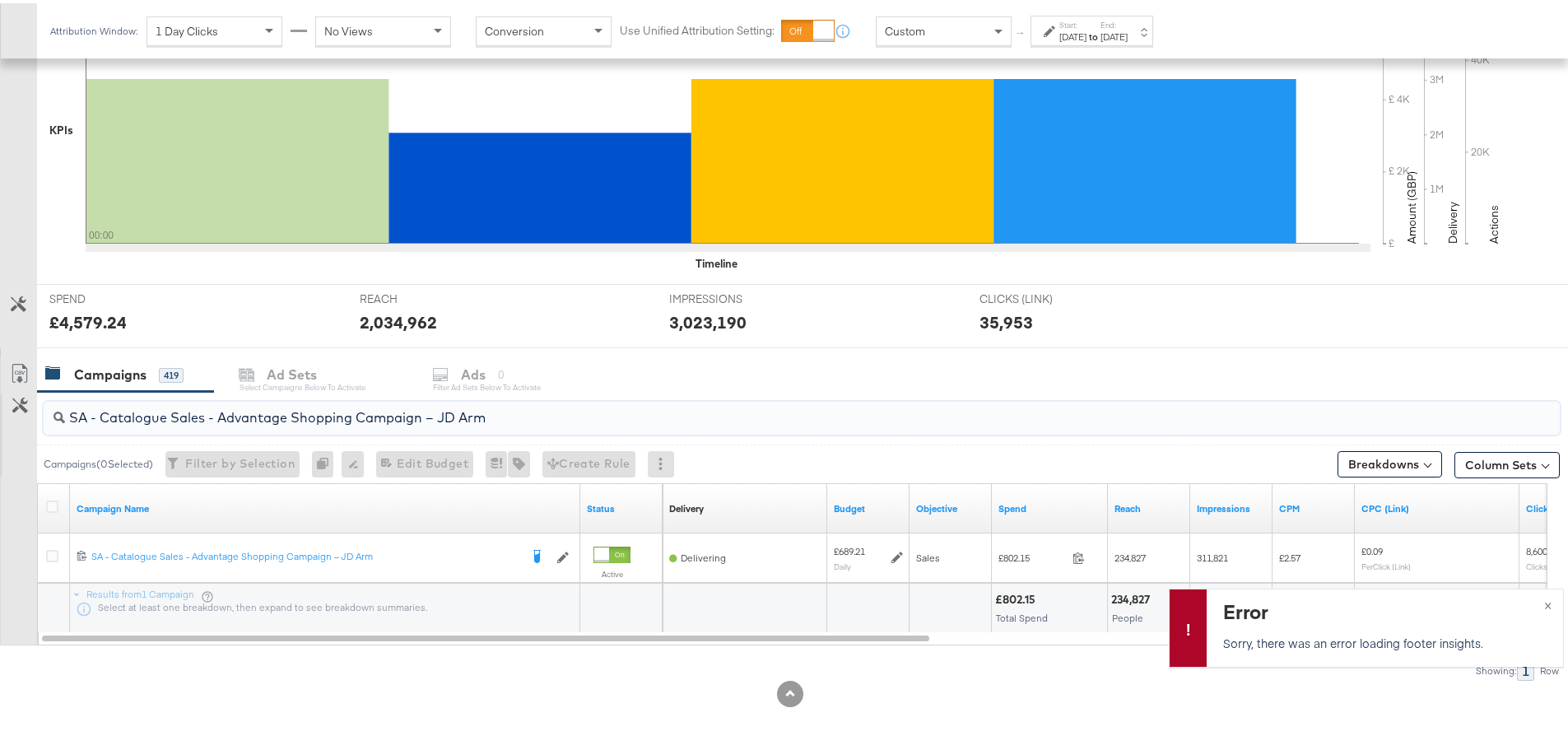
drag, startPoint x: 508, startPoint y: 410, endPoint x: 5, endPoint y: 422, distance: 503.1
click at [5, 422] on div "SA - Catalogue Sales - Advantage Shopping Campaign – JD Arm Campaigns ( 0 Selec…" at bounding box center [780, 533] width 1560 height 289
paste input "Greenbids"
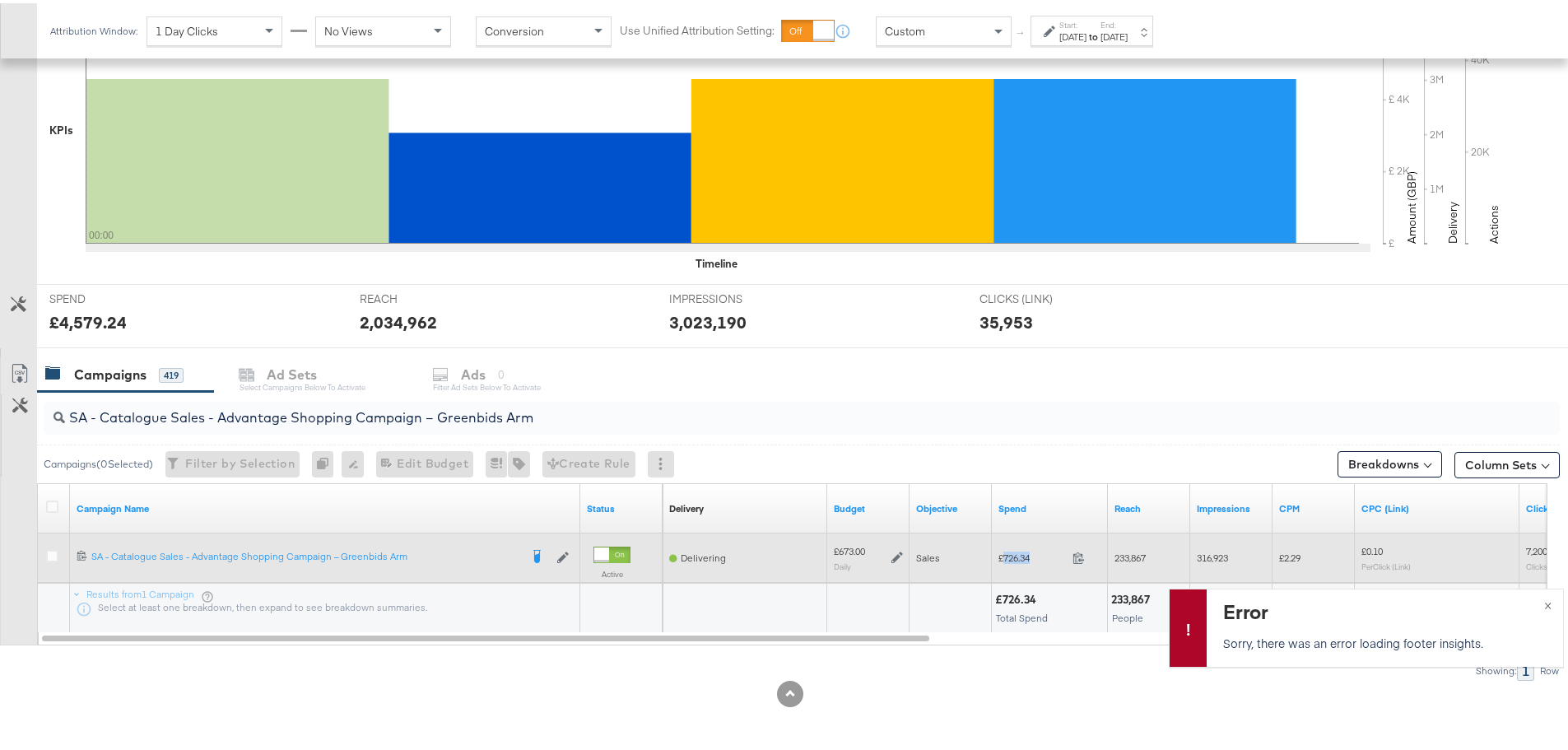
drag, startPoint x: 1037, startPoint y: 551, endPoint x: 1002, endPoint y: 552, distance: 35.0
click at [1002, 552] on span "£726.34" at bounding box center [1032, 554] width 67 height 12
copy span "726.34"
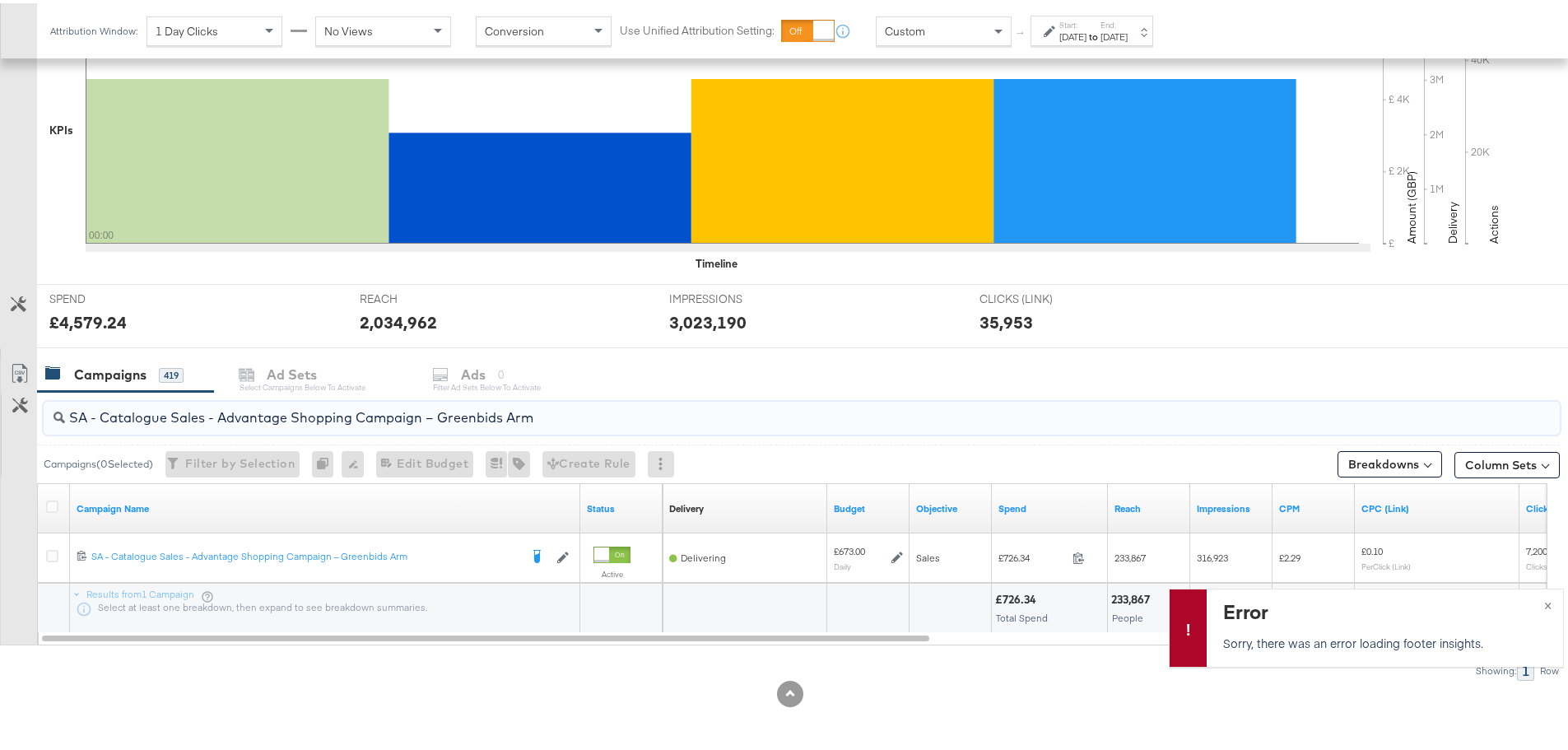
drag, startPoint x: 559, startPoint y: 413, endPoint x: -104, endPoint y: 402, distance: 663.1
paste input "AM - Catalogue Sales - Advantage Shopping Campaign - Non Dynamic Campaign – JD"
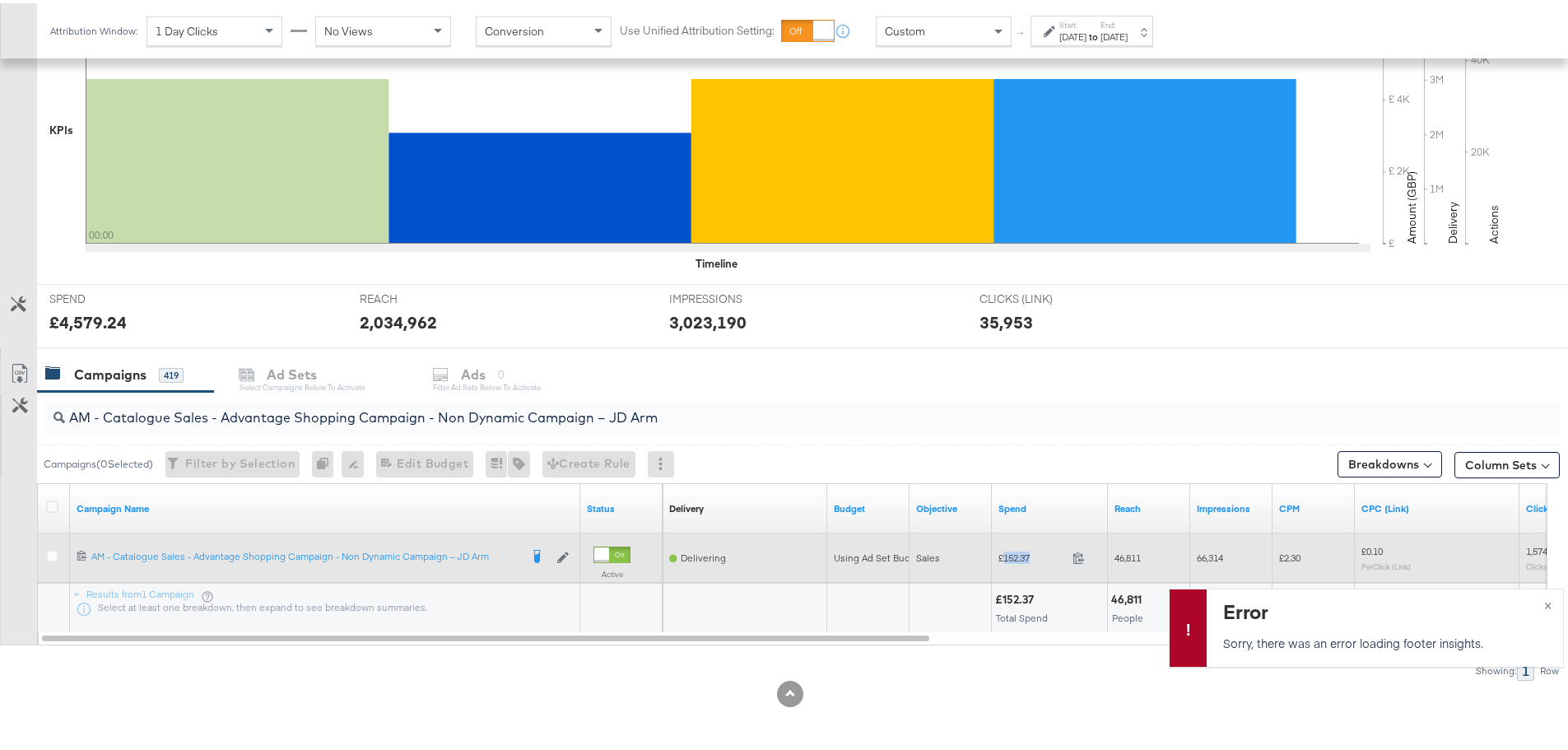
drag, startPoint x: 1037, startPoint y: 552, endPoint x: 1004, endPoint y: 555, distance: 33.1
click at [1004, 555] on span "£152.37" at bounding box center [1032, 554] width 67 height 12
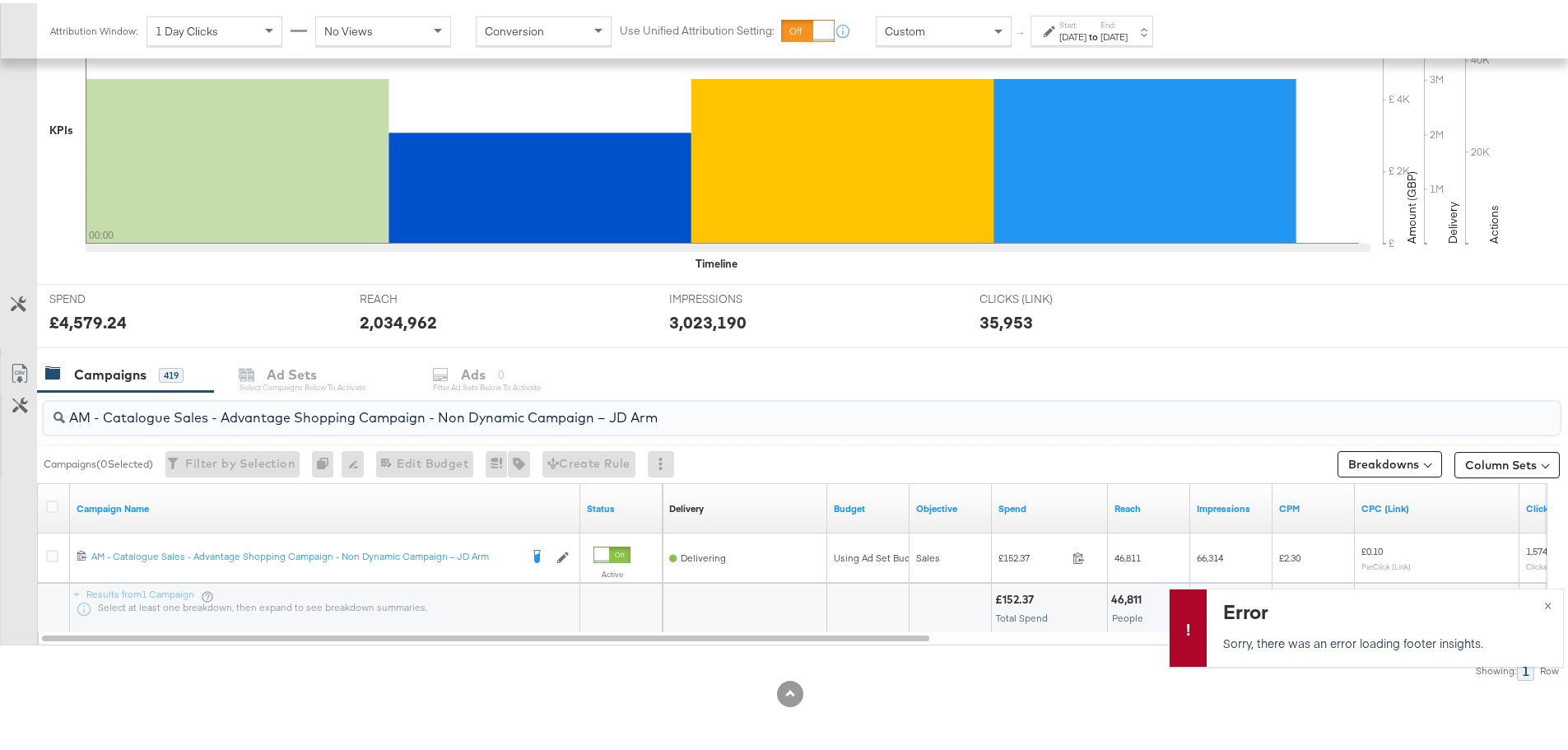
drag, startPoint x: 689, startPoint y: 415, endPoint x: -90, endPoint y: 391, distance: 779.4
paste input "Greenbids"
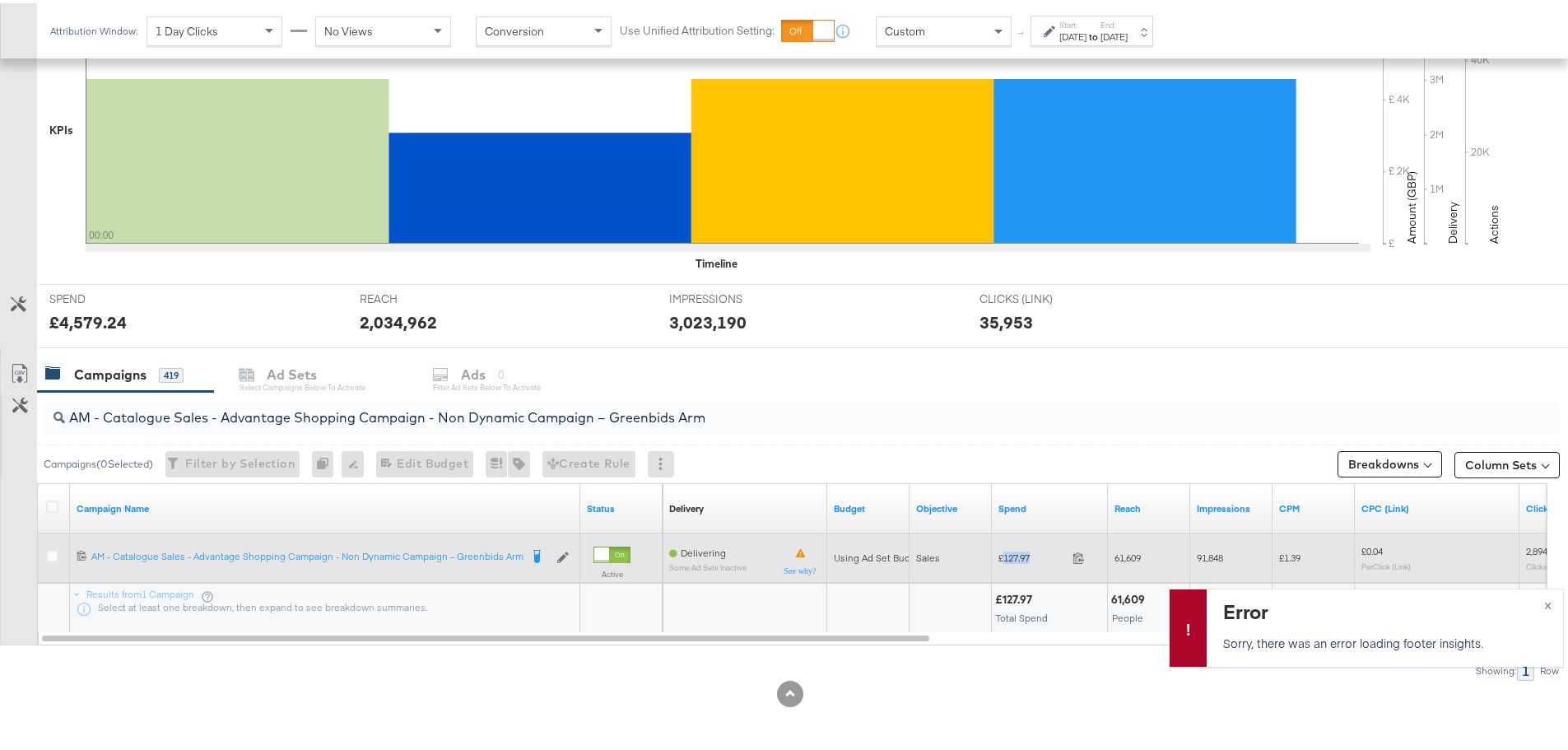
drag, startPoint x: 1038, startPoint y: 554, endPoint x: 1004, endPoint y: 556, distance: 34.1
click at [1004, 556] on span "£127.97" at bounding box center [1032, 554] width 67 height 12
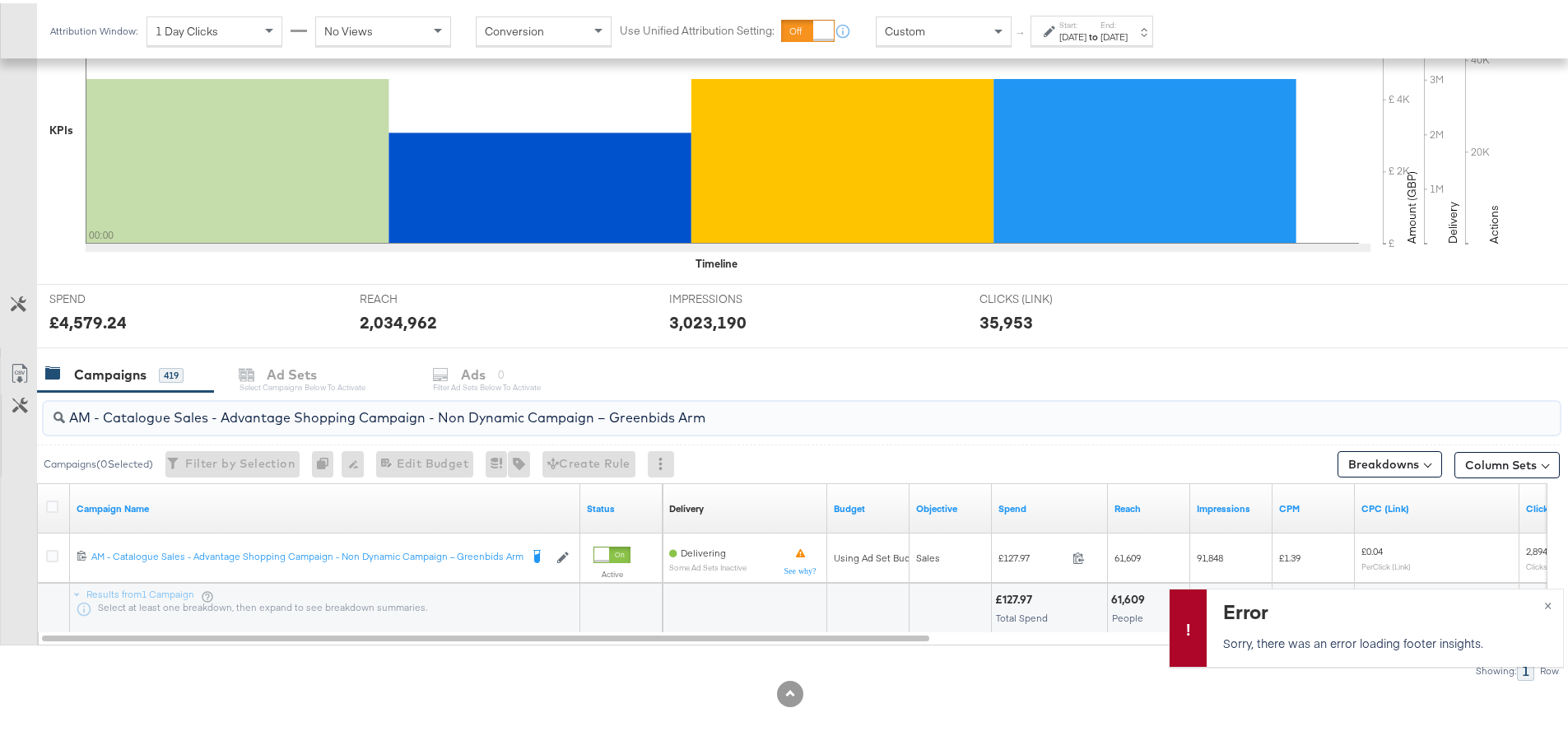
drag, startPoint x: 735, startPoint y: 419, endPoint x: -65, endPoint y: 417, distance: 800.0
paste input "SA - Sales - DABA - Always On - JD Arm - (PS)"
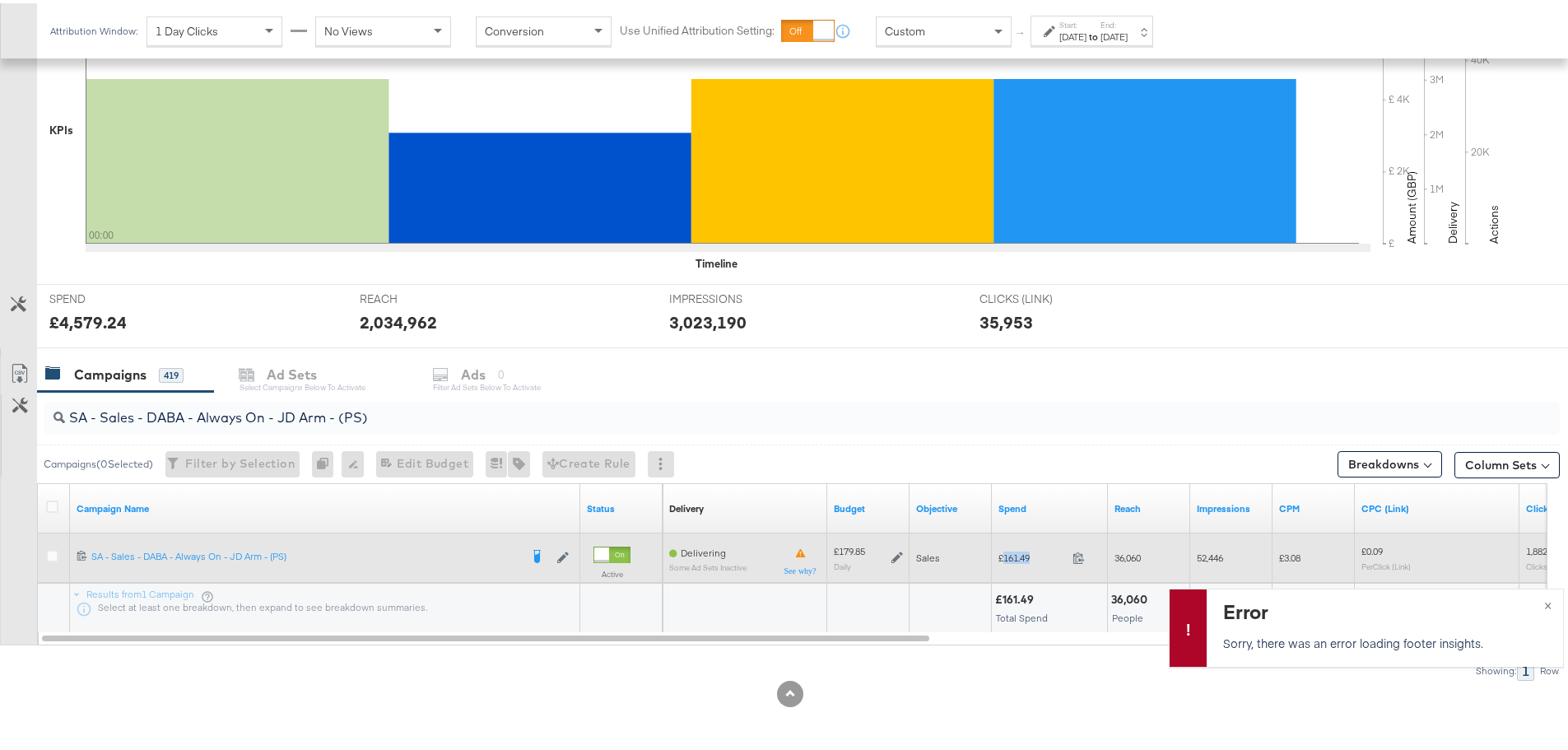
drag, startPoint x: 1037, startPoint y: 553, endPoint x: 1003, endPoint y: 557, distance: 34.2
click at [1003, 557] on span "£161.49" at bounding box center [1032, 554] width 67 height 12
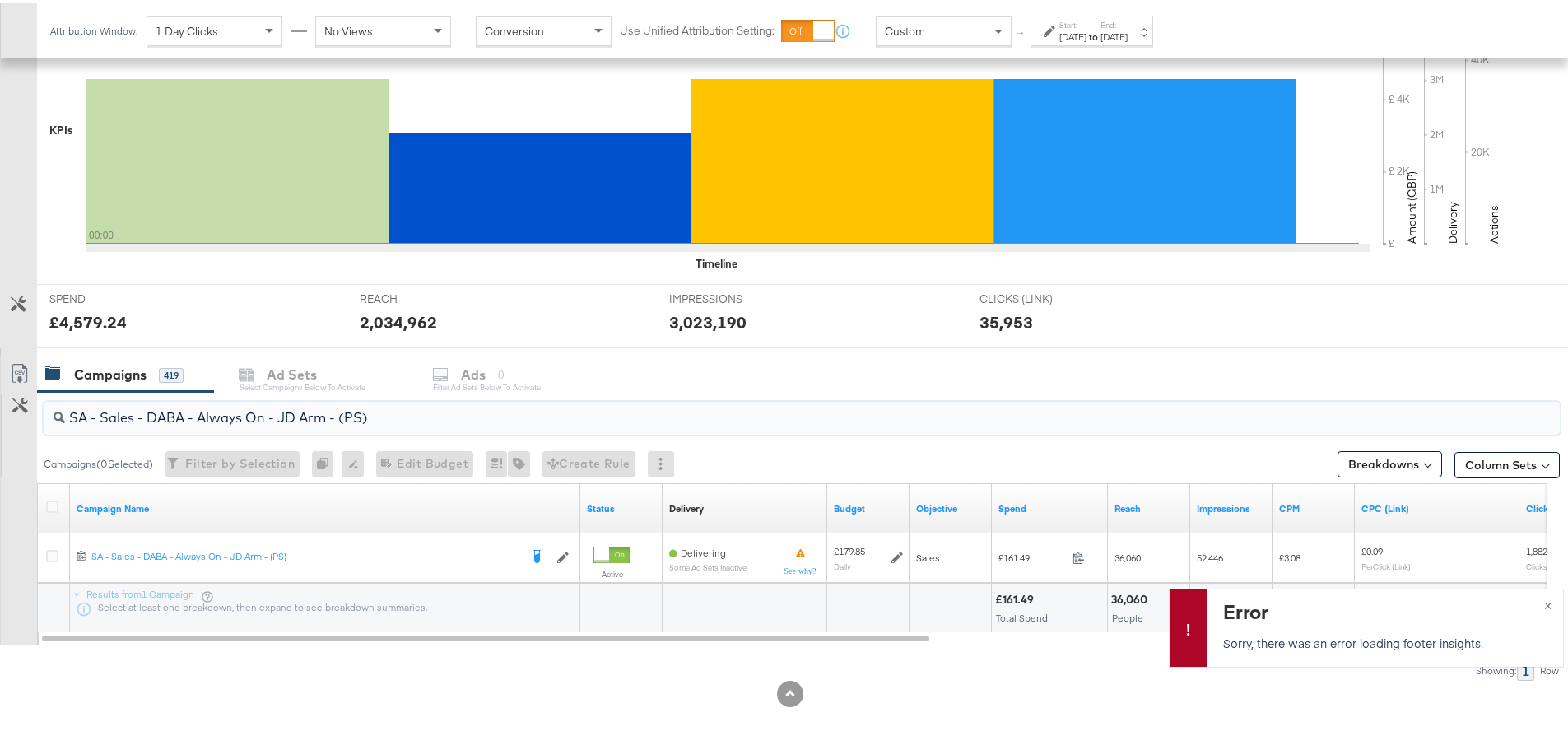
drag, startPoint x: 423, startPoint y: 421, endPoint x: -201, endPoint y: 415, distance: 624.0
paste input "Greenbids"
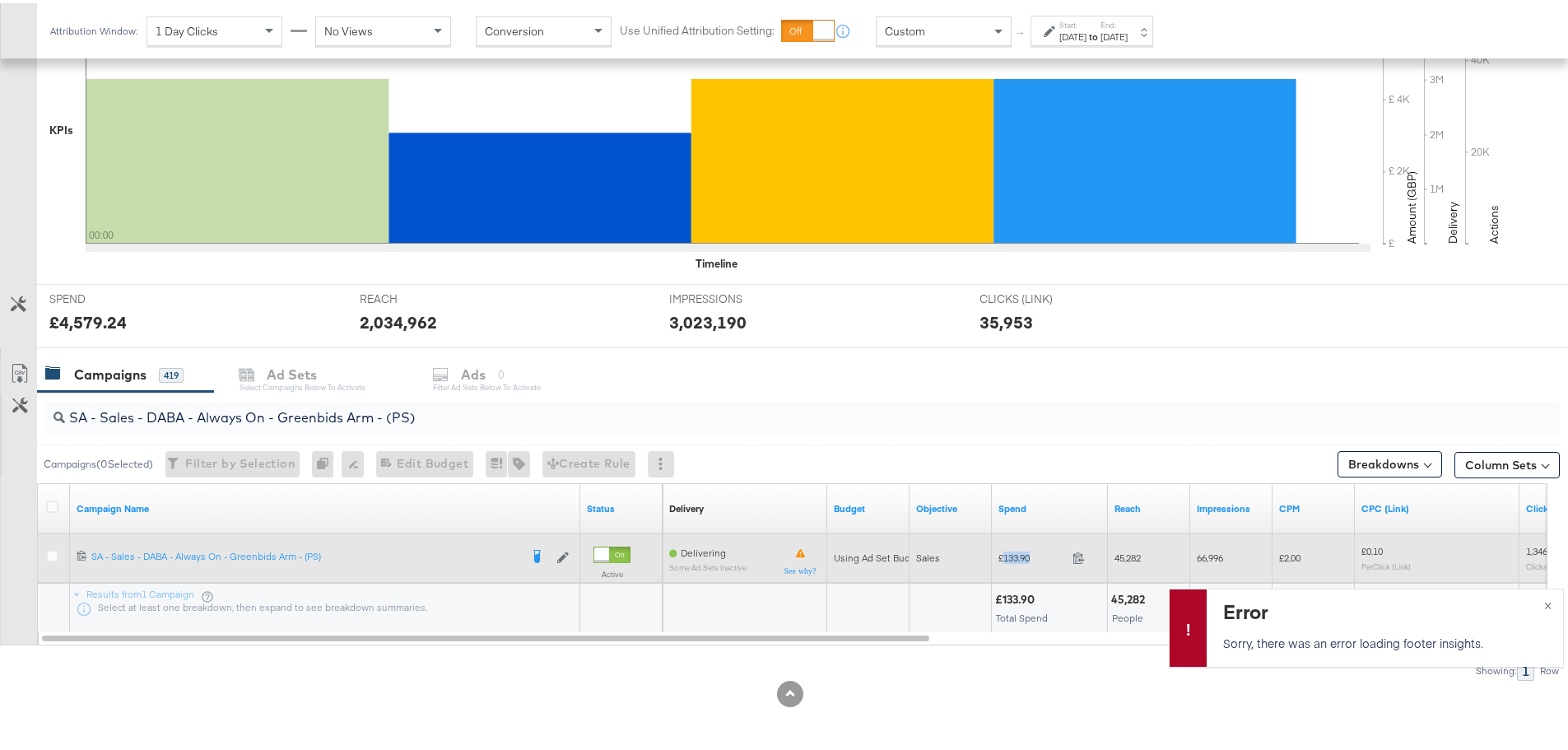
drag, startPoint x: 1046, startPoint y: 553, endPoint x: 1002, endPoint y: 555, distance: 44.0
click at [1002, 555] on span "£133.90" at bounding box center [1032, 554] width 67 height 12
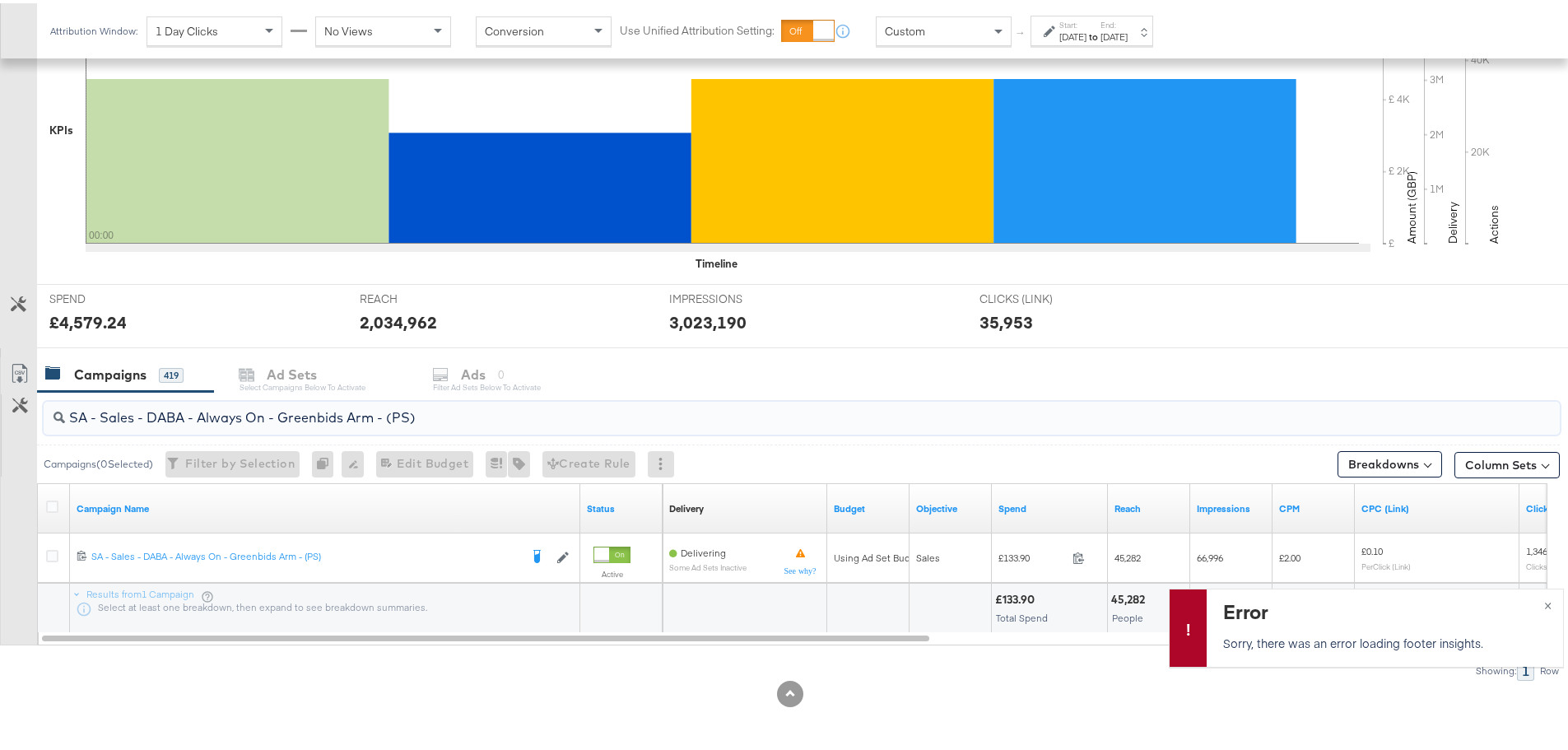
drag, startPoint x: 162, startPoint y: 420, endPoint x: -42, endPoint y: 426, distance: 204.1
paste input "PA - Always On - JD Arm - (SR"
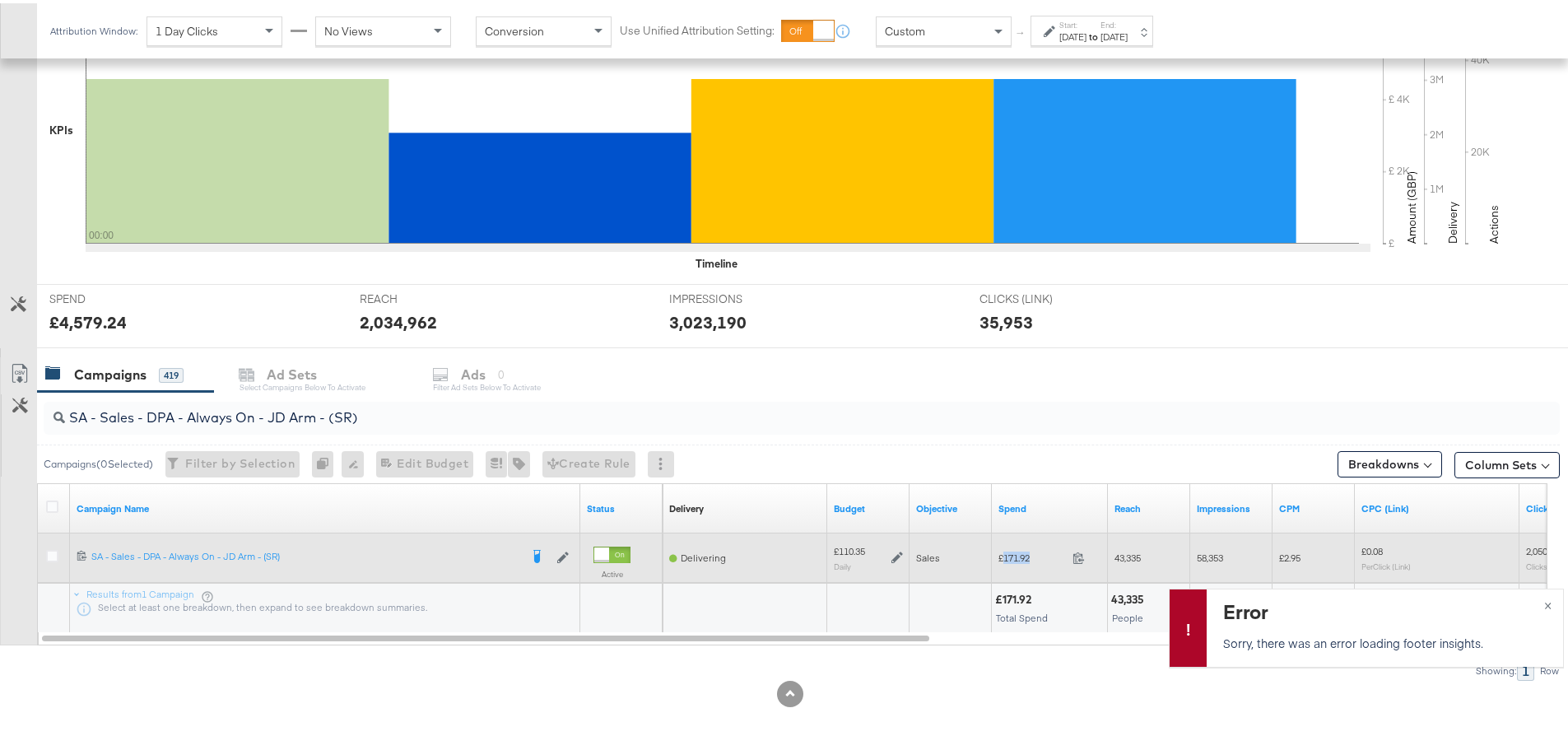
drag, startPoint x: 1035, startPoint y: 557, endPoint x: 1003, endPoint y: 557, distance: 32.0
click at [1003, 557] on span "£171.92" at bounding box center [1032, 554] width 67 height 12
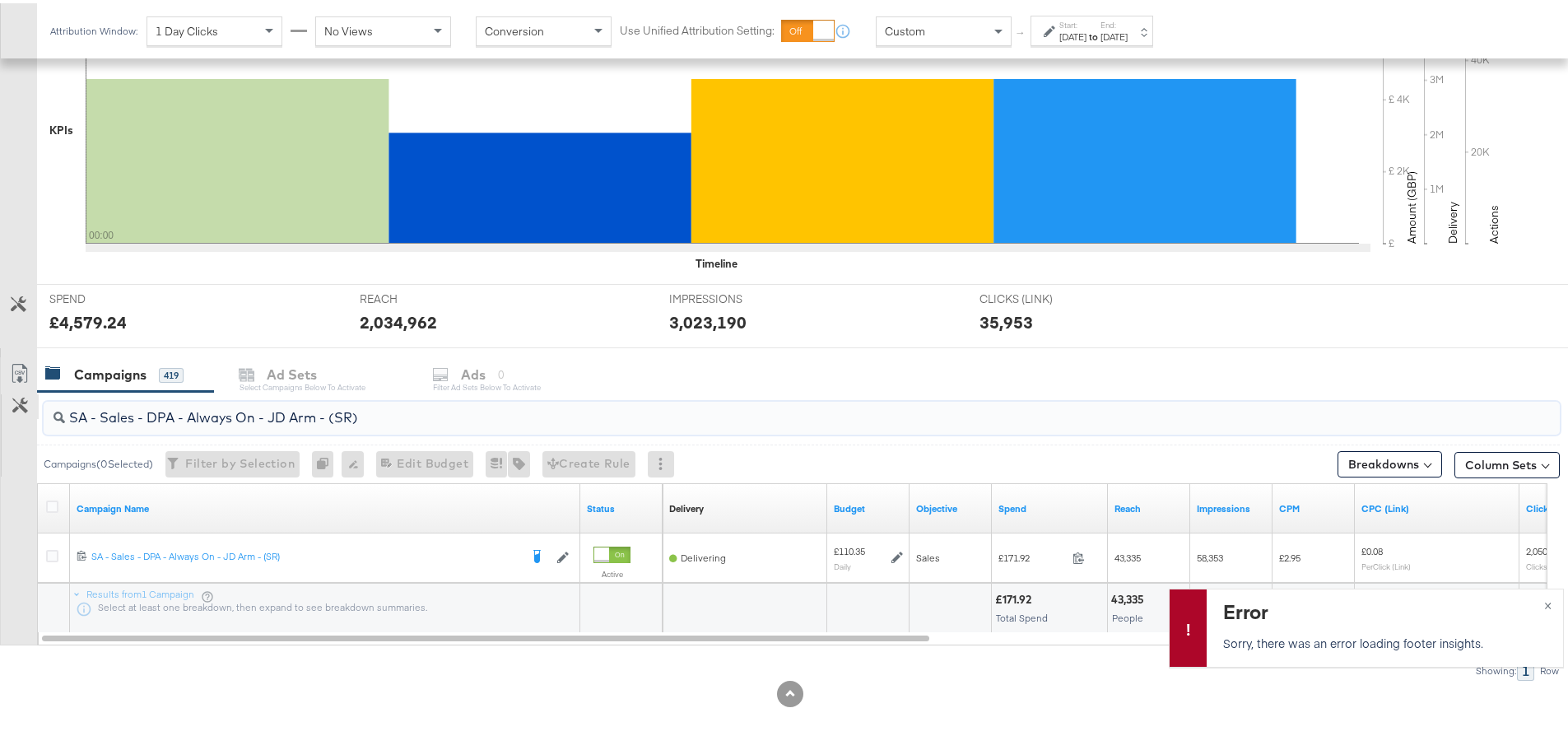
drag, startPoint x: 420, startPoint y: 428, endPoint x: 31, endPoint y: 408, distance: 389.5
click at [31, 408] on div "SA - Sales - DPA - Always On - JD Arm - (SR) Campaigns ( 0 Selected) Filter by …" at bounding box center [780, 533] width 1560 height 289
drag, startPoint x: 392, startPoint y: 408, endPoint x: -174, endPoint y: 413, distance: 566.0
paste input "Greenbids"
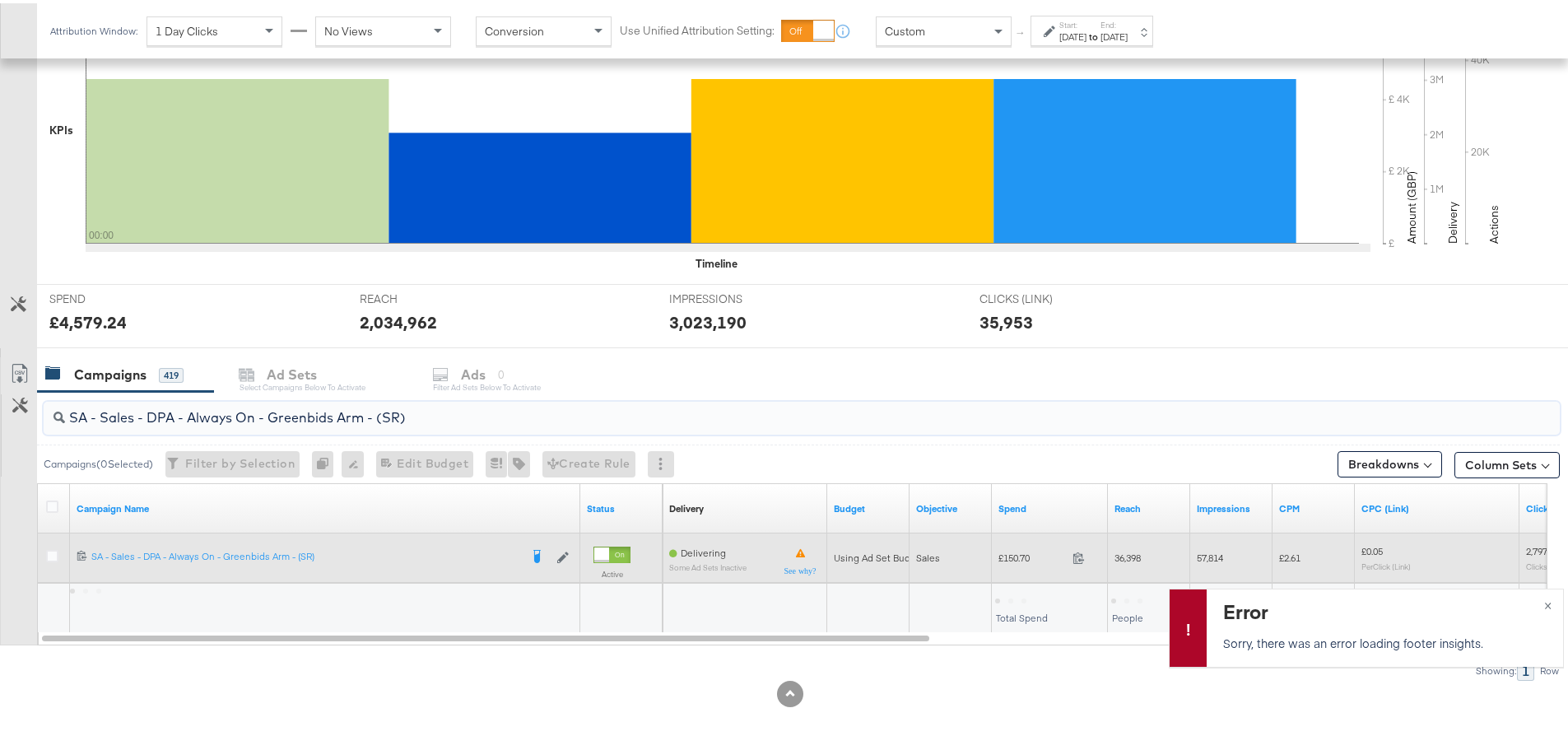
type input "SA - Sales - DPA - Always On - Greenbids Arm - (SR)"
drag, startPoint x: 1039, startPoint y: 558, endPoint x: 1004, endPoint y: 557, distance: 35.0
click at [1004, 557] on span "£150.70" at bounding box center [1032, 554] width 67 height 12
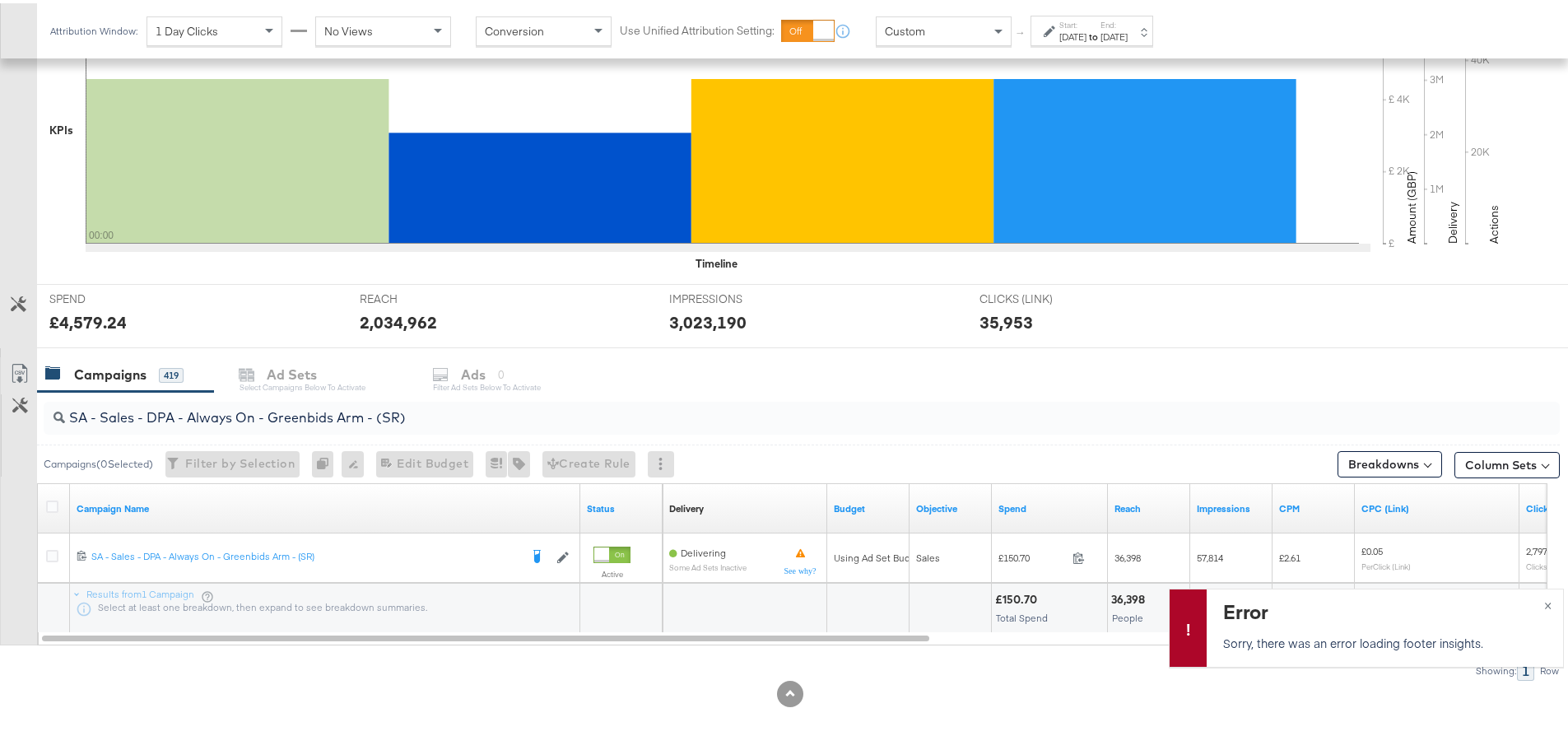
click at [1086, 35] on div "Sep 13th 2025" at bounding box center [1072, 33] width 27 height 13
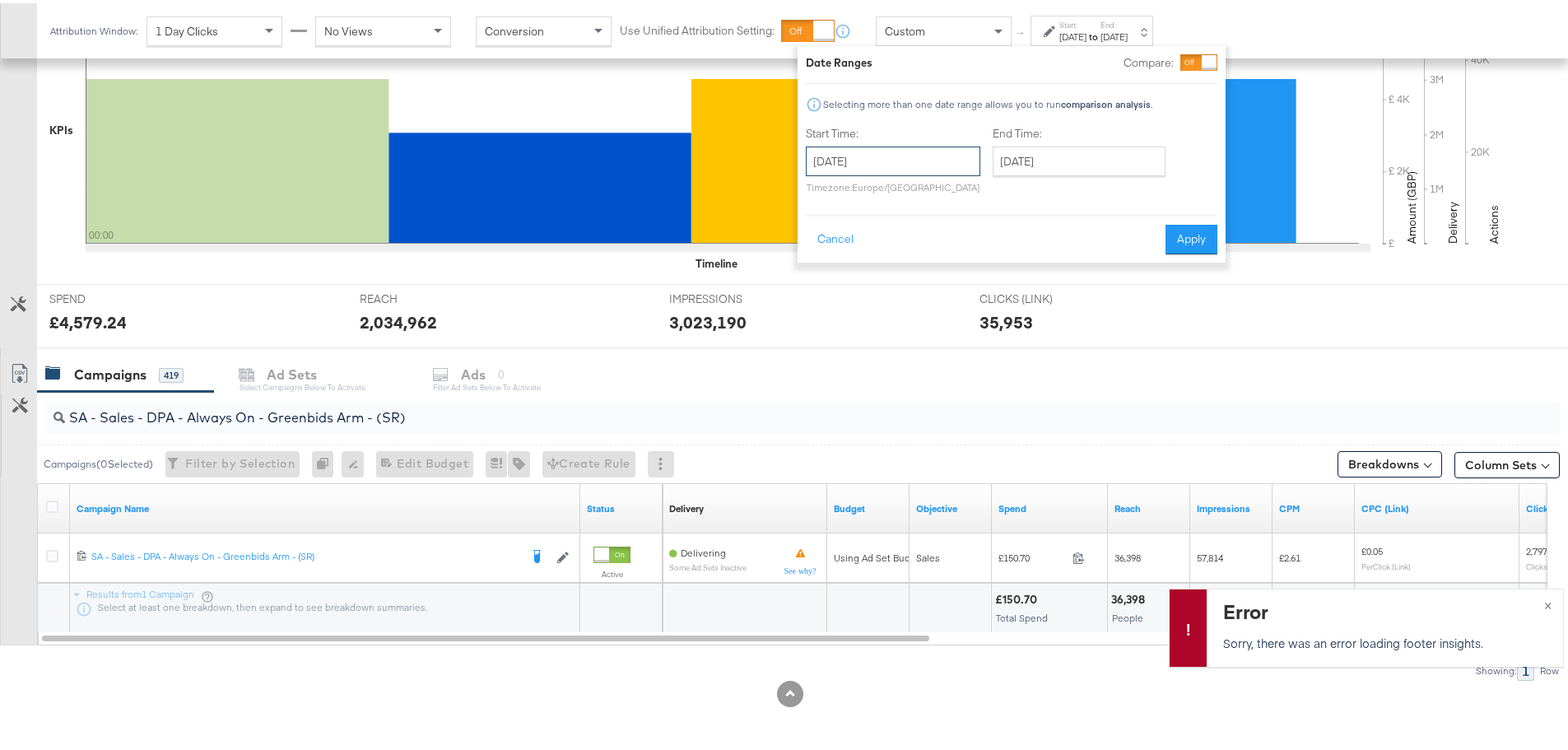
click at [915, 159] on input "September 13th 2025" at bounding box center [893, 158] width 174 height 30
click at [826, 285] on td "14" at bounding box center [825, 287] width 28 height 23
type input "September 14th 2025"
click at [826, 285] on div "IMPRESSIONS IMPRESSIONS 3,023,190" at bounding box center [812, 312] width 310 height 62
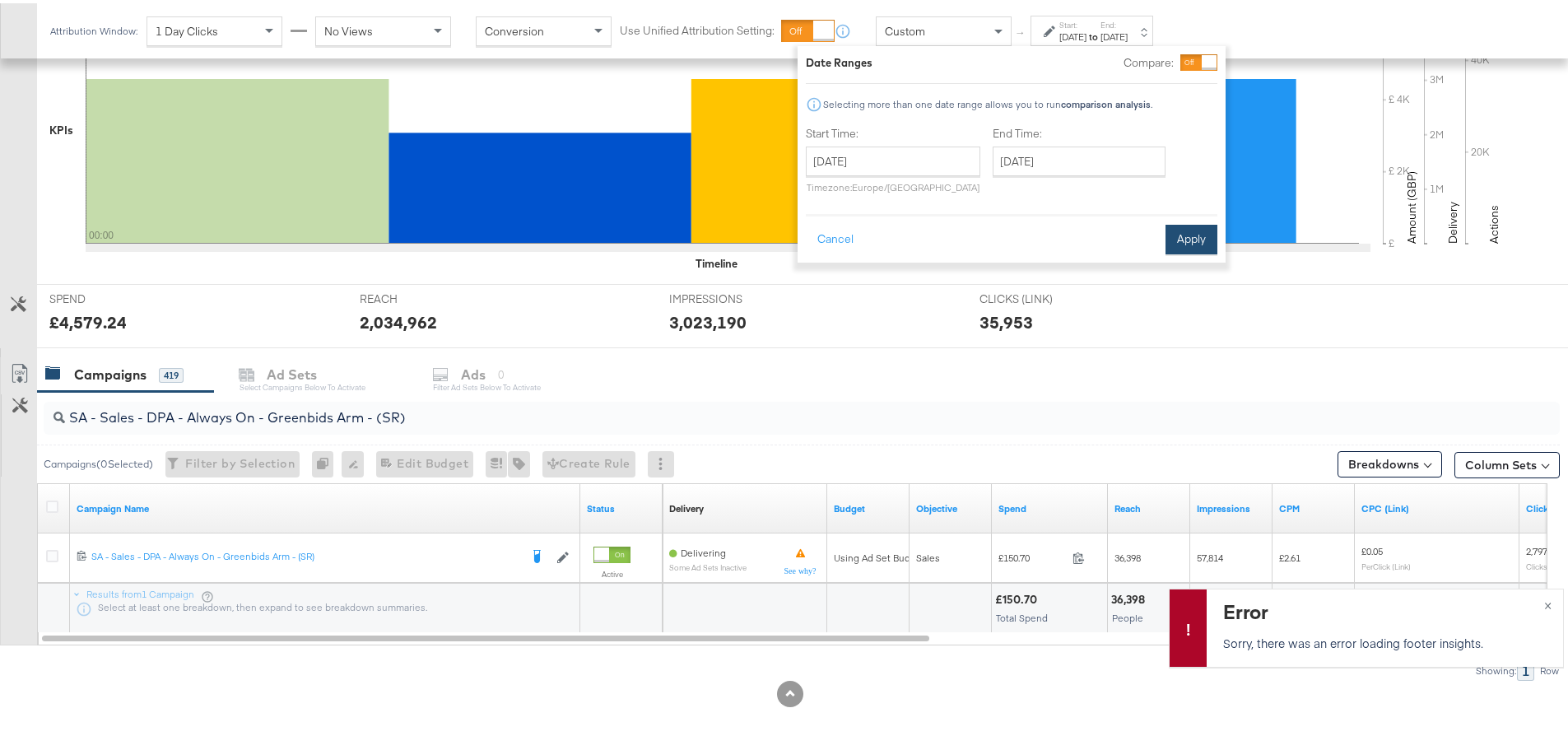
click at [1189, 230] on button "Apply" at bounding box center [1191, 236] width 52 height 30
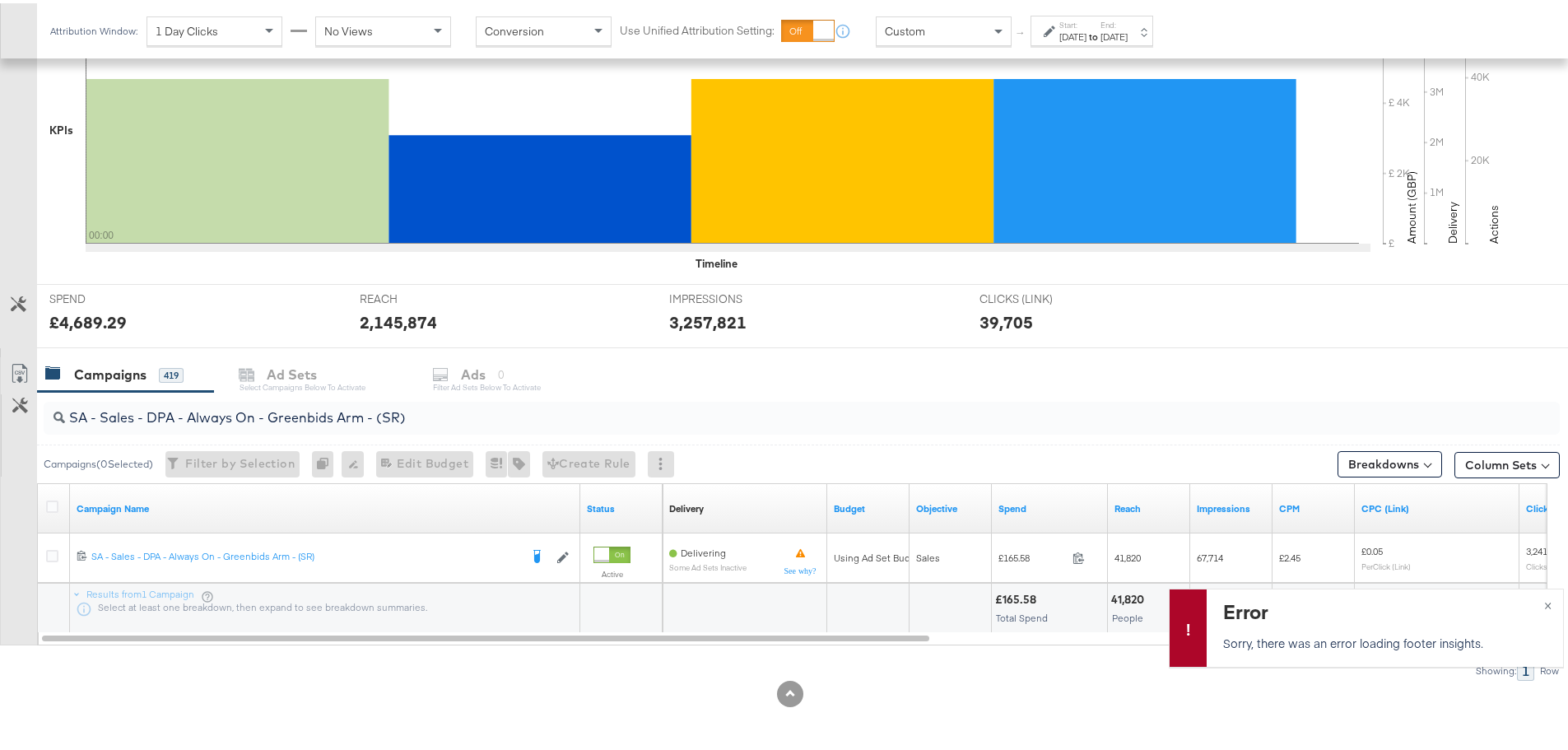
click at [1100, 32] on strong "to" at bounding box center [1093, 33] width 14 height 12
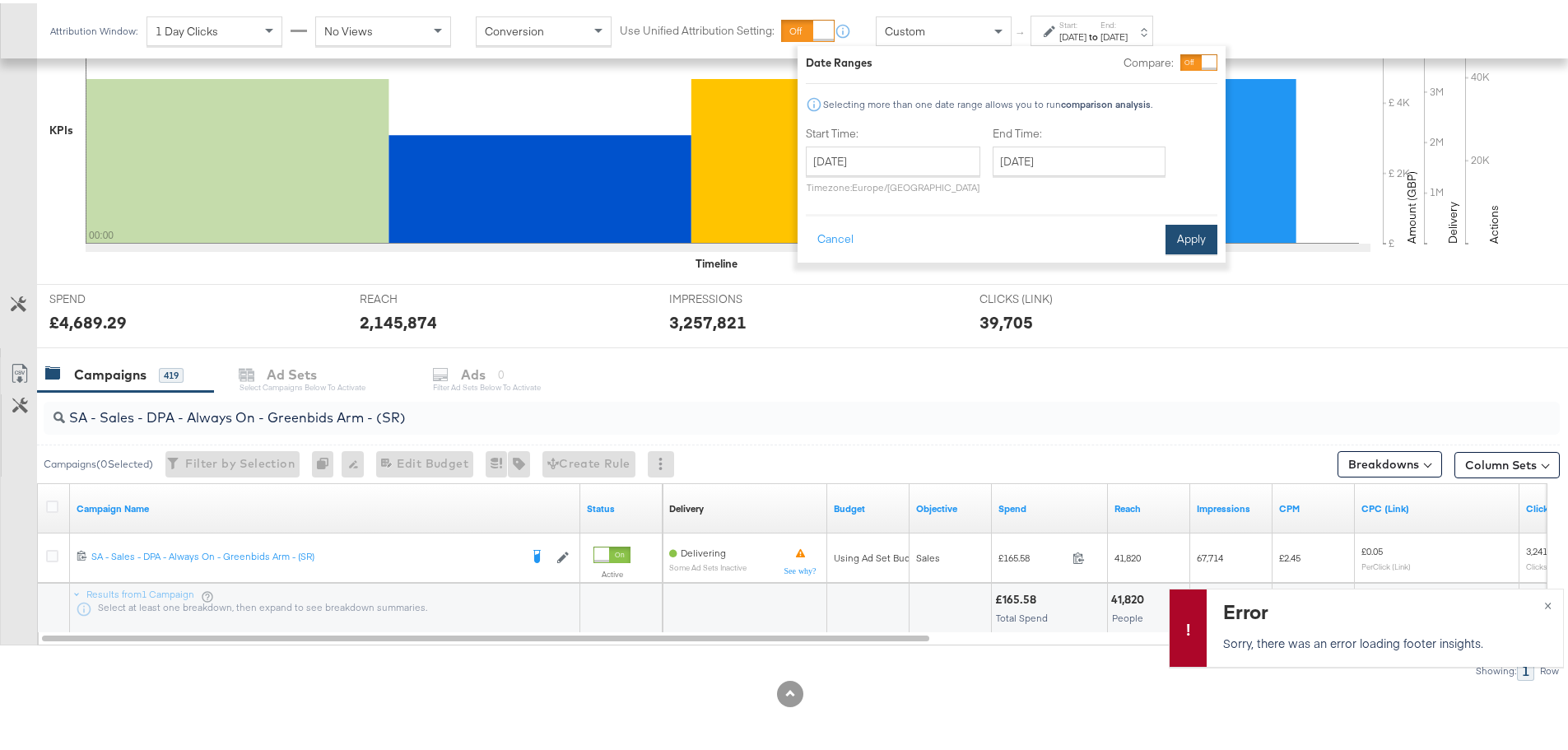
click at [1208, 231] on button "Apply" at bounding box center [1191, 236] width 52 height 30
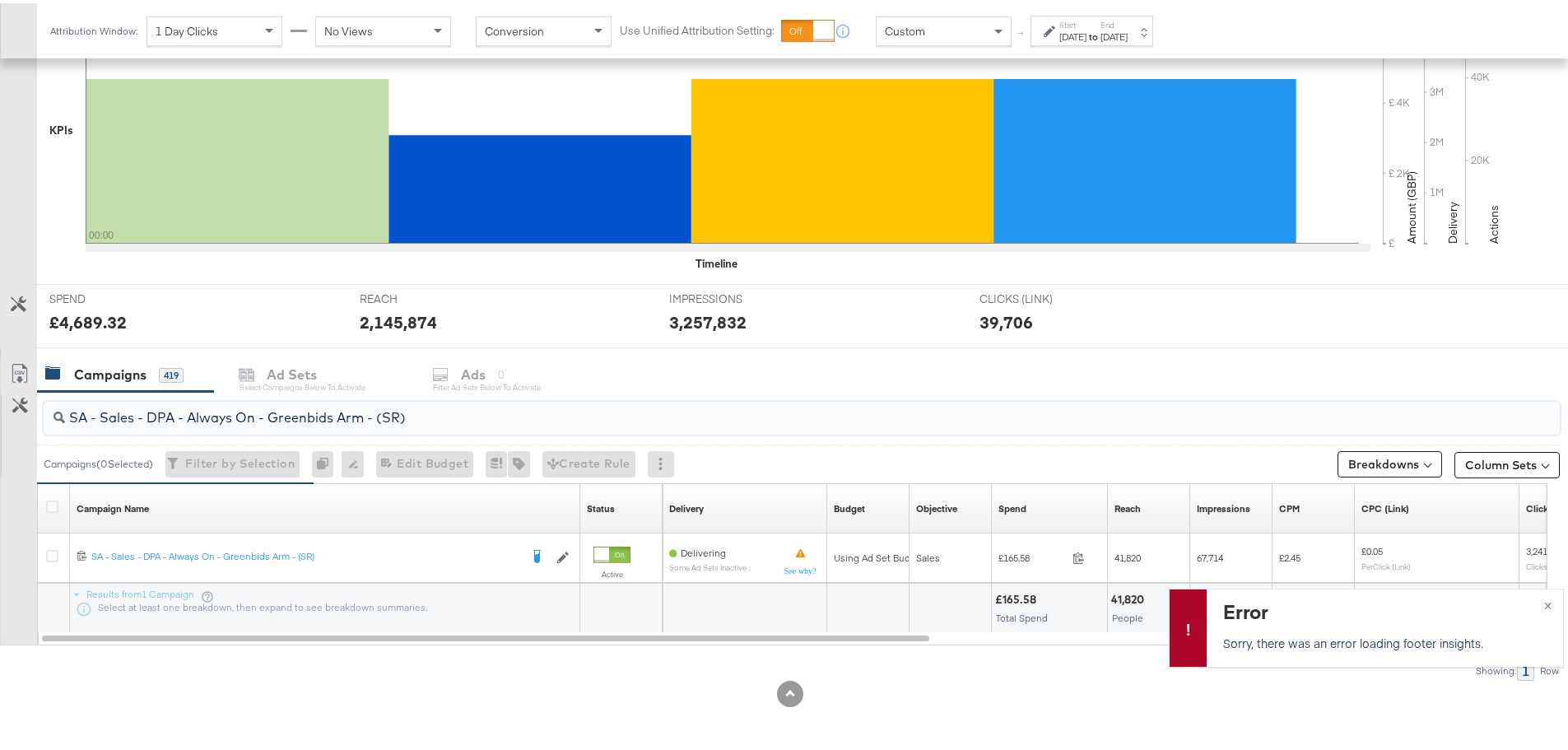
drag, startPoint x: 427, startPoint y: 413, endPoint x: 29, endPoint y: 425, distance: 398.2
click at [29, 425] on div "SA - Sales - DPA - Always On - Greenbids Arm - (SR) Campaigns ( 0 Selected) Fil…" at bounding box center [780, 533] width 1560 height 289
paste input "Catalogue Sales - Advantage Shopping Campaign – JD Arm"
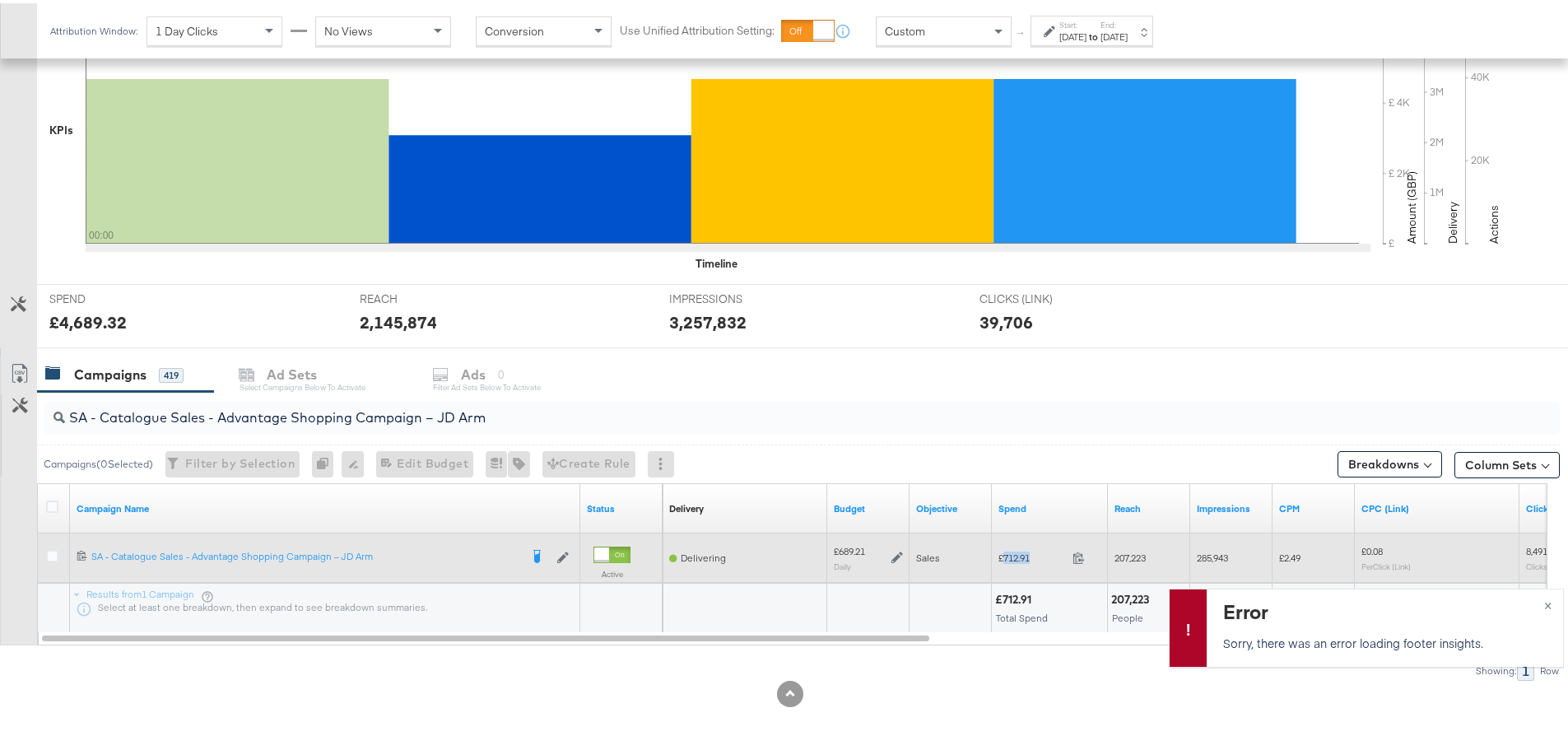
drag, startPoint x: 1031, startPoint y: 554, endPoint x: 1005, endPoint y: 556, distance: 26.1
click at [1005, 556] on span "£712.91" at bounding box center [1032, 554] width 67 height 12
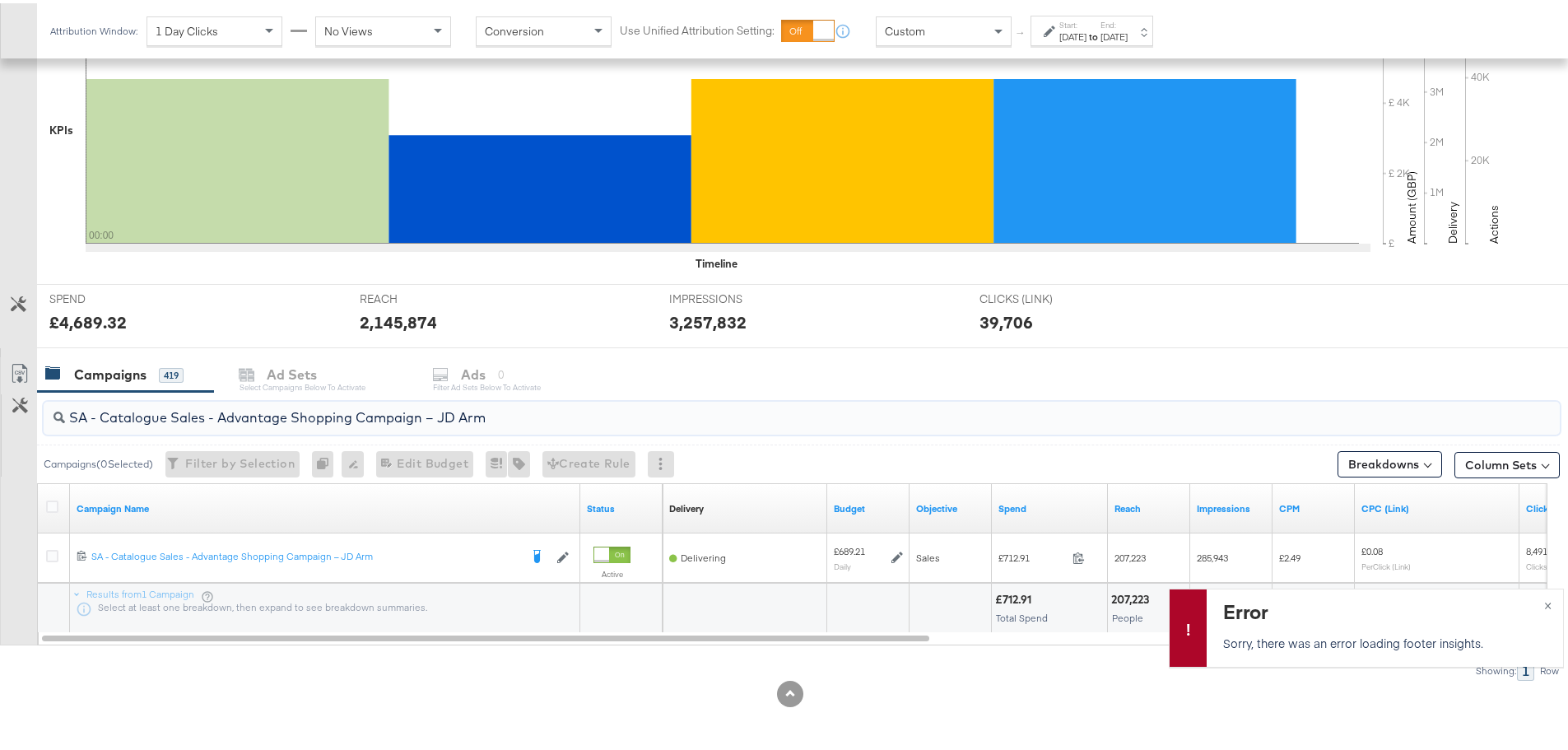
drag, startPoint x: 500, startPoint y: 417, endPoint x: -12, endPoint y: 387, distance: 512.9
paste input "Greenbids"
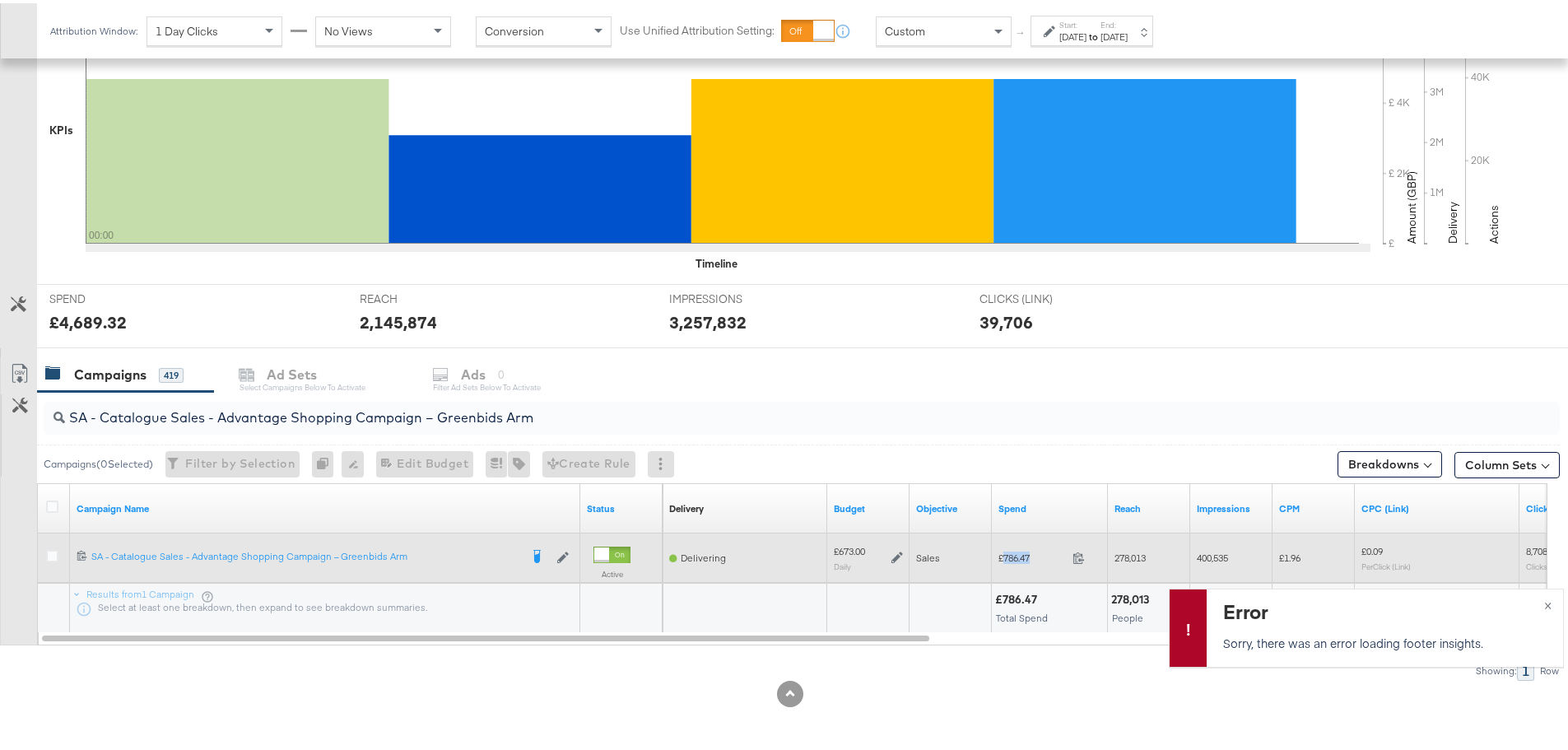
drag, startPoint x: 1040, startPoint y: 551, endPoint x: 1003, endPoint y: 551, distance: 37.0
click at [1003, 551] on span "£786.47" at bounding box center [1032, 554] width 67 height 12
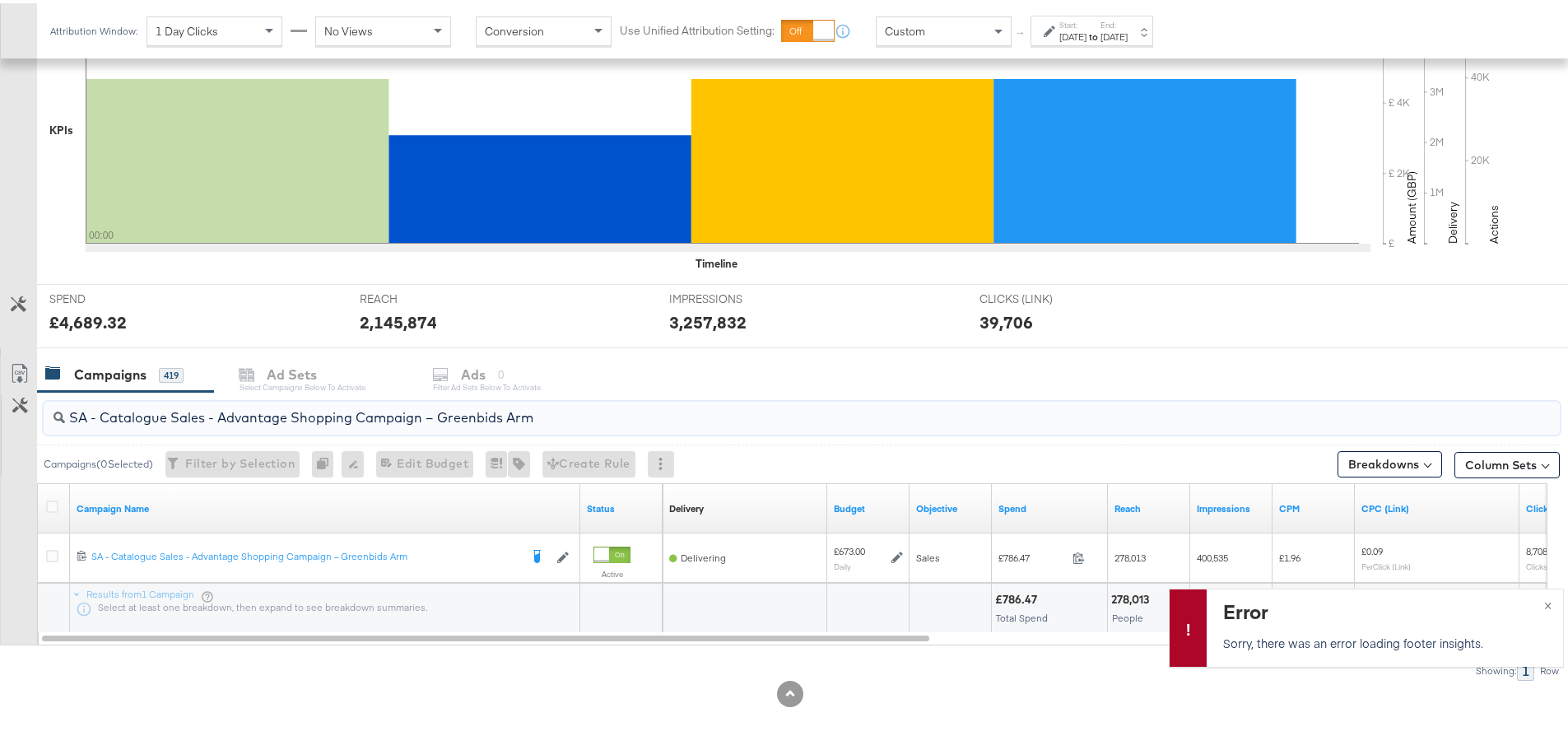
drag, startPoint x: 548, startPoint y: 409, endPoint x: 4, endPoint y: 416, distance: 544.0
click at [4, 416] on div "SA - Catalogue Sales - Advantage Shopping Campaign – Greenbids Arm Campaigns ( …" at bounding box center [780, 533] width 1560 height 289
paste input "AM - Catalogue Sales - Advantage Shopping Campaign - Non Dynamic Campaign – JD"
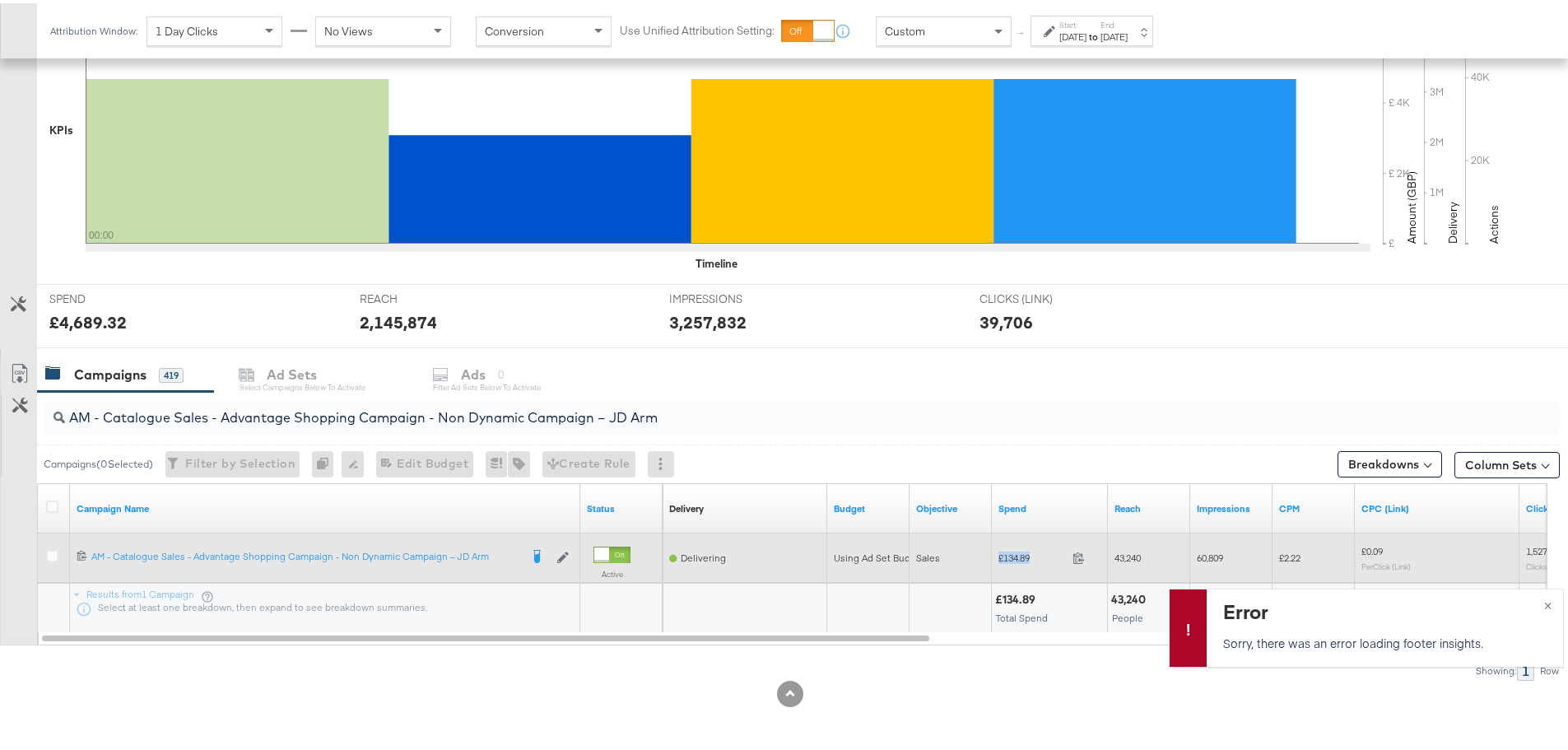
drag, startPoint x: 1033, startPoint y: 551, endPoint x: 1001, endPoint y: 554, distance: 32.1
click at [1001, 554] on span "£134.89" at bounding box center [1032, 554] width 67 height 12
click at [1037, 554] on span "£134.89" at bounding box center [1032, 554] width 67 height 12
drag, startPoint x: 1036, startPoint y: 554, endPoint x: 1004, endPoint y: 556, distance: 32.1
click at [1004, 556] on span "£134.89" at bounding box center [1032, 554] width 67 height 12
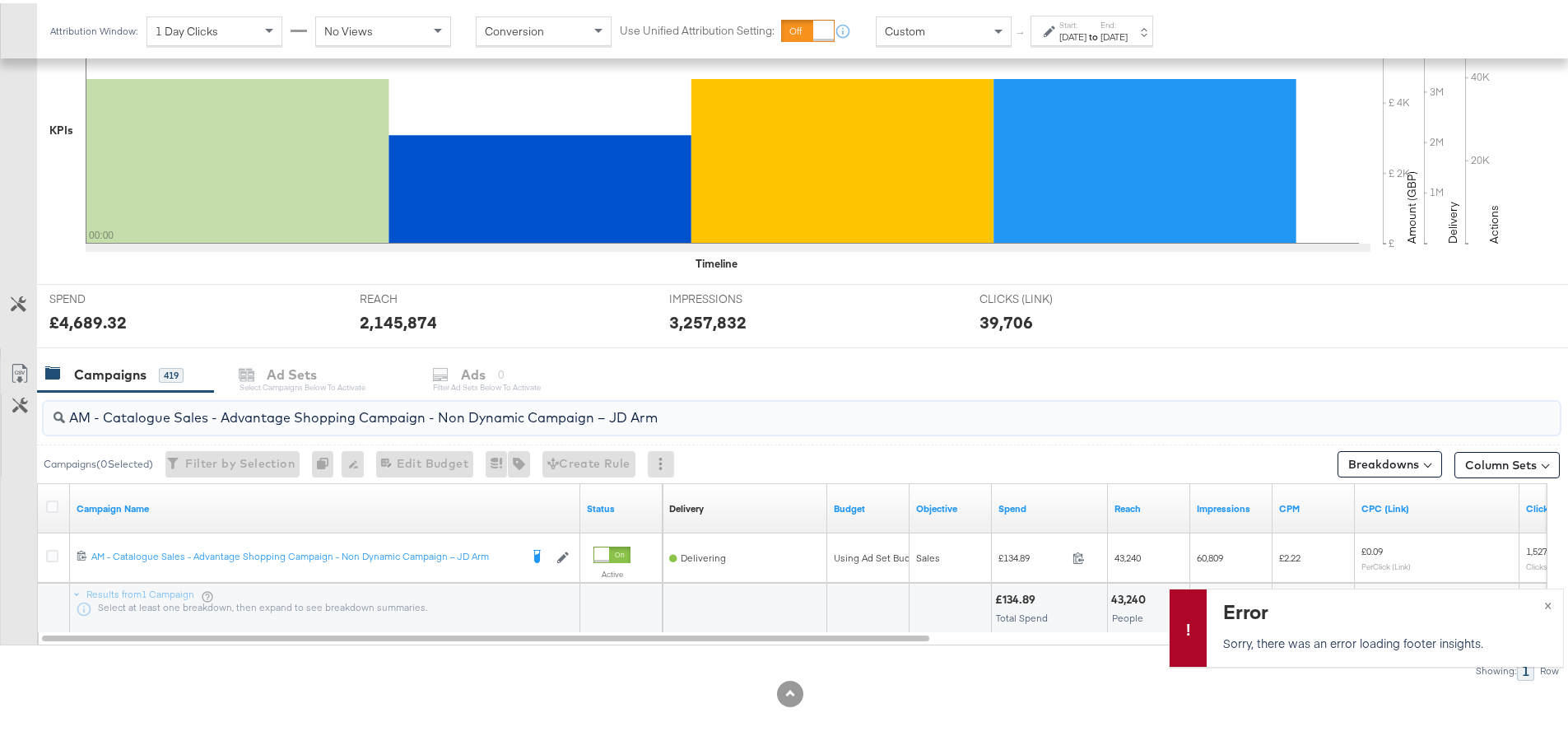
drag, startPoint x: 713, startPoint y: 421, endPoint x: 10, endPoint y: 386, distance: 703.9
click at [11, 389] on div "AM - Catalogue Sales - Advantage Shopping Campaign - Non Dynamic Campaign – JD …" at bounding box center [780, 533] width 1560 height 289
paste input "Greenbids"
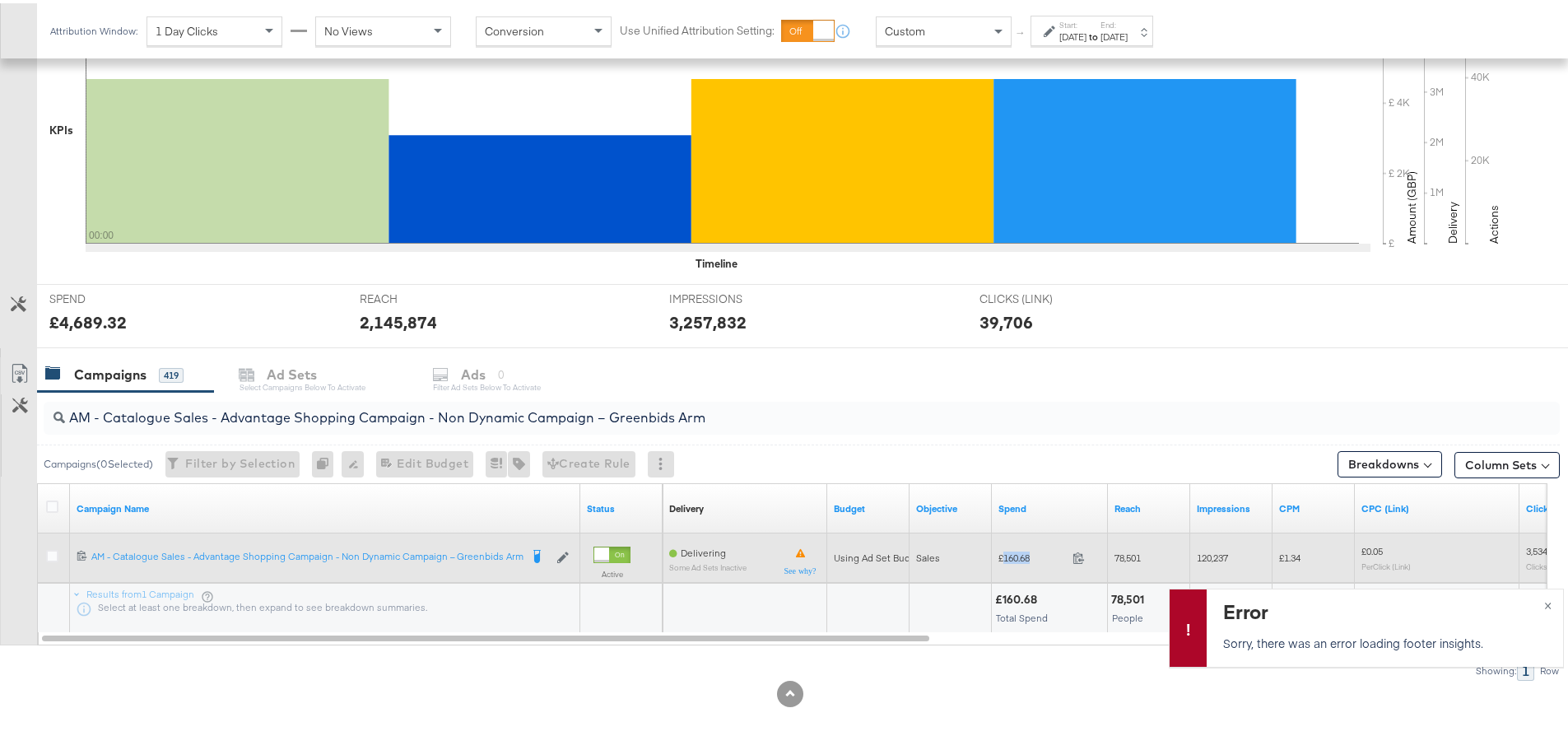
drag, startPoint x: 1037, startPoint y: 553, endPoint x: 1002, endPoint y: 554, distance: 35.0
click at [1002, 554] on span "£160.68" at bounding box center [1032, 554] width 67 height 12
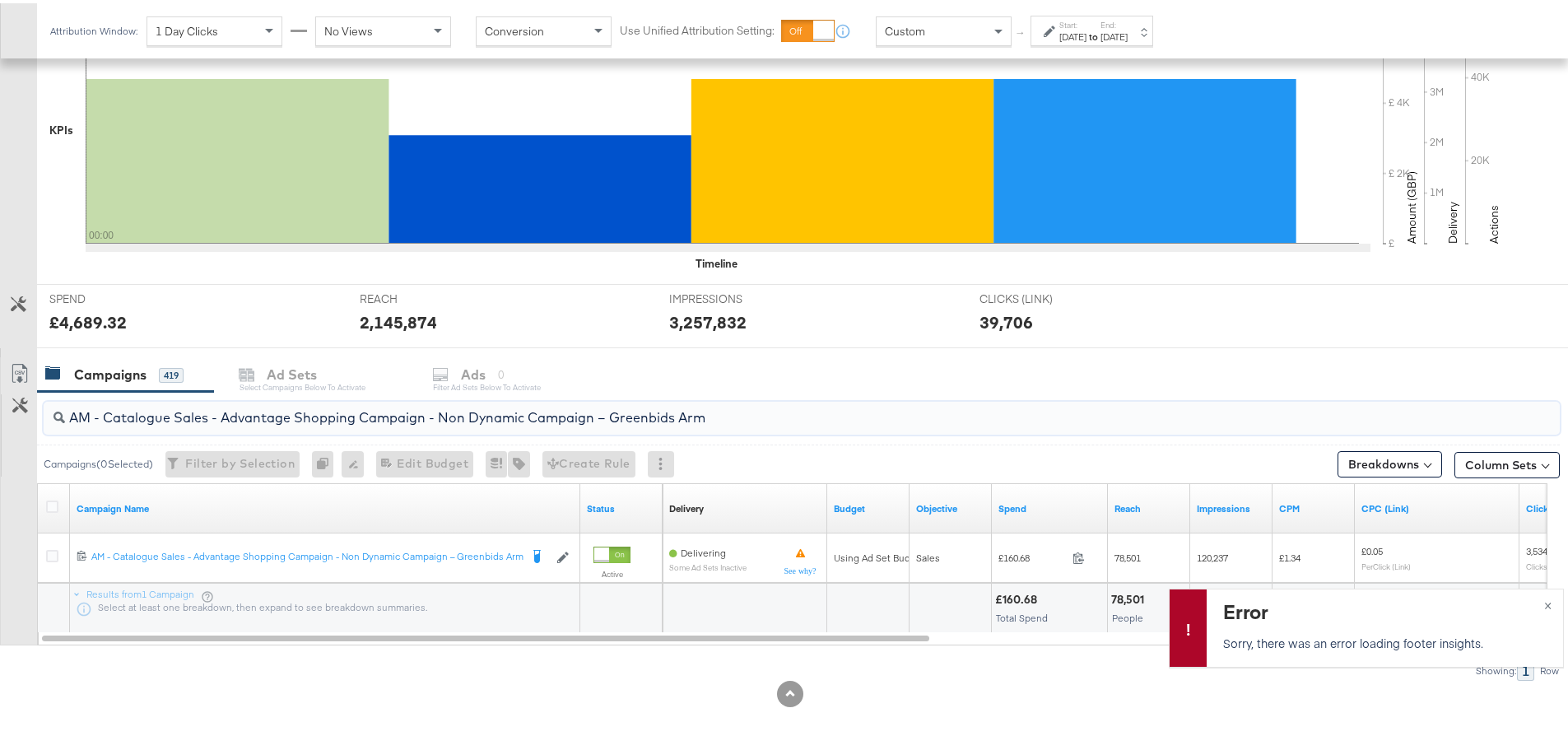
drag, startPoint x: 707, startPoint y: 412, endPoint x: -145, endPoint y: 407, distance: 852.0
paste input "SA - Sales - DABA - Always On - JD Arm - (PS)"
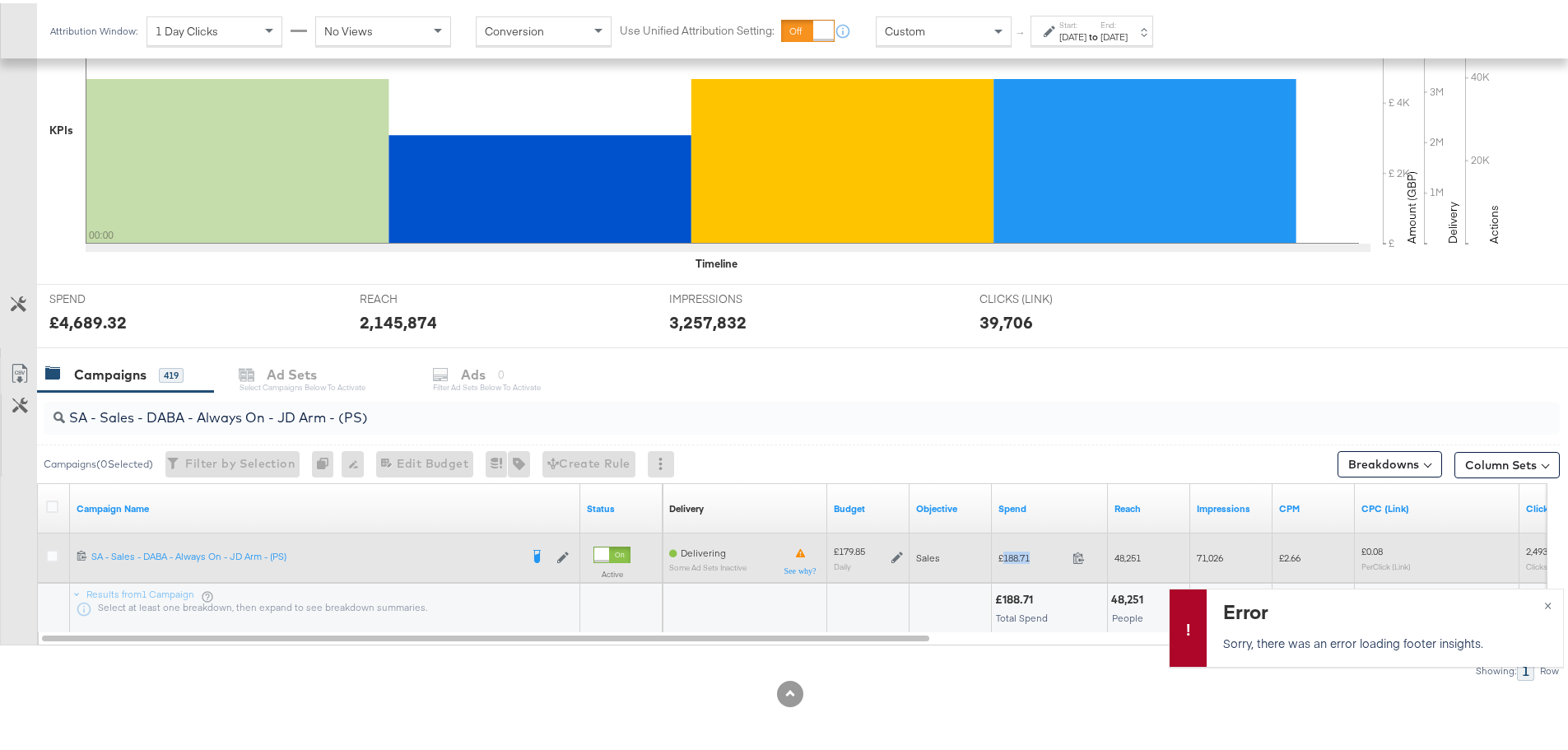
drag, startPoint x: 1037, startPoint y: 557, endPoint x: 1004, endPoint y: 557, distance: 33.0
click at [1004, 557] on span "£188.71" at bounding box center [1032, 554] width 67 height 12
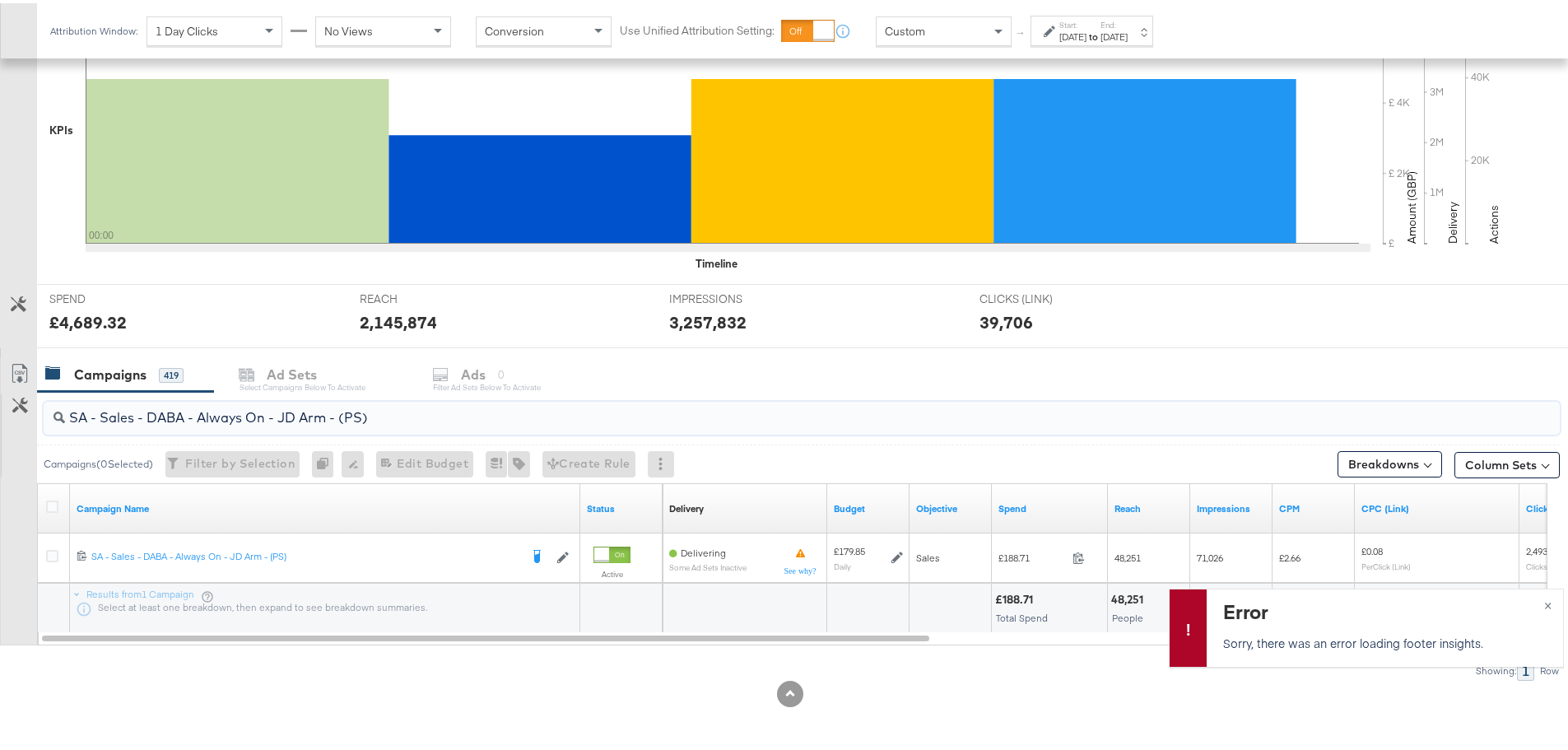
drag, startPoint x: 390, startPoint y: 408, endPoint x: 0, endPoint y: 407, distance: 390.0
click at [0, 407] on div "SA - Sales - DABA - Always On - JD Arm - (PS) Campaigns ( 0 Selected) Filter by…" at bounding box center [780, 533] width 1560 height 289
paste input "Greenbids"
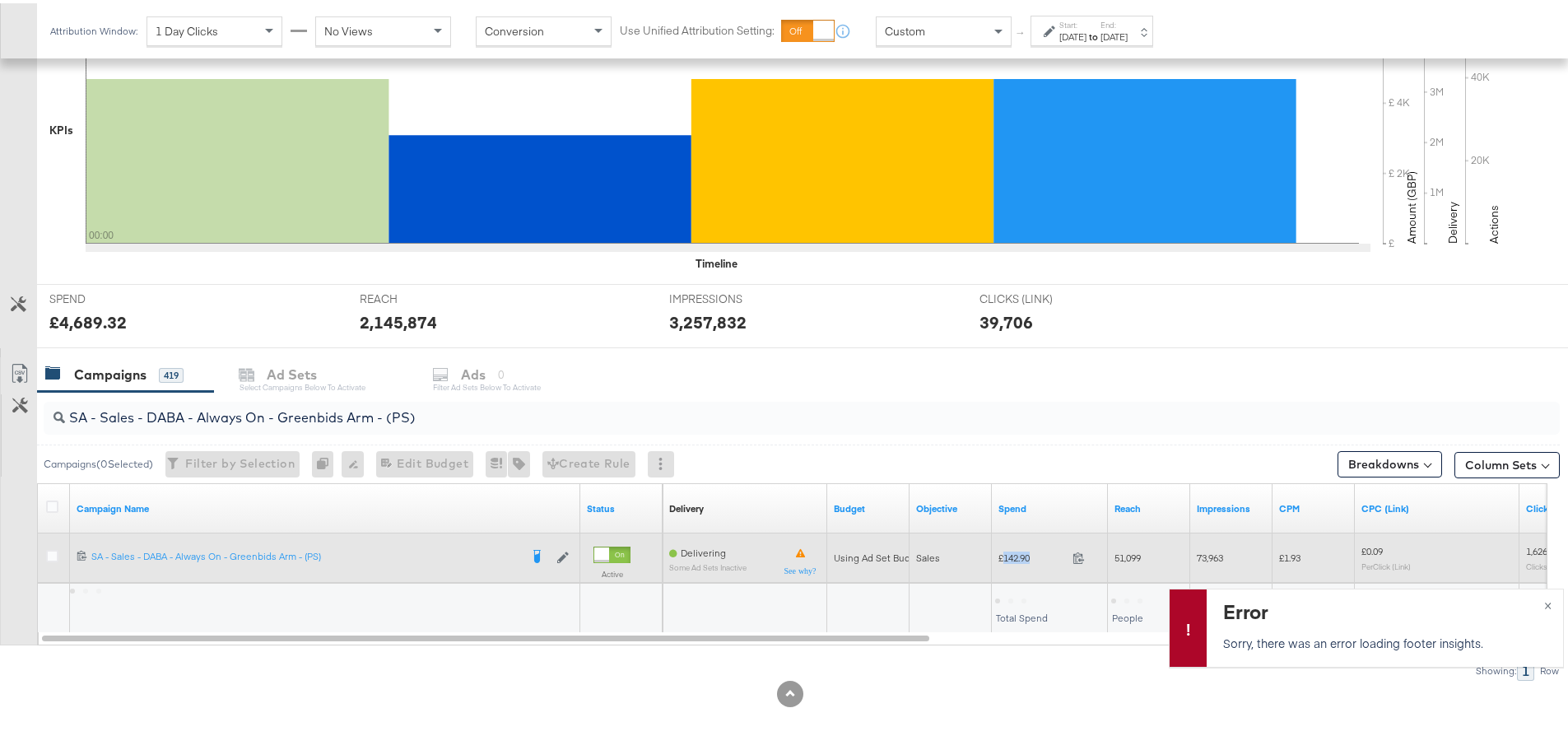
drag, startPoint x: 1034, startPoint y: 552, endPoint x: 1003, endPoint y: 552, distance: 31.0
click at [1003, 552] on span "£142.90" at bounding box center [1032, 554] width 67 height 12
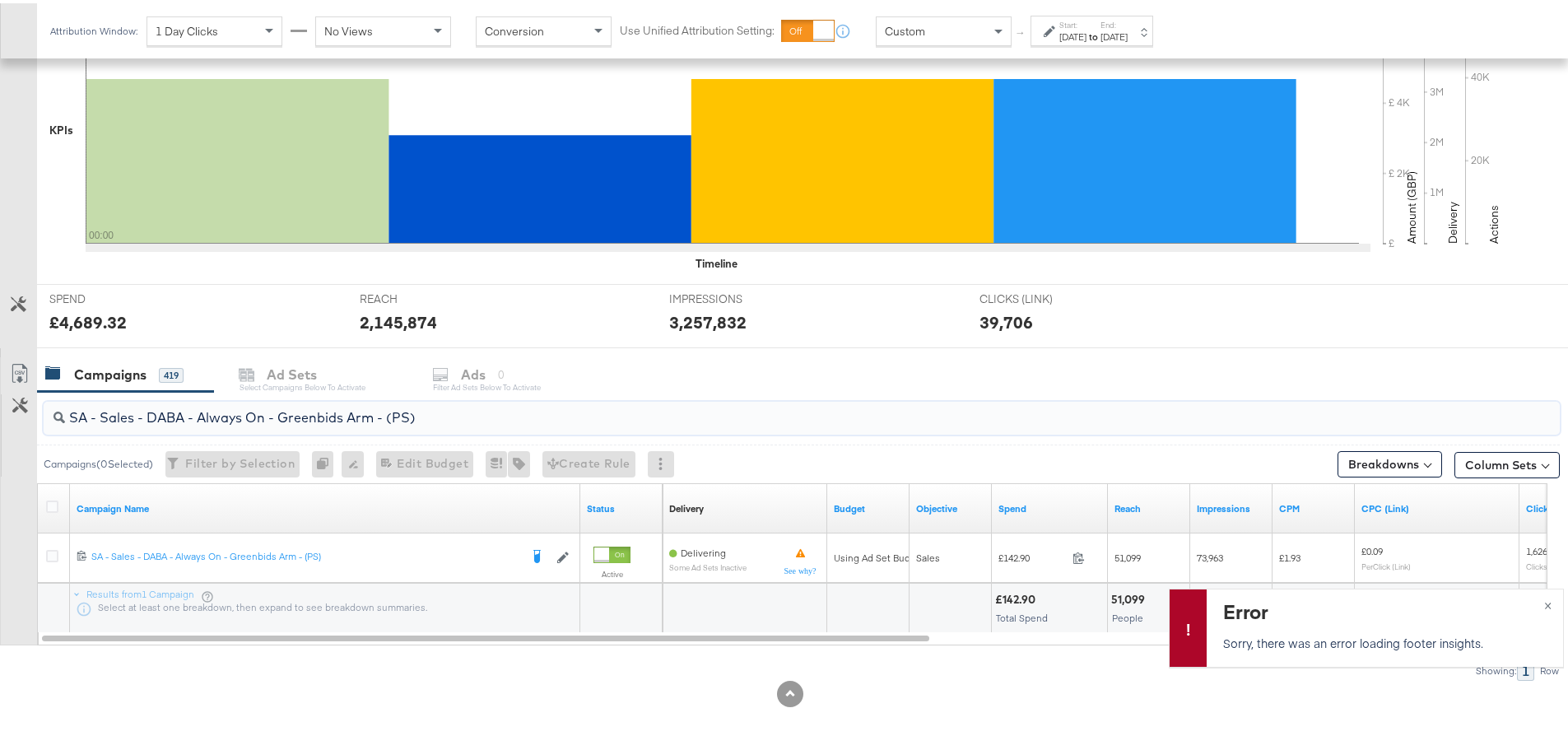
drag, startPoint x: 458, startPoint y: 409, endPoint x: -36, endPoint y: 413, distance: 494.0
paste input "PA - Always On - JD Arm - (SR"
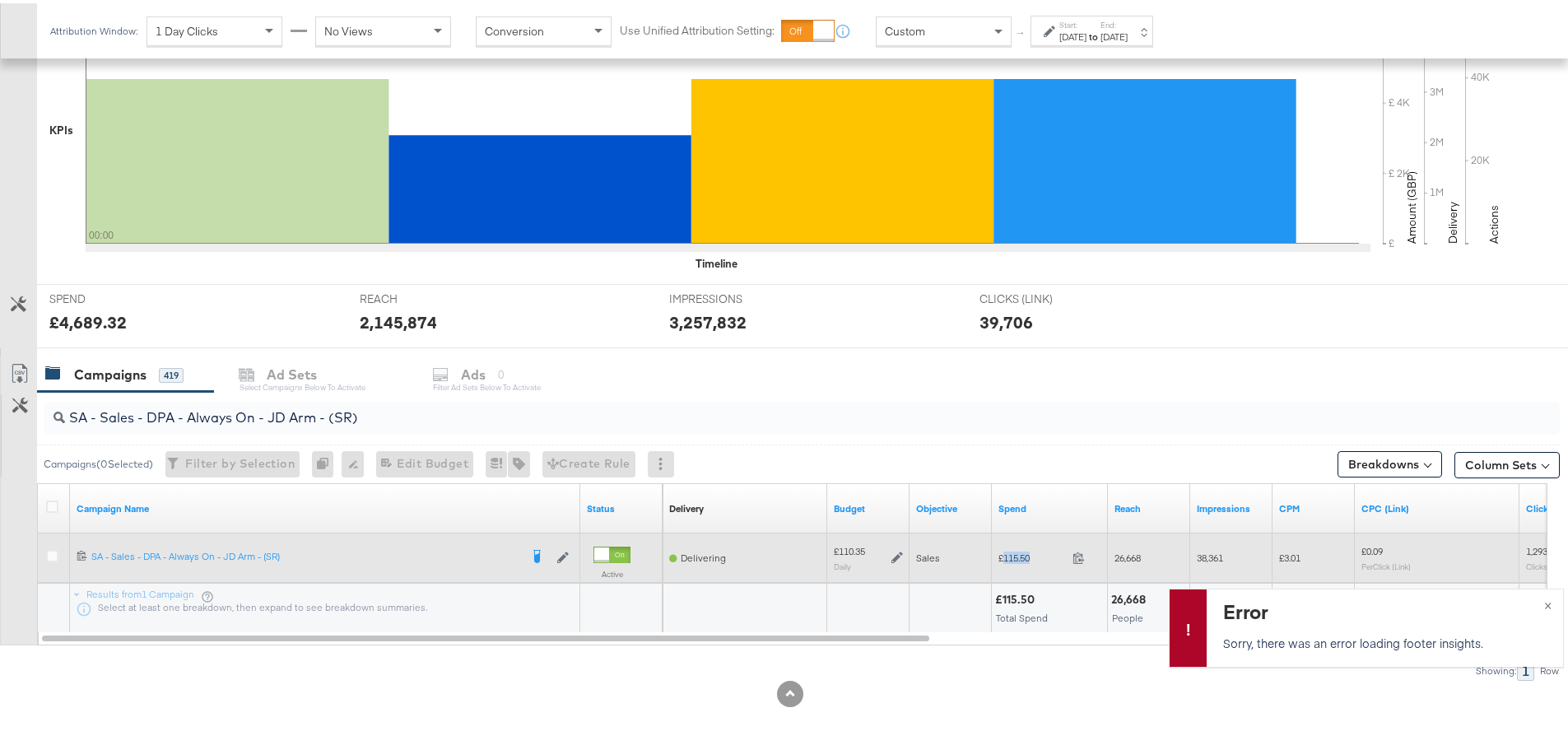
drag, startPoint x: 1036, startPoint y: 552, endPoint x: 1004, endPoint y: 556, distance: 32.2
click at [1004, 556] on span "£115.50" at bounding box center [1032, 554] width 67 height 12
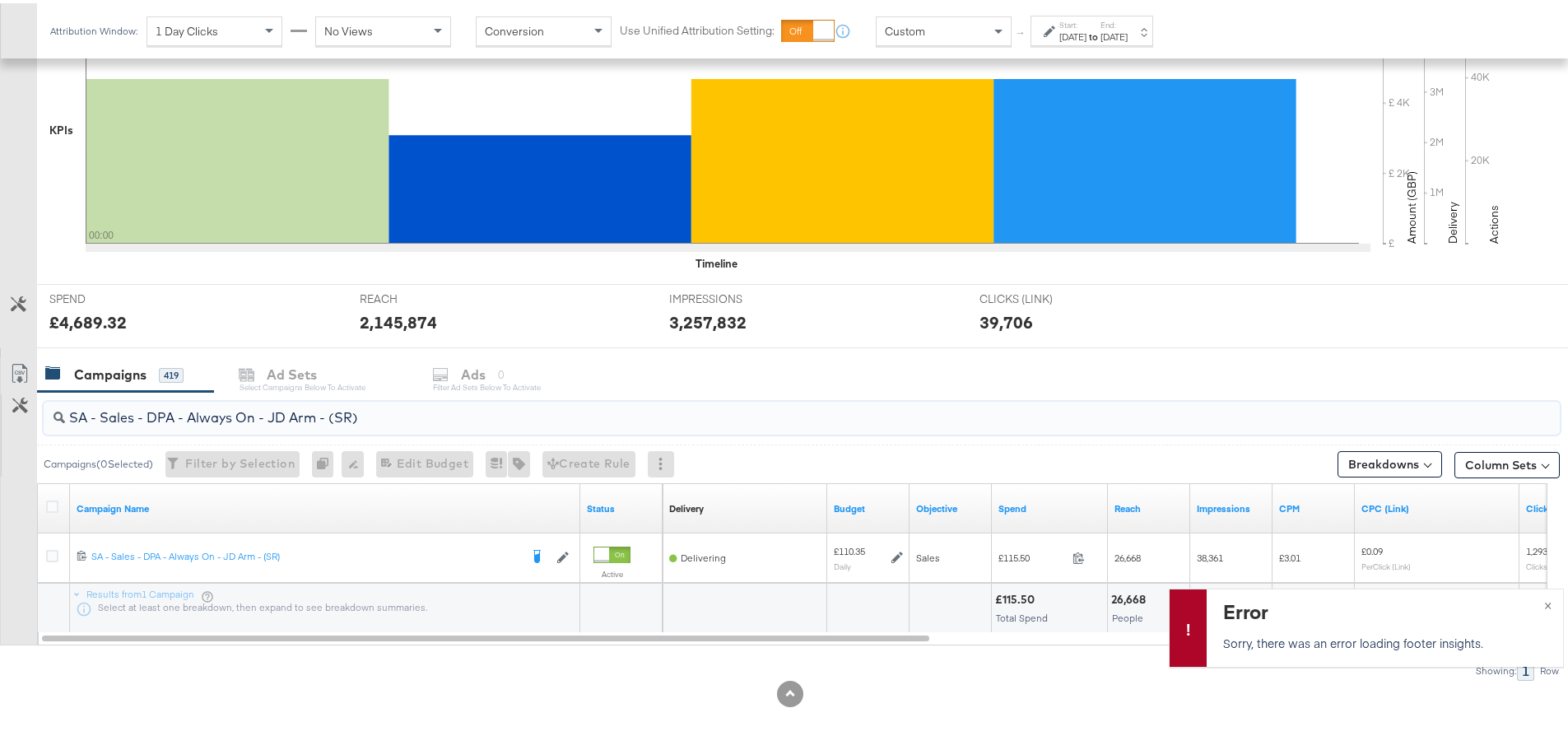
drag, startPoint x: 373, startPoint y: 419, endPoint x: 46, endPoint y: 410, distance: 327.1
click at [46, 410] on div "SA - Sales - DPA - Always On - JD Arm - (SR)" at bounding box center [802, 415] width 1516 height 33
paste input "Greenbids"
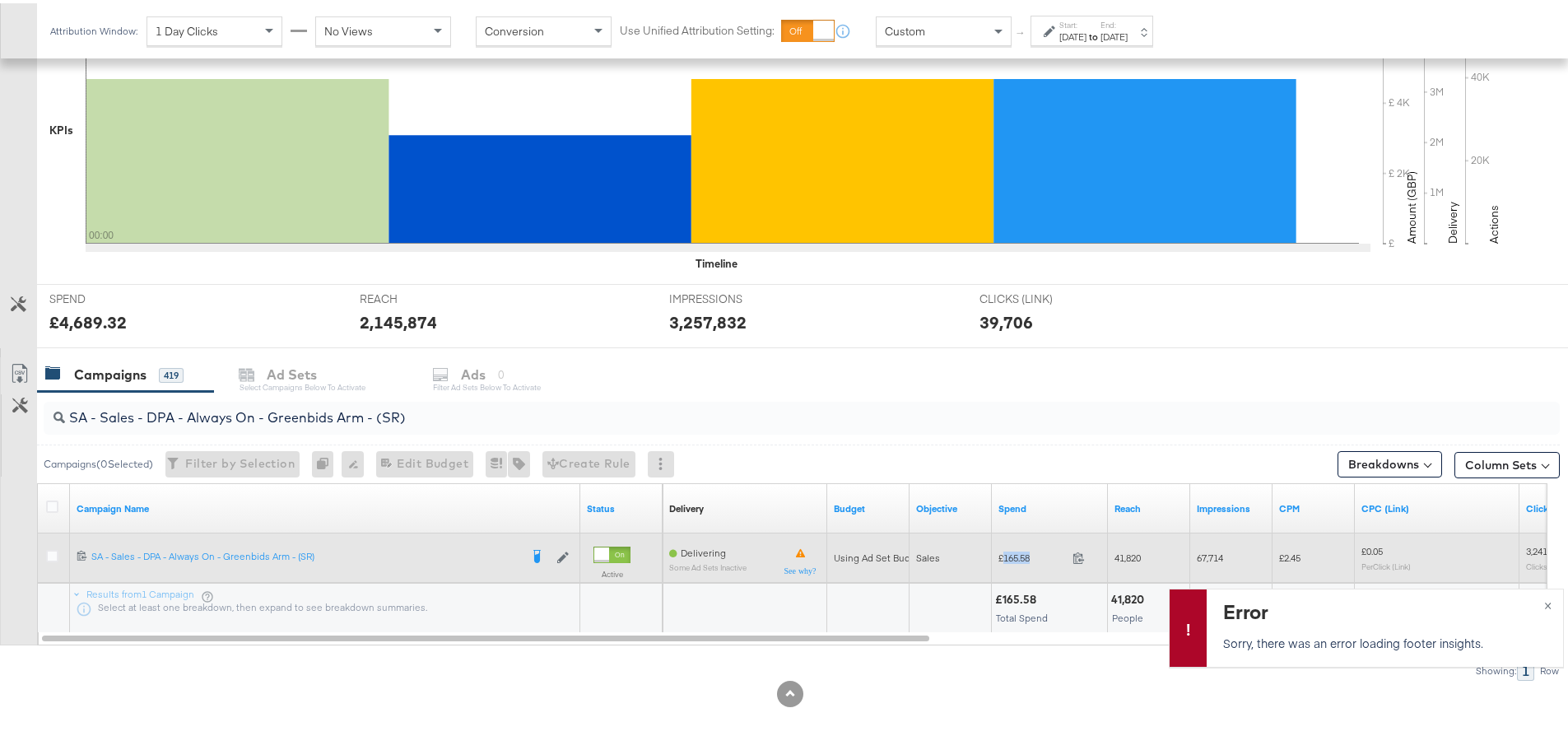
drag, startPoint x: 1045, startPoint y: 551, endPoint x: 1002, endPoint y: 558, distance: 43.6
click at [1002, 558] on span "£165.58" at bounding box center [1032, 554] width 67 height 12
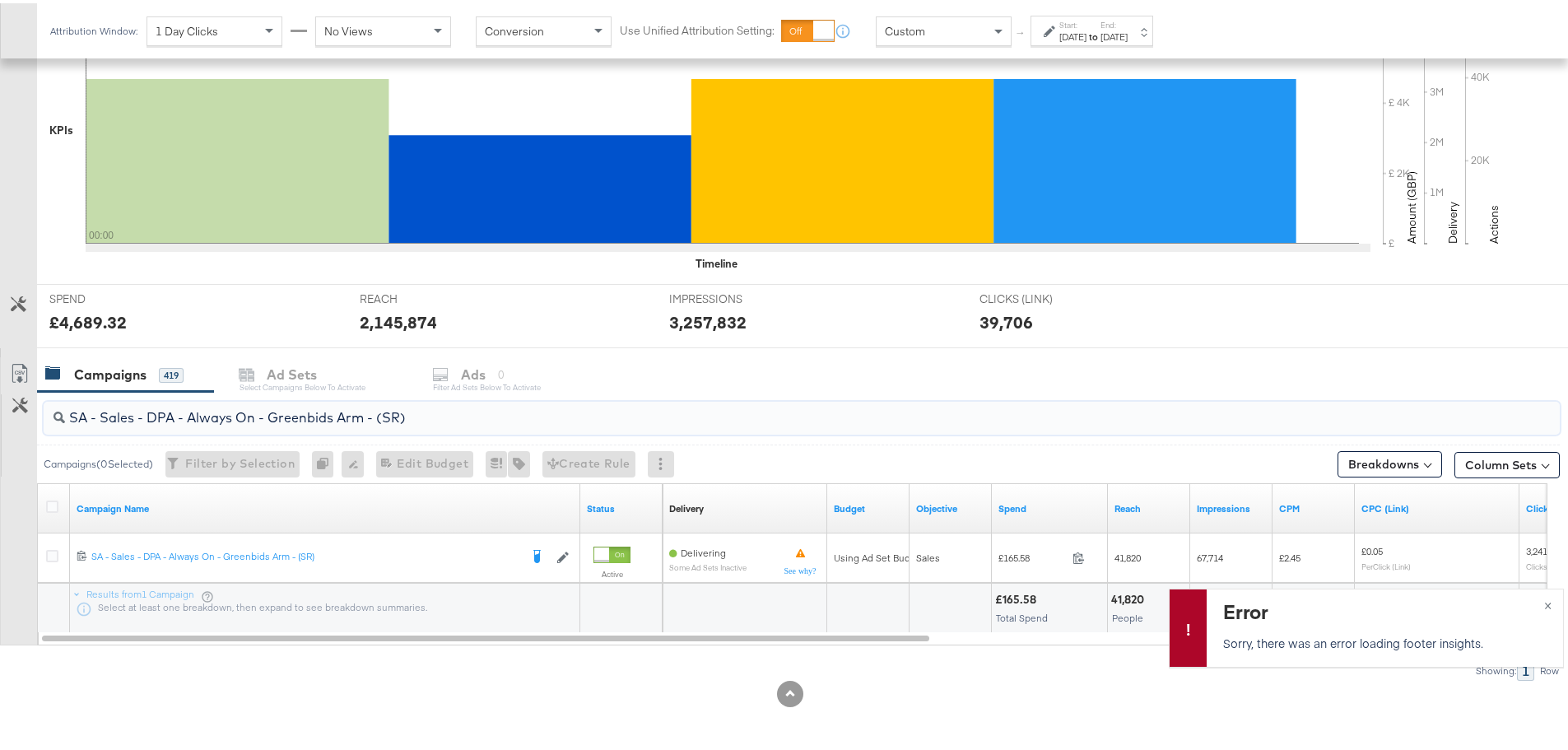
drag, startPoint x: 477, startPoint y: 412, endPoint x: -193, endPoint y: 410, distance: 670.0
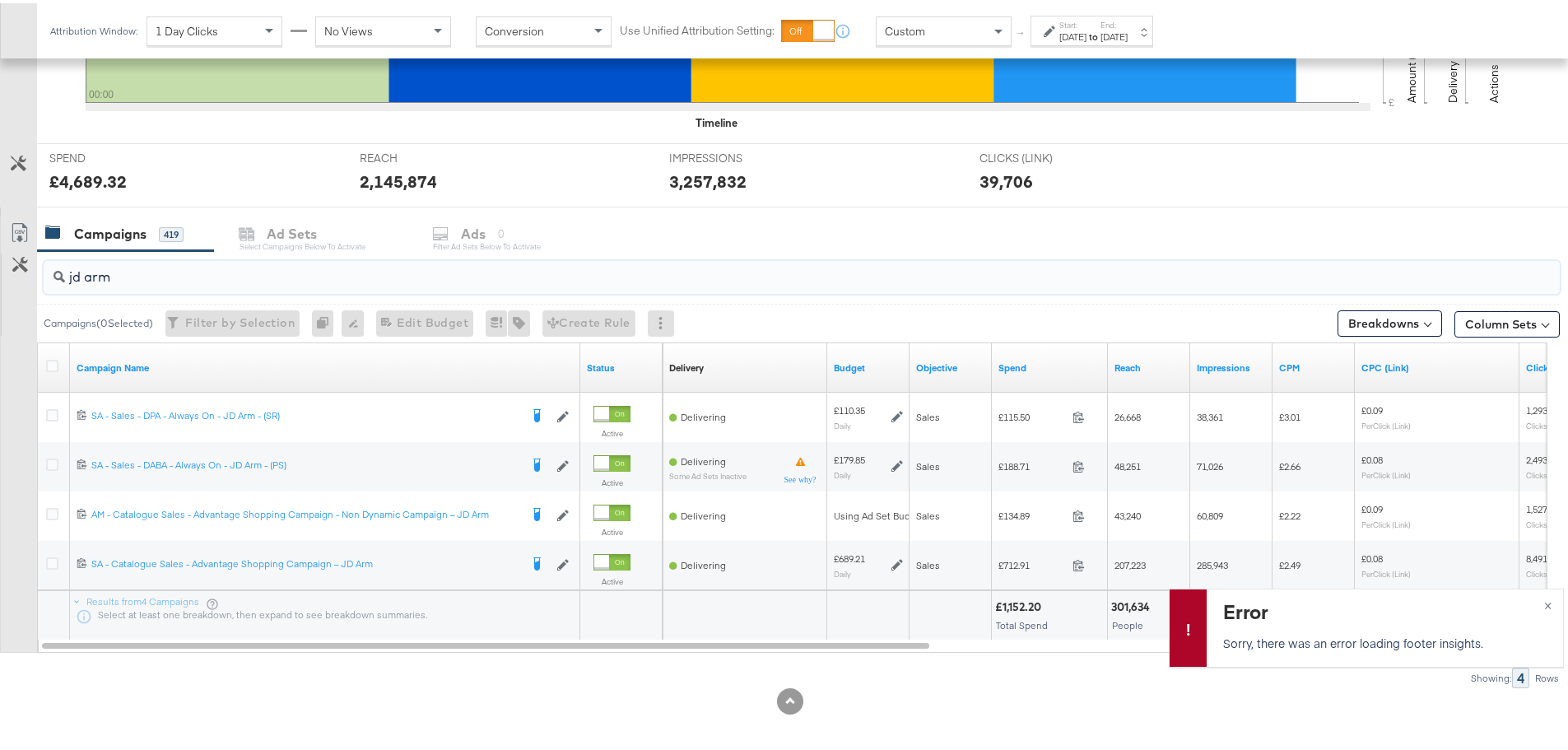
scroll to position [549, 0]
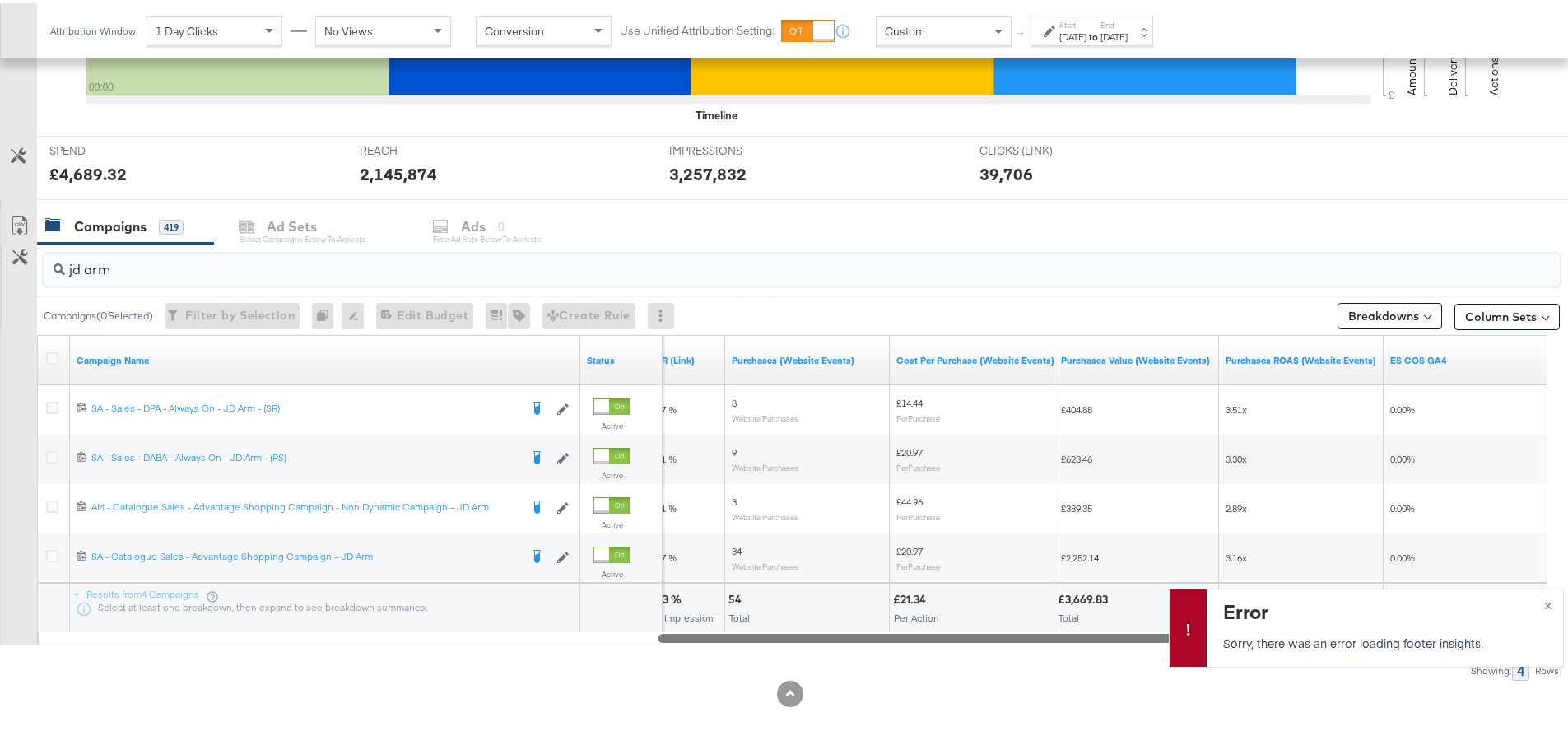
drag, startPoint x: 829, startPoint y: 633, endPoint x: 1579, endPoint y: 627, distance: 750.0
type input "jd arm"
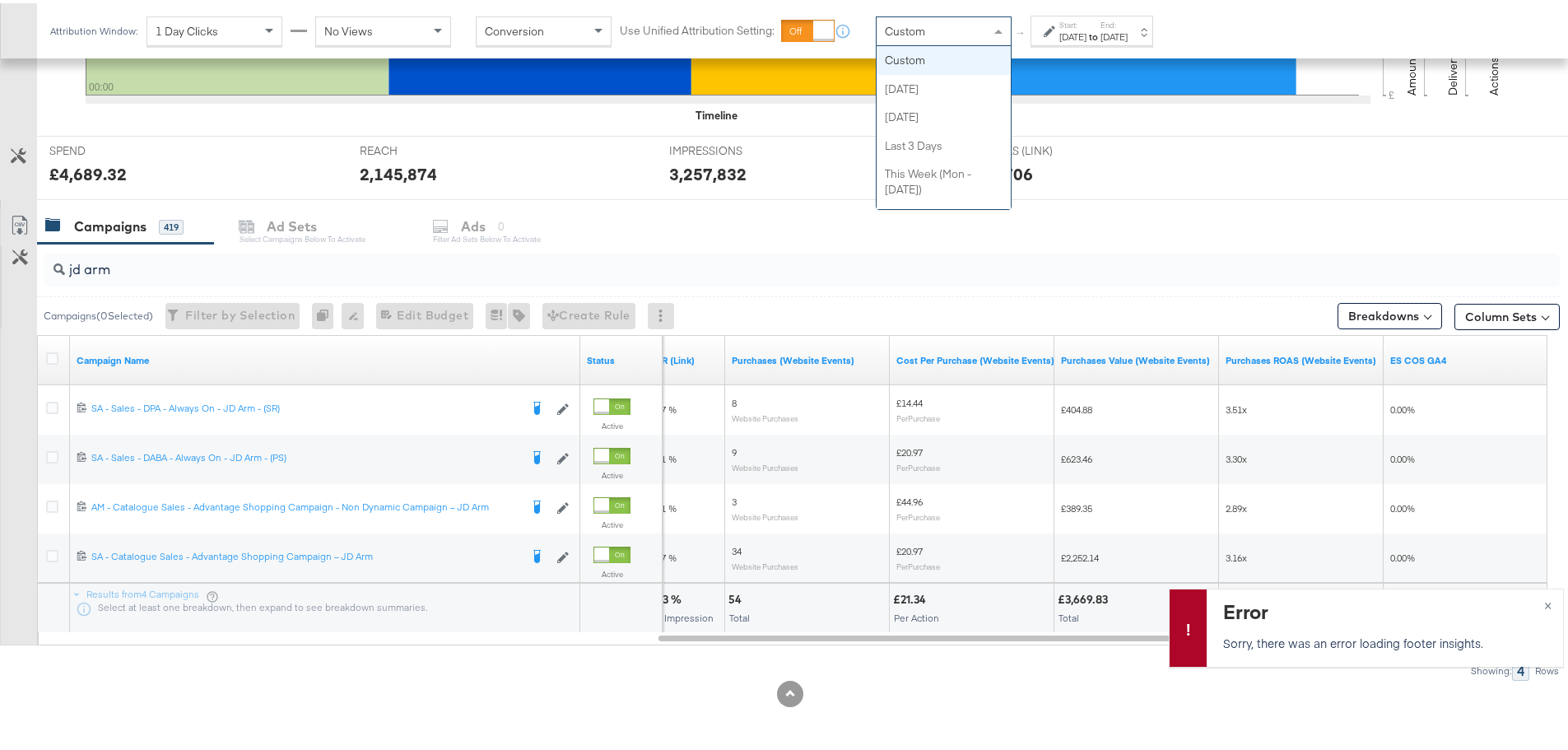
click at [960, 17] on div "Custom" at bounding box center [943, 28] width 134 height 28
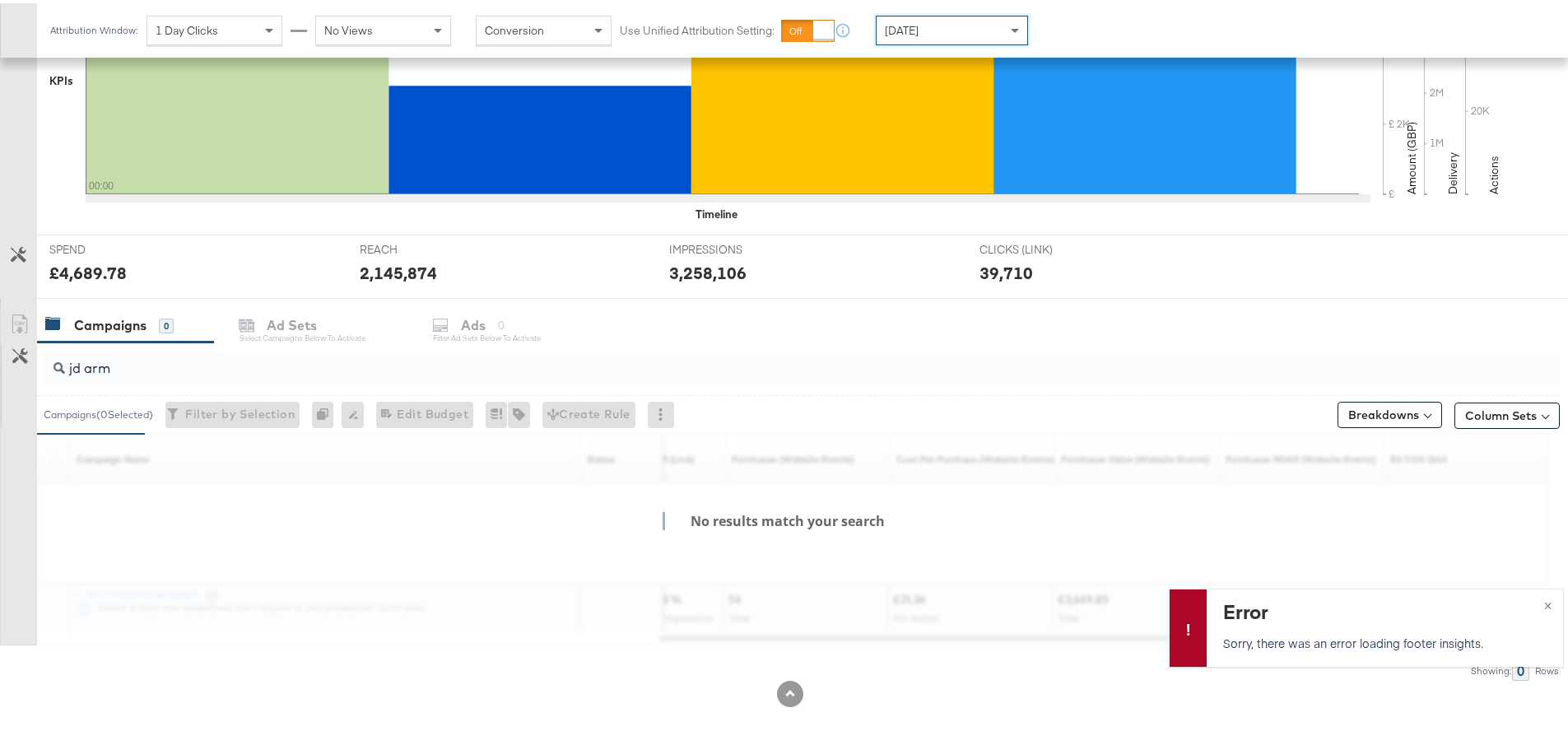
scroll to position [548, 0]
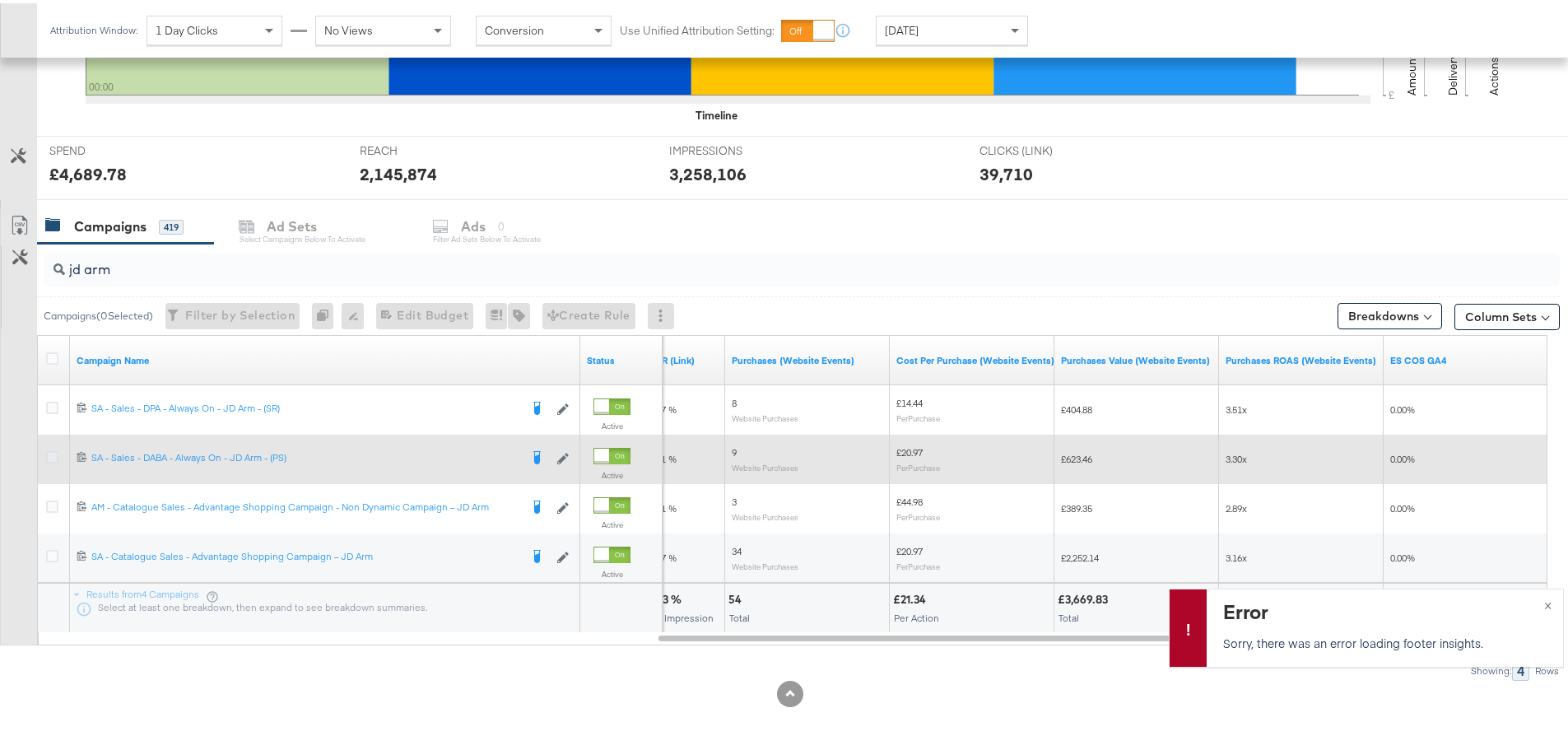
click at [48, 452] on icon at bounding box center [53, 454] width 12 height 12
click at [0, 0] on input "checkbox" at bounding box center [0, 0] width 0 height 0
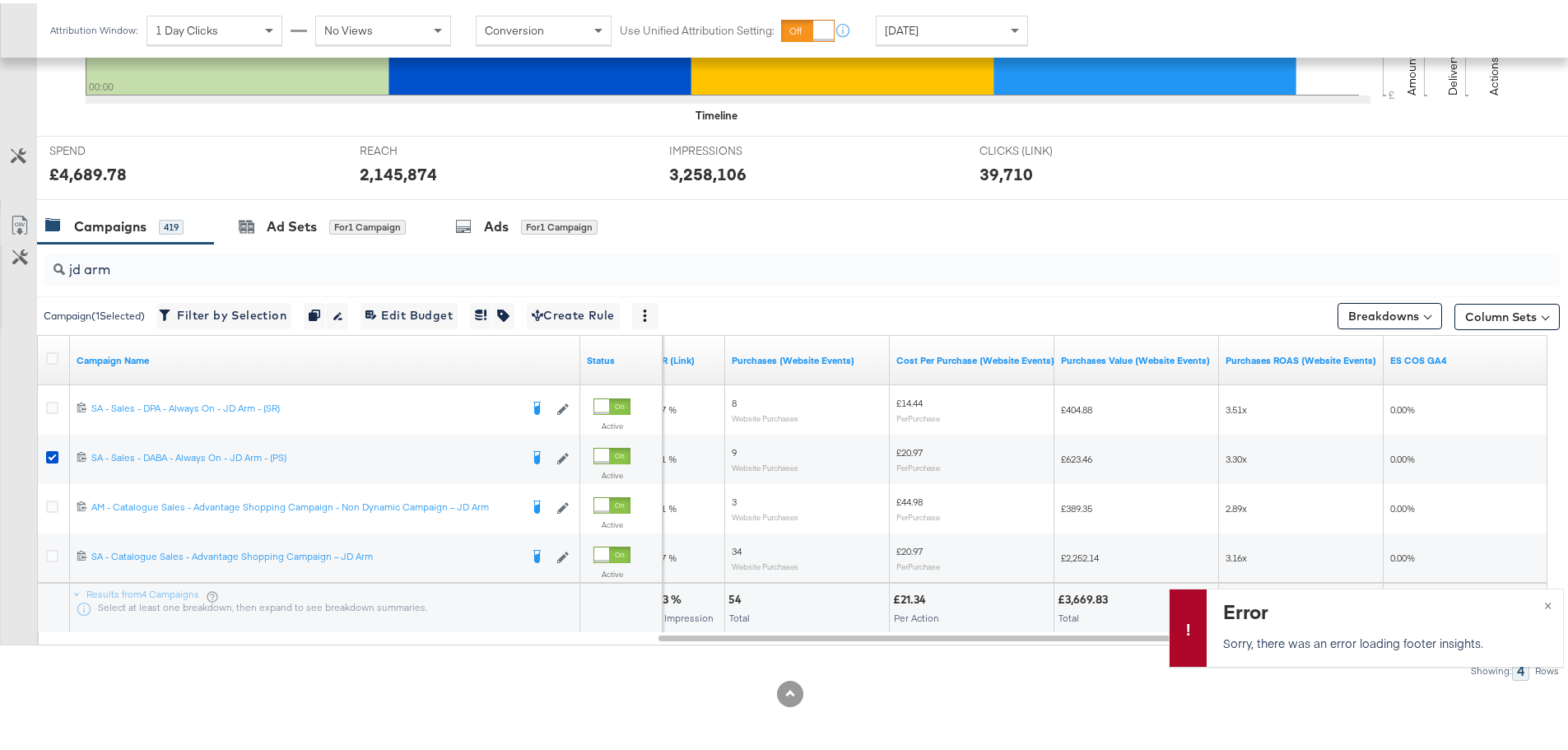
click at [257, 229] on div "Ad Sets for 1 Campaign" at bounding box center [322, 223] width 167 height 19
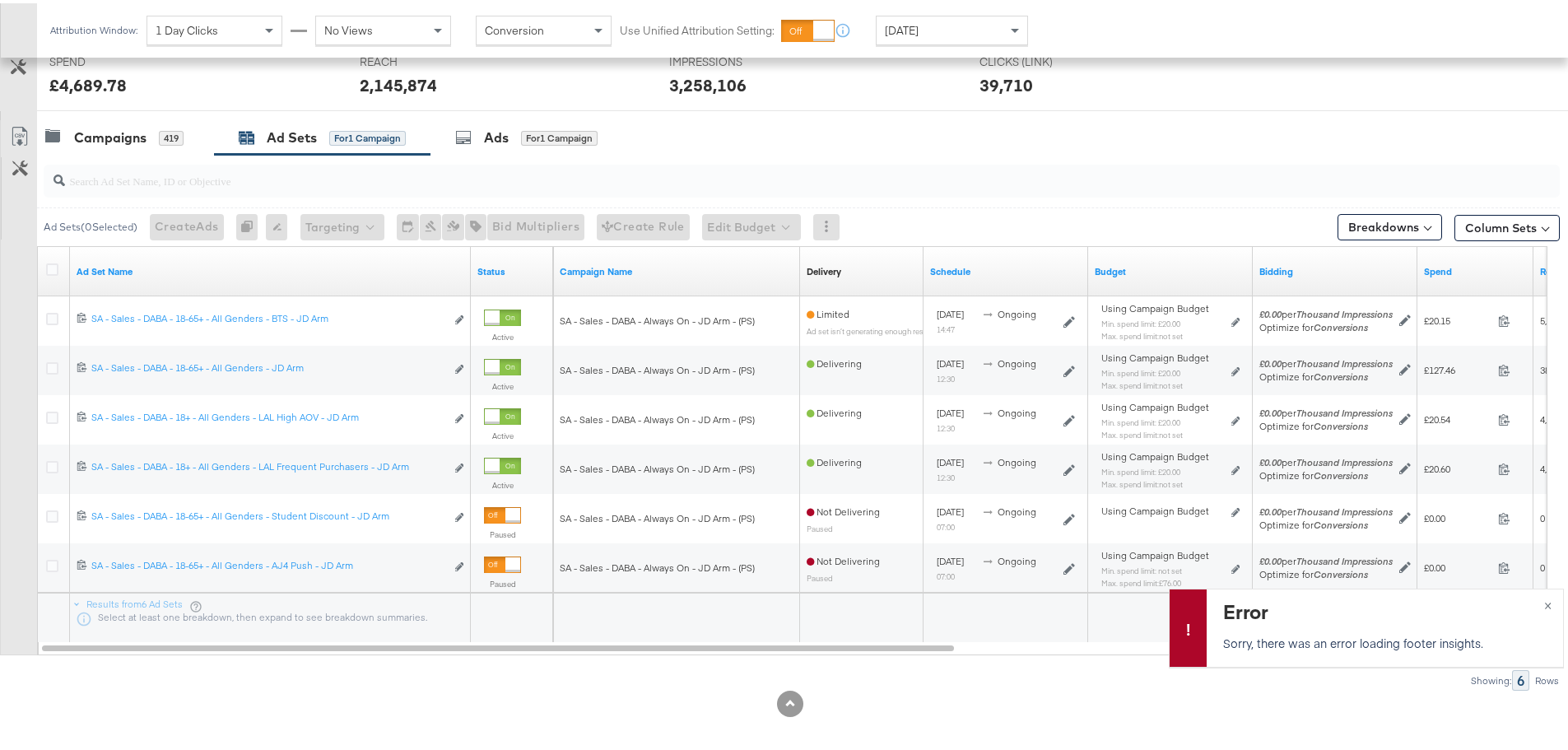
scroll to position [647, 0]
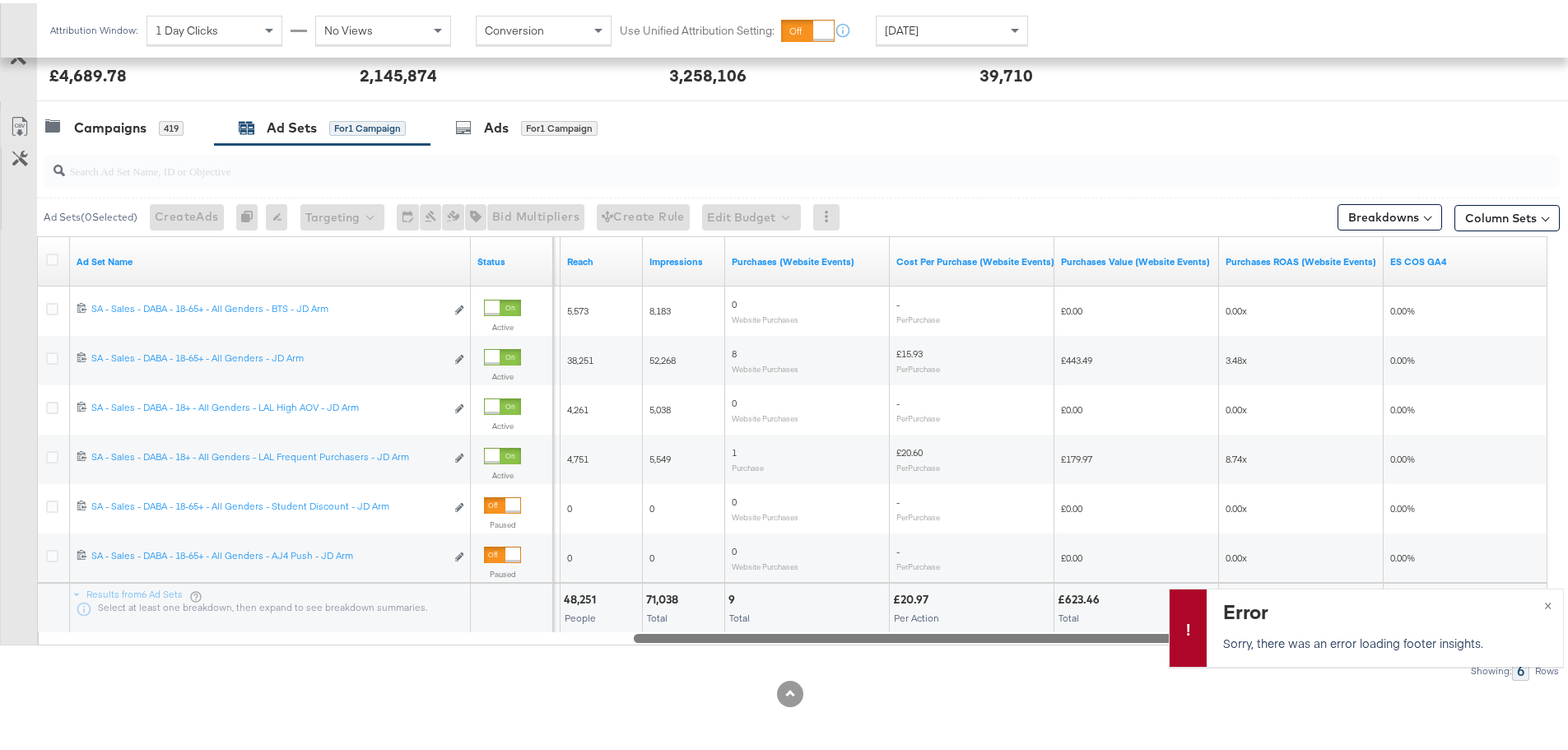
drag, startPoint x: 574, startPoint y: 632, endPoint x: 1366, endPoint y: 672, distance: 793.0
click at [1366, 672] on div "Managing: JD Sports (ES) IY Advantage - Iqra SP only - Iqra SR only - Iqra All …" at bounding box center [790, 93] width 1580 height 1314
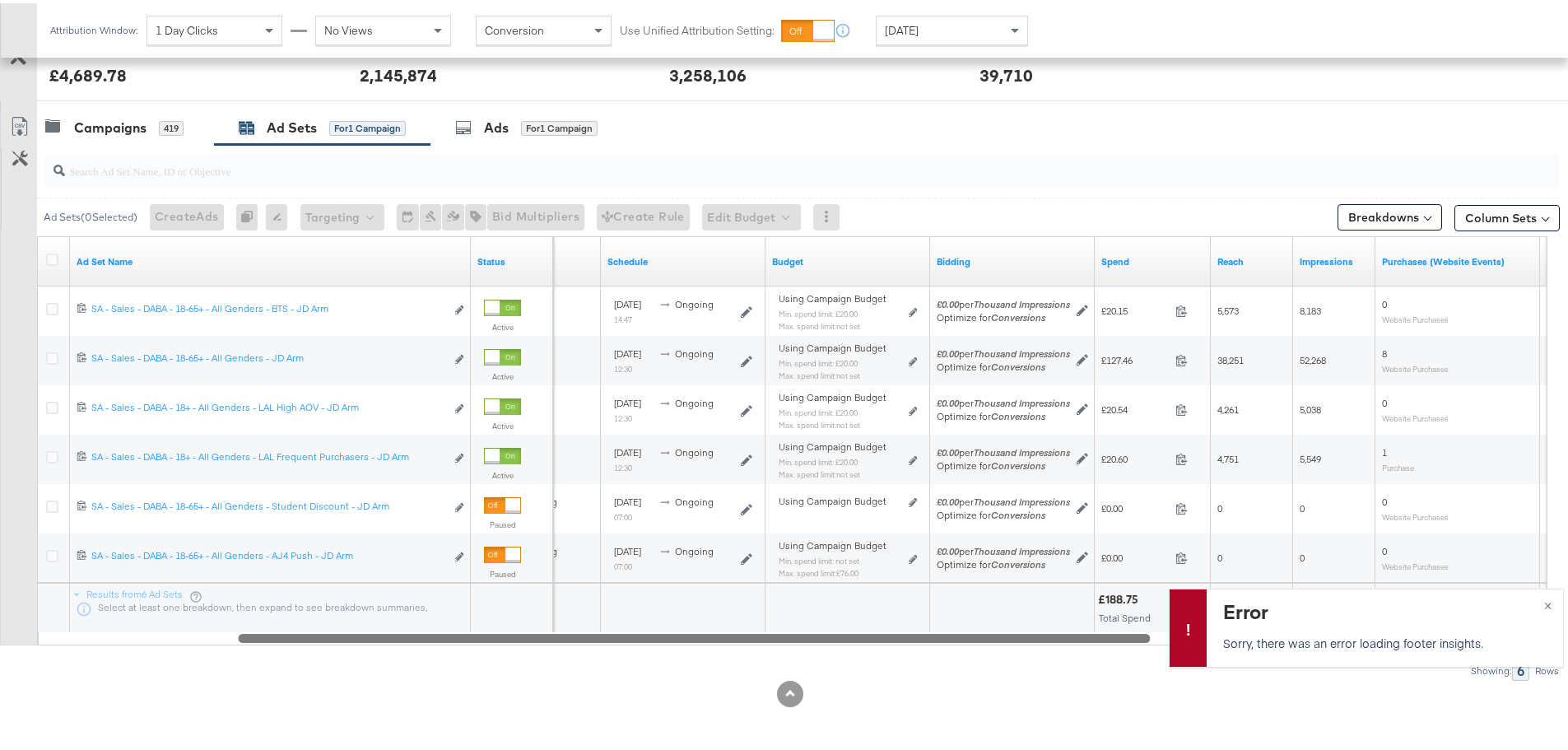
drag, startPoint x: 1081, startPoint y: 634, endPoint x: 686, endPoint y: 650, distance: 395.3
click at [686, 650] on div "Ad Sets ( 0 Selected) Create Ads At least one ad set must be selected 0 Rename …" at bounding box center [780, 410] width 1560 height 536
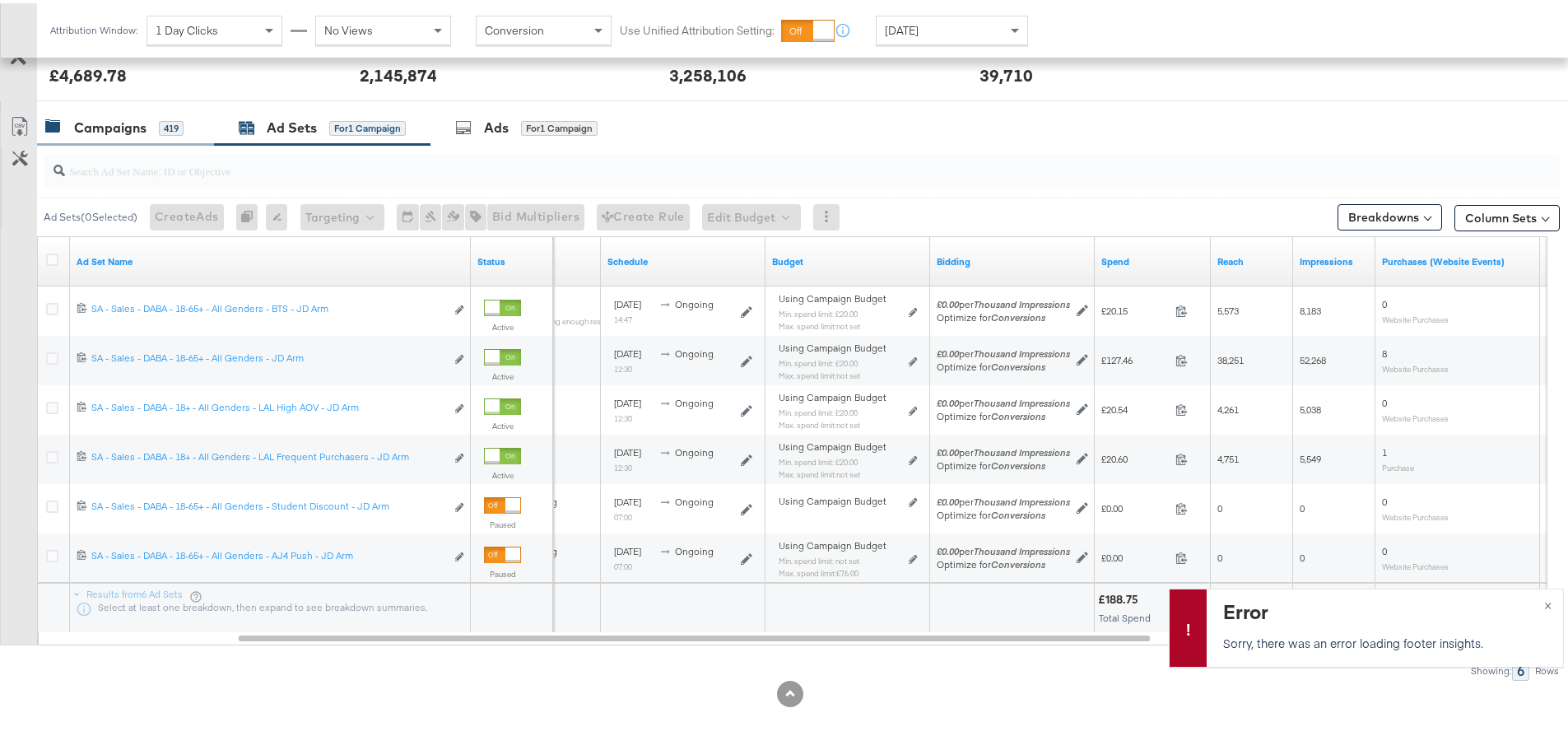
click at [133, 123] on div "Campaigns" at bounding box center [110, 125] width 73 height 19
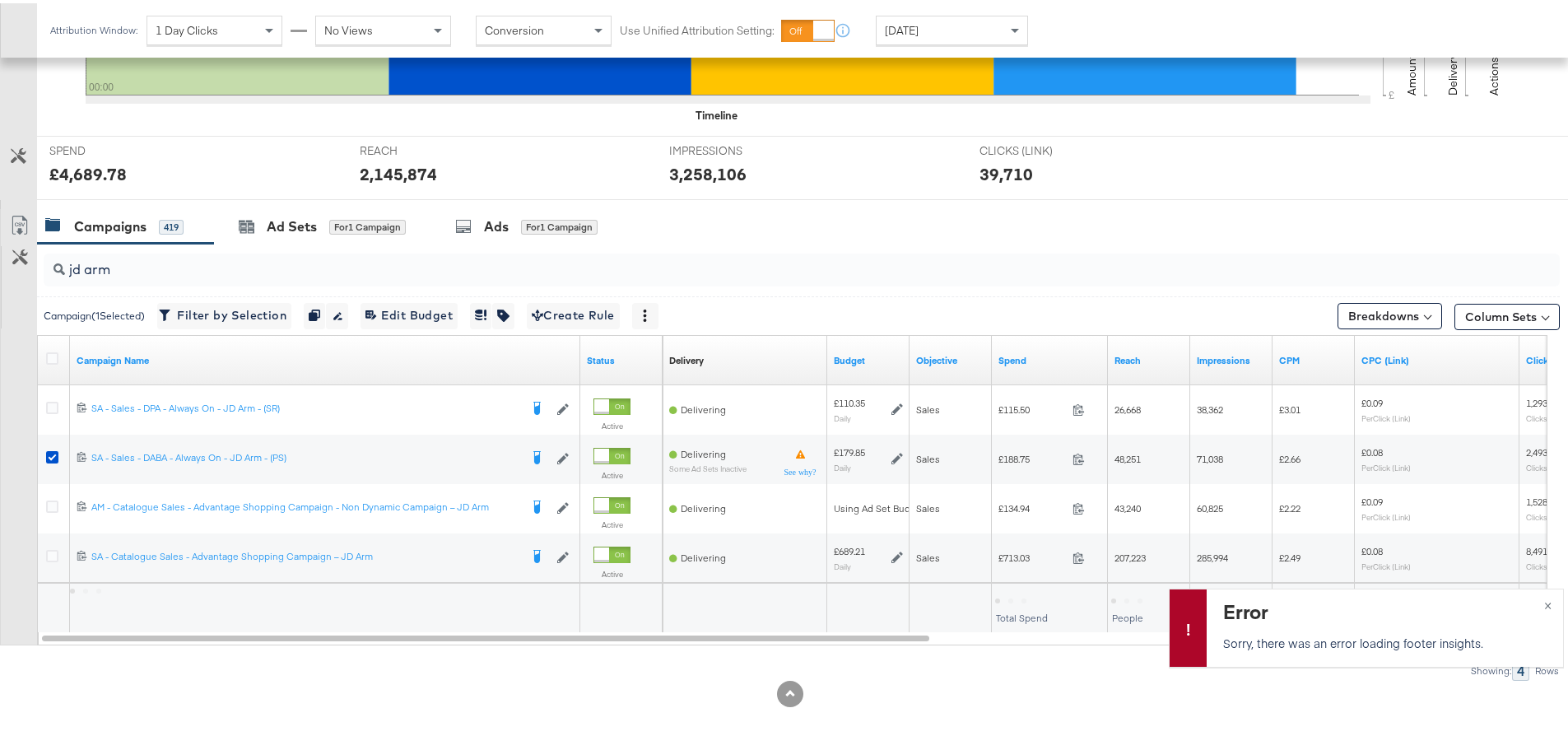
scroll to position [548, 0]
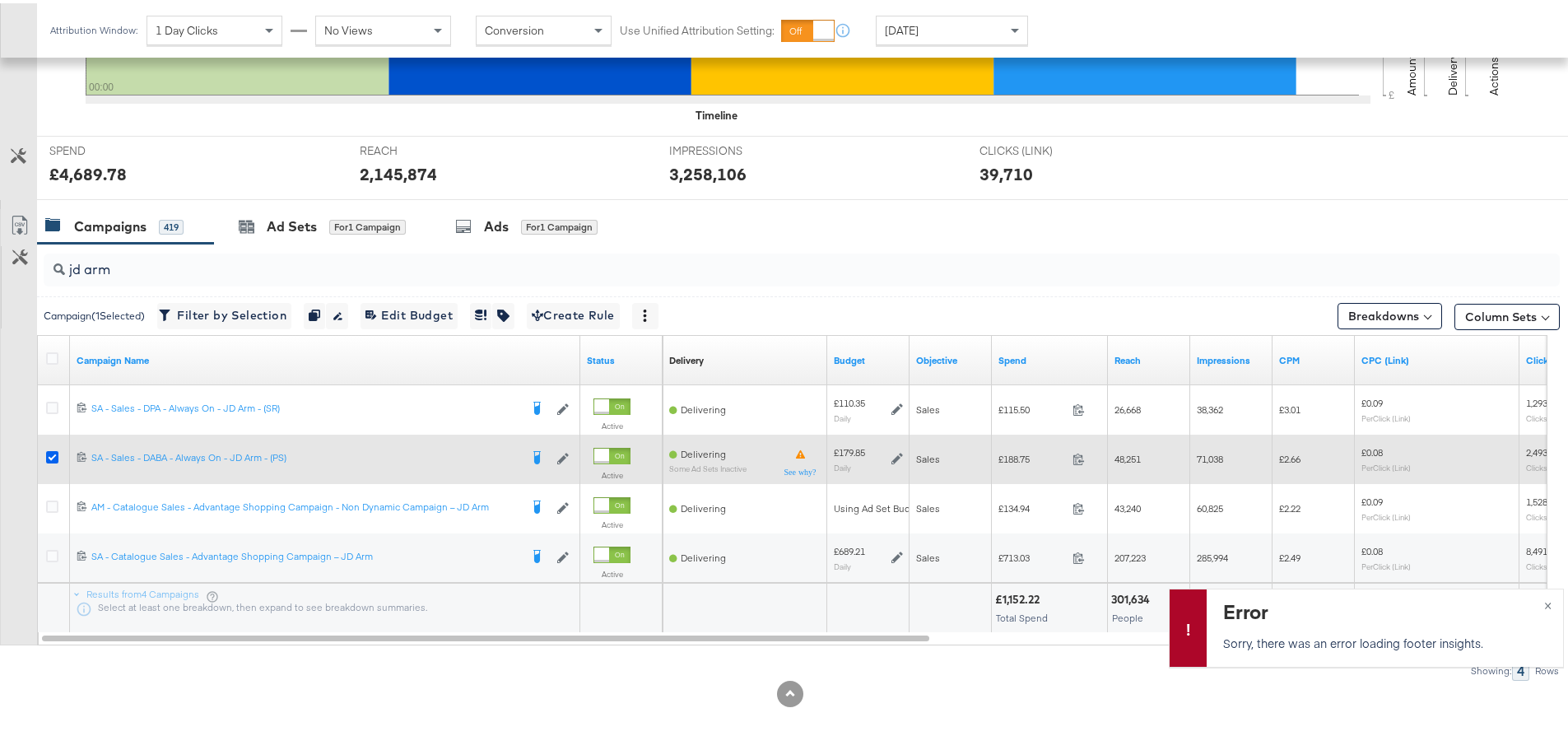
click at [57, 458] on icon at bounding box center [53, 454] width 12 height 12
click at [0, 0] on input "checkbox" at bounding box center [0, 0] width 0 height 0
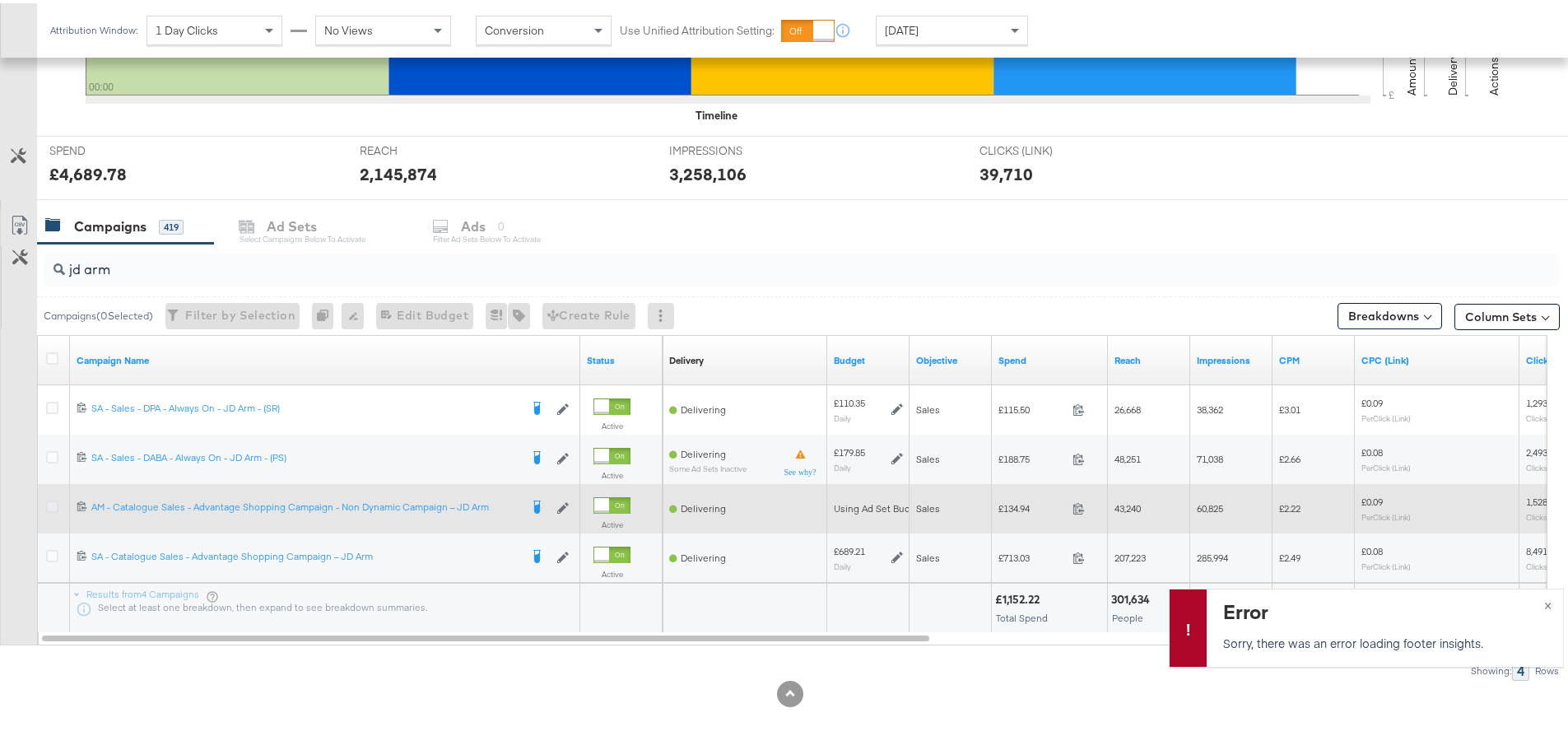
click at [54, 506] on icon at bounding box center [53, 503] width 12 height 12
click at [0, 0] on input "checkbox" at bounding box center [0, 0] width 0 height 0
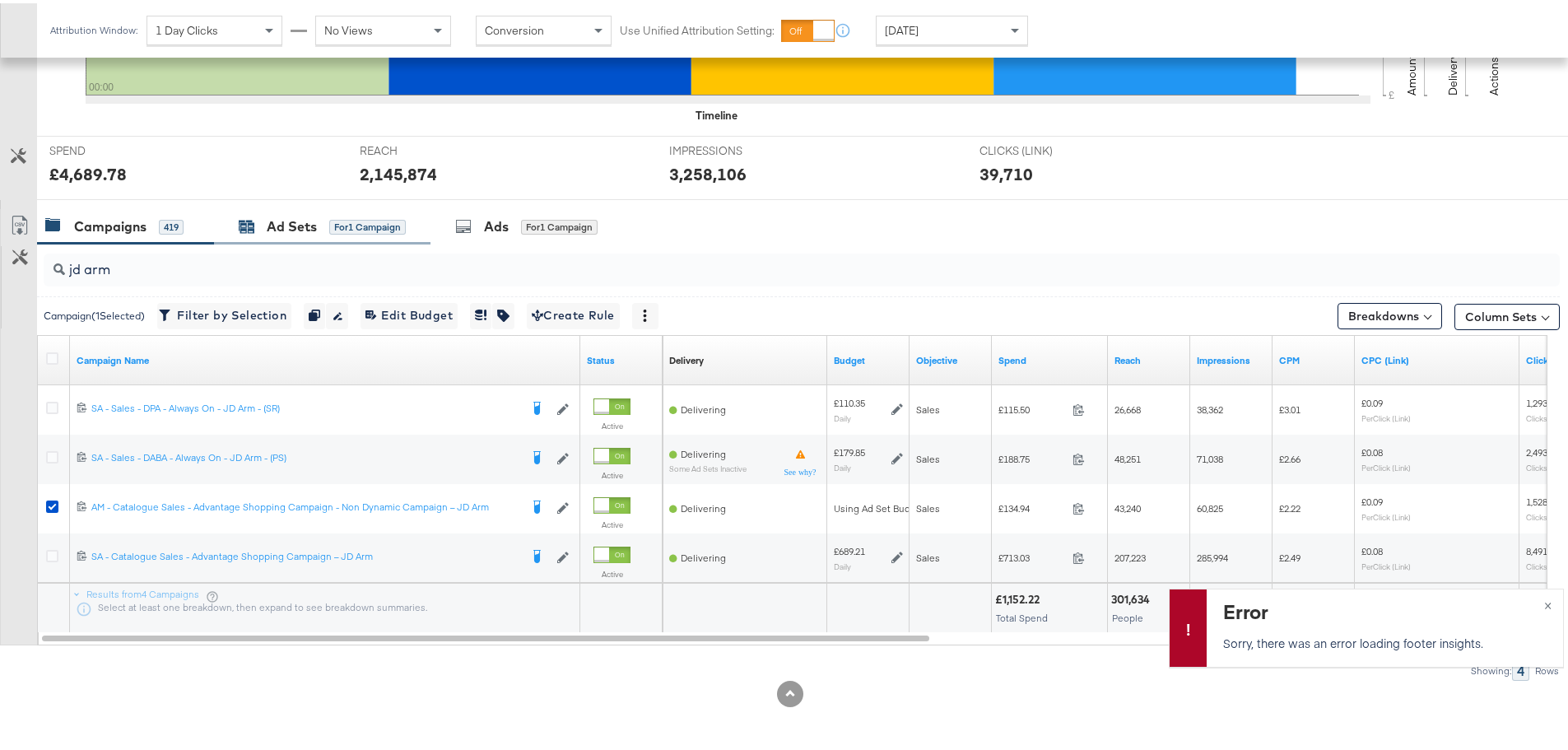
click at [281, 214] on div "Ad Sets" at bounding box center [292, 223] width 50 height 19
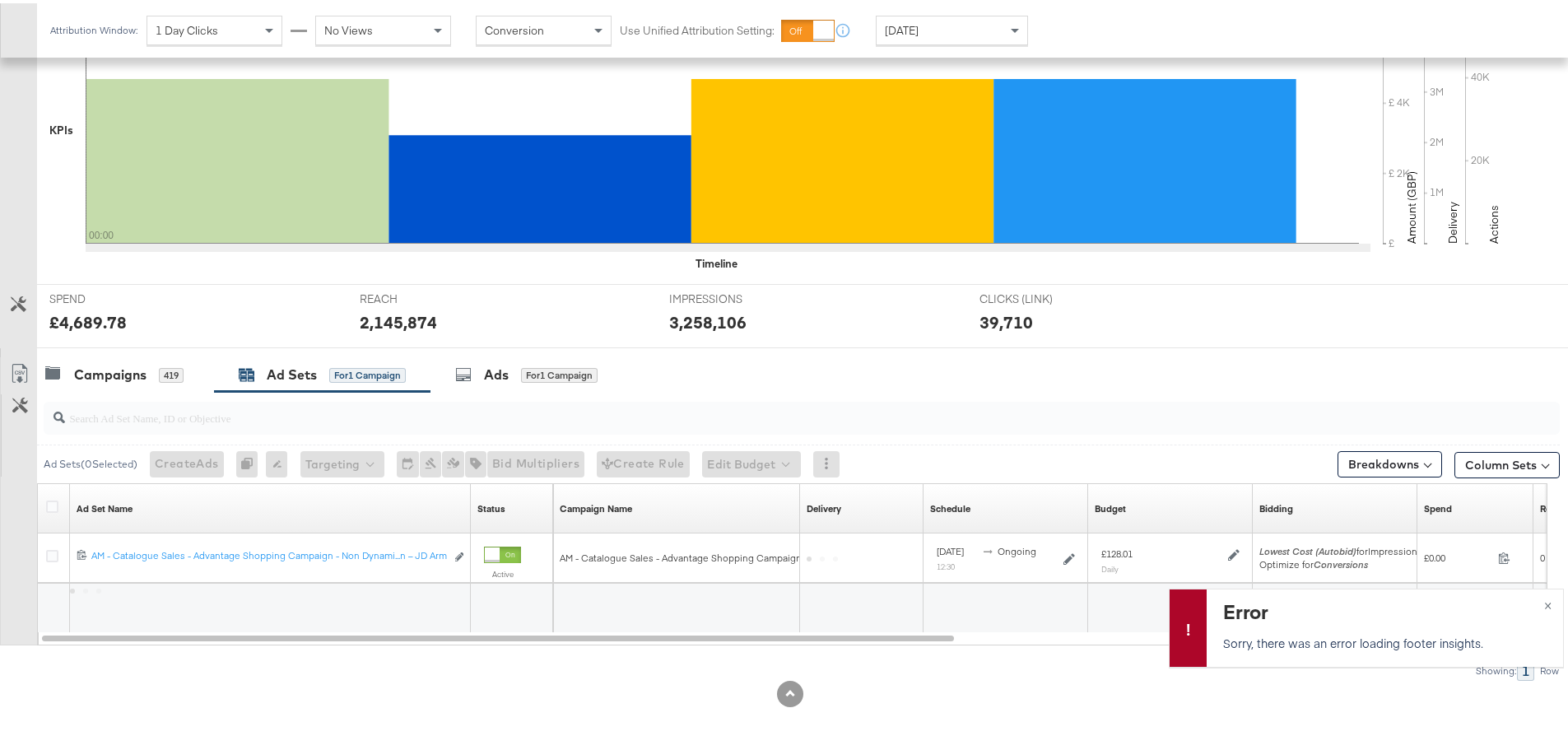
scroll to position [400, 0]
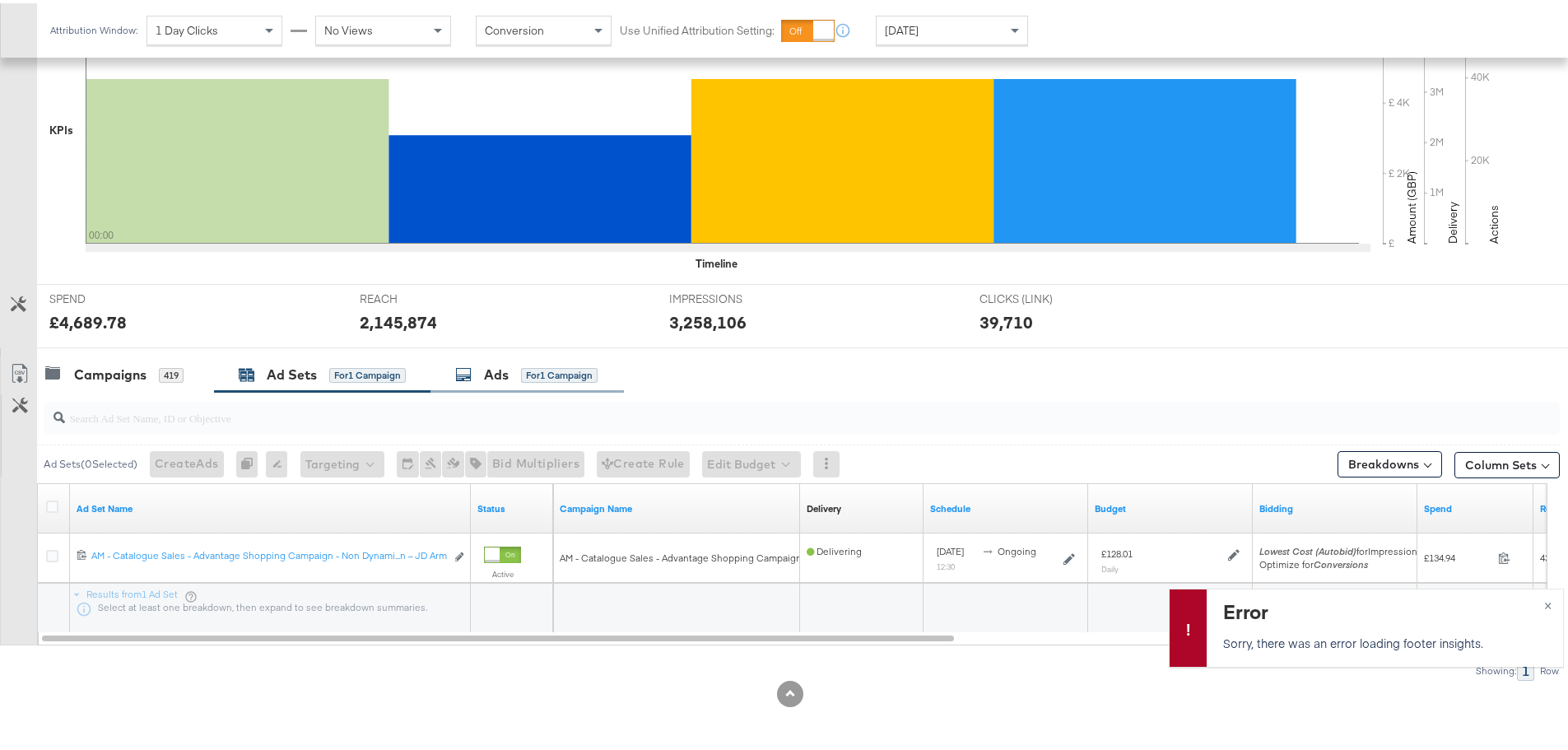
click at [490, 368] on div "Ads" at bounding box center [496, 372] width 25 height 19
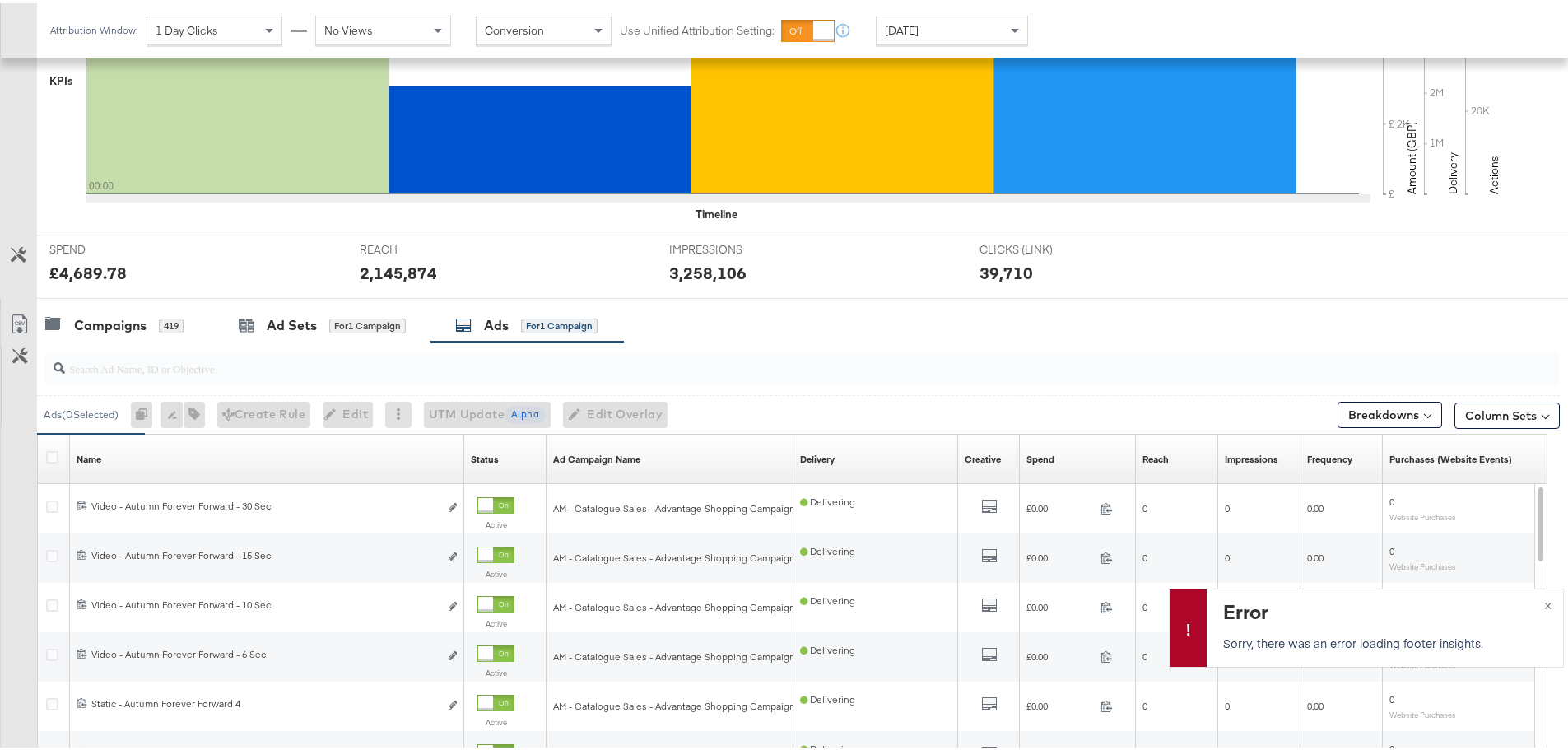
scroll to position [647, 0]
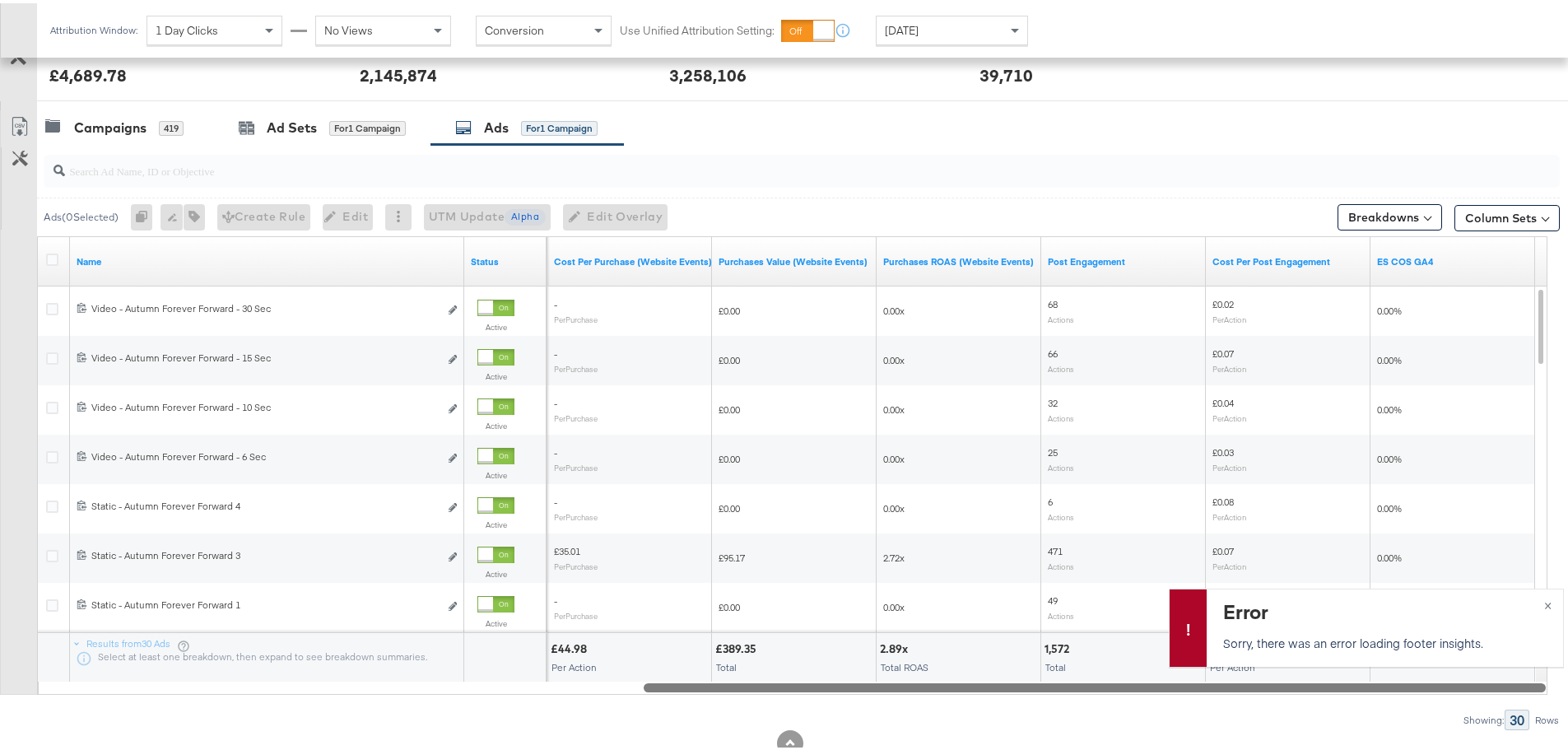
drag, startPoint x: 500, startPoint y: 683, endPoint x: 1347, endPoint y: 679, distance: 847.0
click at [1347, 679] on div at bounding box center [1094, 683] width 903 height 14
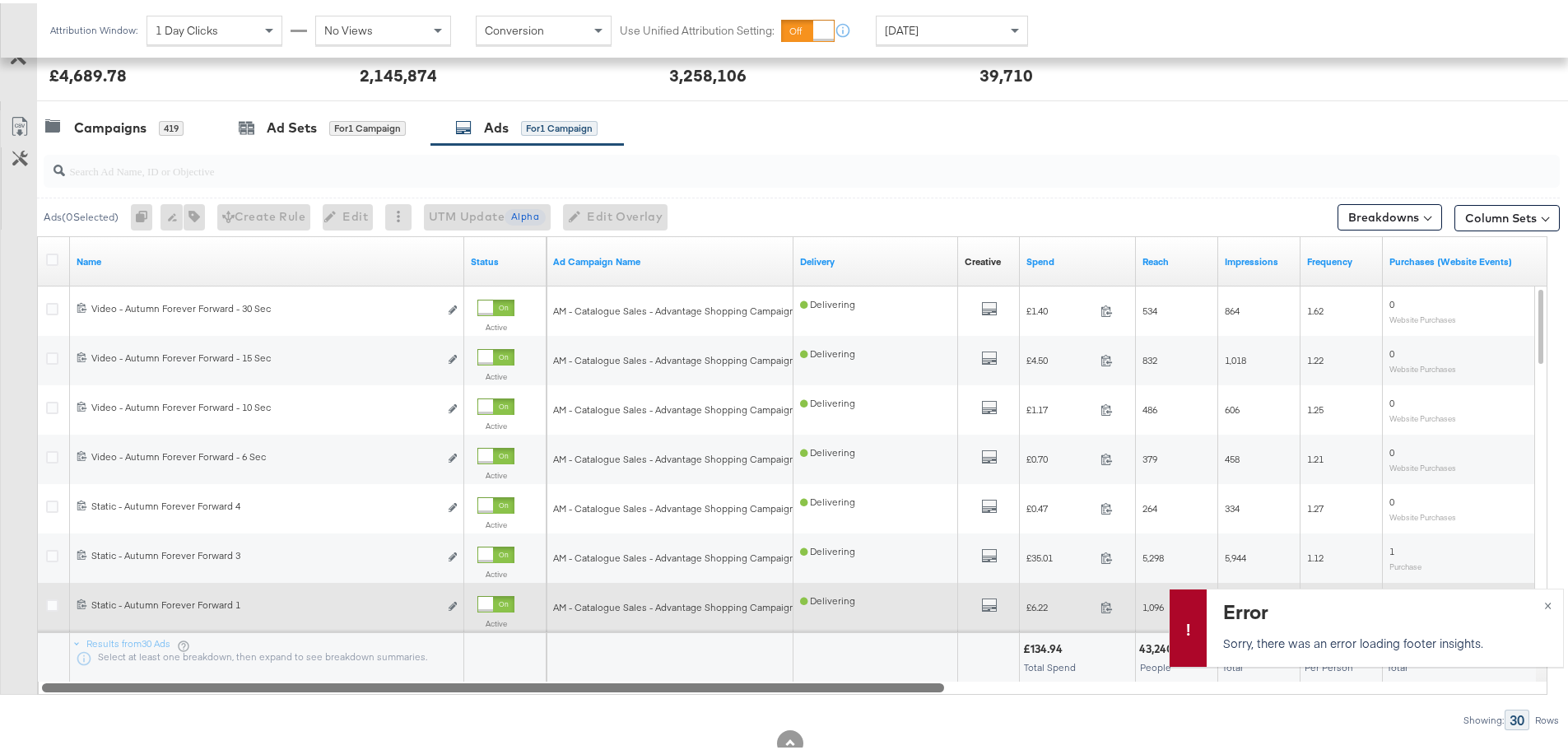
drag, startPoint x: 1042, startPoint y: 683, endPoint x: 345, endPoint y: 619, distance: 699.9
click at [325, 701] on div "Ads ( 0 Selected) 0 Rename 0 ads Tags for 0 campaigns Create Rule Edit 0 ads Ed…" at bounding box center [780, 434] width 1560 height 585
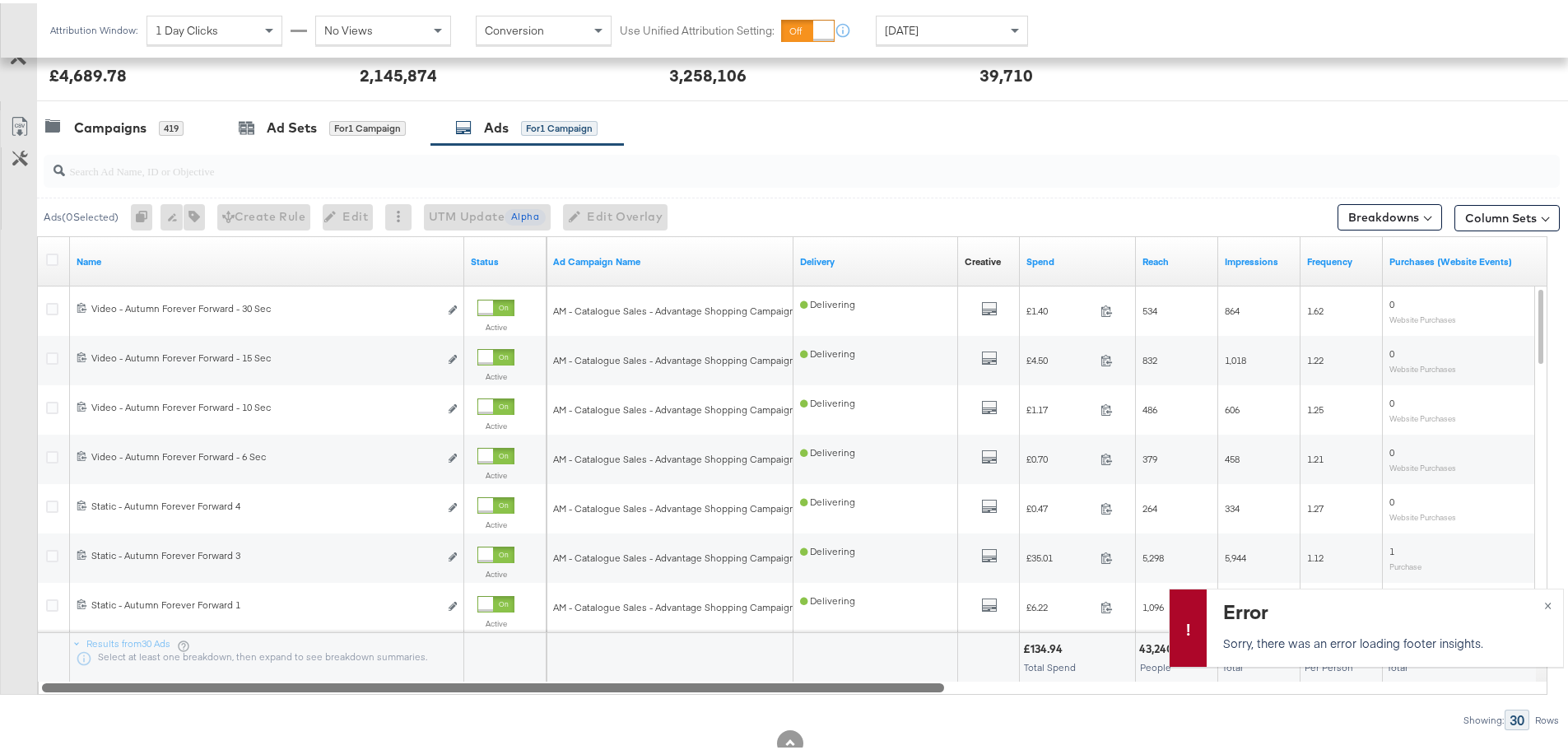
click at [914, 51] on div "Attribution Window: 1 Day Clicks No Views Conversion Use Unified Attribution Se…" at bounding box center [543, 27] width 1012 height 54
click at [915, 32] on span "[DATE]" at bounding box center [902, 27] width 34 height 15
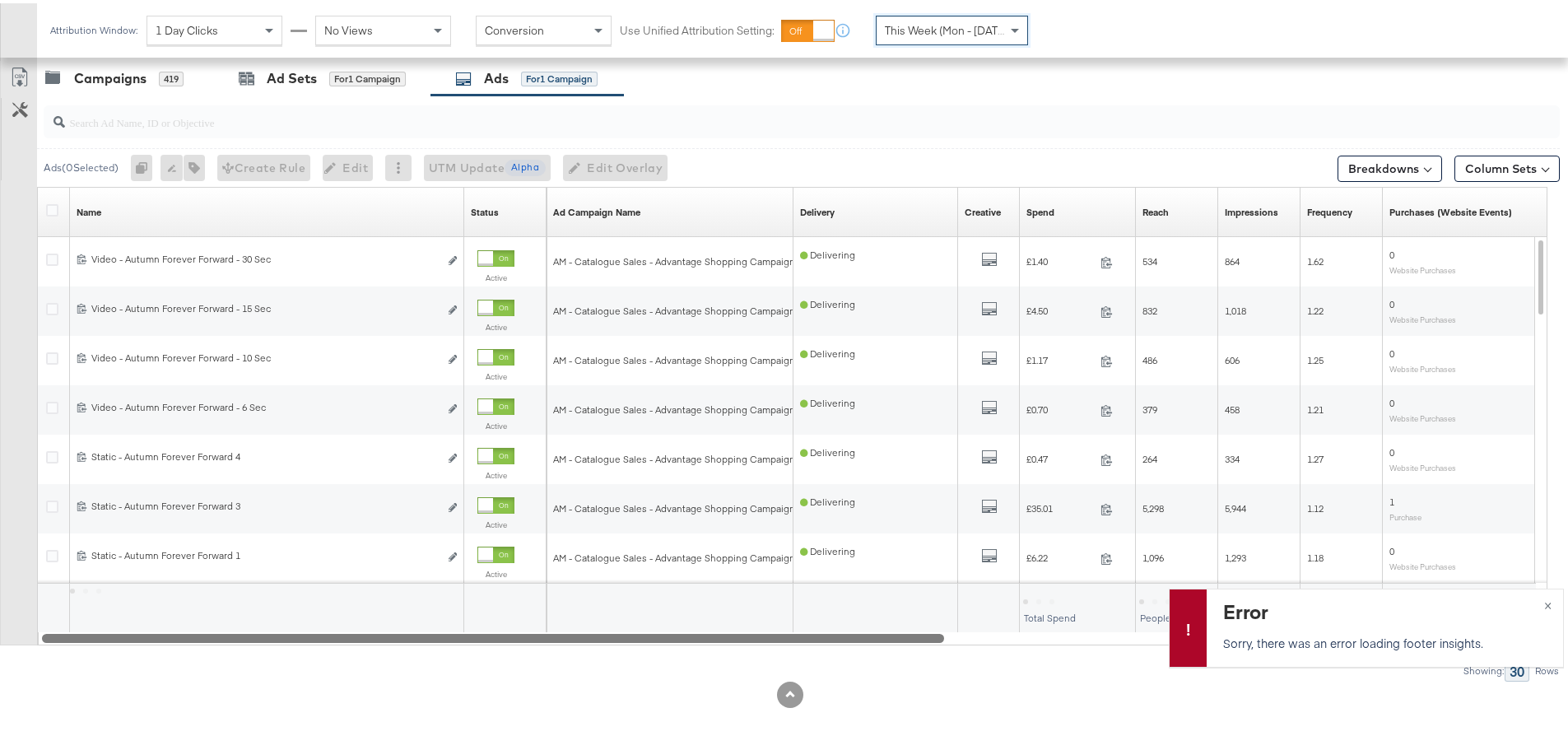
scroll to position [506, 0]
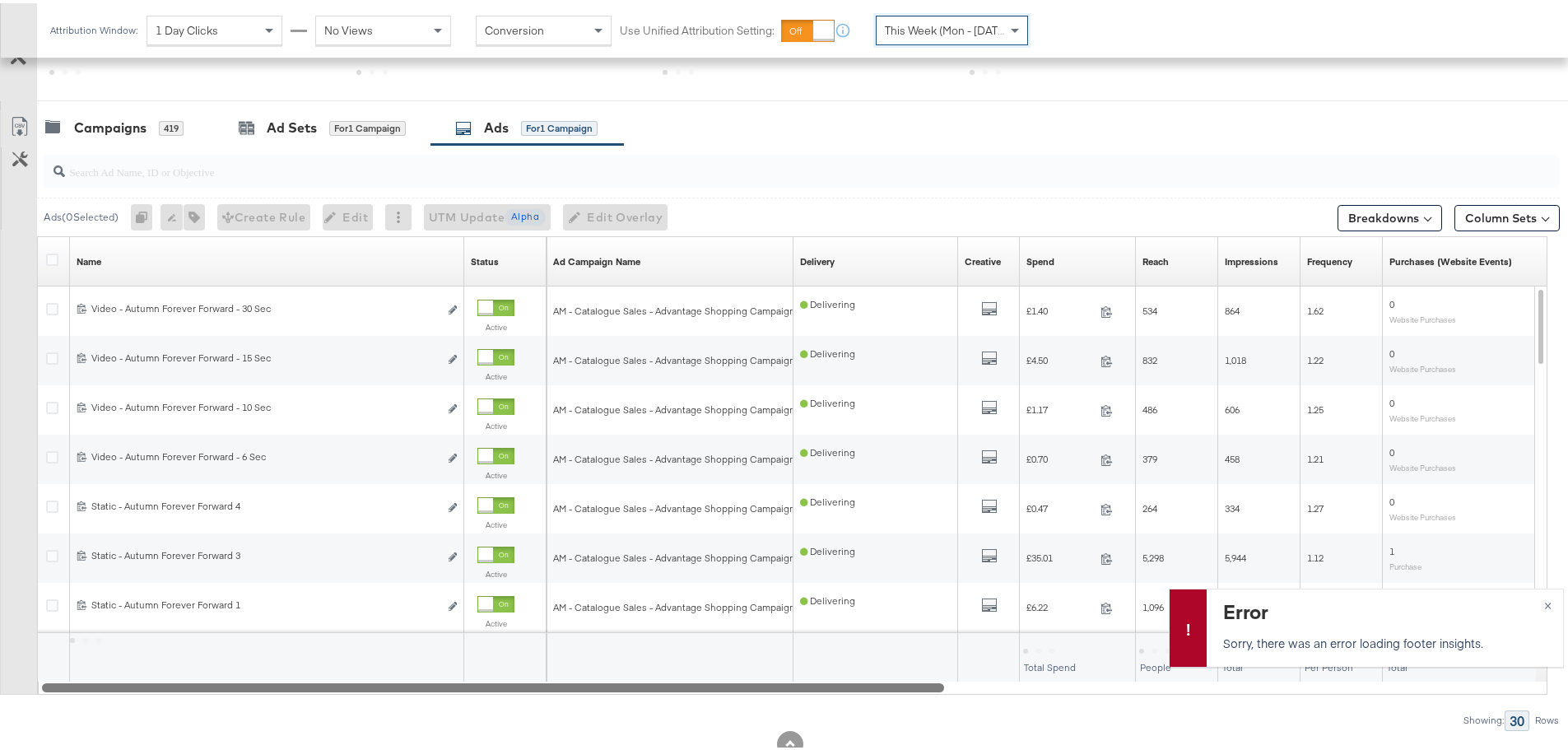
click at [934, 32] on span "This Week (Mon - [DATE])" at bounding box center [948, 27] width 126 height 15
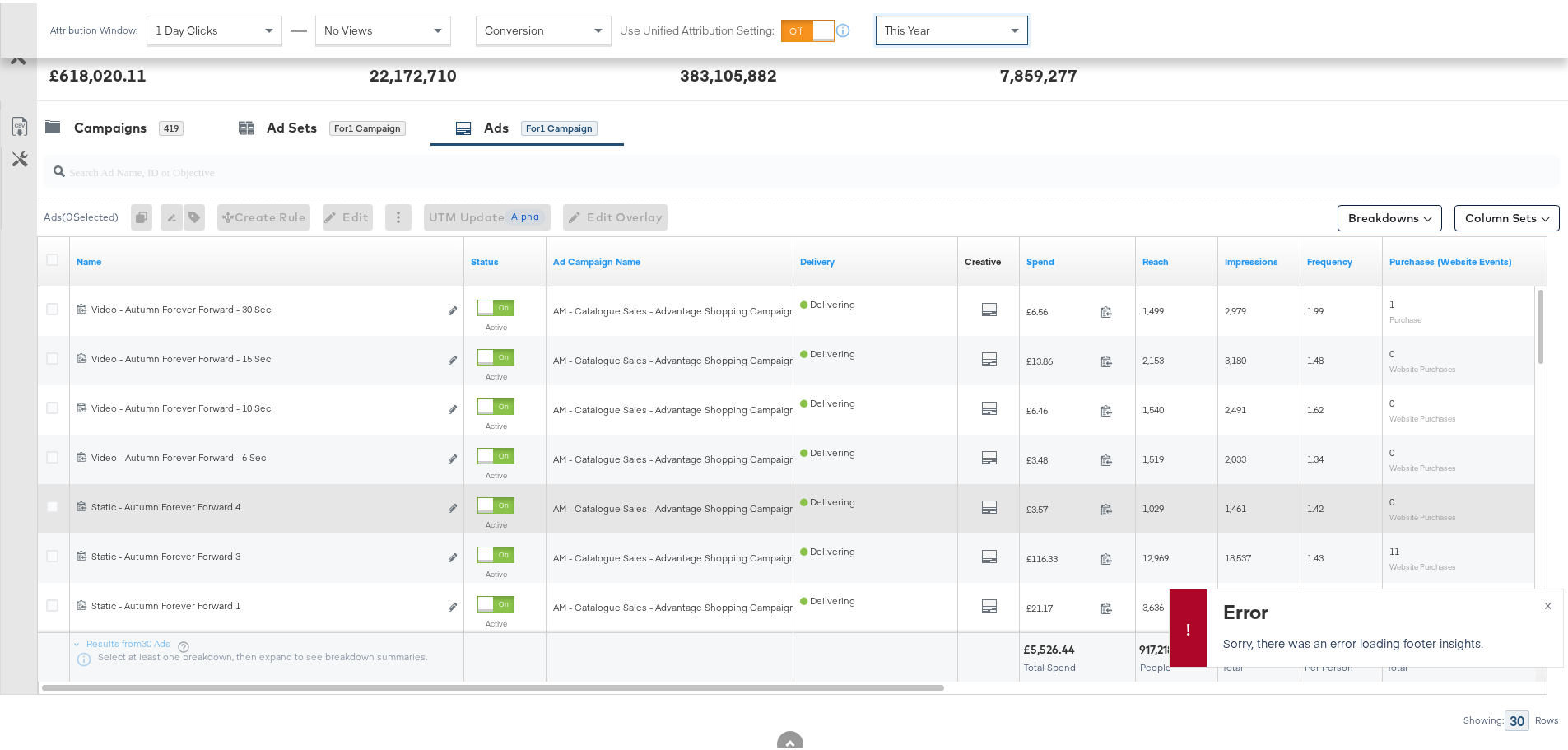
click at [487, 501] on div at bounding box center [485, 501] width 15 height 15
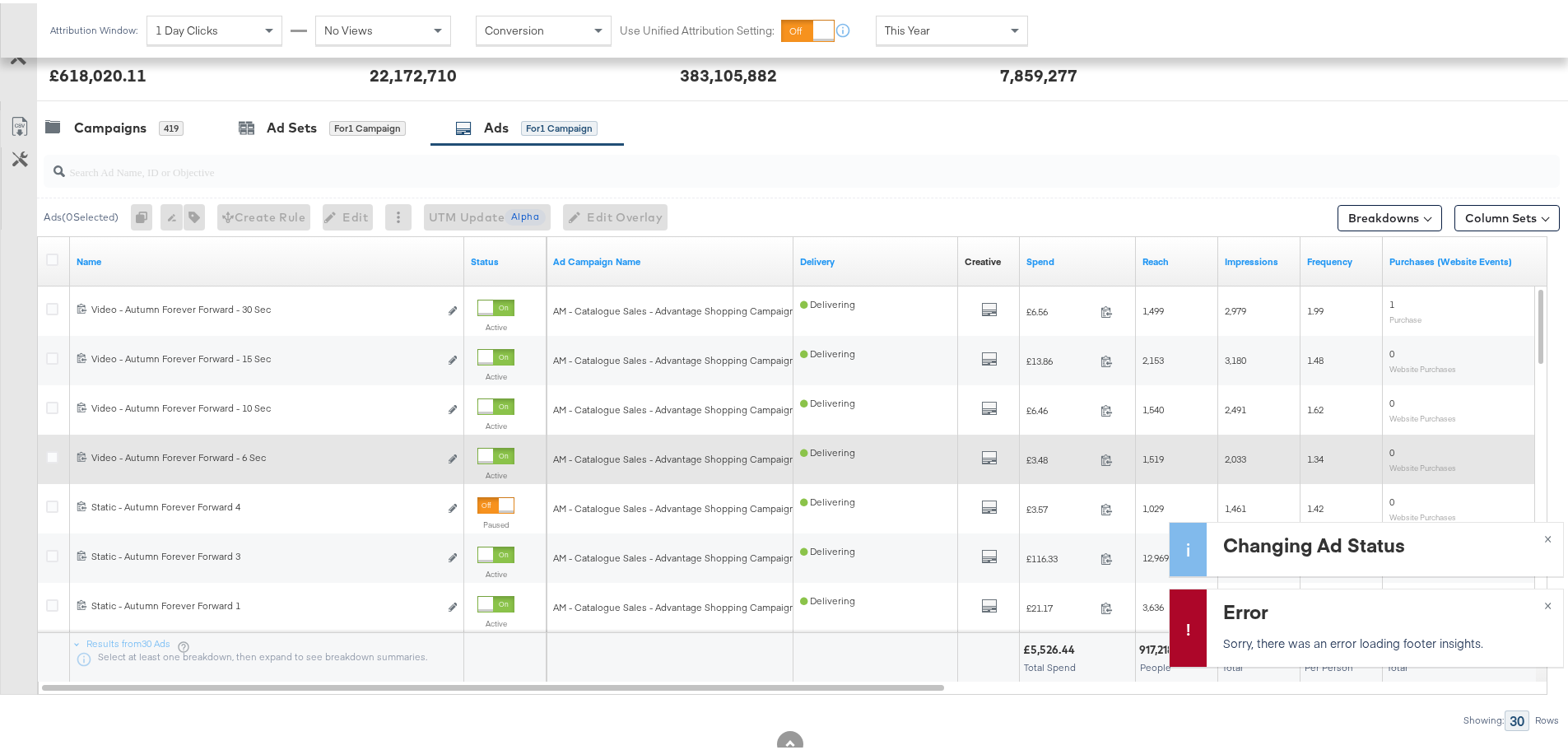
click at [496, 456] on div at bounding box center [496, 452] width 37 height 17
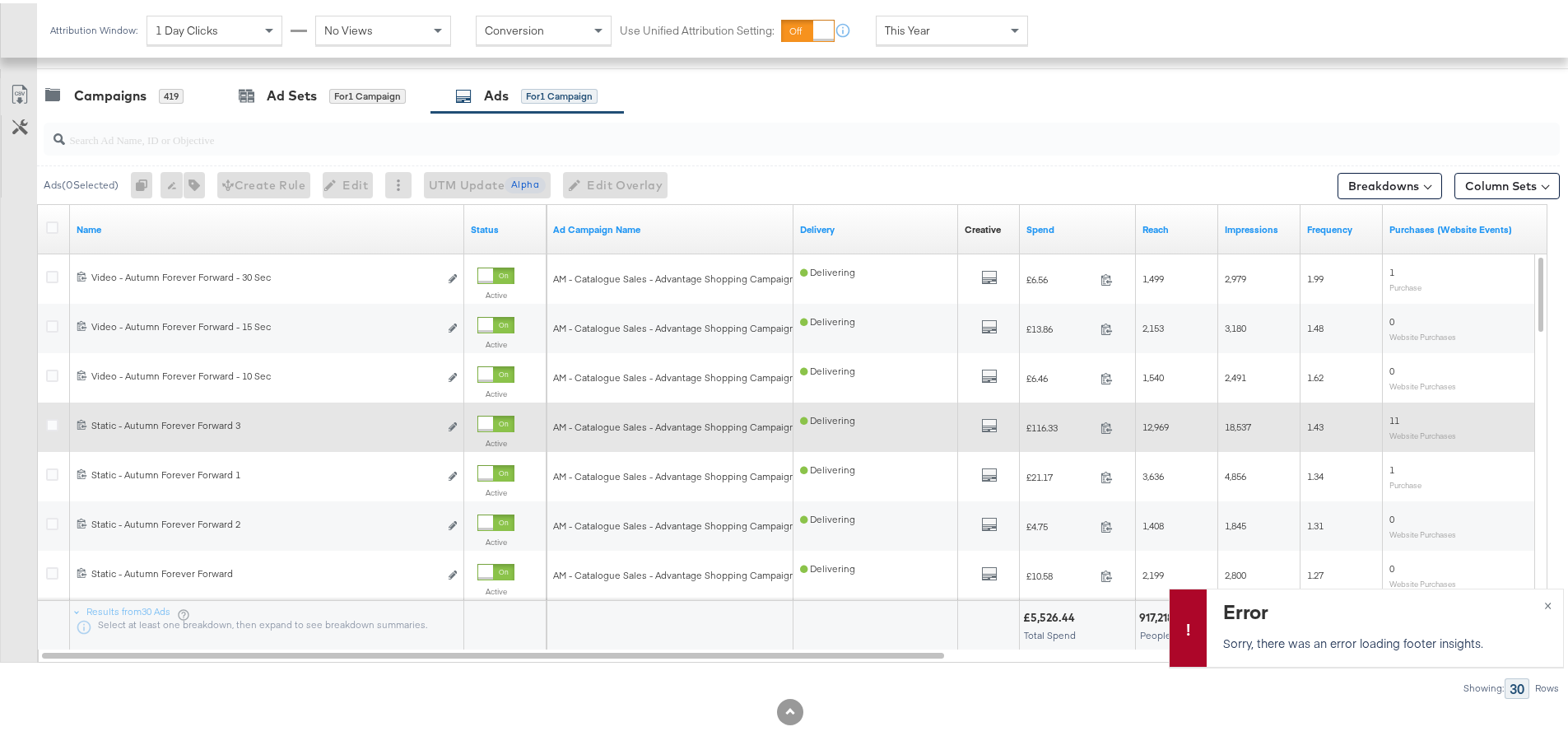
scroll to position [556, 0]
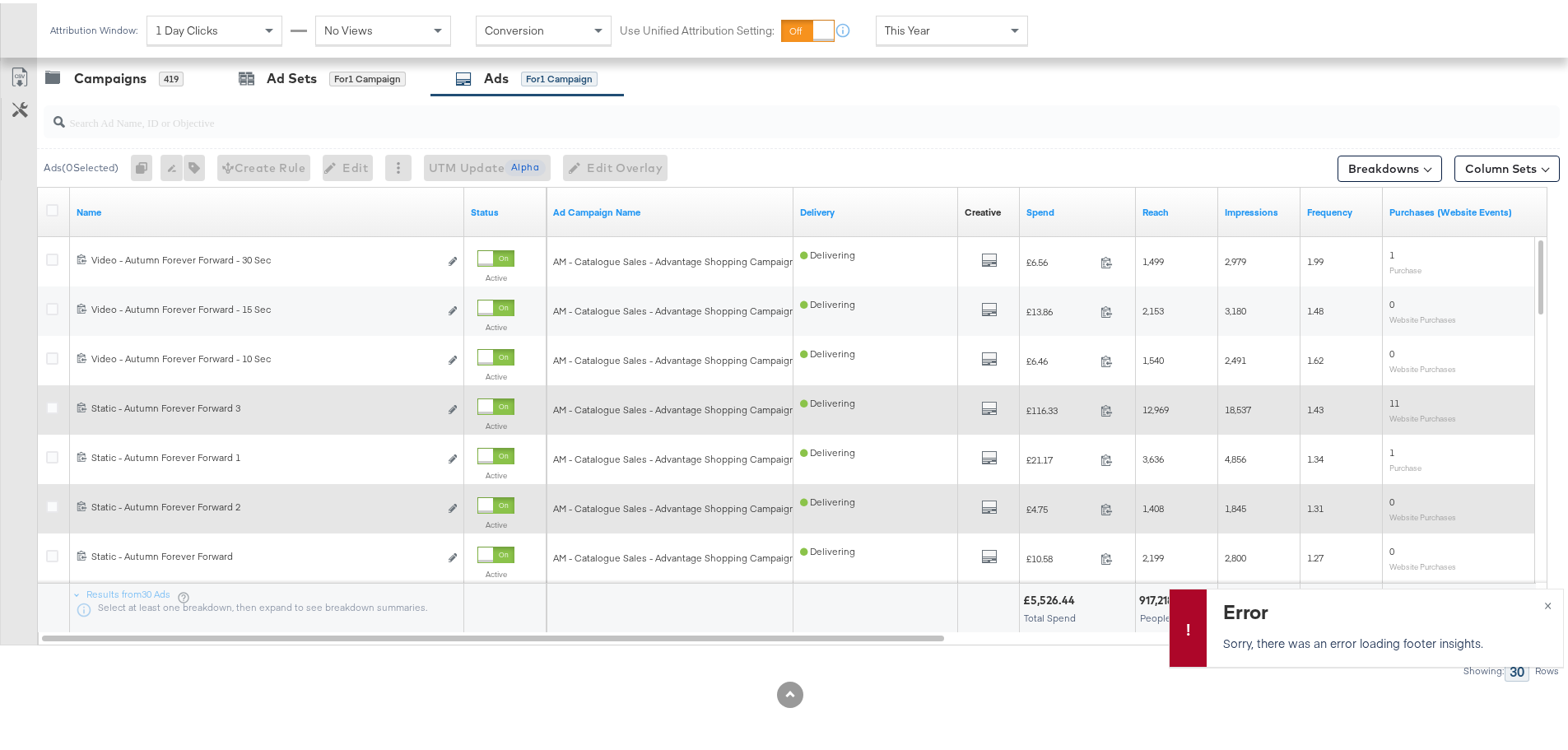
click at [493, 503] on div at bounding box center [485, 501] width 15 height 15
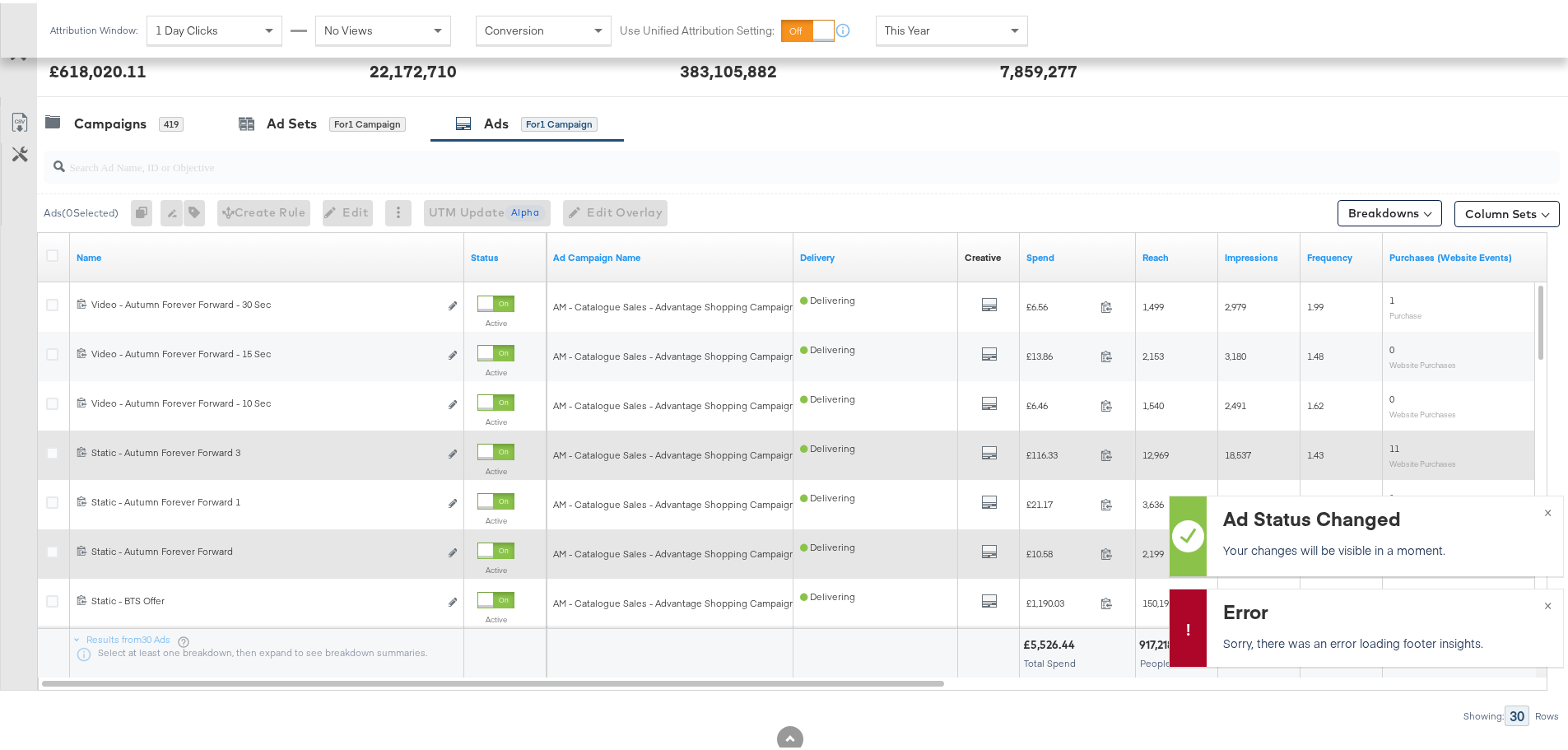
scroll to position [696, 0]
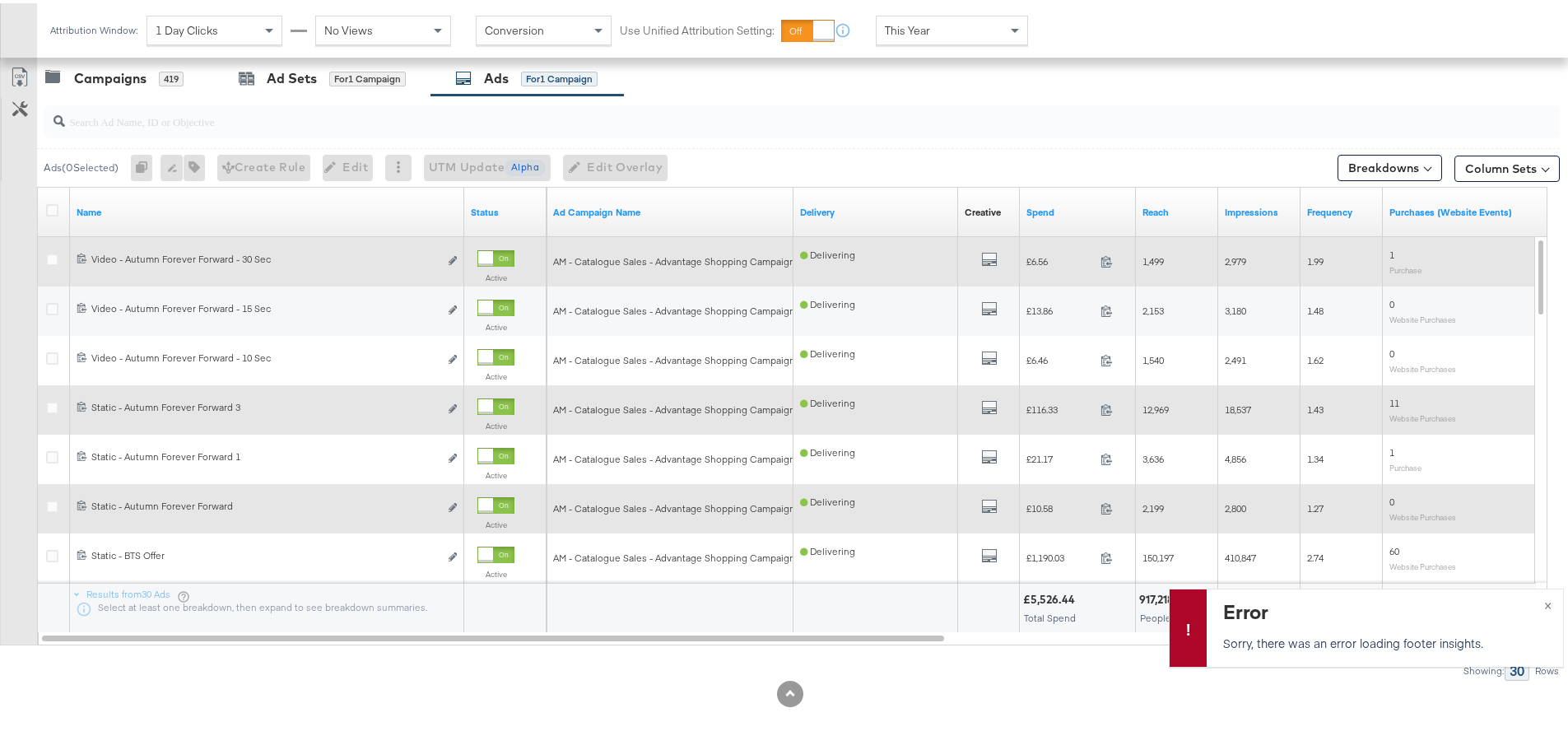
click at [493, 255] on div at bounding box center [485, 255] width 15 height 15
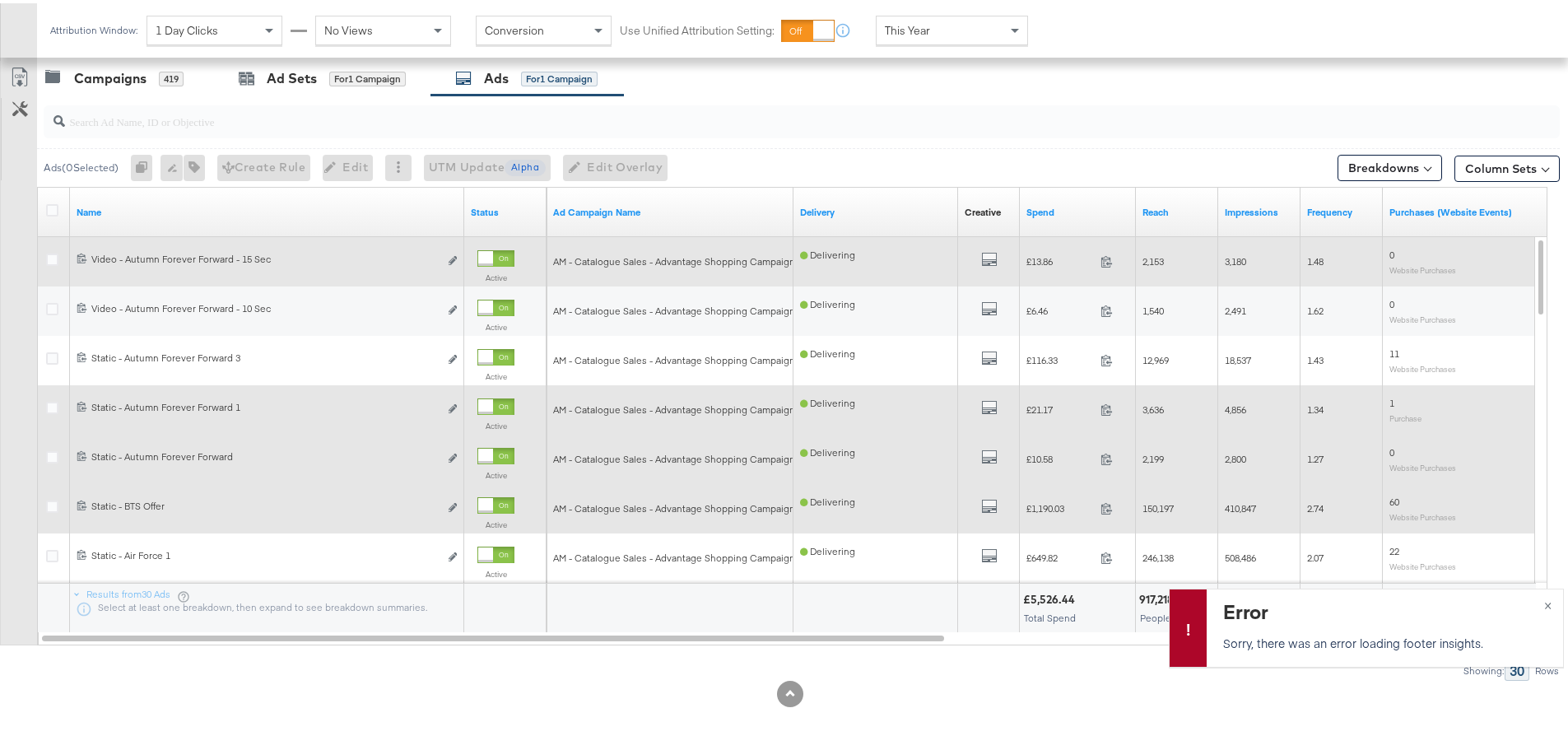
click at [509, 454] on div at bounding box center [496, 452] width 37 height 17
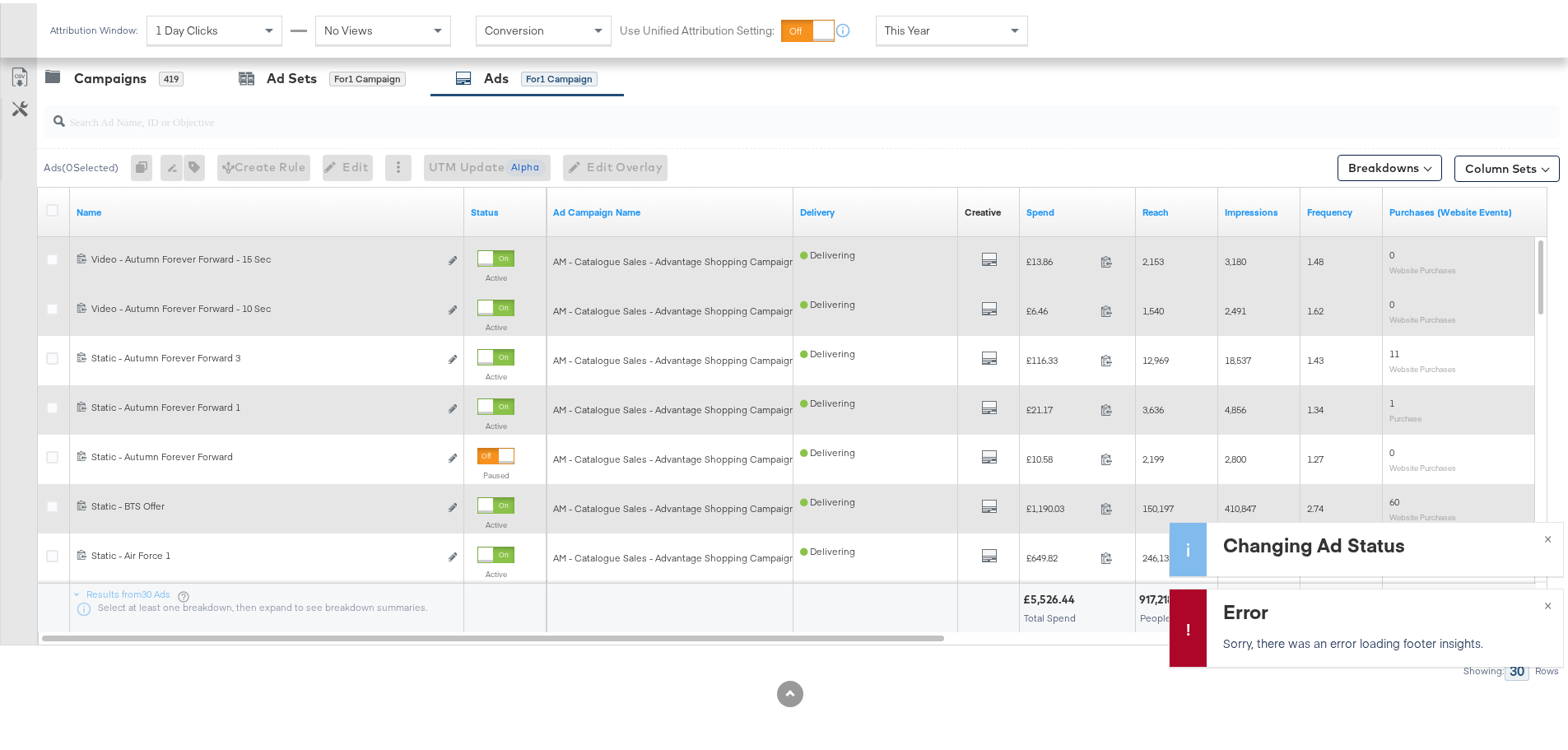
click at [492, 299] on div at bounding box center [485, 304] width 15 height 15
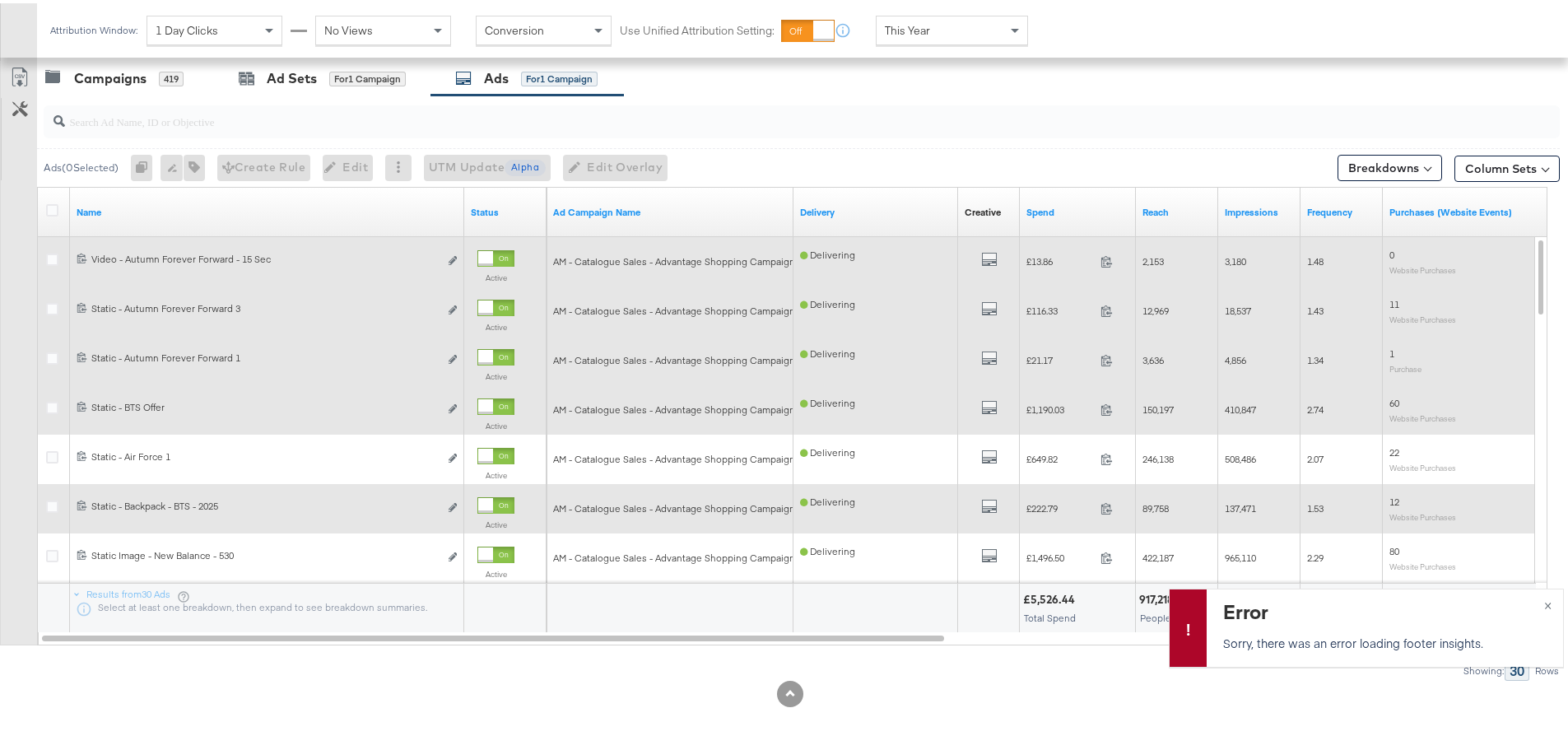
click at [496, 353] on div at bounding box center [496, 354] width 37 height 17
click at [310, 79] on div "Ad Sets" at bounding box center [292, 75] width 50 height 19
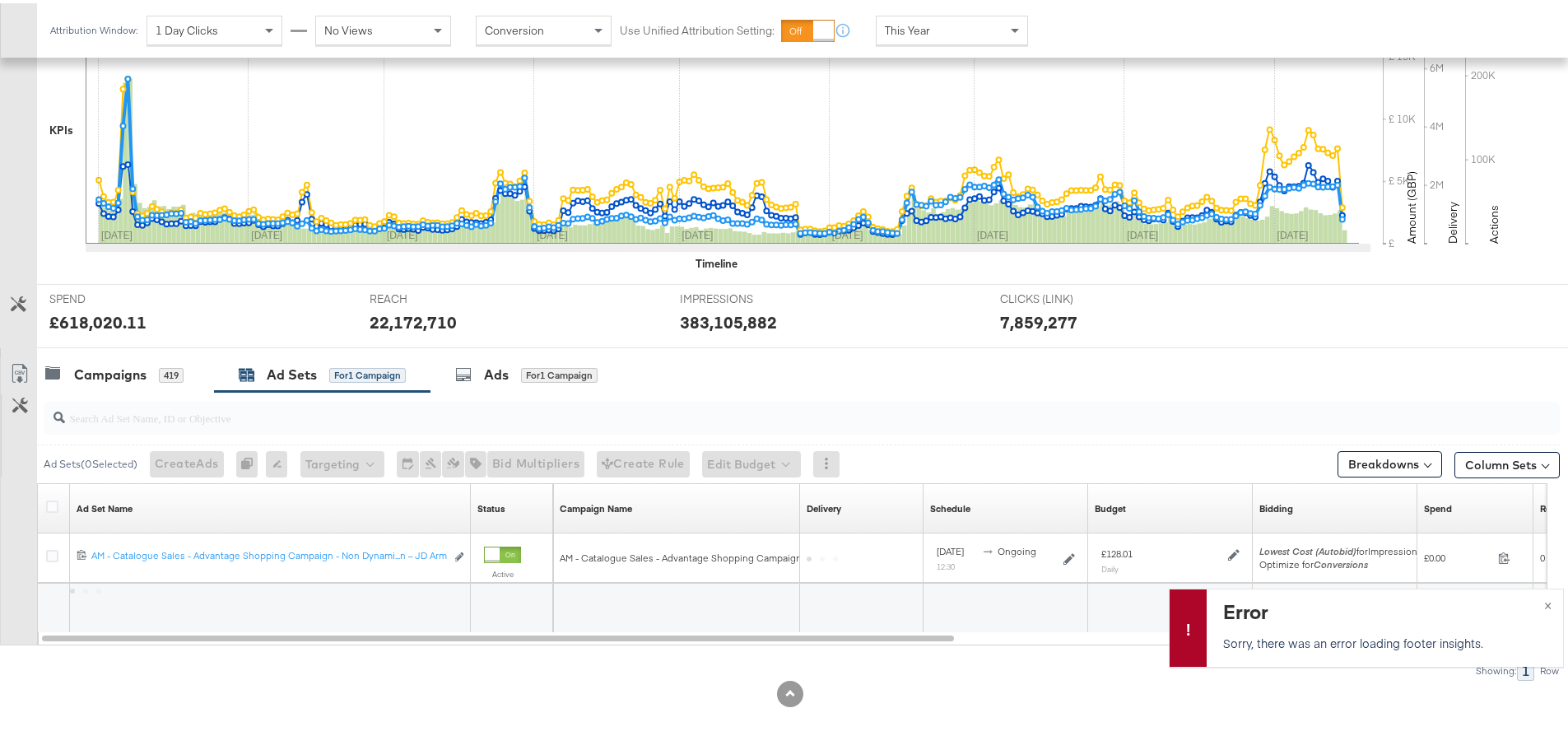
scroll to position [400, 0]
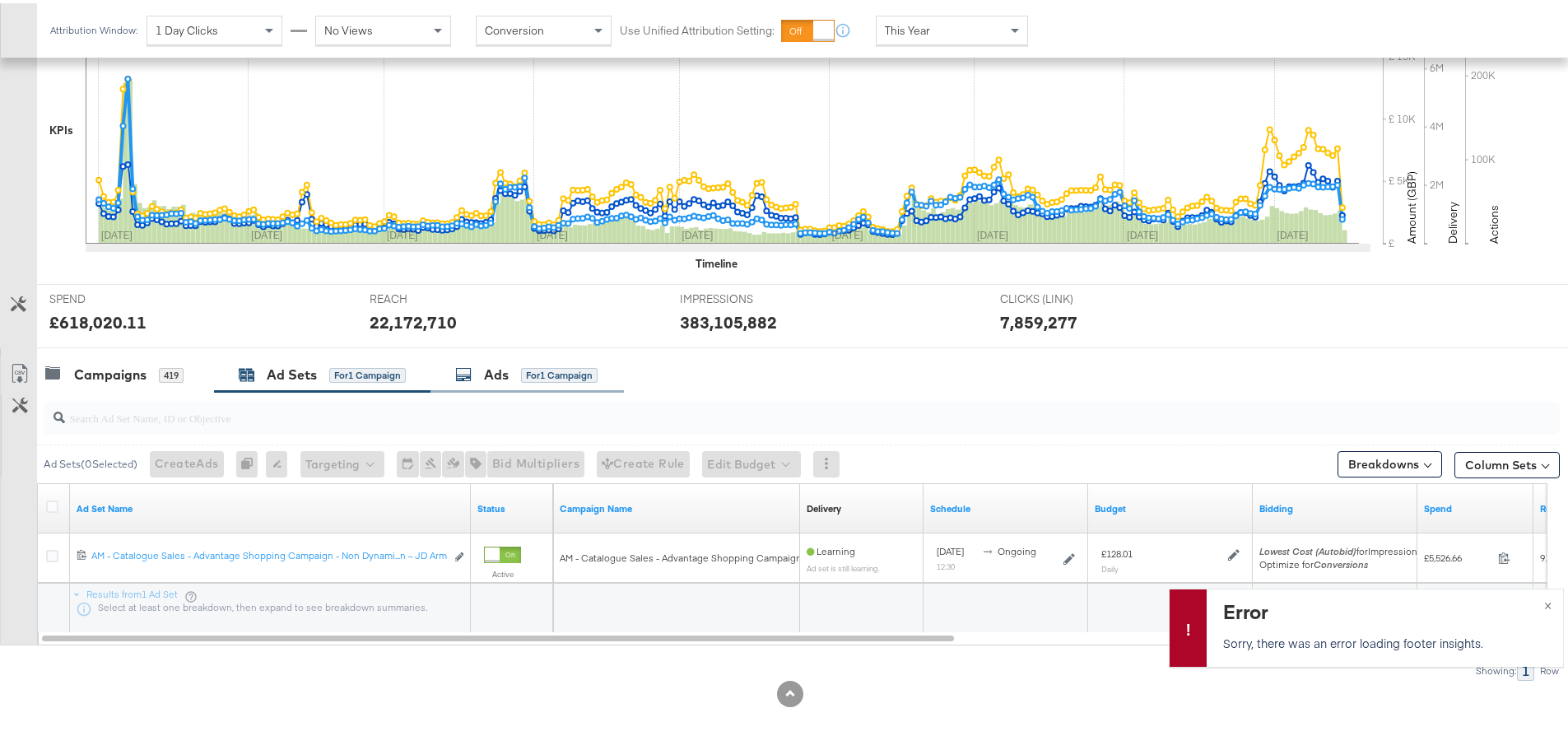
click at [572, 371] on div "for 1 Campaign" at bounding box center [559, 372] width 76 height 15
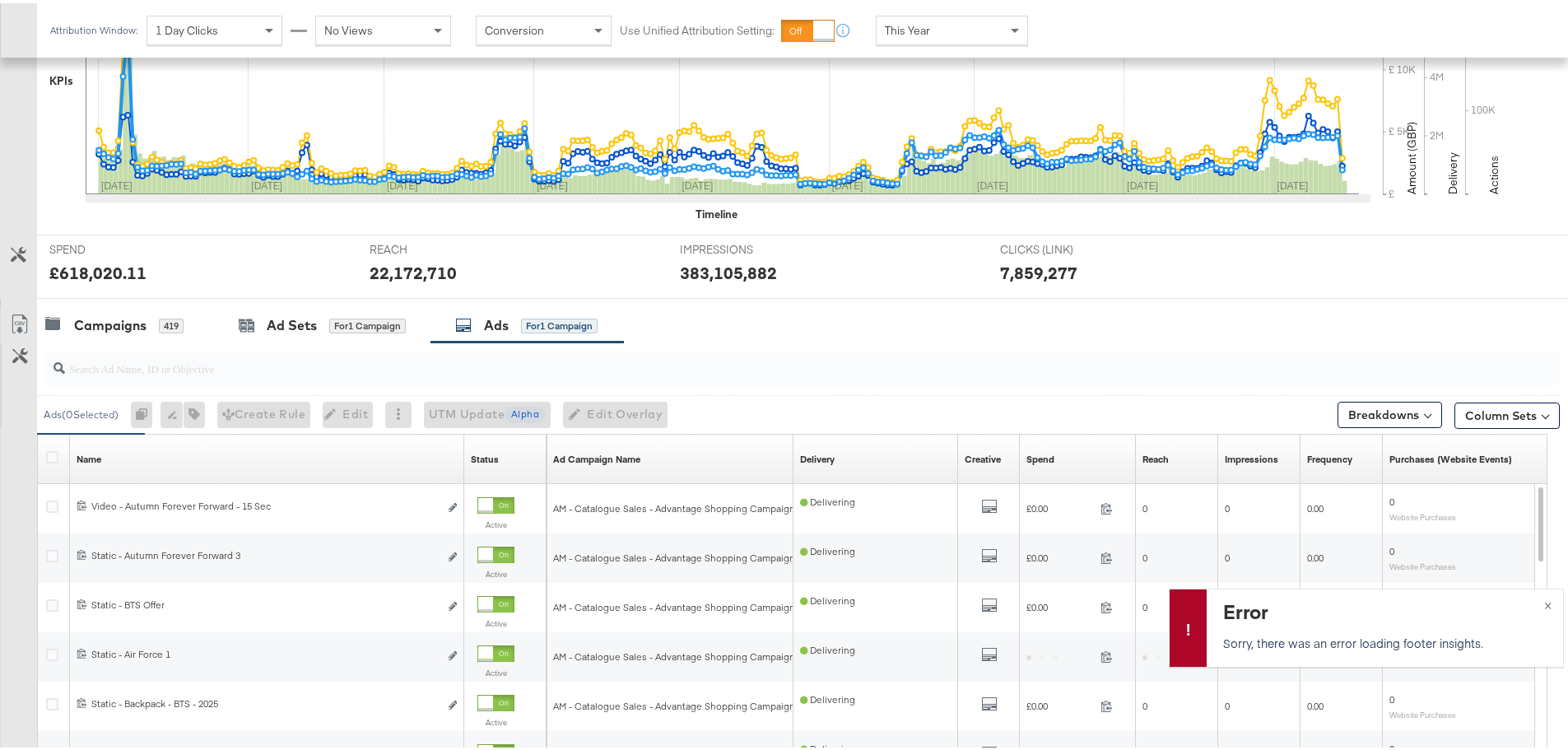
scroll to position [696, 0]
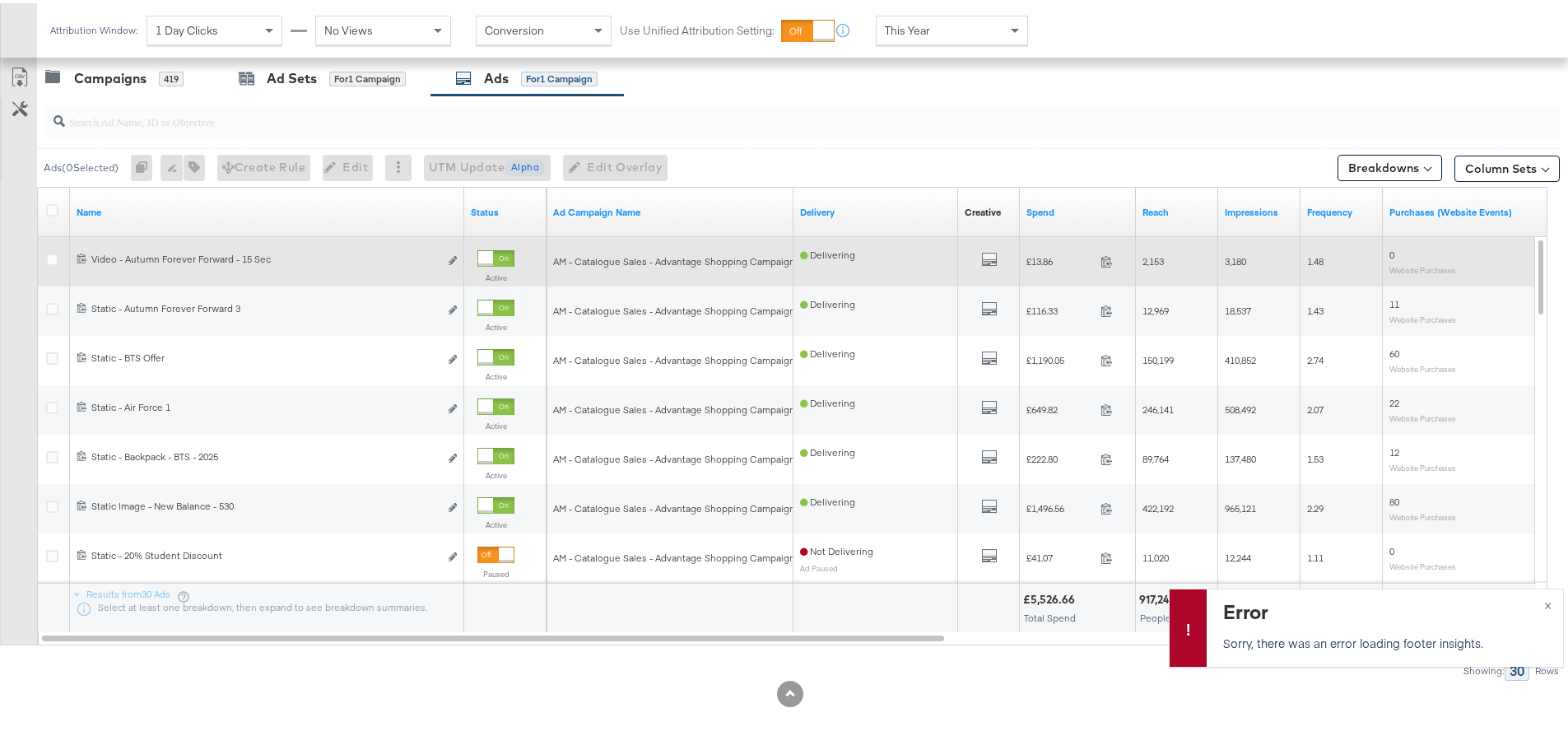
click at [493, 260] on div at bounding box center [485, 255] width 15 height 15
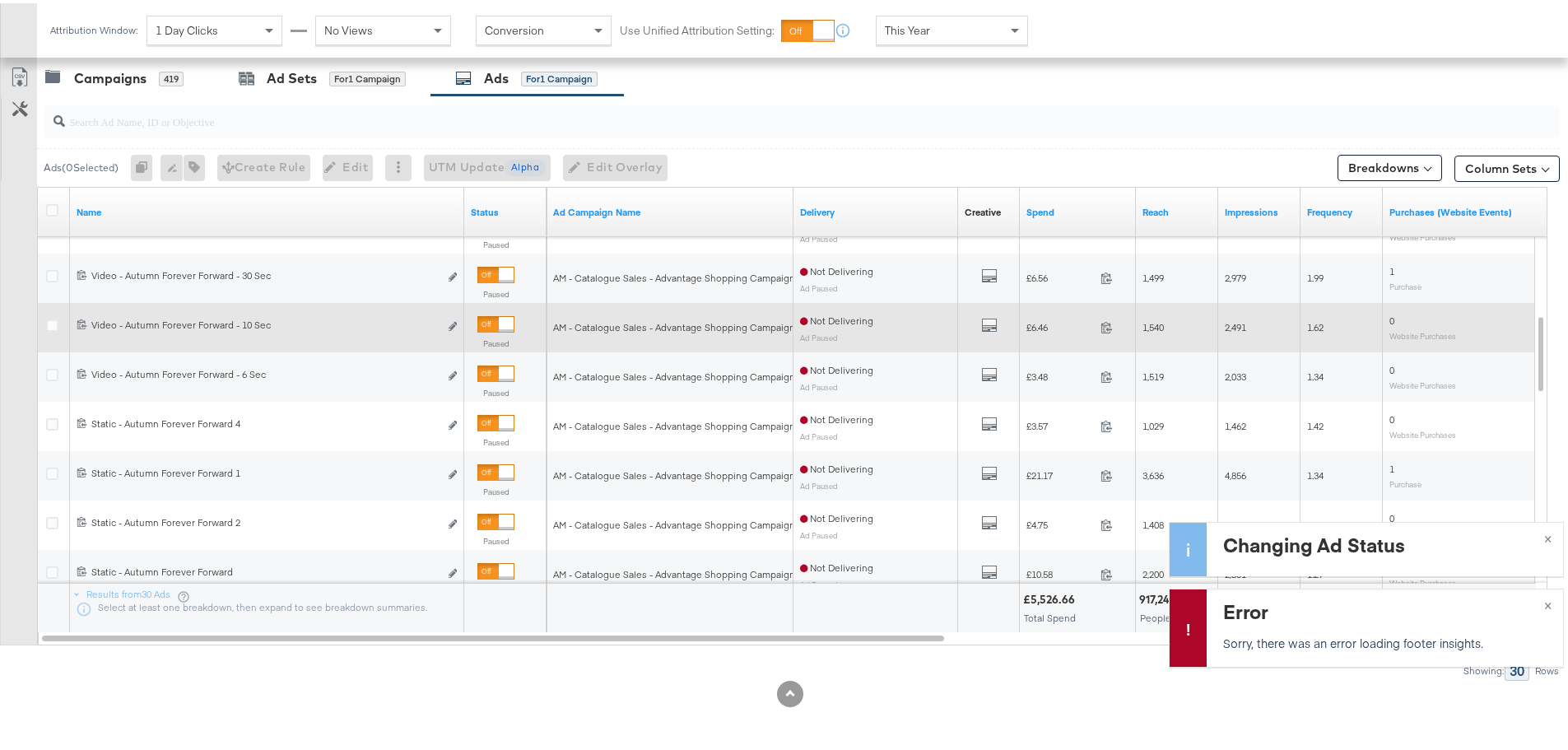
click at [509, 319] on div at bounding box center [506, 320] width 15 height 15
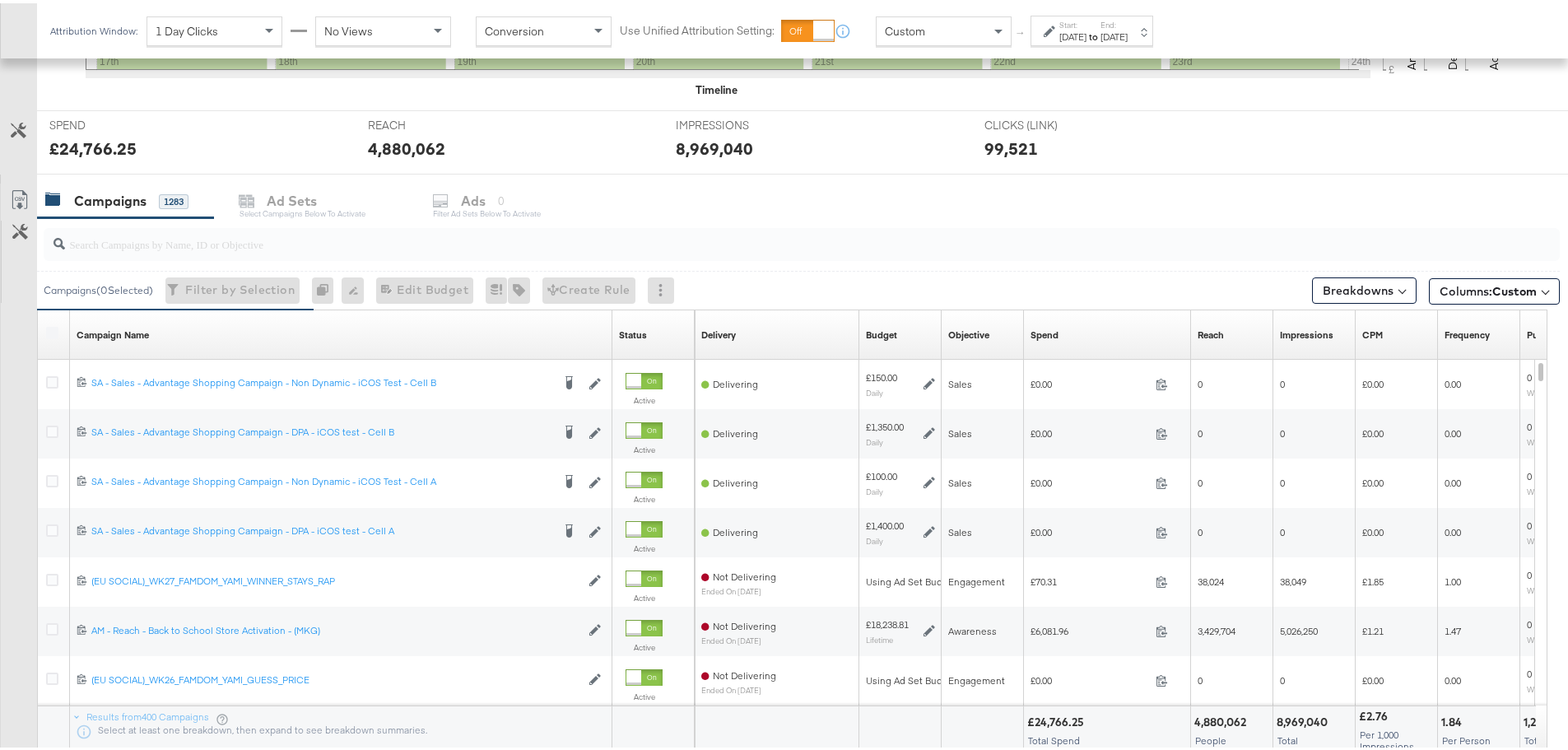
scroll to position [576, 0]
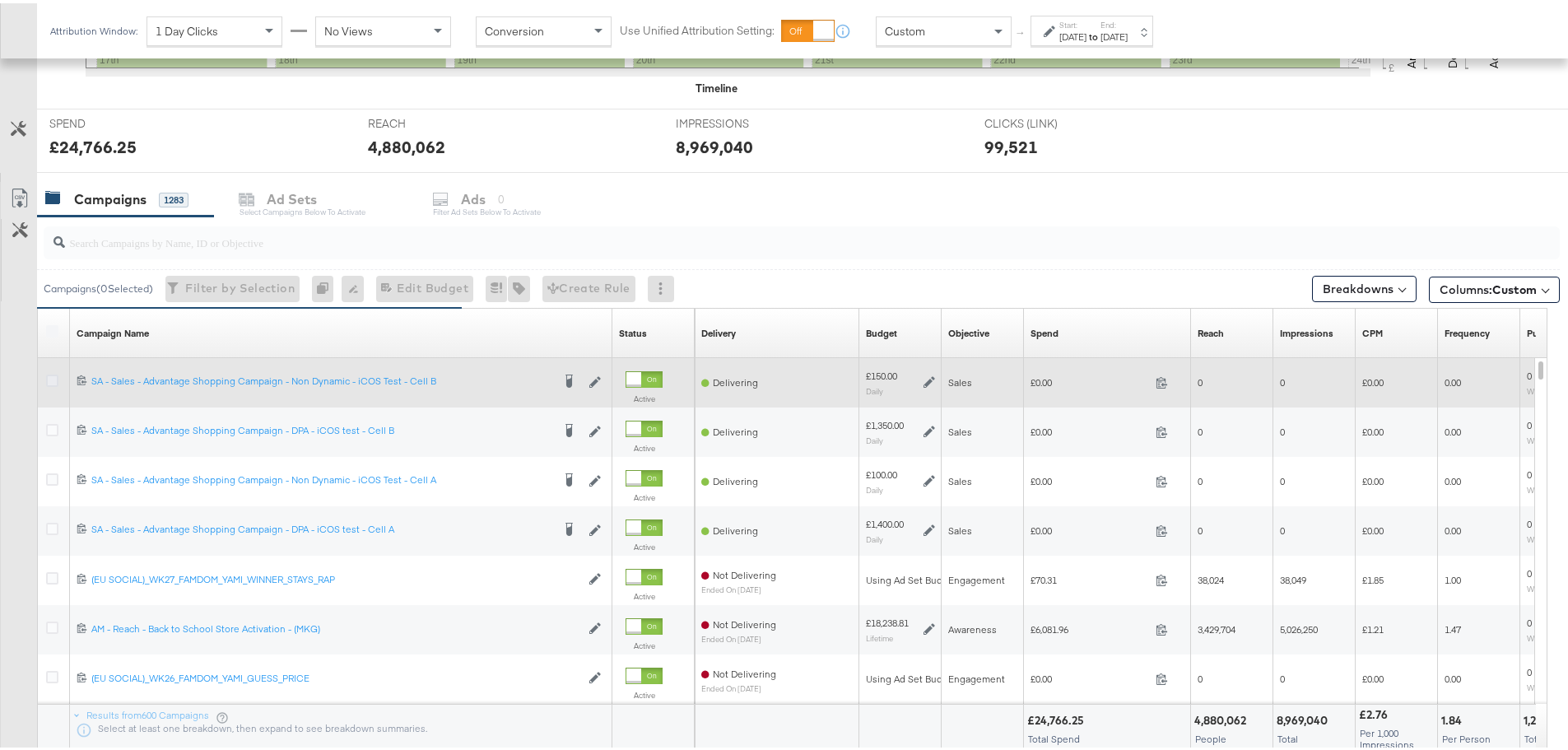
click at [47, 379] on icon at bounding box center [53, 377] width 12 height 12
click at [0, 0] on input "checkbox" at bounding box center [0, 0] width 0 height 0
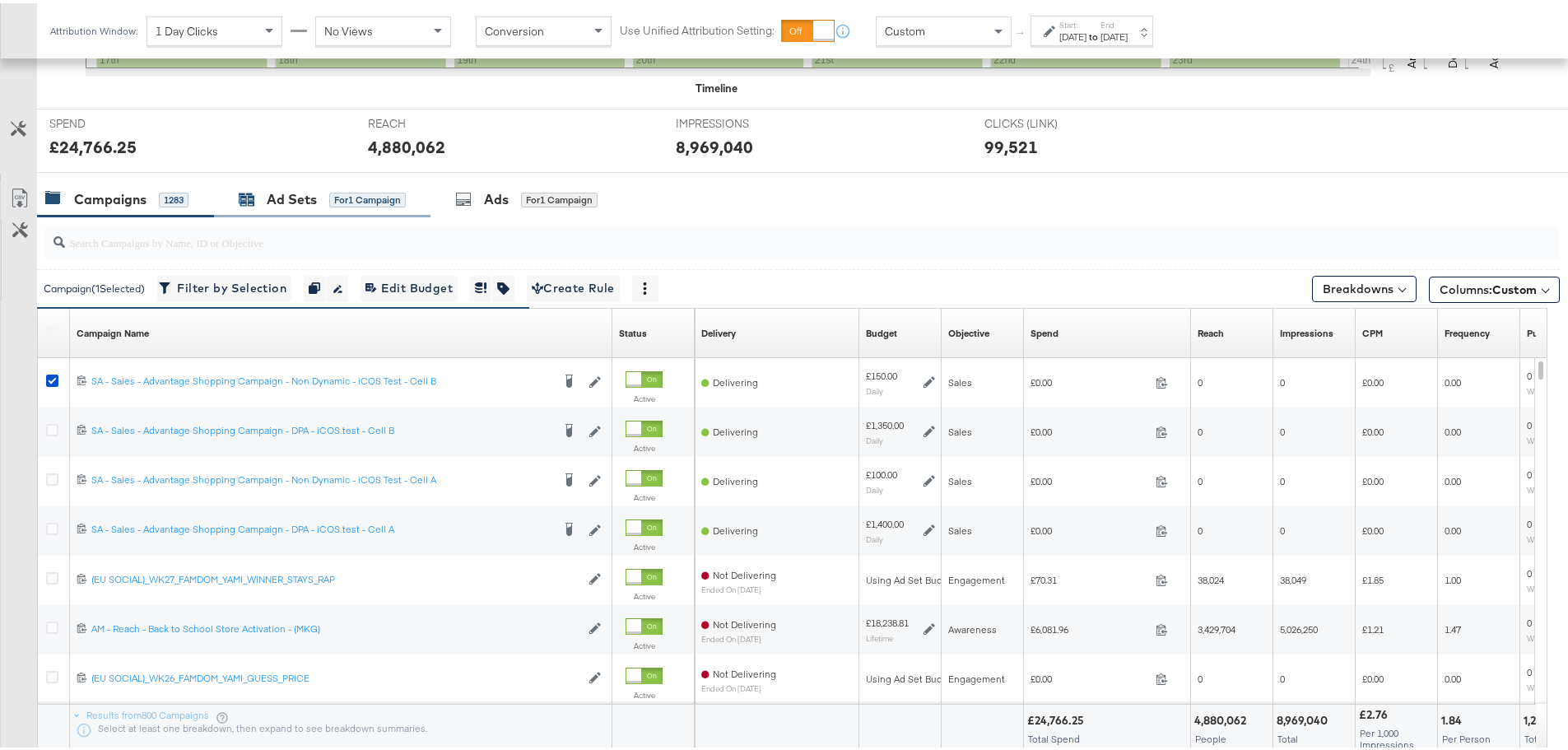
click at [279, 197] on div "Ad Sets" at bounding box center [292, 196] width 50 height 19
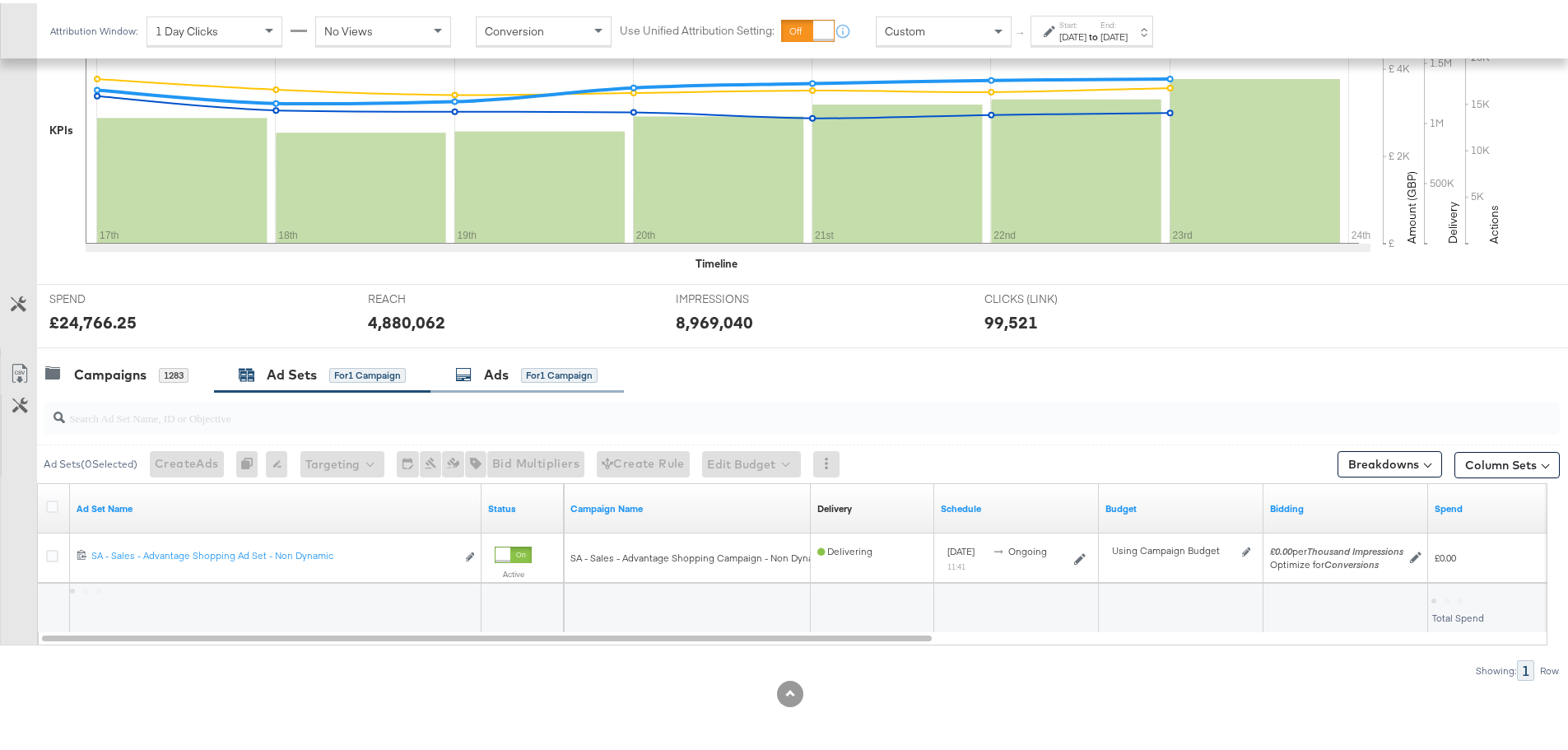
click at [497, 361] on div "Ads for 1 Campaign" at bounding box center [527, 371] width 193 height 35
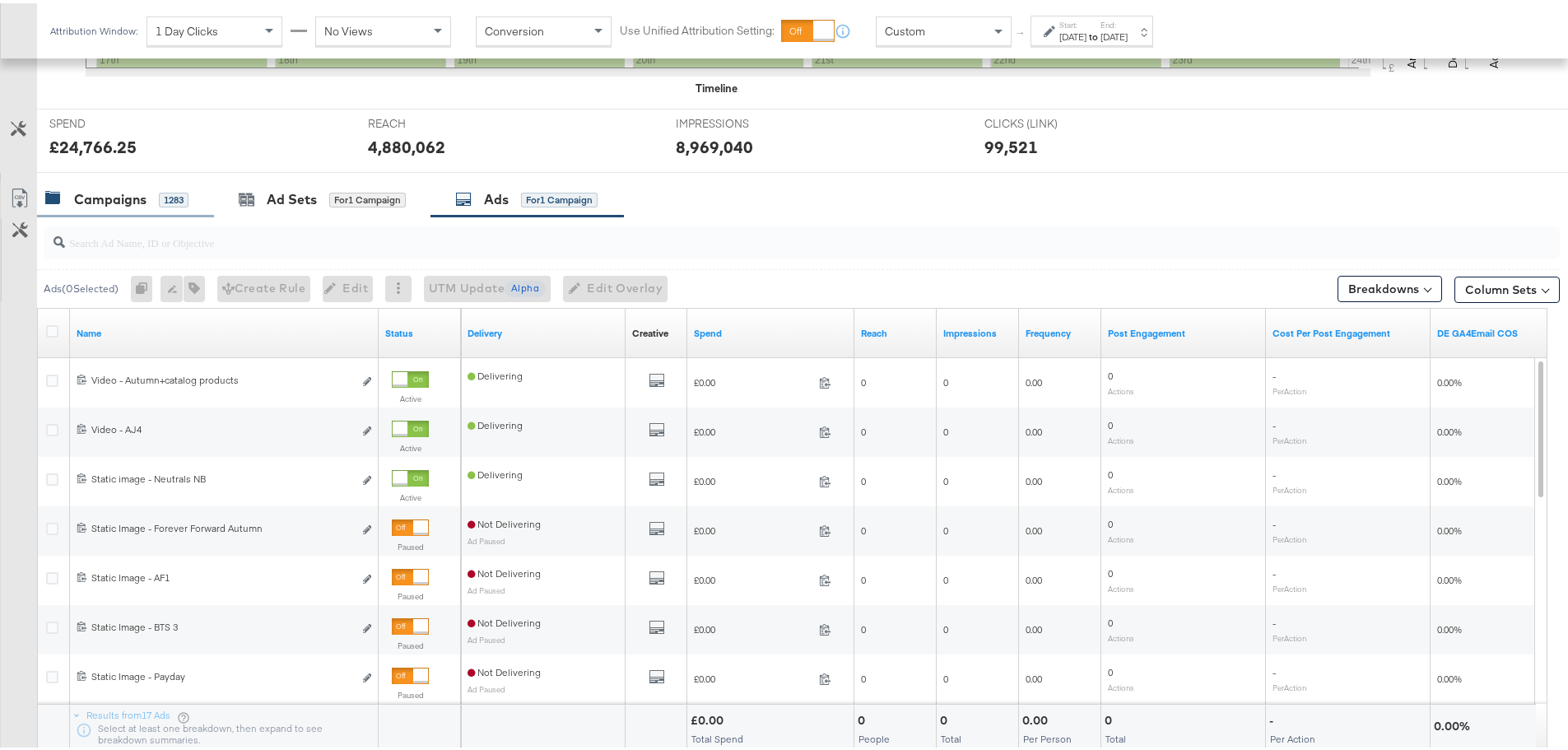
click at [119, 185] on div "Campaigns 1283" at bounding box center [125, 196] width 177 height 35
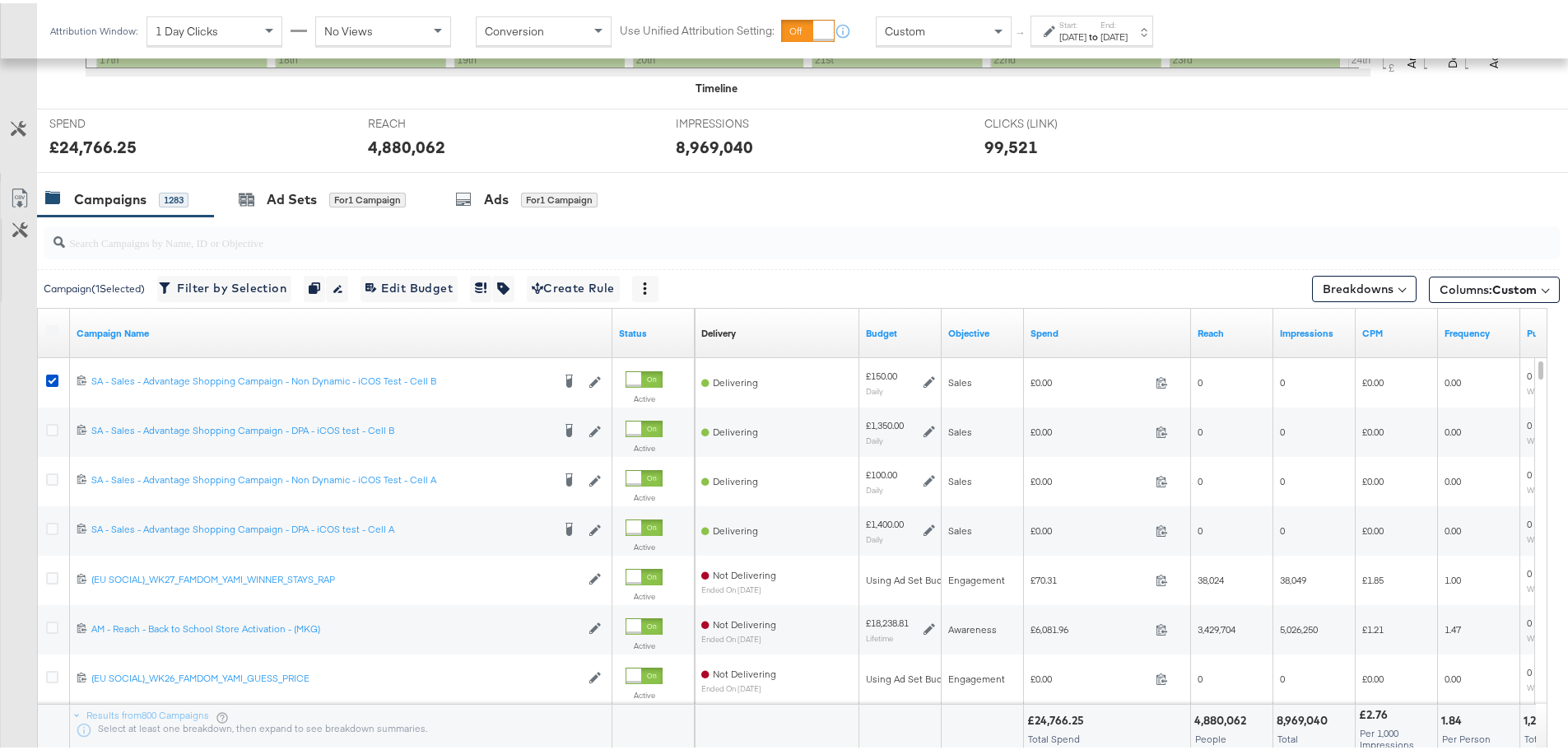
click at [949, 34] on div "Custom" at bounding box center [943, 28] width 134 height 28
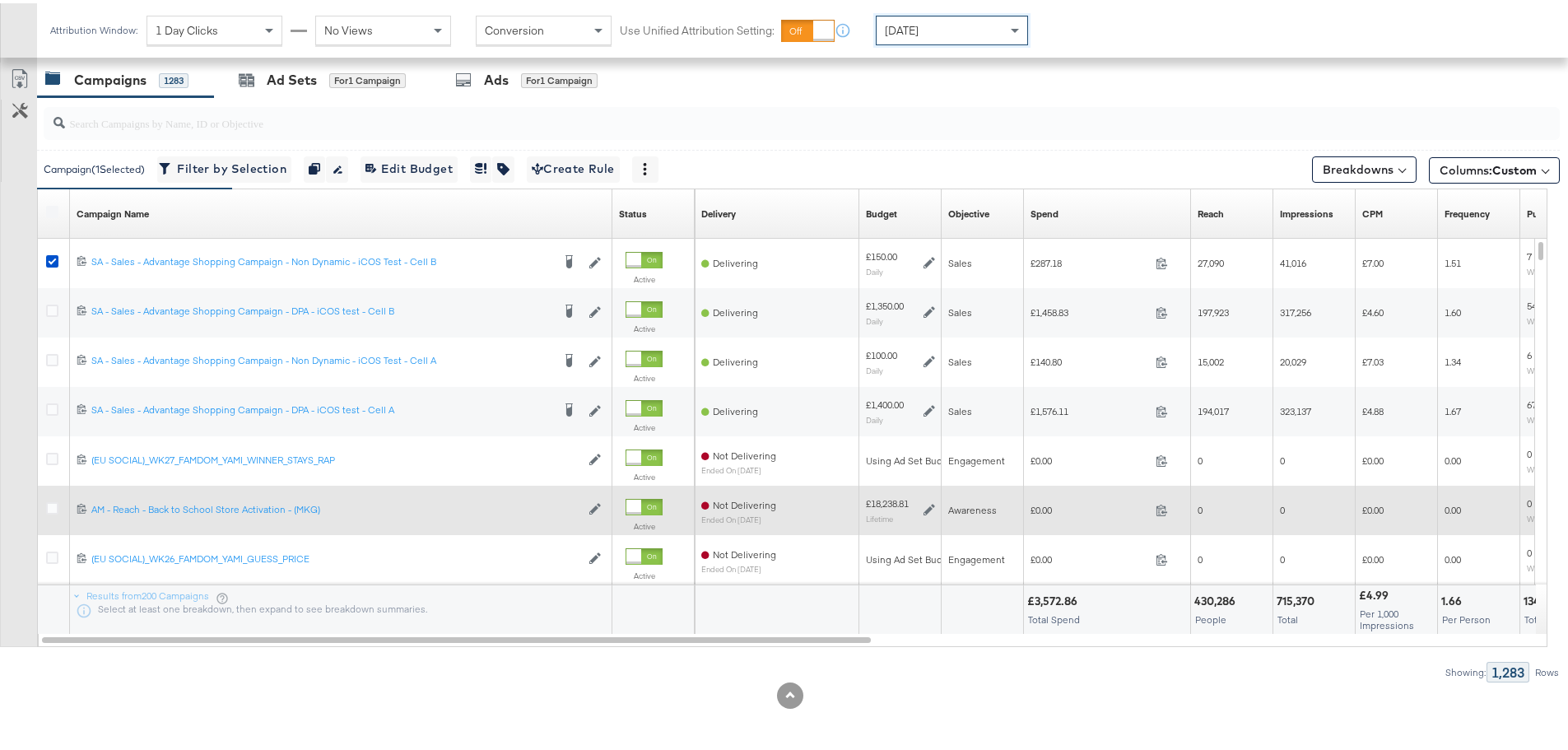
scroll to position [696, 0]
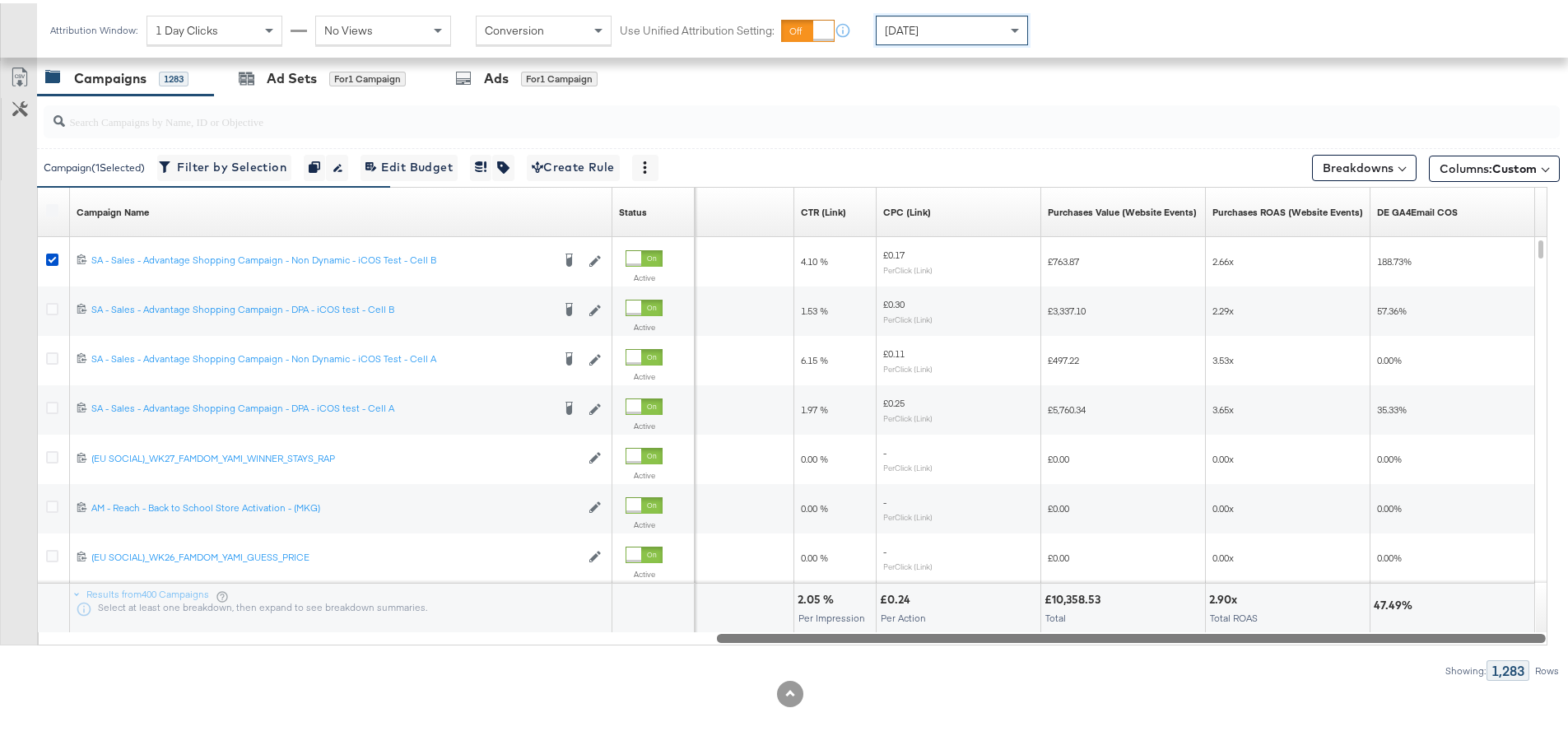
drag, startPoint x: 402, startPoint y: 638, endPoint x: 1254, endPoint y: 663, distance: 852.4
click at [1254, 663] on div "Campaign ( 1 Selected) Filter by Selection Filter 1 campaign Duplicate 1 campai…" at bounding box center [780, 384] width 1560 height 585
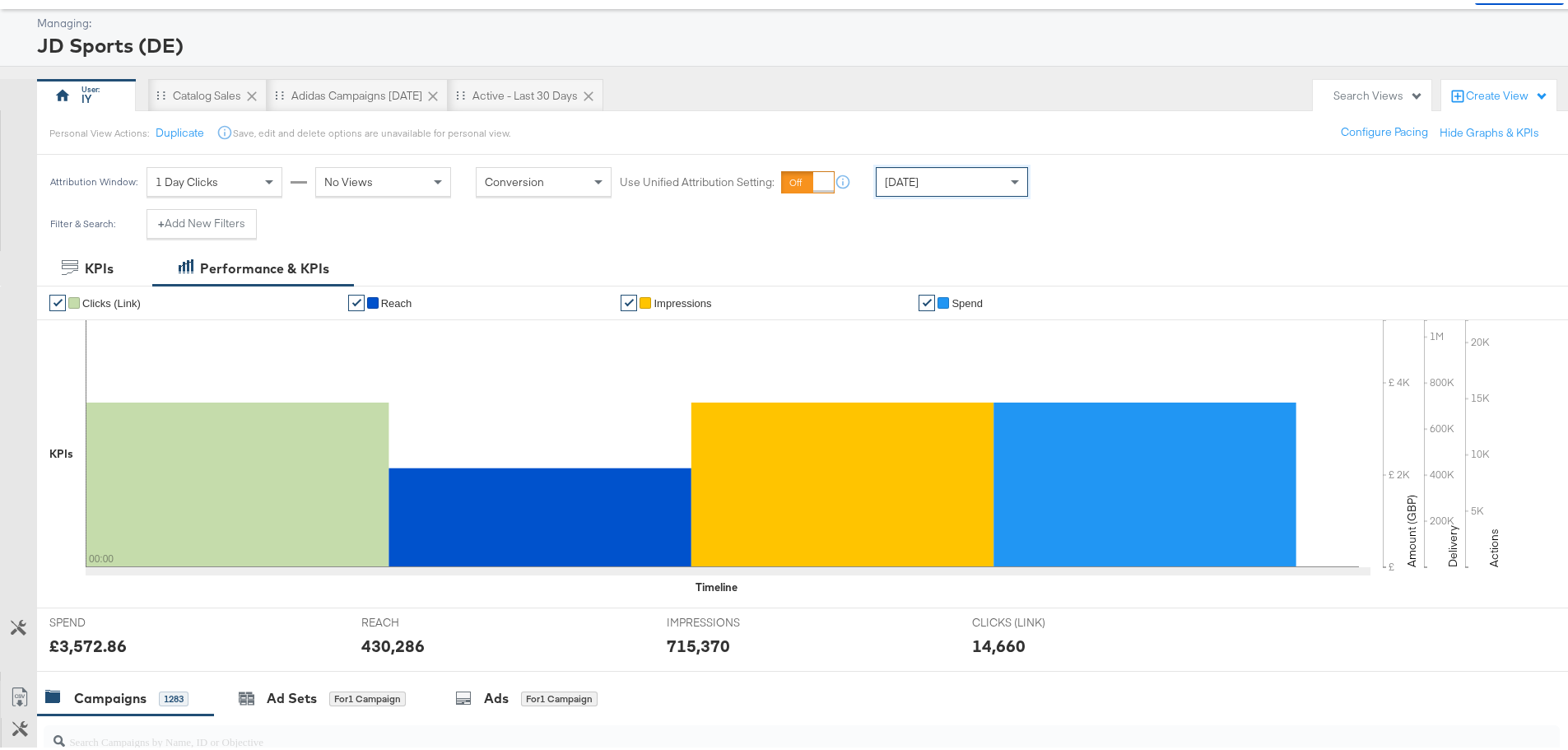
scroll to position [0, 0]
